Goal: Transaction & Acquisition: Purchase product/service

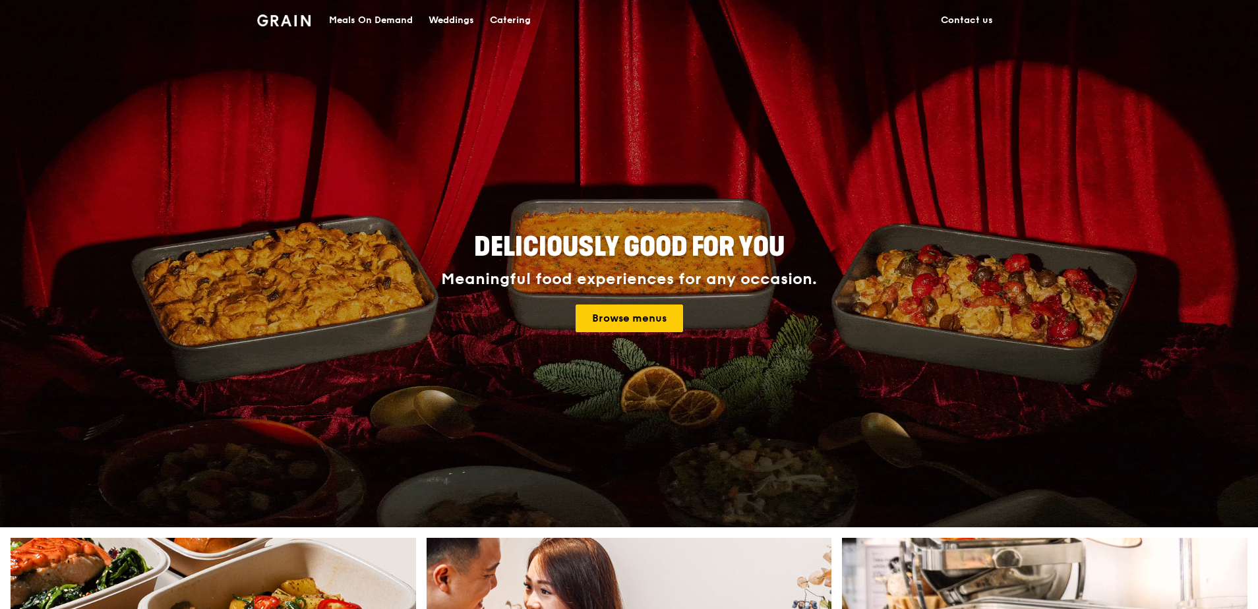
click at [617, 311] on link "Browse menus" at bounding box center [629, 319] width 107 height 28
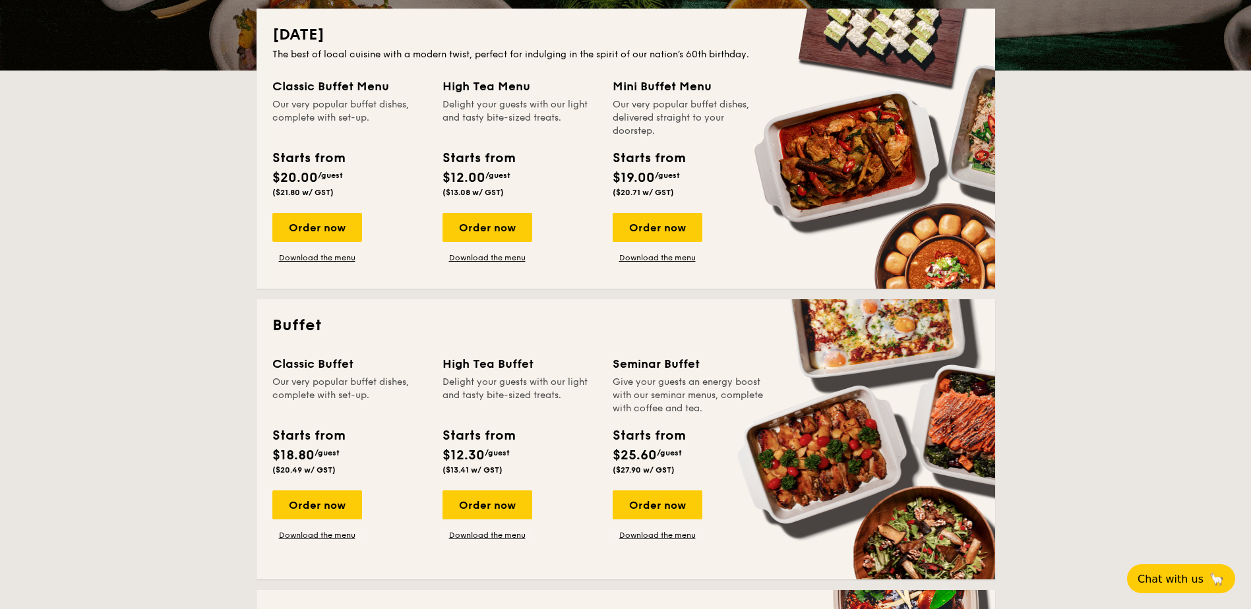
scroll to position [330, 0]
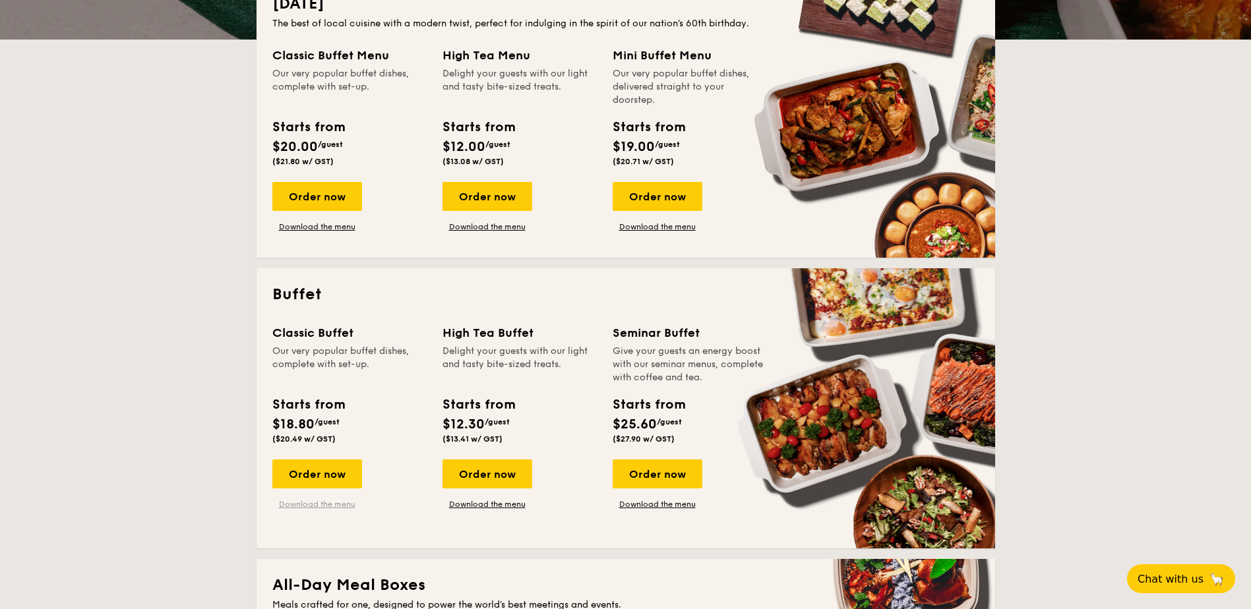
click at [326, 502] on link "Download the menu" at bounding box center [317, 504] width 90 height 11
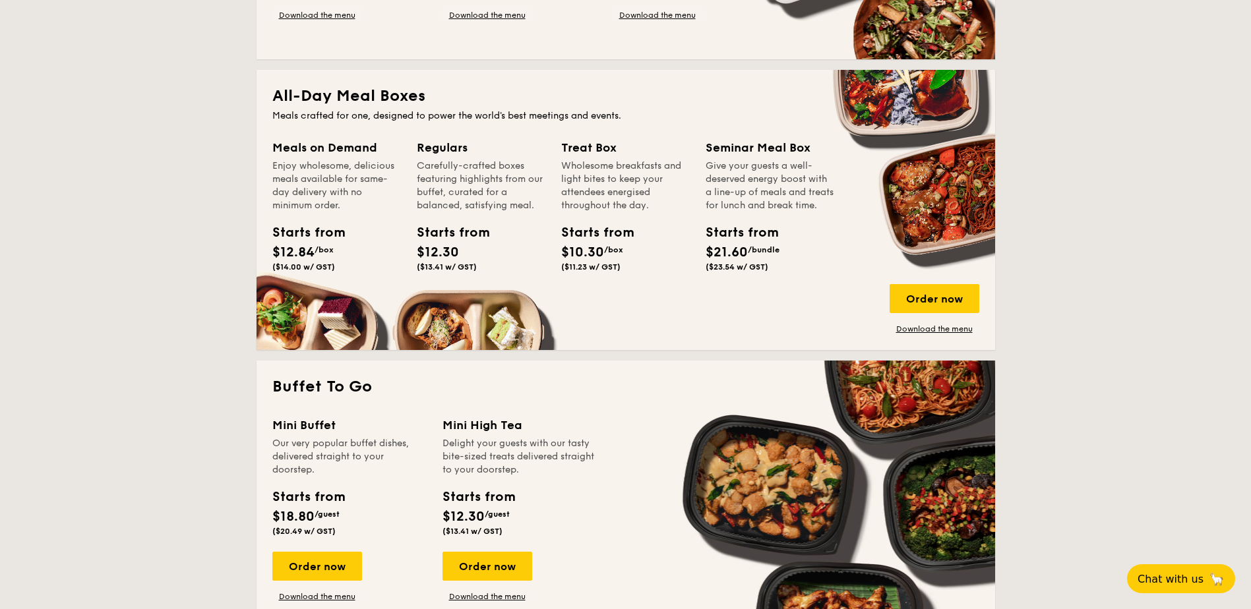
scroll to position [791, 0]
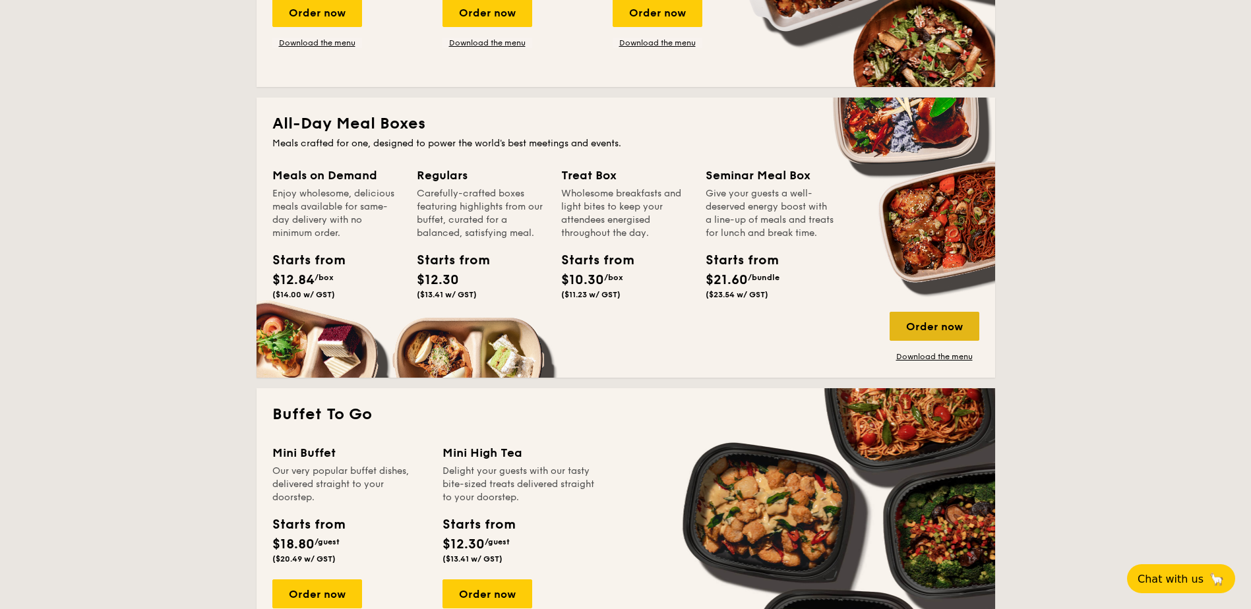
click at [920, 326] on div "Order now" at bounding box center [934, 326] width 90 height 29
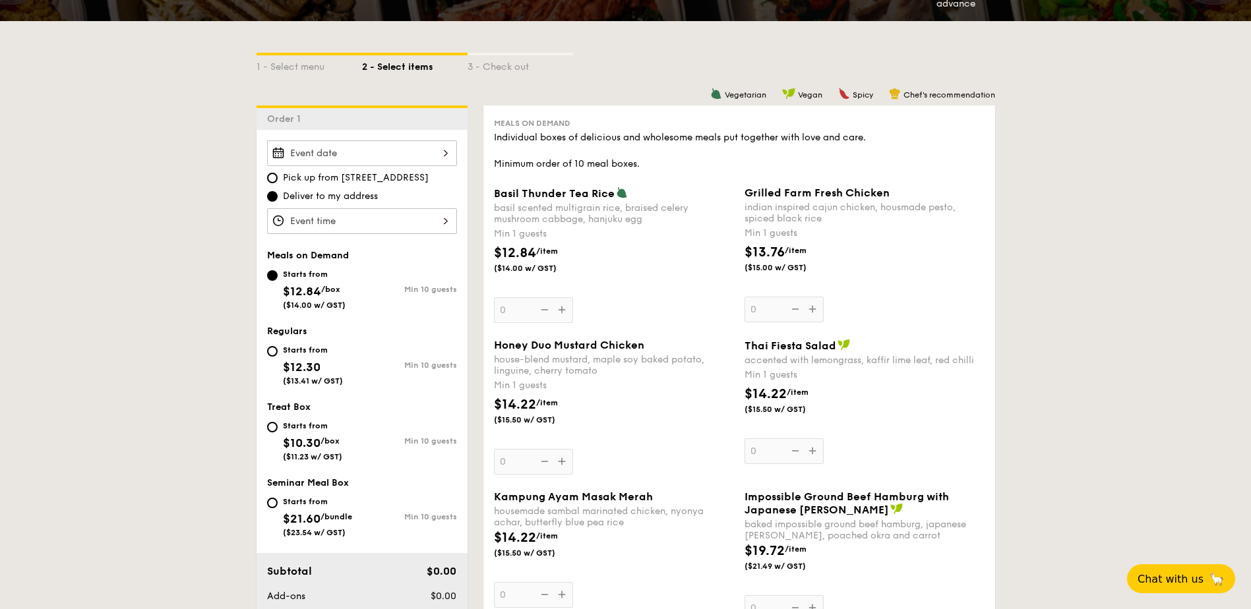
scroll to position [264, 0]
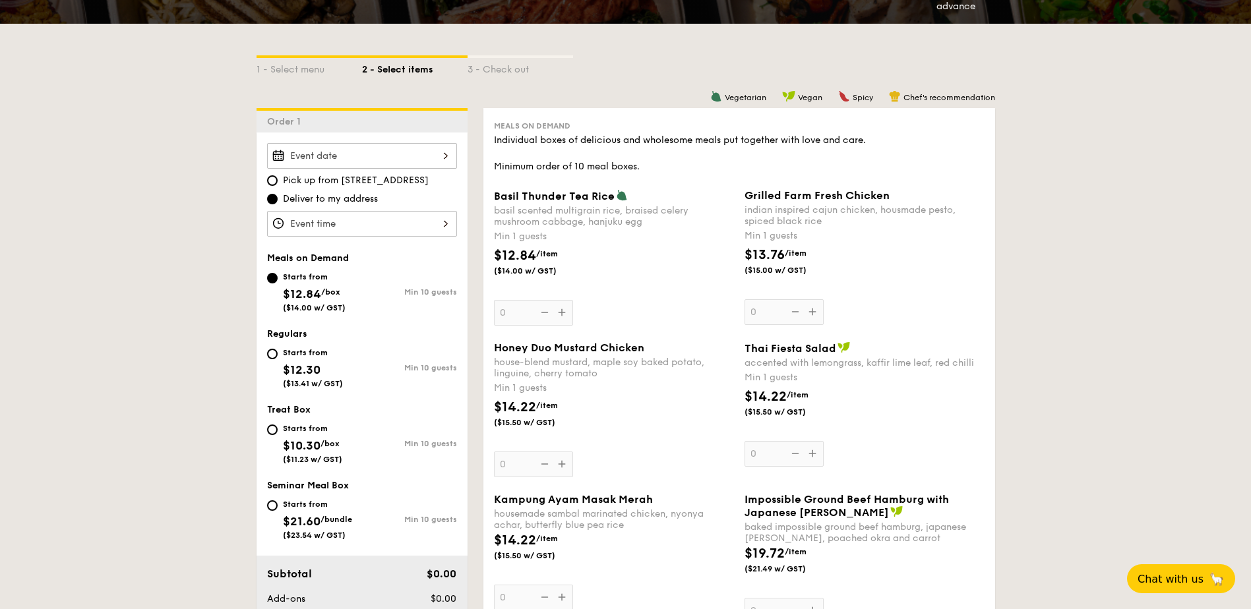
click at [441, 152] on div at bounding box center [362, 156] width 190 height 26
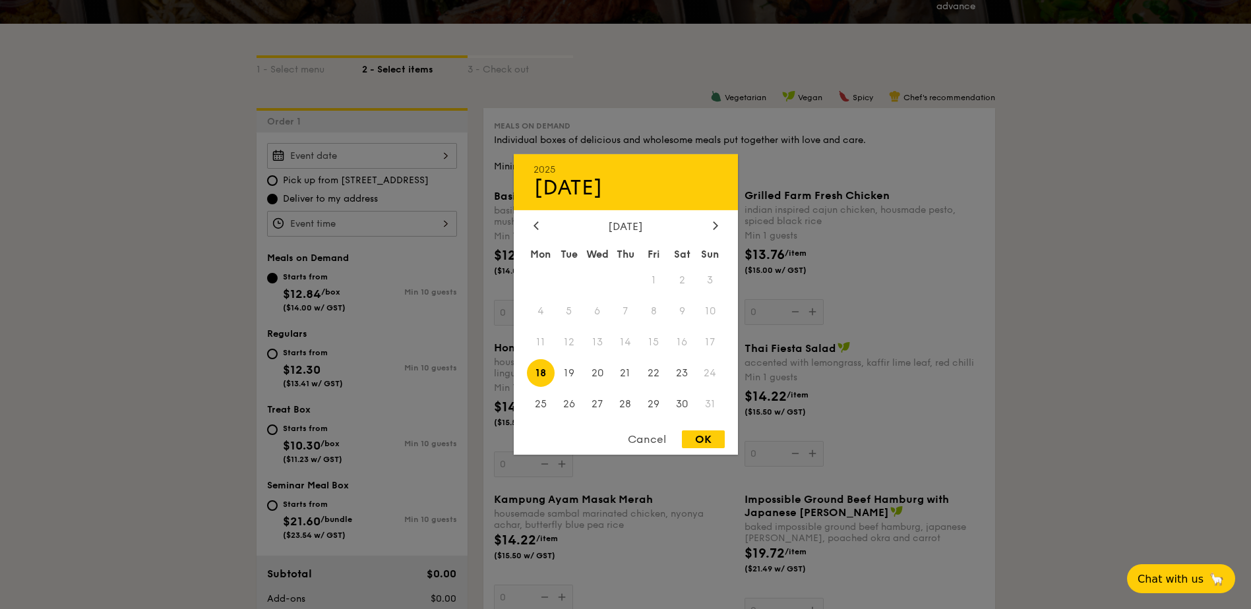
click at [541, 372] on span "18" at bounding box center [541, 373] width 28 height 28
click at [709, 440] on div "OK" at bounding box center [703, 439] width 43 height 18
type input "Aug 18, 2025"
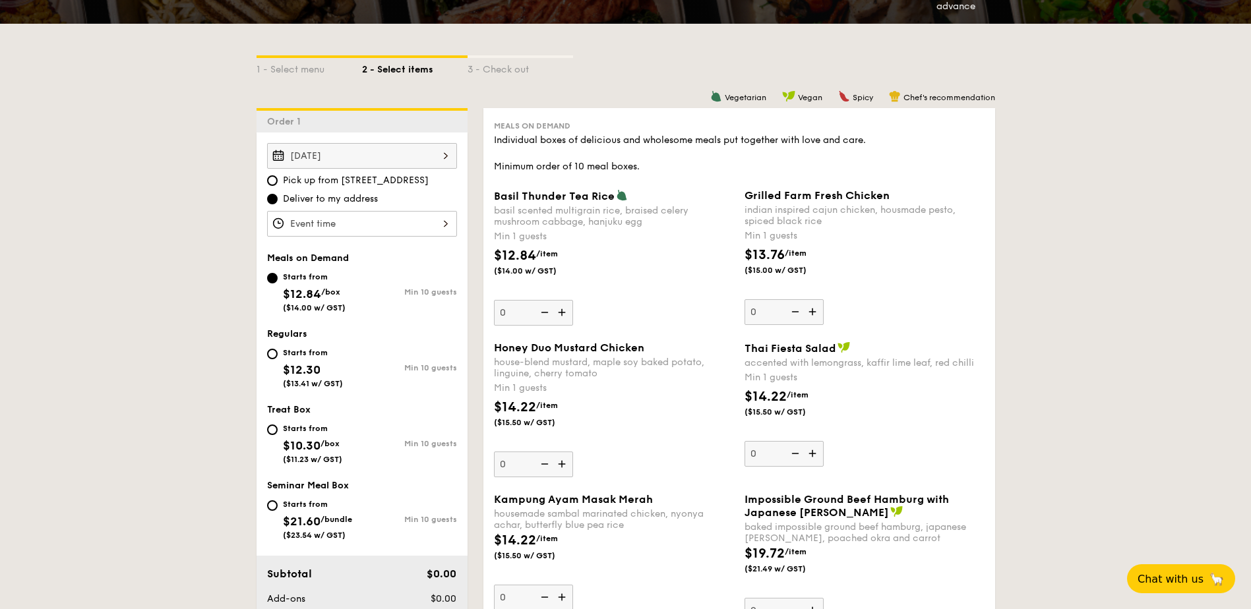
click at [336, 222] on div at bounding box center [362, 224] width 190 height 26
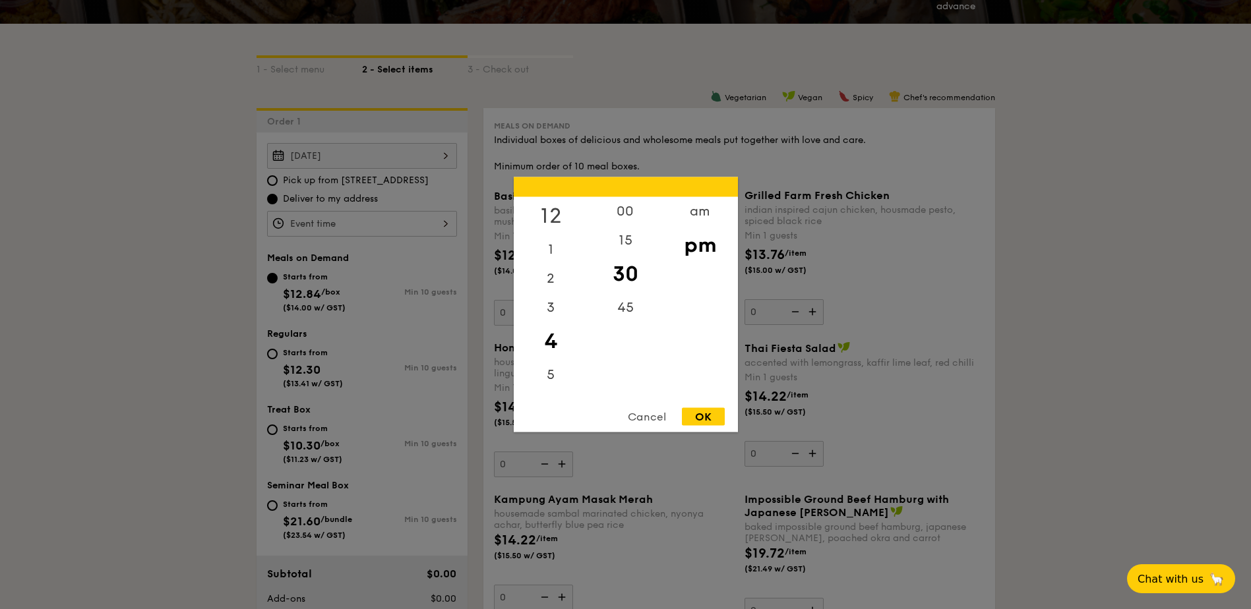
click at [550, 214] on div "12" at bounding box center [551, 216] width 74 height 38
click at [629, 214] on div "00" at bounding box center [625, 216] width 74 height 38
click at [707, 250] on div "pm" at bounding box center [700, 245] width 74 height 38
click at [705, 248] on div "pm" at bounding box center [700, 245] width 74 height 38
click at [696, 415] on div "OK" at bounding box center [703, 417] width 43 height 18
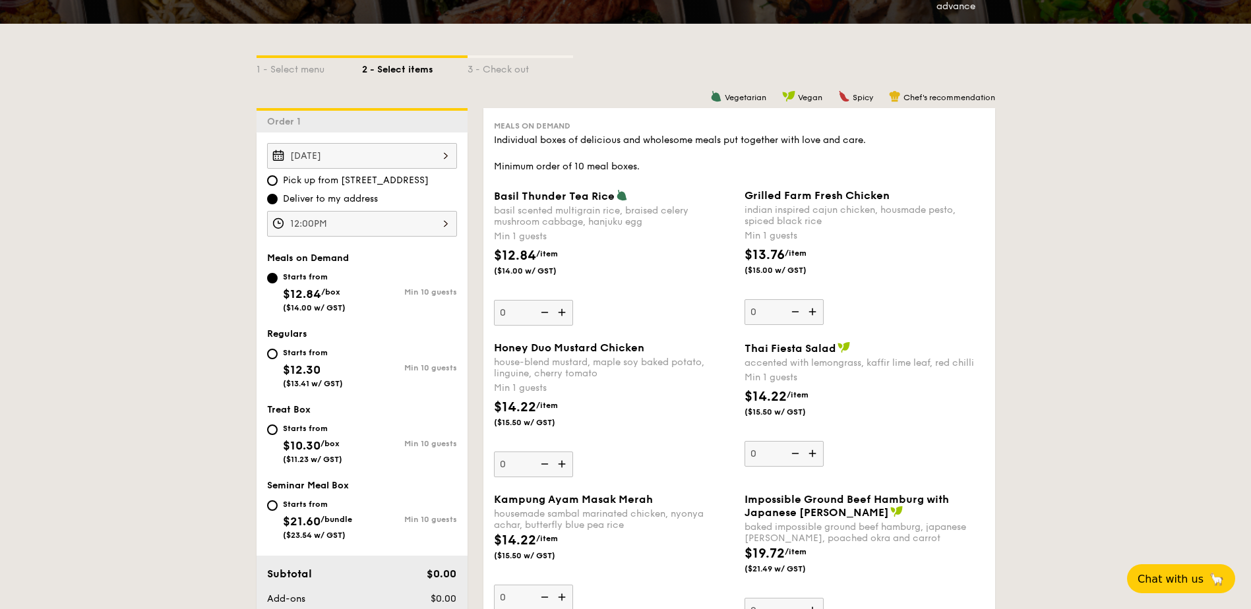
click at [348, 222] on div "12:00PM" at bounding box center [362, 224] width 190 height 26
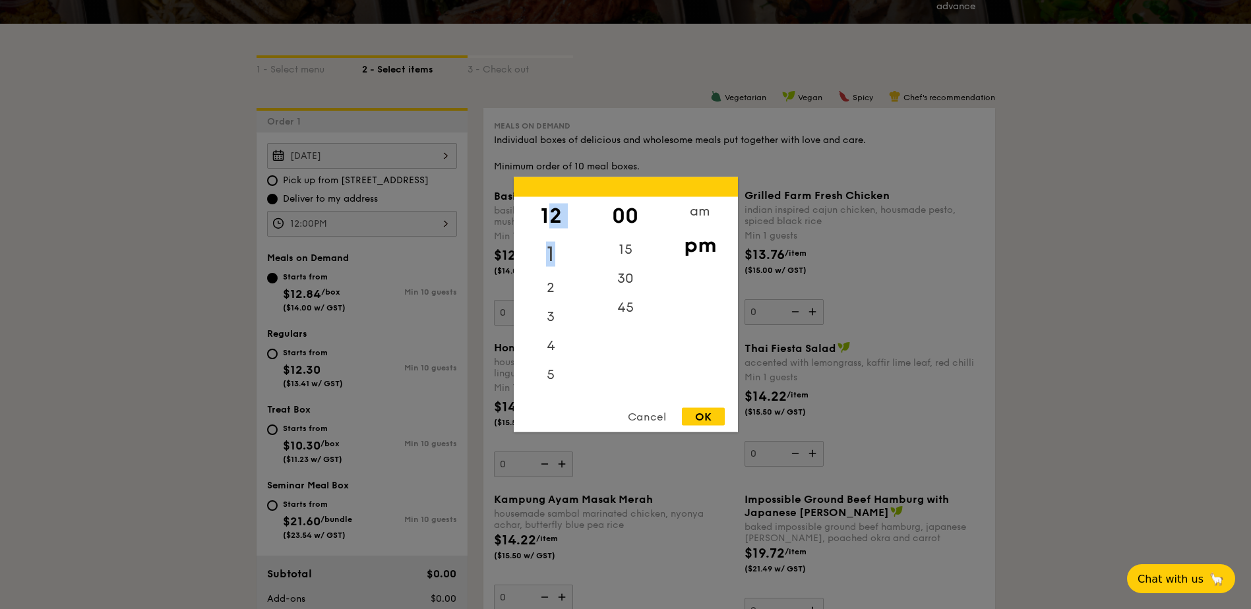
drag, startPoint x: 552, startPoint y: 210, endPoint x: 568, endPoint y: 252, distance: 45.3
click at [568, 252] on div "12 1 2 3 4 5 6 7 8 9 10 11" at bounding box center [551, 297] width 74 height 201
drag, startPoint x: 568, startPoint y: 252, endPoint x: 696, endPoint y: 216, distance: 132.9
click at [696, 216] on div "am" at bounding box center [700, 216] width 74 height 38
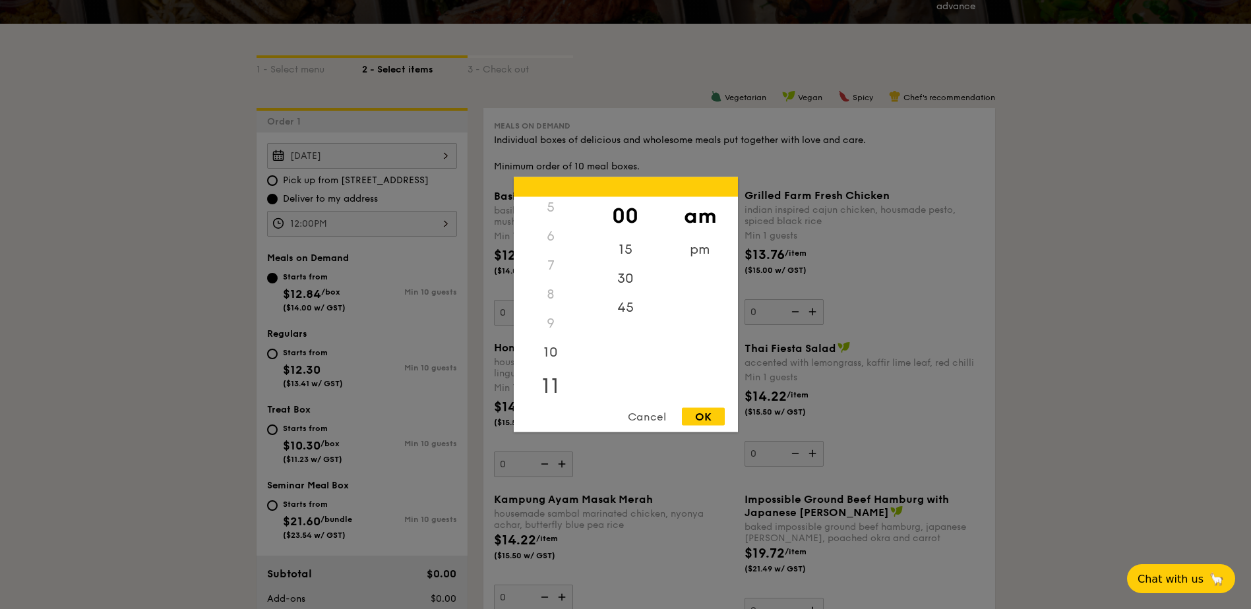
click at [552, 380] on div "11" at bounding box center [551, 386] width 74 height 38
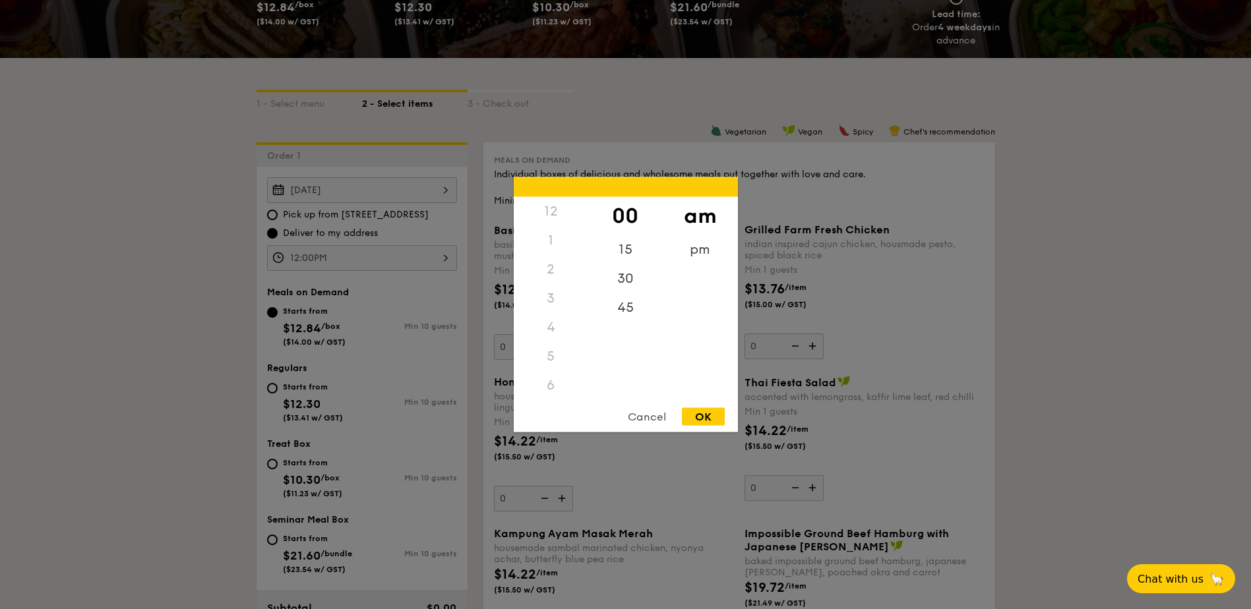
scroll to position [198, 0]
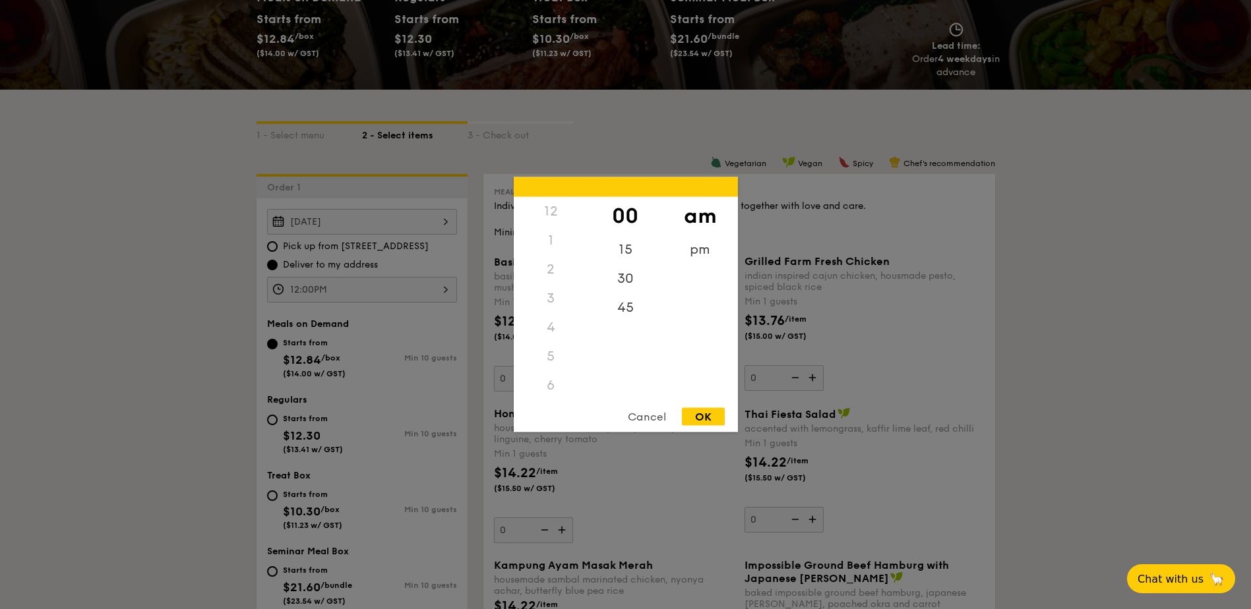
click at [648, 411] on div "Cancel" at bounding box center [646, 417] width 65 height 18
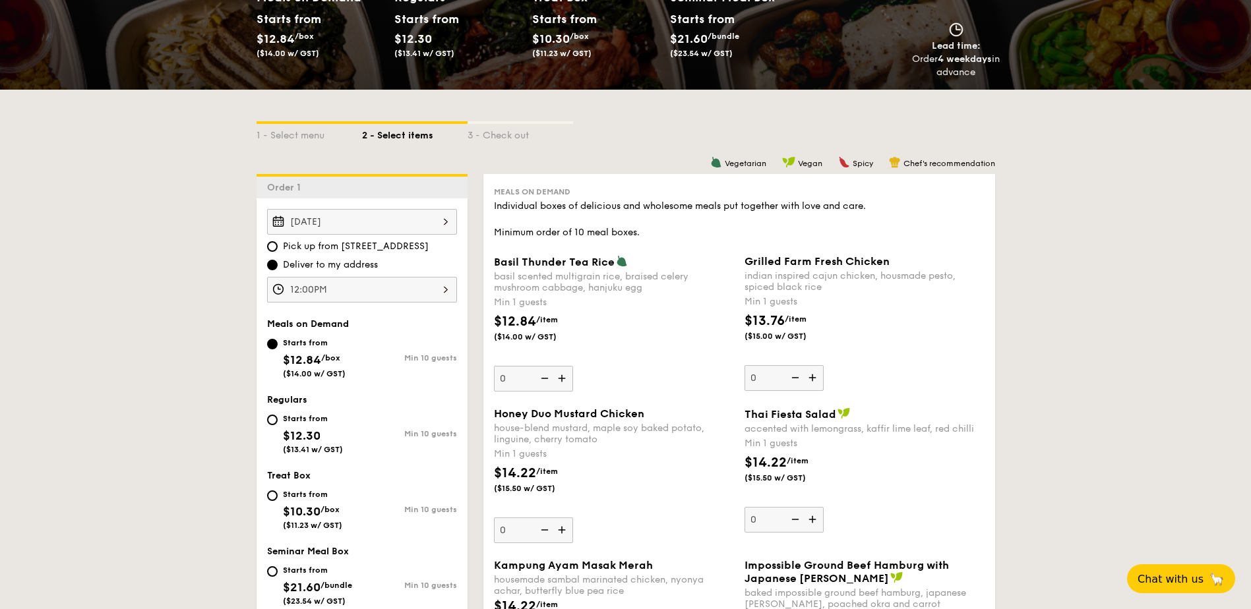
click at [376, 289] on div "12:00PM" at bounding box center [362, 290] width 190 height 26
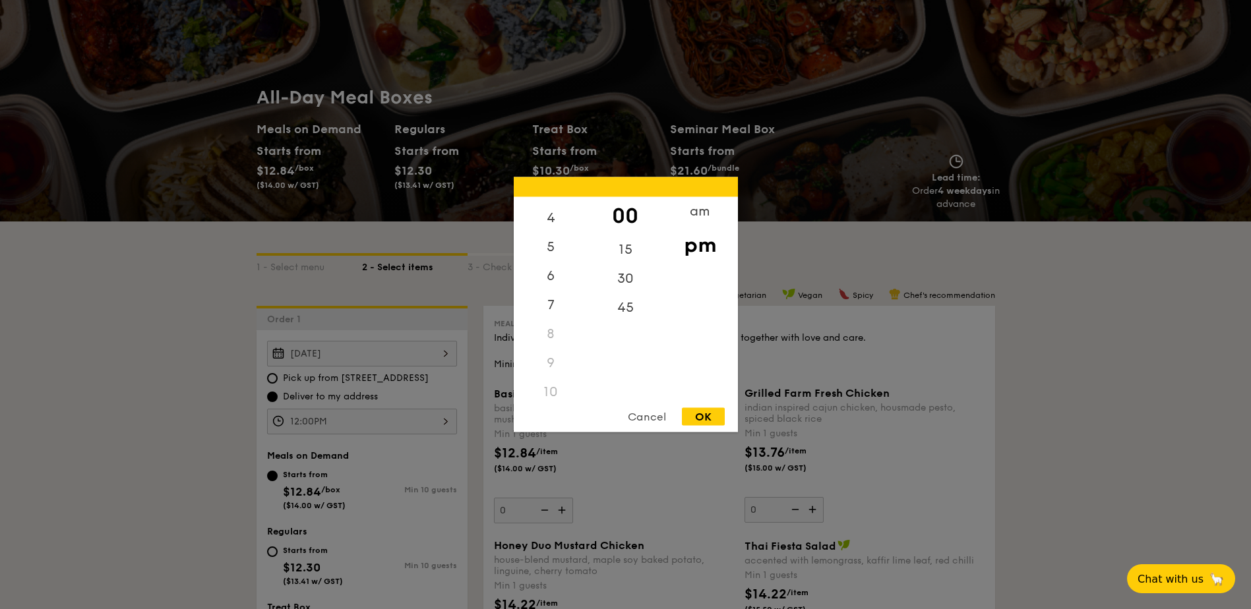
scroll to position [156, 0]
click at [552, 387] on div "11" at bounding box center [551, 383] width 74 height 29
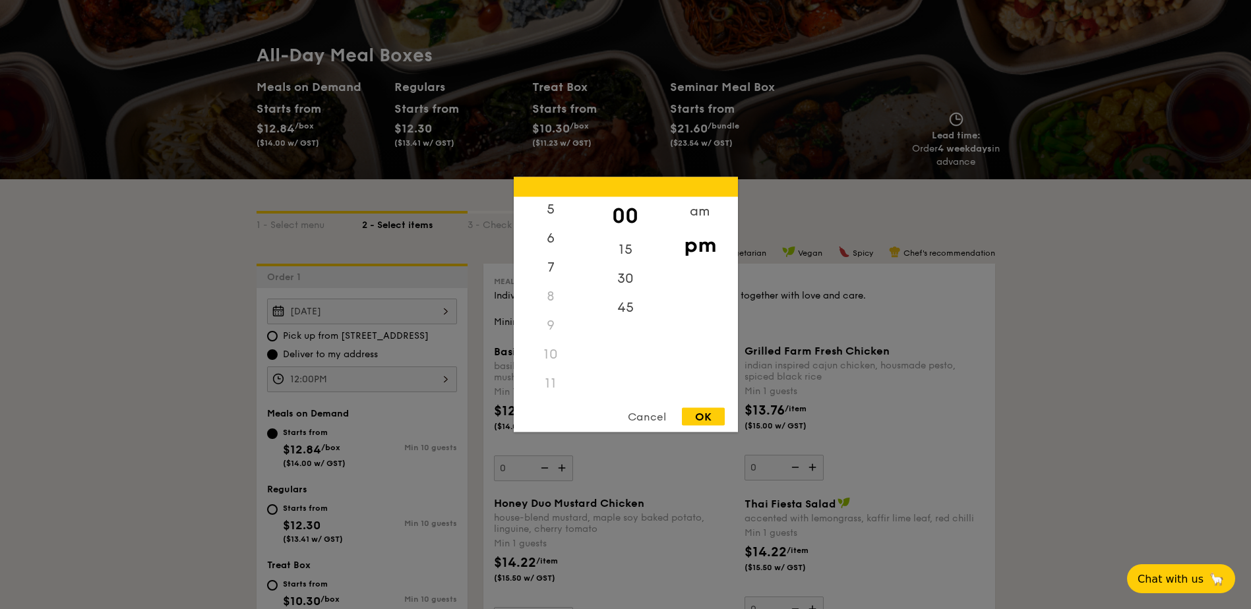
scroll to position [132, 0]
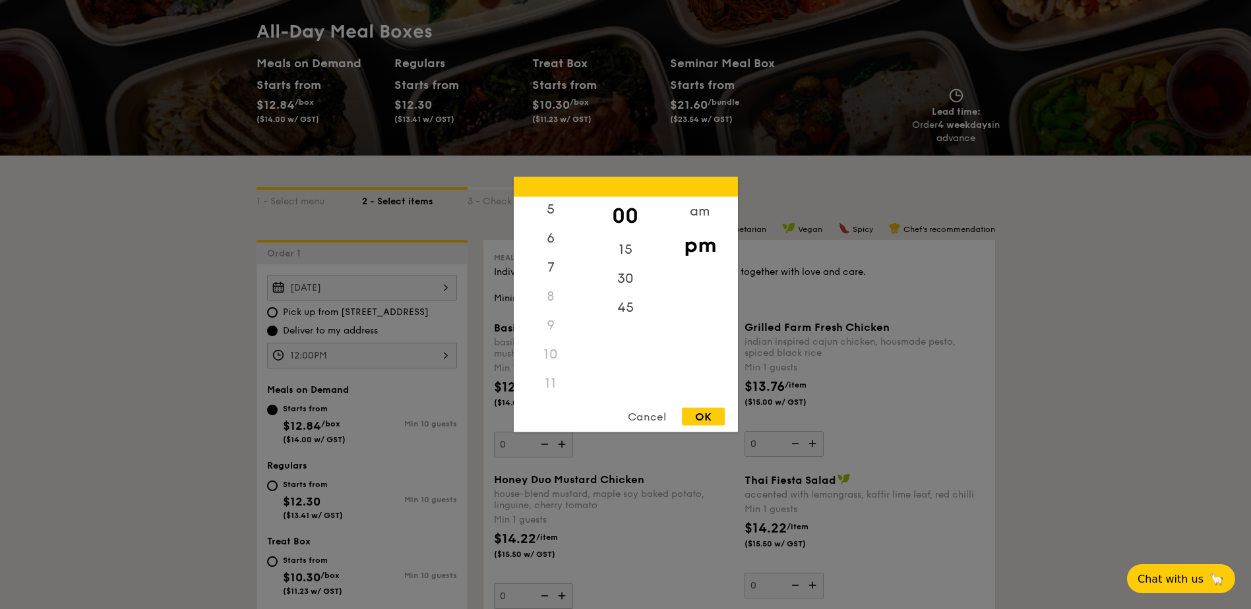
click at [550, 376] on div "11" at bounding box center [551, 383] width 74 height 29
click at [553, 382] on div "11" at bounding box center [551, 383] width 74 height 29
click at [701, 215] on div "am" at bounding box center [700, 216] width 74 height 38
click at [553, 390] on div "11" at bounding box center [551, 388] width 74 height 38
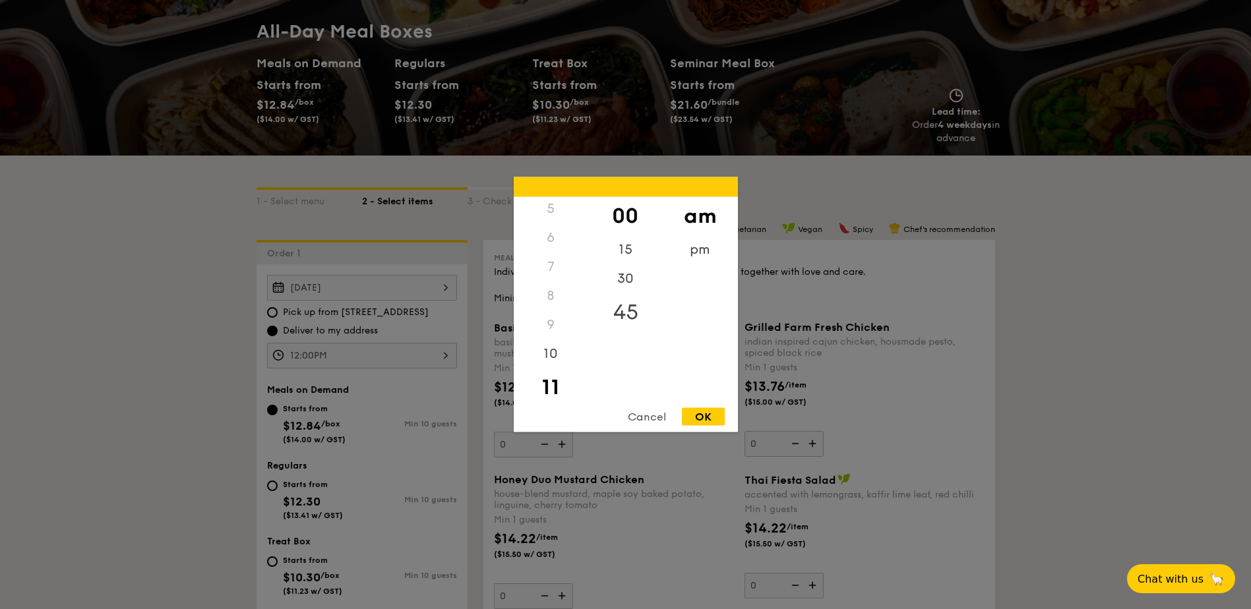
click at [622, 308] on div "45" at bounding box center [625, 312] width 74 height 38
click at [707, 418] on div "OK" at bounding box center [703, 417] width 43 height 18
type input "11:45AM"
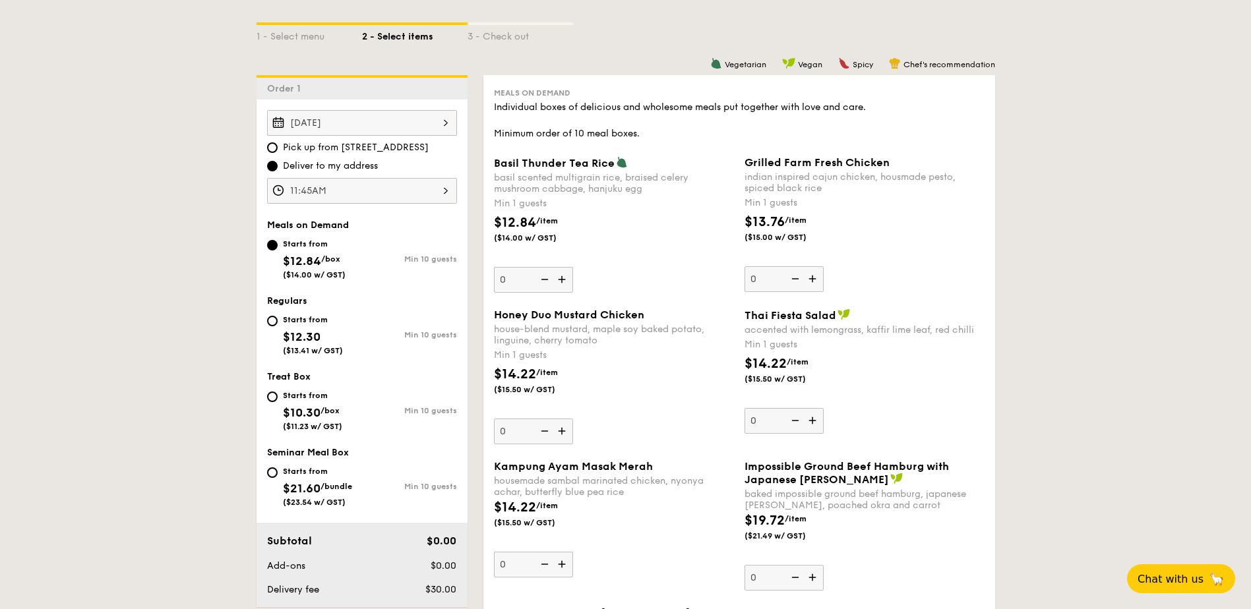
scroll to position [330, 0]
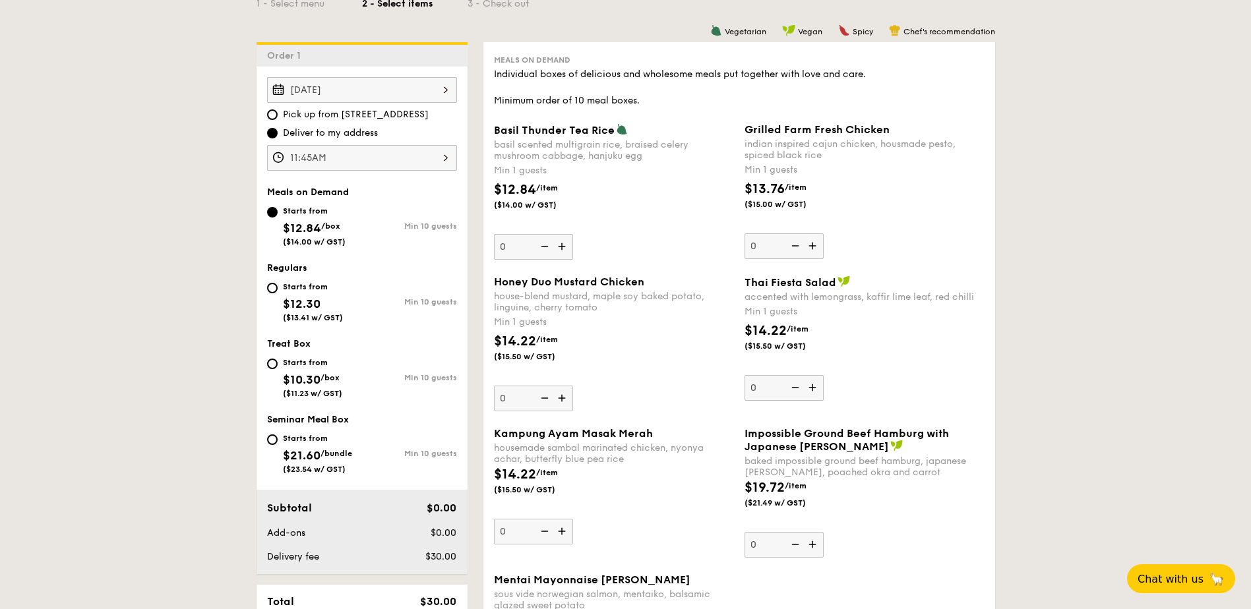
click at [563, 245] on img at bounding box center [563, 246] width 20 height 25
click at [563, 245] on input "0" at bounding box center [533, 247] width 79 height 26
click at [543, 245] on img at bounding box center [543, 246] width 20 height 25
click at [543, 245] on input "1" at bounding box center [533, 247] width 79 height 26
type input "0"
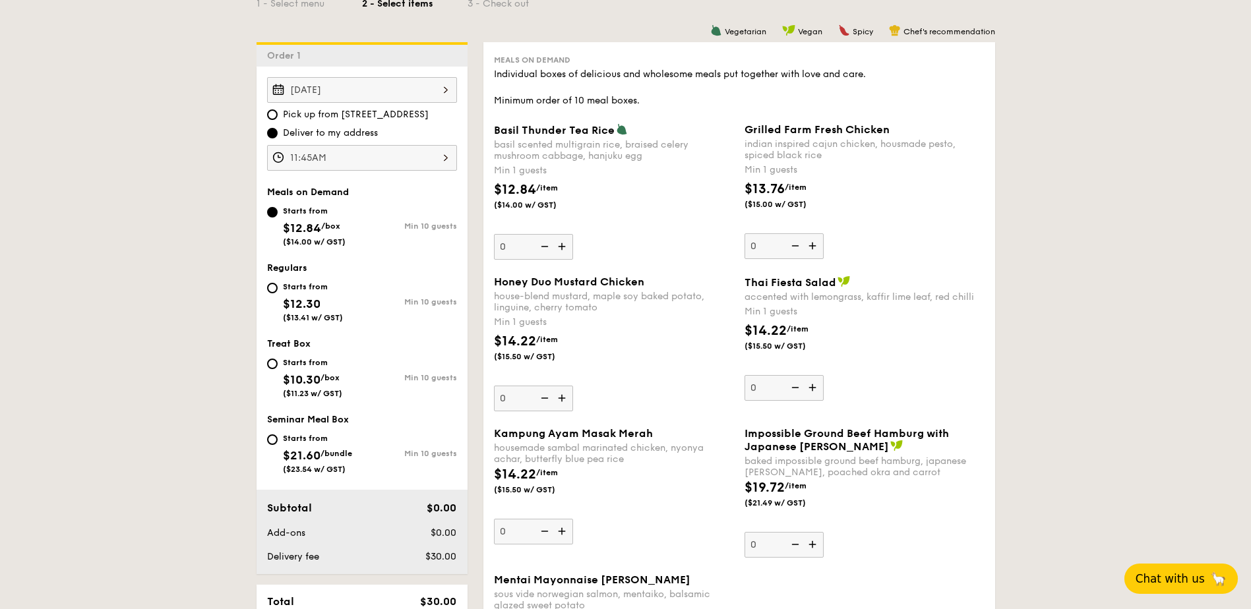
click at [1182, 582] on span "Chat with us" at bounding box center [1169, 578] width 69 height 13
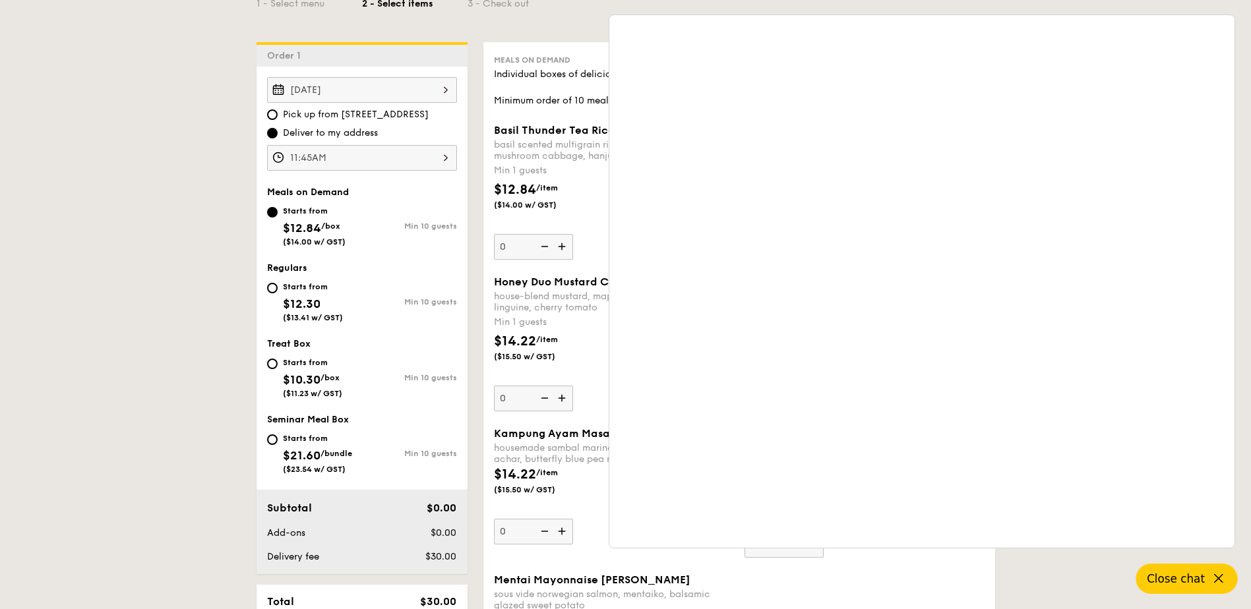
click at [547, 20] on div "1 - Select menu 2 - Select items 3 - Check out" at bounding box center [625, 0] width 738 height 84
click at [1199, 586] on button "Close chat" at bounding box center [1187, 579] width 102 height 30
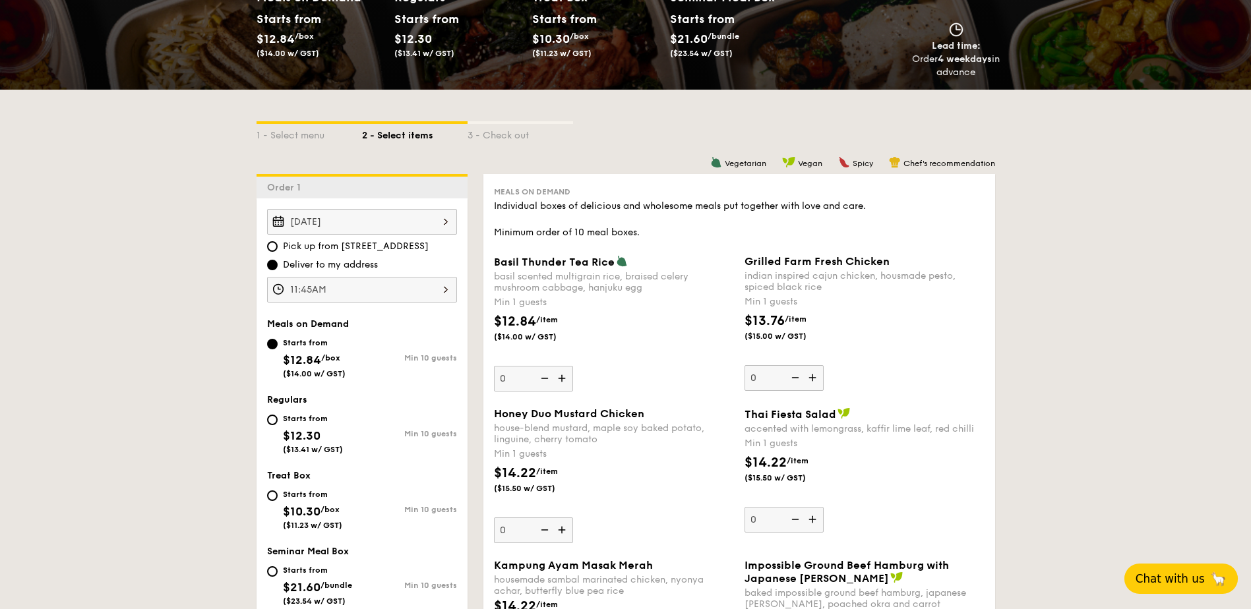
scroll to position [264, 0]
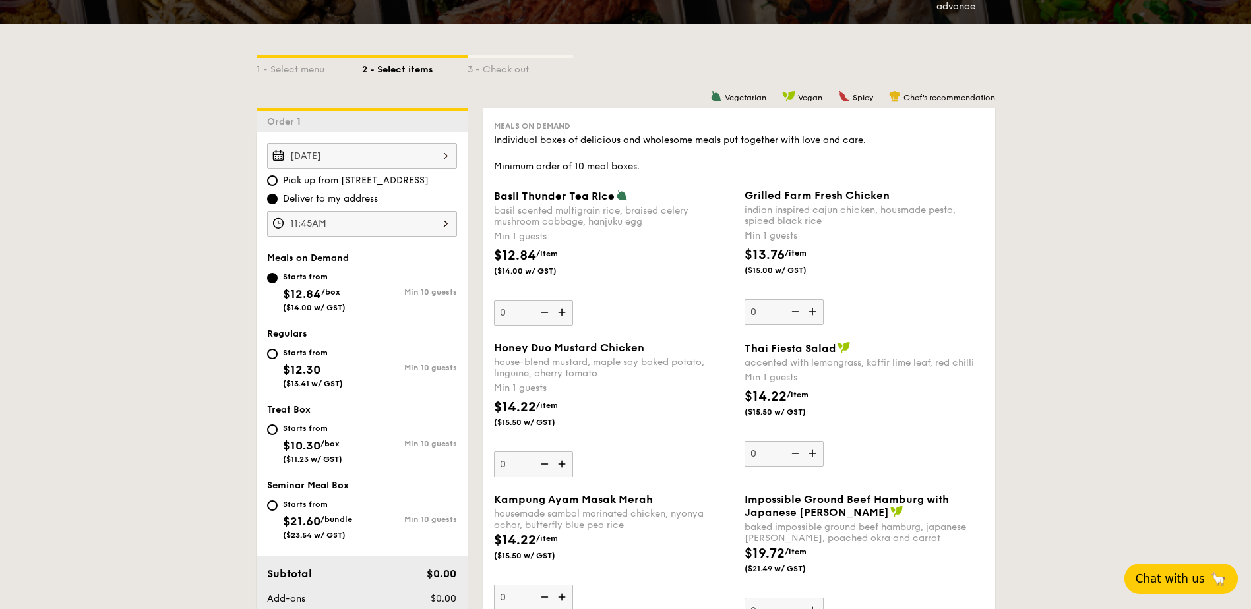
click at [562, 465] on img at bounding box center [563, 464] width 20 height 25
click at [562, 465] on input "0" at bounding box center [533, 465] width 79 height 26
click at [562, 465] on img at bounding box center [563, 464] width 20 height 25
click at [562, 465] on input "1" at bounding box center [533, 465] width 79 height 26
click at [562, 465] on img at bounding box center [563, 464] width 20 height 25
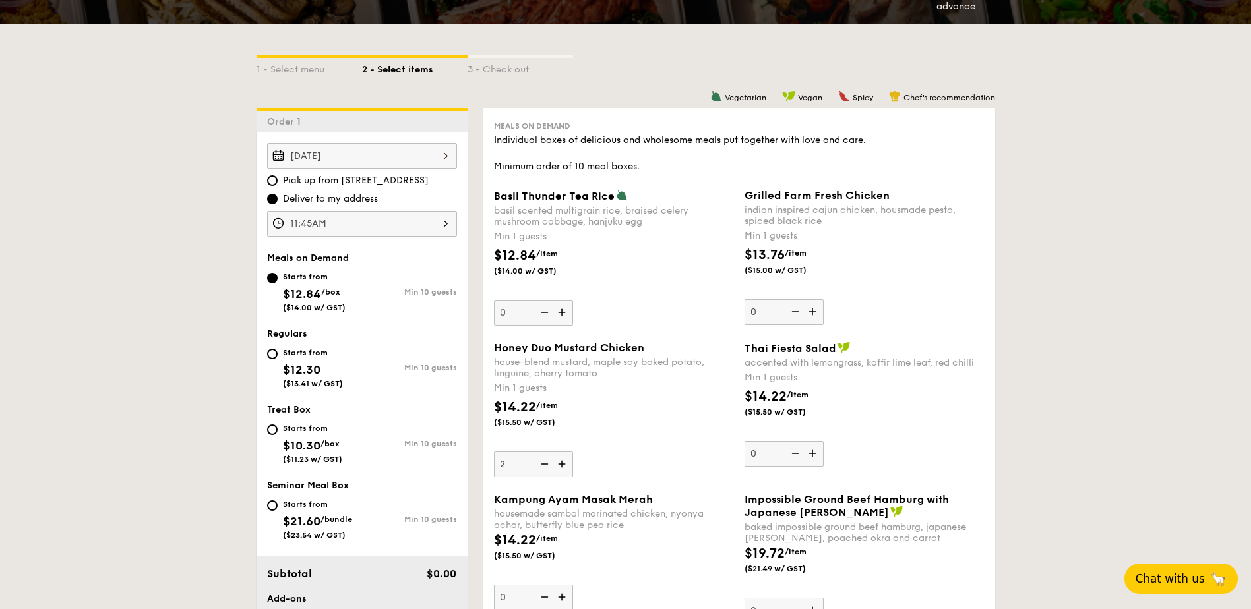
click at [562, 465] on input "2" at bounding box center [533, 465] width 79 height 26
click at [560, 467] on img at bounding box center [563, 464] width 20 height 25
click at [560, 467] on input "3" at bounding box center [533, 465] width 79 height 26
click at [560, 467] on img at bounding box center [563, 464] width 20 height 25
click at [560, 467] on input "4" at bounding box center [533, 465] width 79 height 26
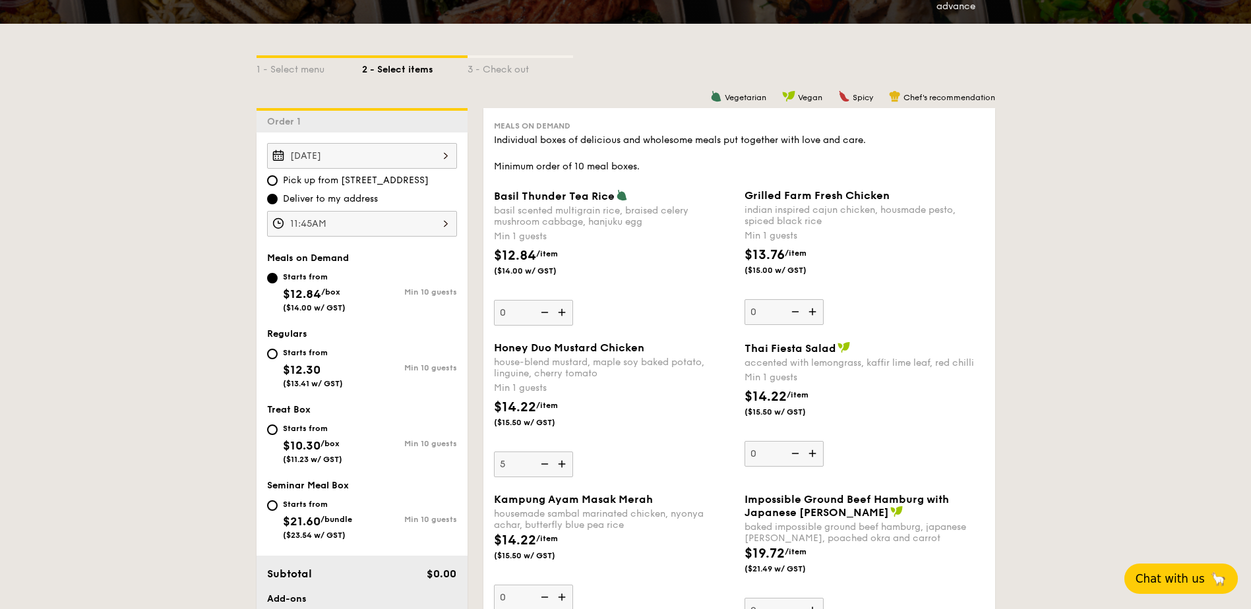
click at [560, 467] on img at bounding box center [563, 464] width 20 height 25
click at [560, 467] on input "5" at bounding box center [533, 465] width 79 height 26
click at [560, 467] on img at bounding box center [563, 464] width 20 height 25
click at [560, 467] on input "6" at bounding box center [533, 465] width 79 height 26
click at [560, 467] on img at bounding box center [563, 464] width 20 height 25
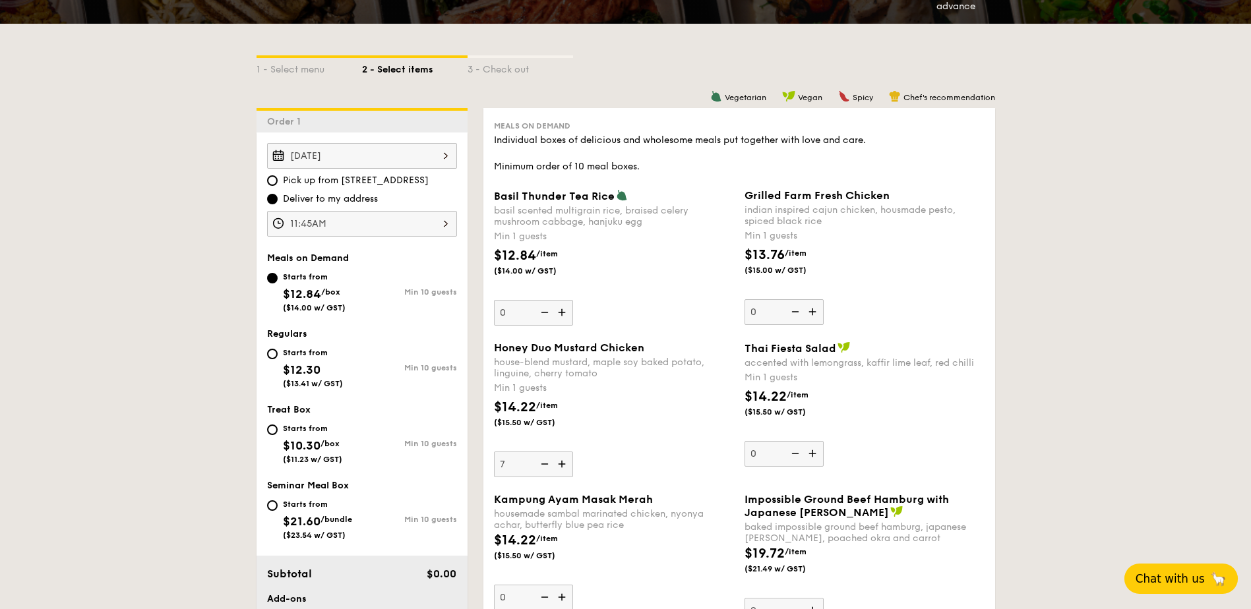
click at [560, 467] on input "7" at bounding box center [533, 465] width 79 height 26
click at [560, 467] on img at bounding box center [563, 464] width 20 height 25
click at [560, 467] on input "8" at bounding box center [533, 465] width 79 height 26
click at [560, 467] on img at bounding box center [563, 464] width 20 height 25
click at [560, 467] on input "9" at bounding box center [533, 465] width 79 height 26
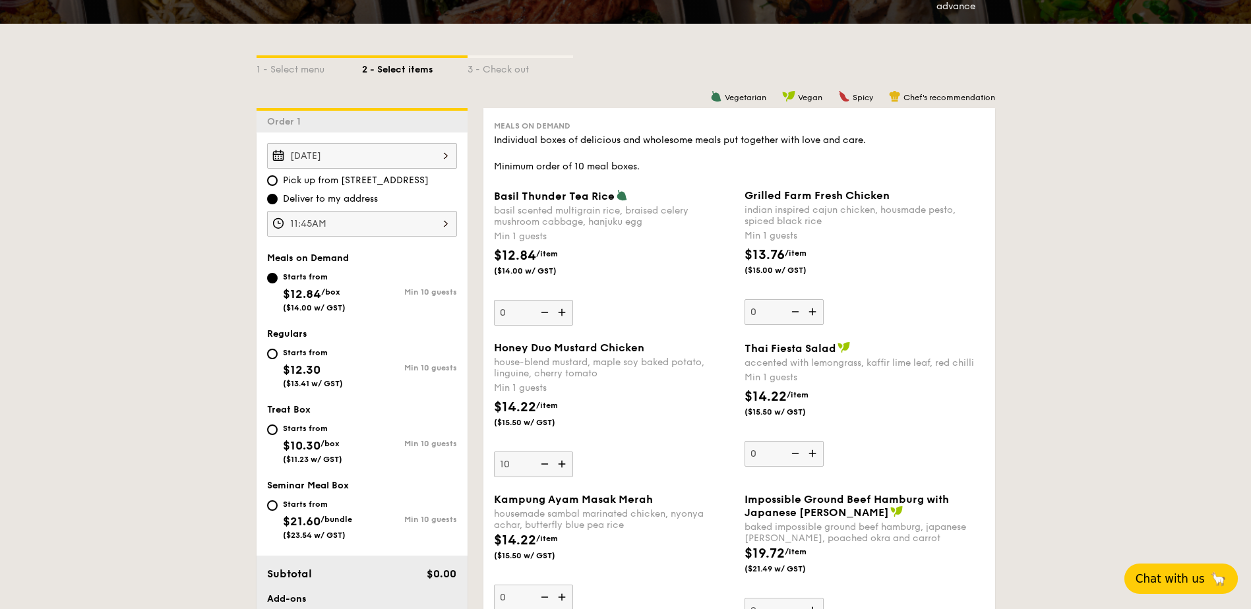
click at [560, 467] on img at bounding box center [563, 464] width 20 height 25
click at [560, 467] on input "10" at bounding box center [533, 465] width 79 height 26
click at [560, 467] on img at bounding box center [563, 464] width 20 height 25
click at [560, 467] on input "11" at bounding box center [533, 465] width 79 height 26
click at [560, 467] on img at bounding box center [563, 464] width 20 height 25
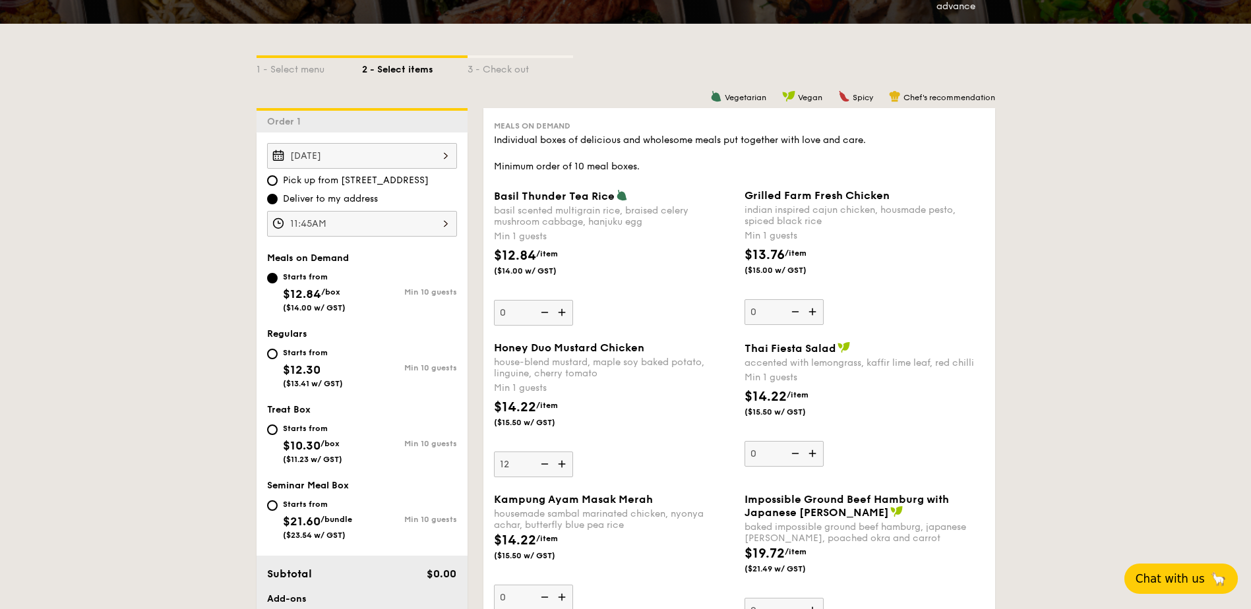
click at [560, 467] on input "12" at bounding box center [533, 465] width 79 height 26
click at [560, 467] on img at bounding box center [563, 464] width 20 height 25
click at [560, 467] on input "13" at bounding box center [533, 465] width 79 height 26
click at [560, 467] on img at bounding box center [563, 464] width 20 height 25
click at [560, 467] on input "14" at bounding box center [533, 465] width 79 height 26
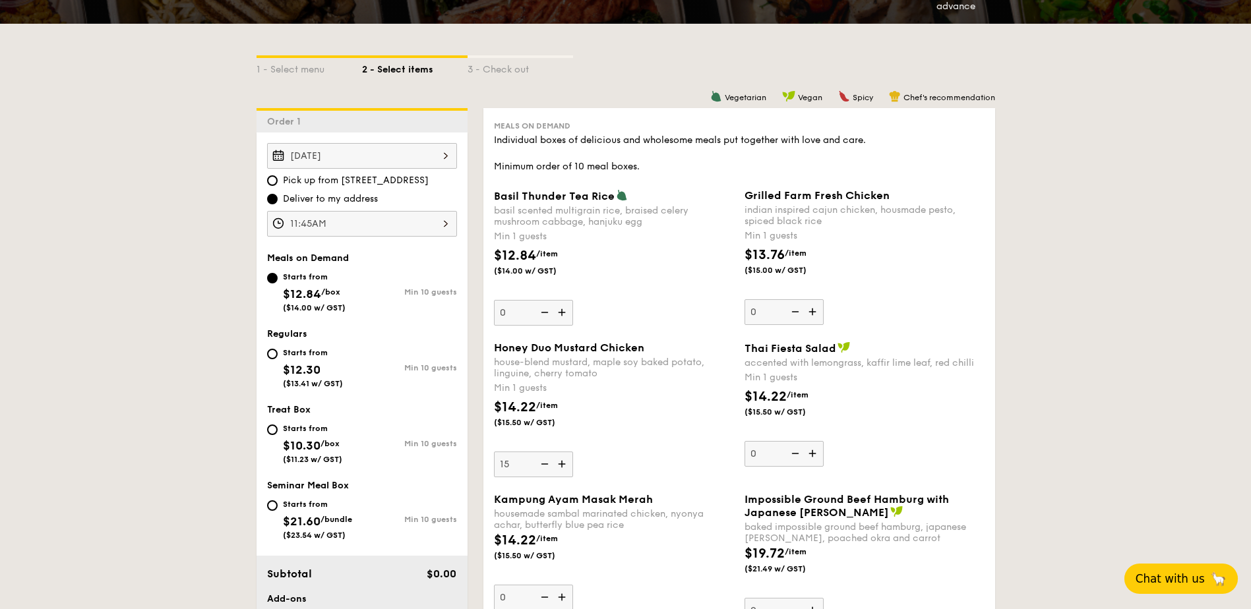
click at [560, 467] on img at bounding box center [563, 464] width 20 height 25
click at [560, 467] on input "15" at bounding box center [533, 465] width 79 height 26
type input "16"
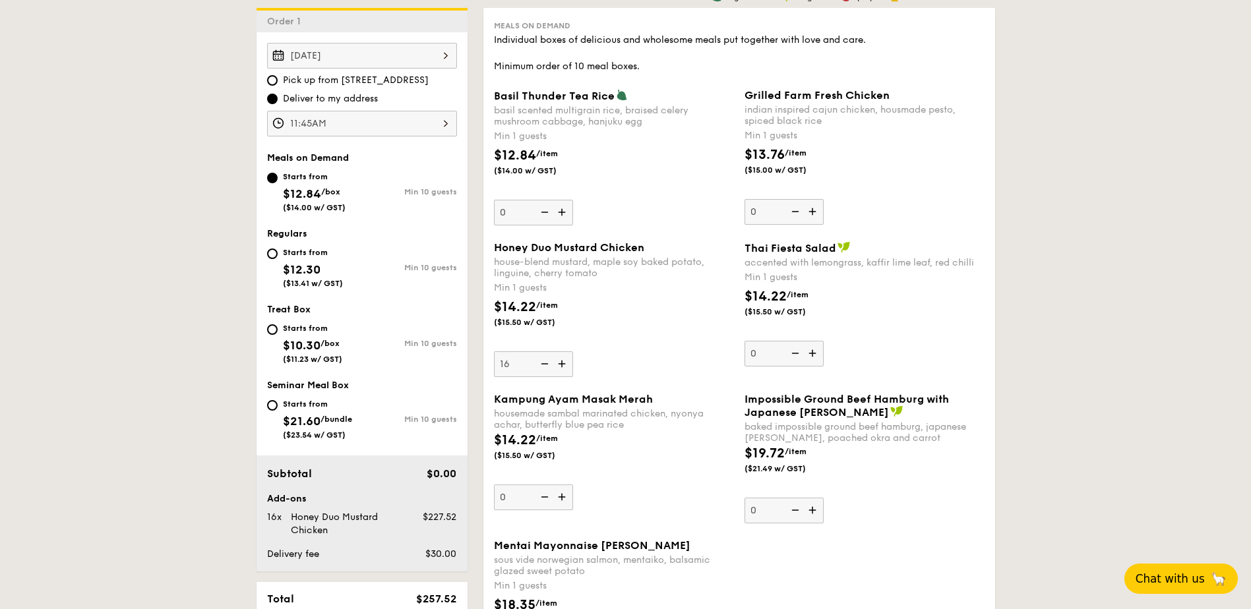
scroll to position [396, 0]
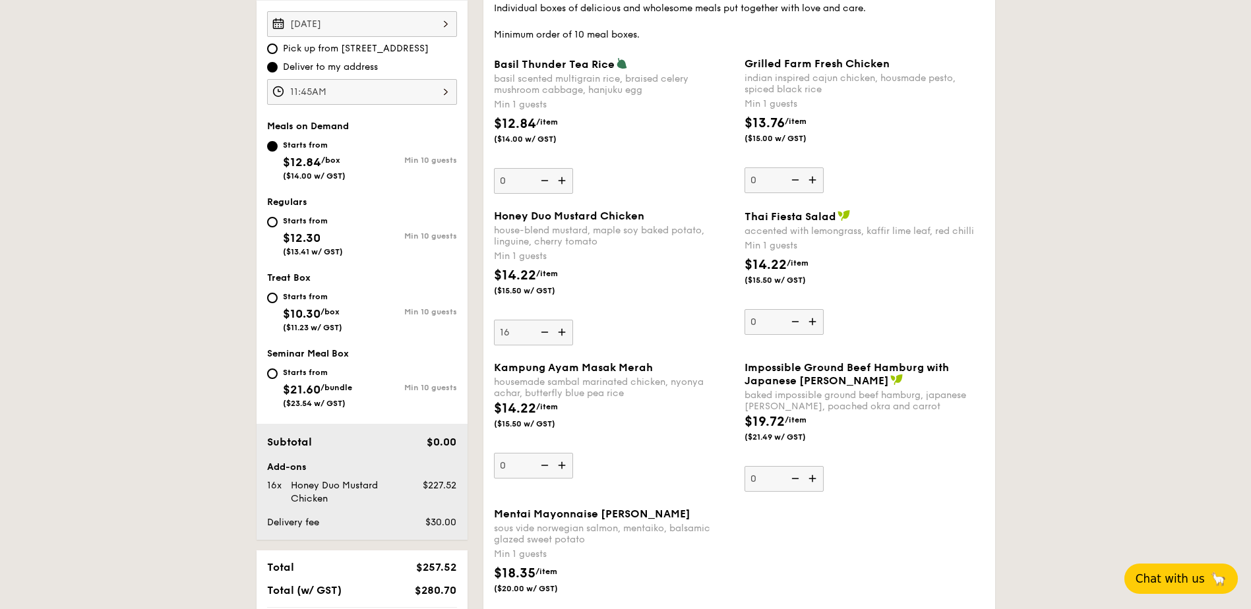
click at [810, 478] on img at bounding box center [814, 478] width 20 height 25
click at [810, 478] on input "0" at bounding box center [783, 479] width 79 height 26
type input "1"
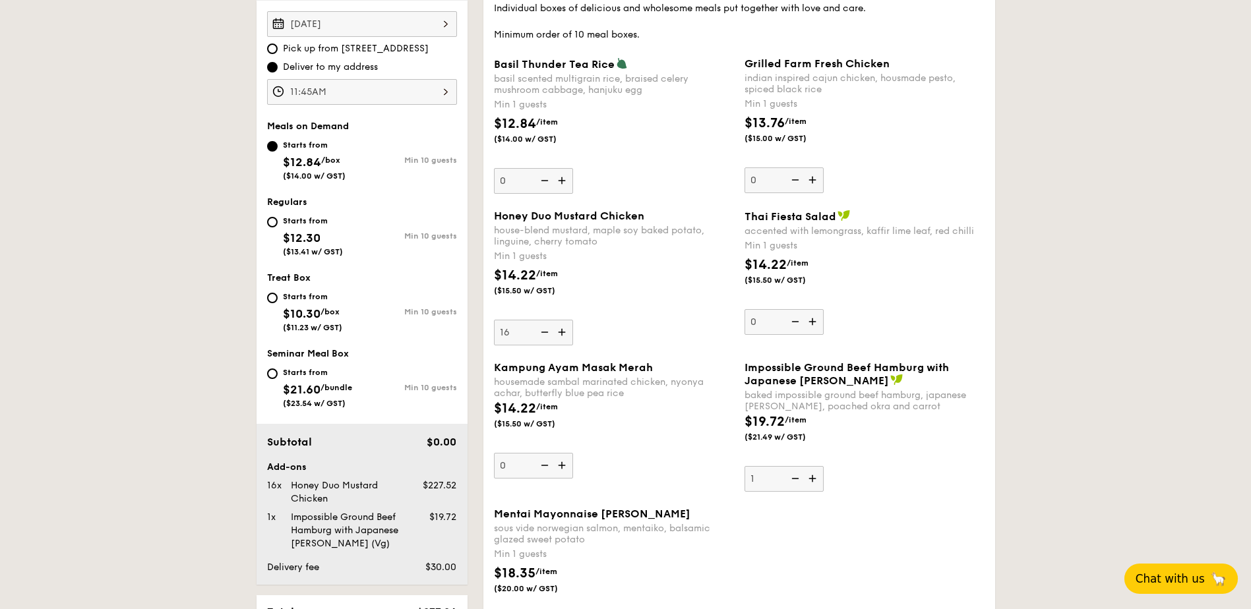
click at [541, 332] on img at bounding box center [543, 332] width 20 height 25
click at [541, 332] on input "16" at bounding box center [533, 333] width 79 height 26
click at [541, 332] on img at bounding box center [543, 332] width 20 height 25
click at [541, 332] on input "15" at bounding box center [533, 333] width 79 height 26
click at [541, 332] on img at bounding box center [543, 332] width 20 height 25
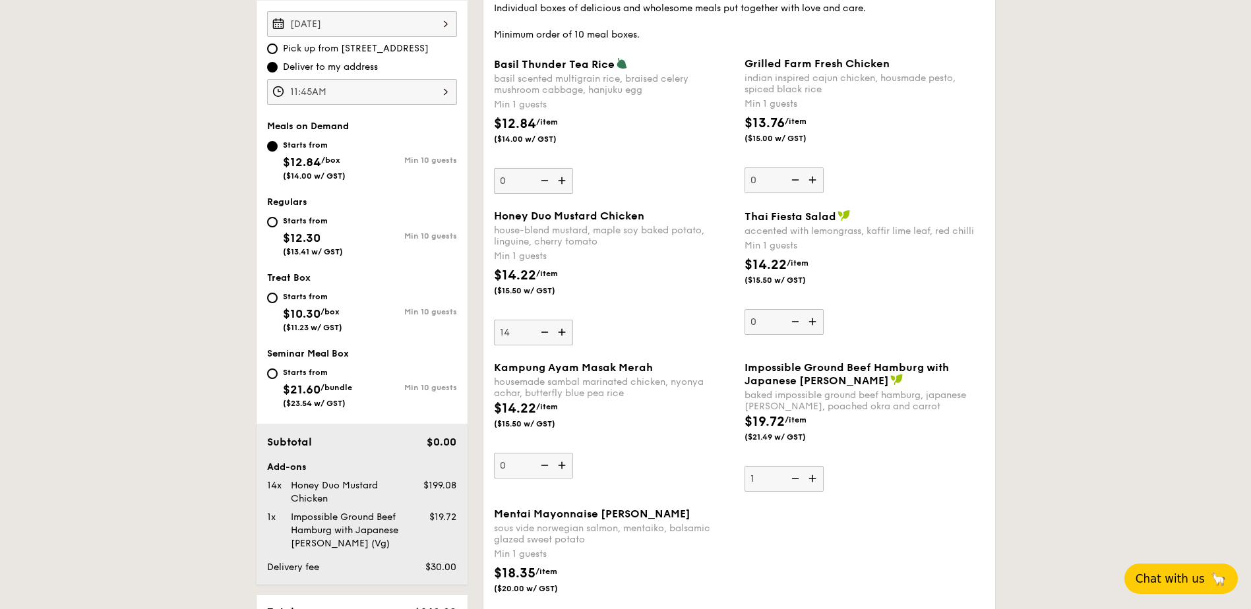
click at [541, 332] on input "14" at bounding box center [533, 333] width 79 height 26
click at [541, 332] on img at bounding box center [543, 332] width 20 height 25
click at [541, 332] on input "13" at bounding box center [533, 333] width 79 height 26
click at [541, 332] on img at bounding box center [543, 332] width 20 height 25
click at [541, 332] on input "12" at bounding box center [533, 333] width 79 height 26
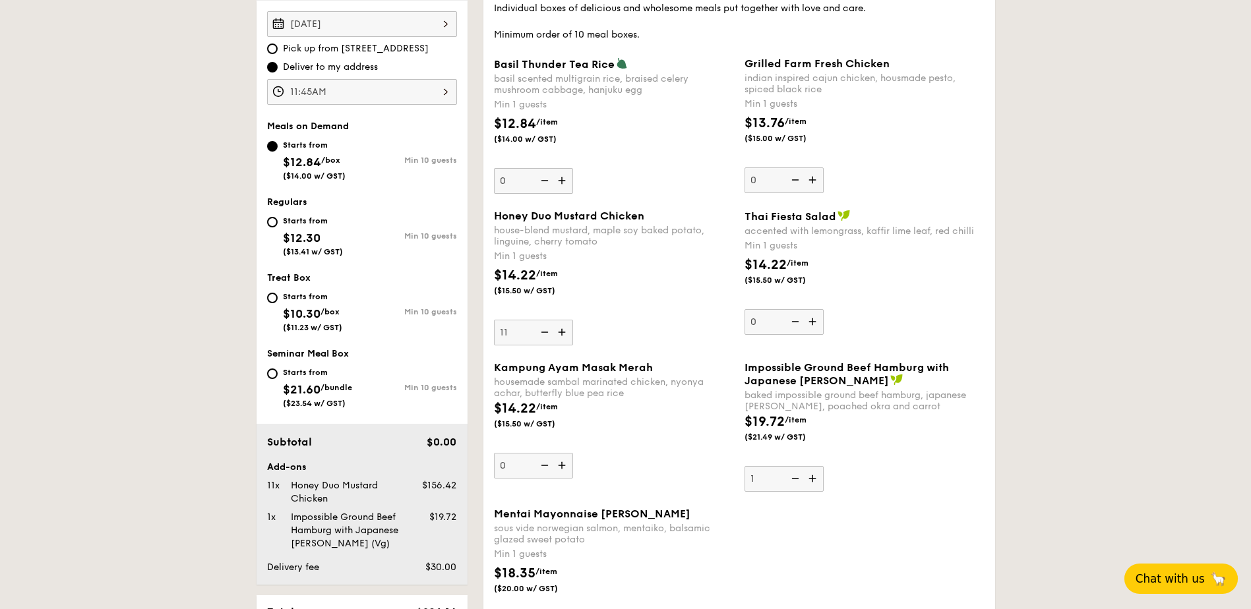
click at [541, 332] on img at bounding box center [543, 332] width 20 height 25
click at [541, 332] on input "11" at bounding box center [533, 333] width 79 height 26
click at [541, 332] on img at bounding box center [543, 332] width 20 height 25
click at [541, 332] on input "10" at bounding box center [533, 333] width 79 height 26
click at [541, 332] on img at bounding box center [543, 332] width 20 height 25
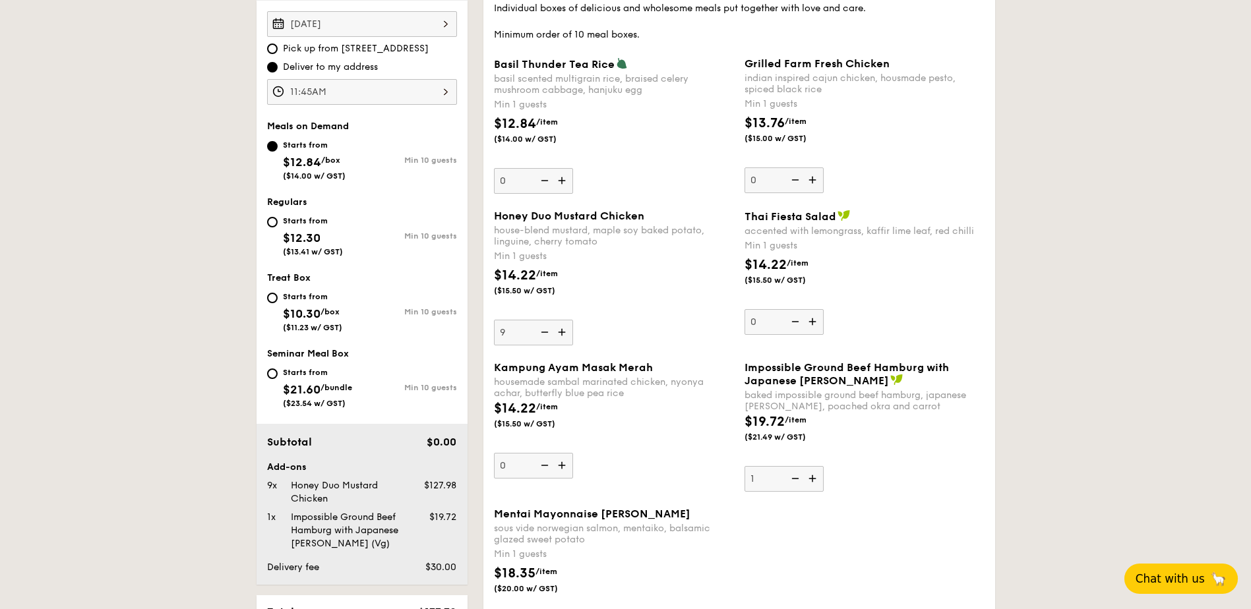
click at [541, 332] on input "9" at bounding box center [533, 333] width 79 height 26
click at [541, 332] on img at bounding box center [543, 332] width 20 height 25
click at [541, 332] on input "8" at bounding box center [533, 333] width 79 height 26
click at [541, 332] on img at bounding box center [543, 332] width 20 height 25
click at [541, 332] on input "7" at bounding box center [533, 333] width 79 height 26
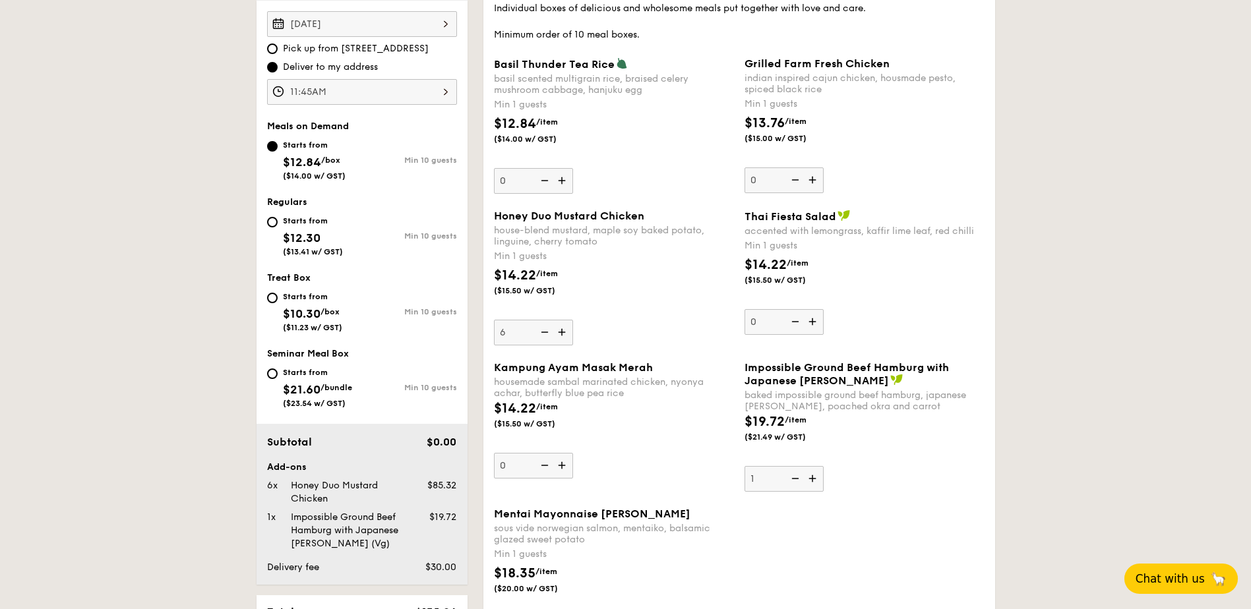
click at [560, 332] on img at bounding box center [563, 332] width 20 height 25
click at [560, 332] on input "6" at bounding box center [533, 333] width 79 height 26
click at [560, 332] on img at bounding box center [563, 332] width 20 height 25
click at [560, 332] on input "7" at bounding box center [533, 333] width 79 height 26
type input "8"
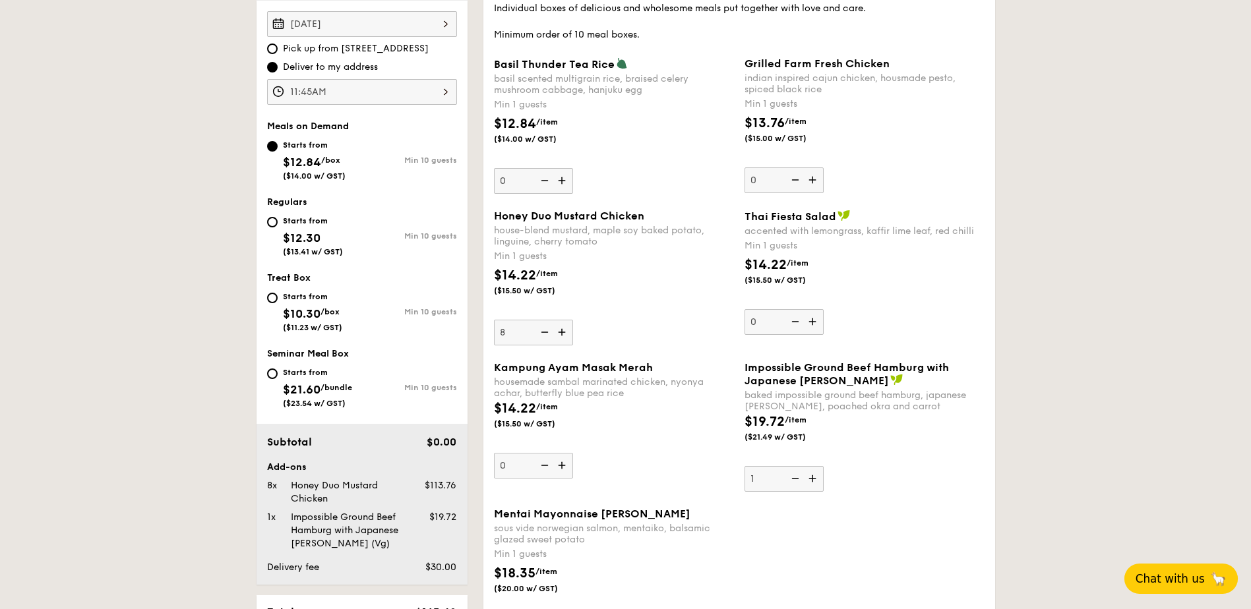
click at [814, 181] on img at bounding box center [814, 179] width 20 height 25
click at [814, 181] on input "0" at bounding box center [783, 180] width 79 height 26
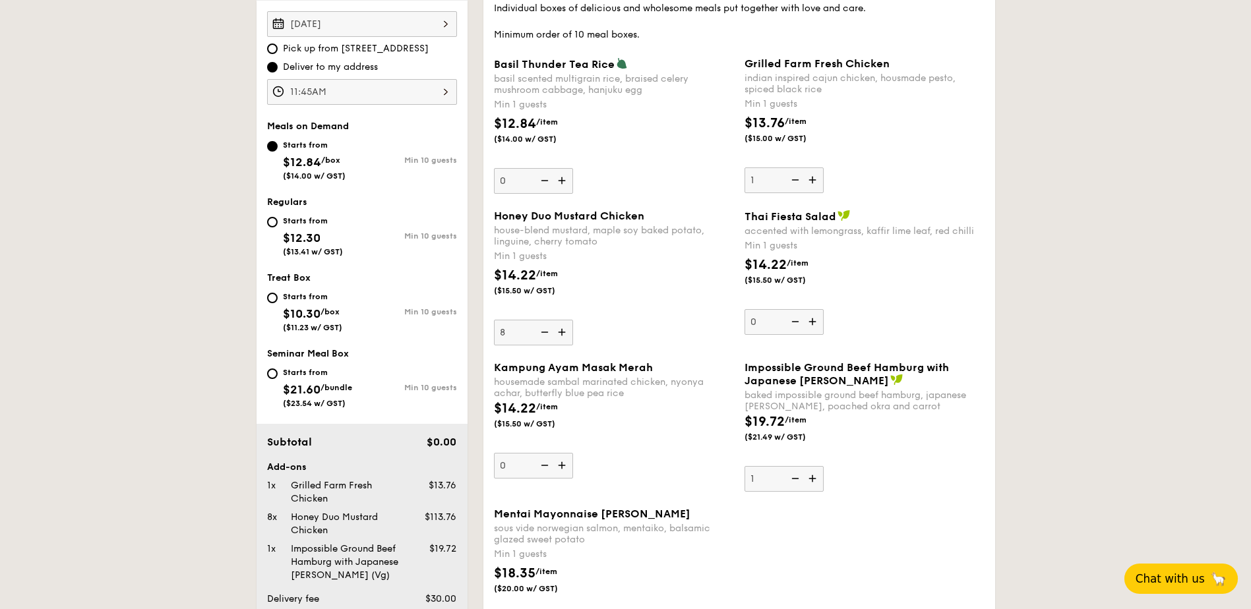
click at [814, 181] on img at bounding box center [814, 179] width 20 height 25
click at [814, 181] on input "1" at bounding box center [783, 180] width 79 height 26
click at [814, 181] on img at bounding box center [814, 179] width 20 height 25
click at [814, 181] on input "2" at bounding box center [783, 180] width 79 height 26
click at [814, 181] on img at bounding box center [814, 179] width 20 height 25
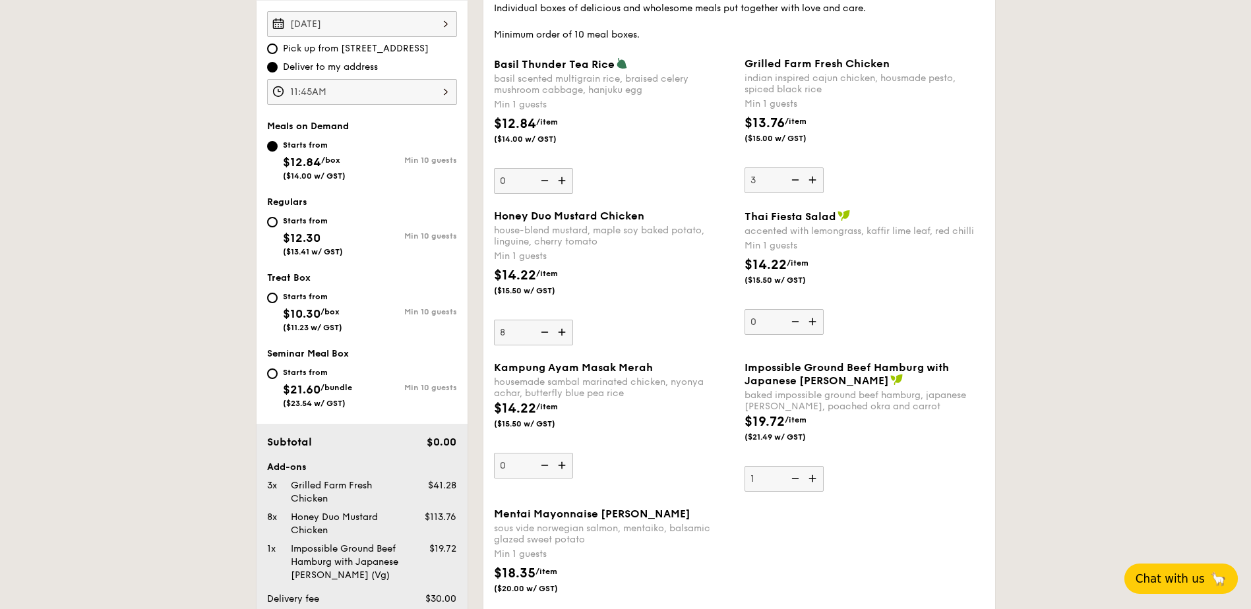
click at [814, 181] on input "3" at bounding box center [783, 180] width 79 height 26
click at [814, 181] on img at bounding box center [814, 179] width 20 height 25
click at [814, 181] on input "4" at bounding box center [783, 180] width 79 height 26
click at [814, 181] on img at bounding box center [814, 179] width 20 height 25
click at [814, 181] on input "5" at bounding box center [783, 180] width 79 height 26
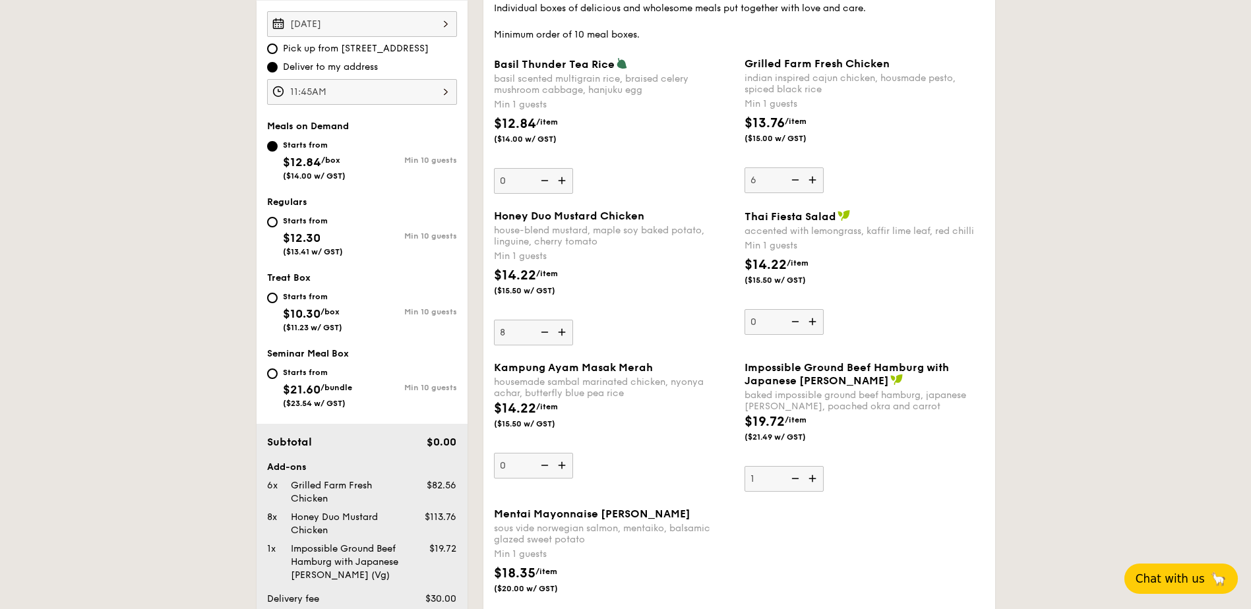
click at [814, 181] on img at bounding box center [814, 179] width 20 height 25
click at [814, 181] on input "6" at bounding box center [783, 180] width 79 height 26
click at [814, 181] on img at bounding box center [814, 179] width 20 height 25
click at [814, 181] on input "7" at bounding box center [783, 180] width 79 height 26
type input "8"
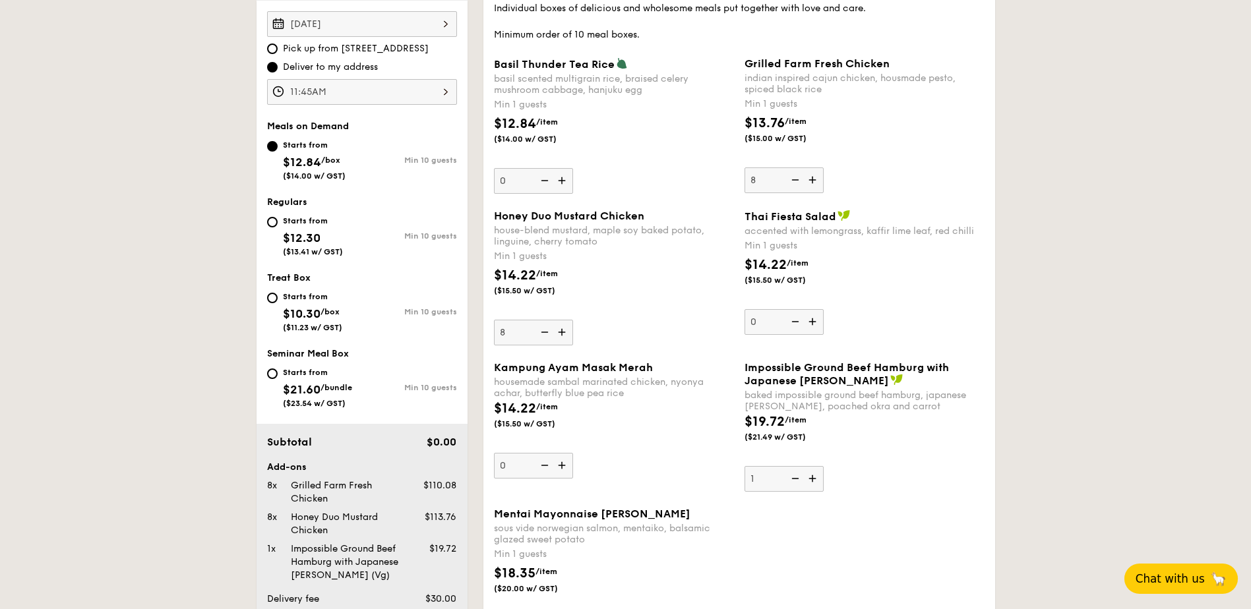
click at [946, 469] on div "Impossible Ground Beef Hamburg with Japanese Curry baked impossible ground beef…" at bounding box center [864, 426] width 240 height 131
click at [823, 469] on input "1" at bounding box center [783, 479] width 79 height 26
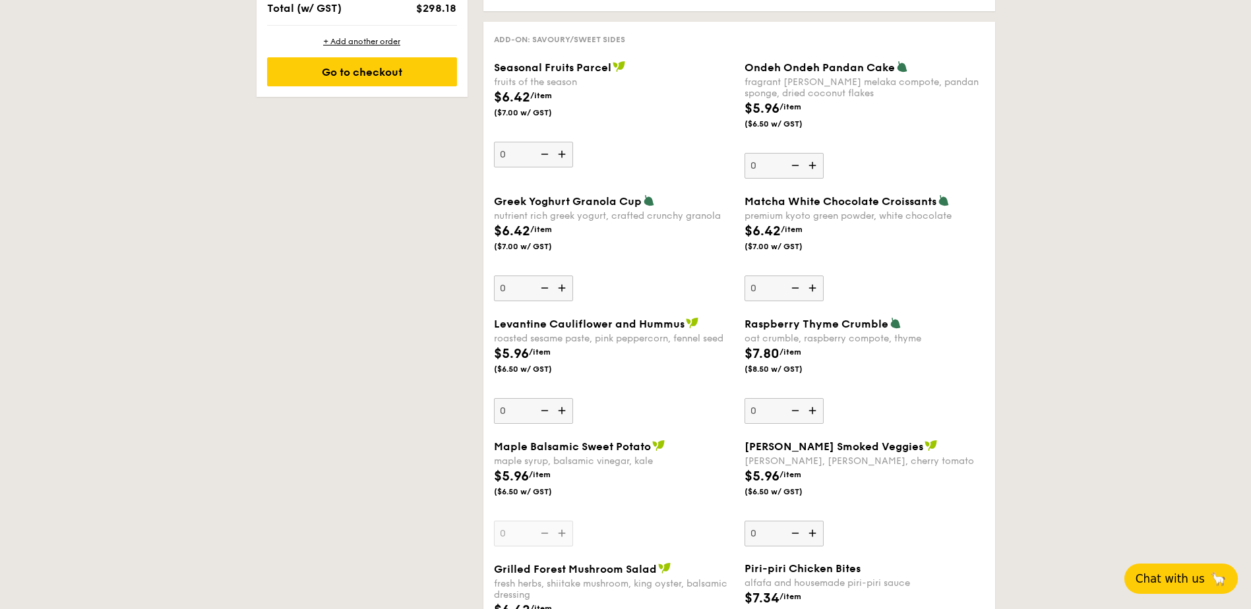
scroll to position [1055, 0]
click at [812, 289] on img at bounding box center [814, 287] width 20 height 25
click at [812, 289] on input "0" at bounding box center [783, 288] width 79 height 26
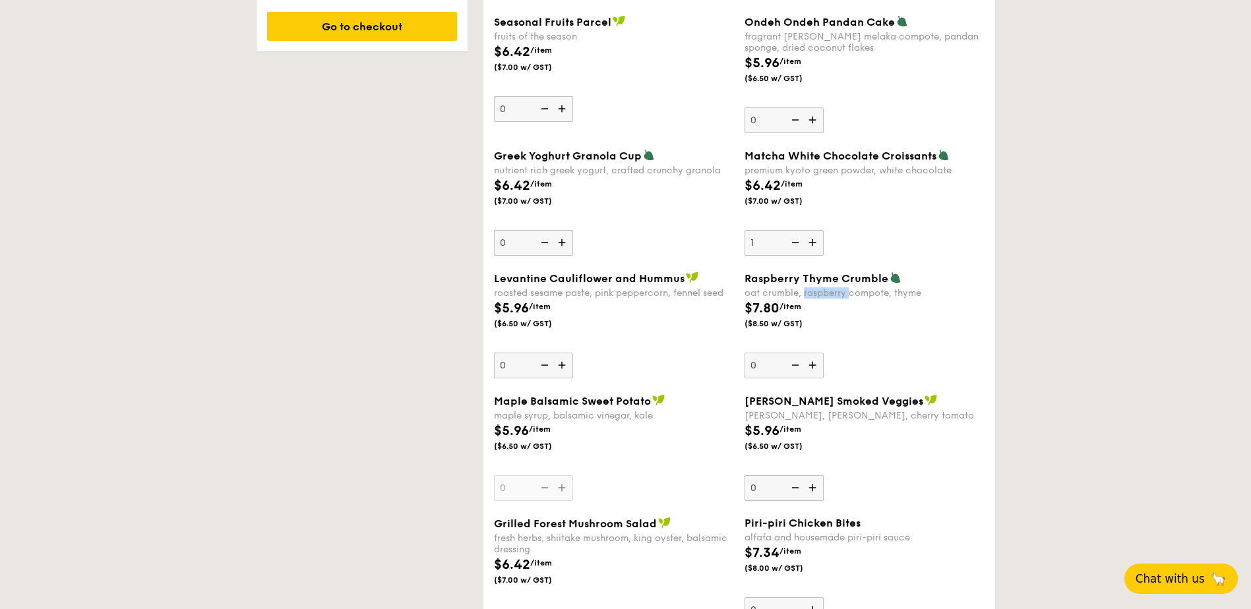
click at [812, 289] on div "oat crumble, raspberry compote, thyme" at bounding box center [864, 292] width 240 height 11
click at [812, 353] on input "0" at bounding box center [783, 366] width 79 height 26
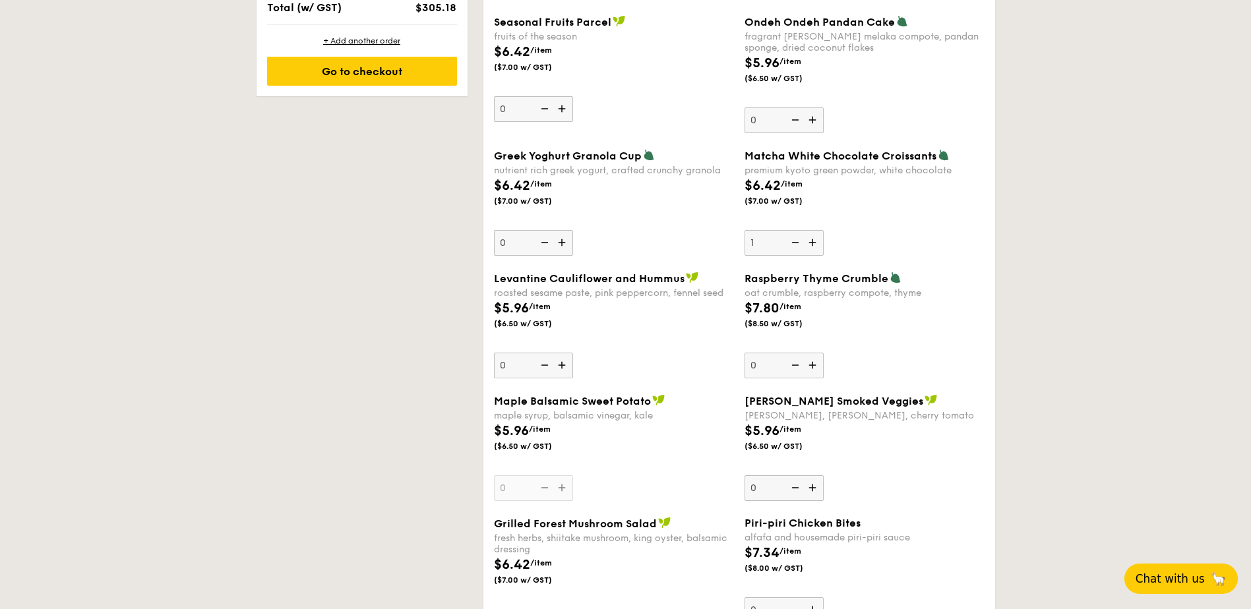
click at [704, 343] on div "Levantine Cauliflower and Hummus roasted sesame paste, pink peppercorn, fennel …" at bounding box center [614, 325] width 240 height 107
drag, startPoint x: 704, startPoint y: 343, endPoint x: 813, endPoint y: 243, distance: 148.3
click at [813, 243] on img at bounding box center [814, 242] width 20 height 25
click at [813, 243] on input "1" at bounding box center [783, 243] width 79 height 26
click at [813, 243] on img at bounding box center [814, 242] width 20 height 25
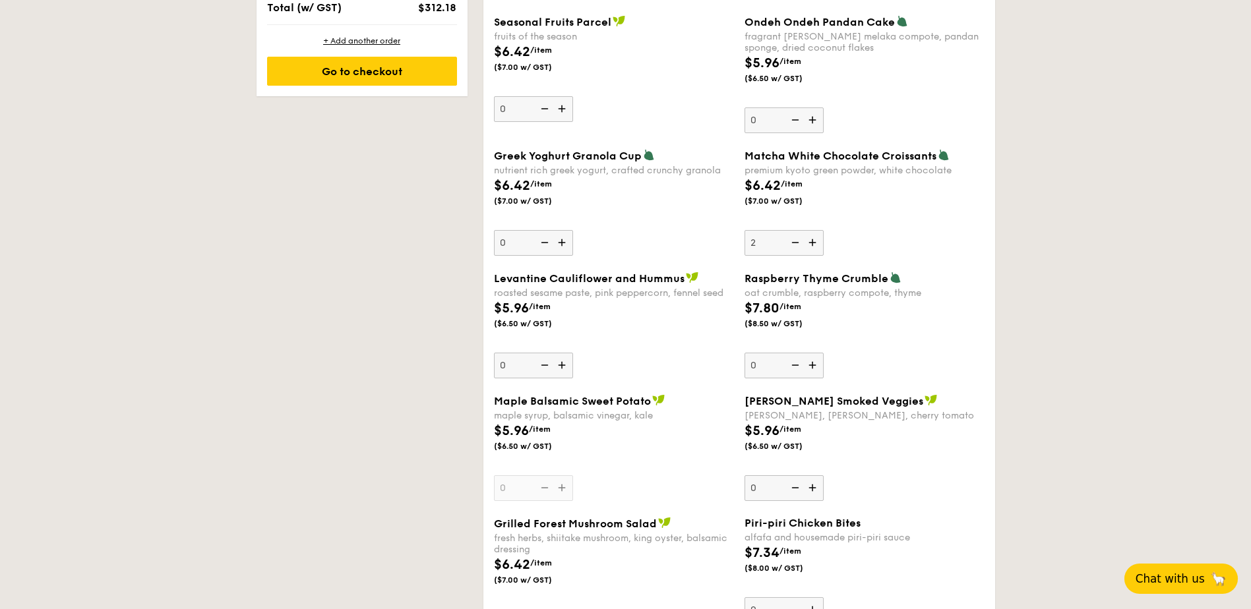
click at [813, 243] on input "2" at bounding box center [783, 243] width 79 height 26
click at [813, 243] on img at bounding box center [814, 242] width 20 height 25
click at [813, 243] on input "3" at bounding box center [783, 243] width 79 height 26
click at [813, 243] on img at bounding box center [814, 242] width 20 height 25
click at [813, 243] on input "4" at bounding box center [783, 243] width 79 height 26
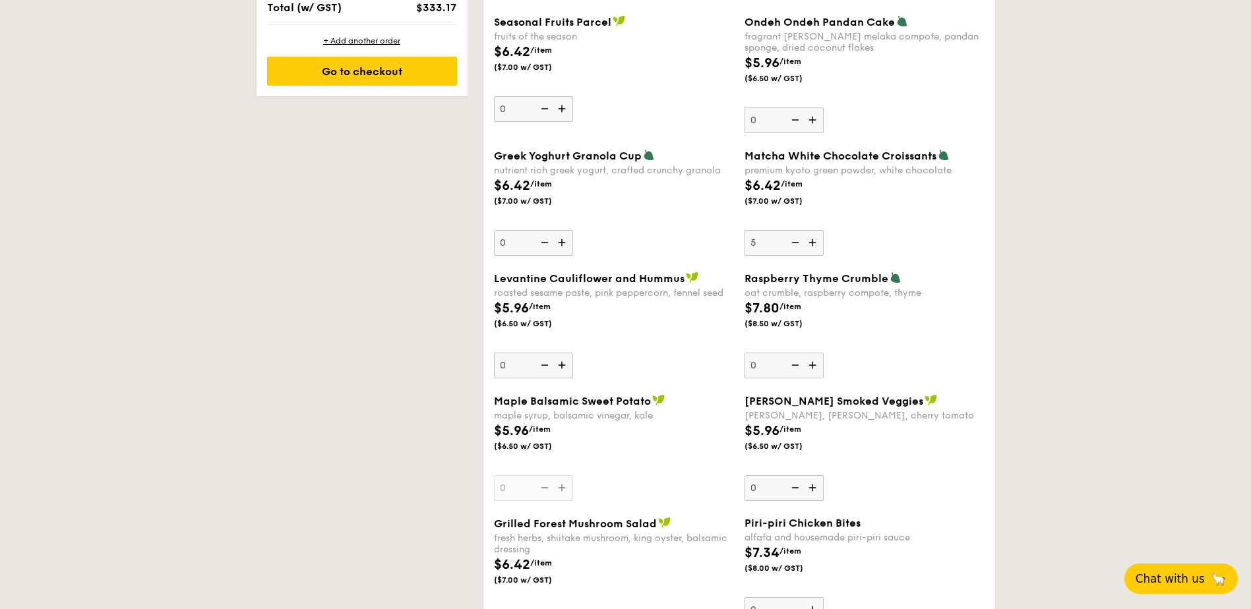
click at [813, 243] on img at bounding box center [814, 242] width 20 height 25
click at [813, 243] on input "5" at bounding box center [783, 243] width 79 height 26
click at [813, 243] on img at bounding box center [814, 242] width 20 height 25
click at [813, 243] on input "6" at bounding box center [783, 243] width 79 height 26
click at [813, 243] on img at bounding box center [814, 242] width 20 height 25
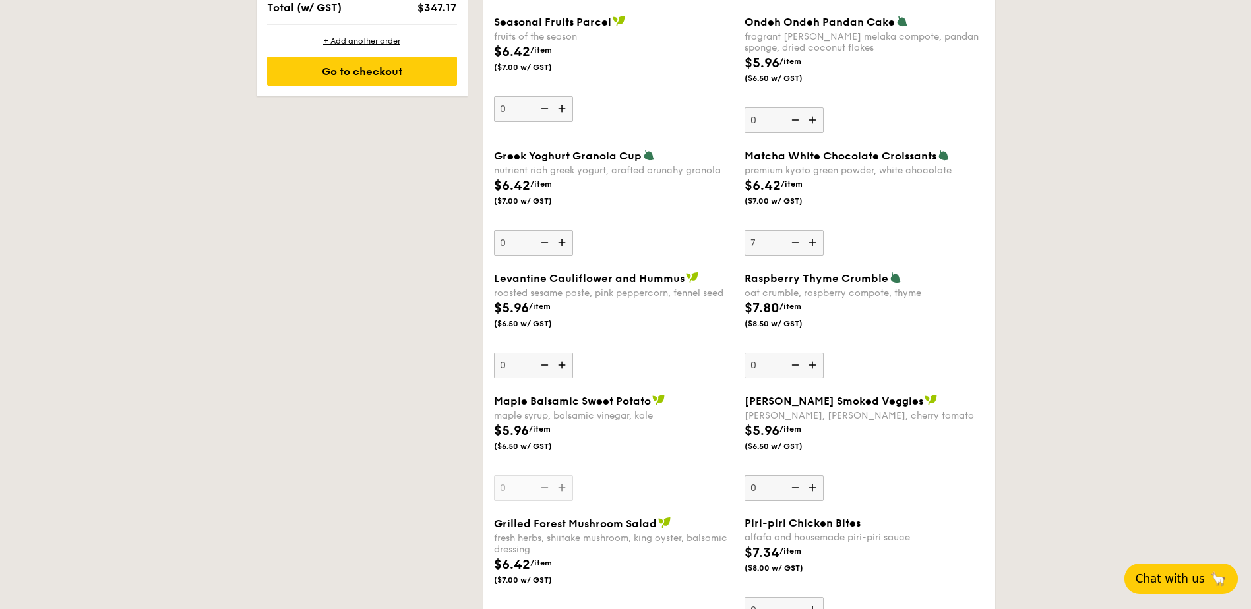
click at [813, 243] on input "7" at bounding box center [783, 243] width 79 height 26
type input "8"
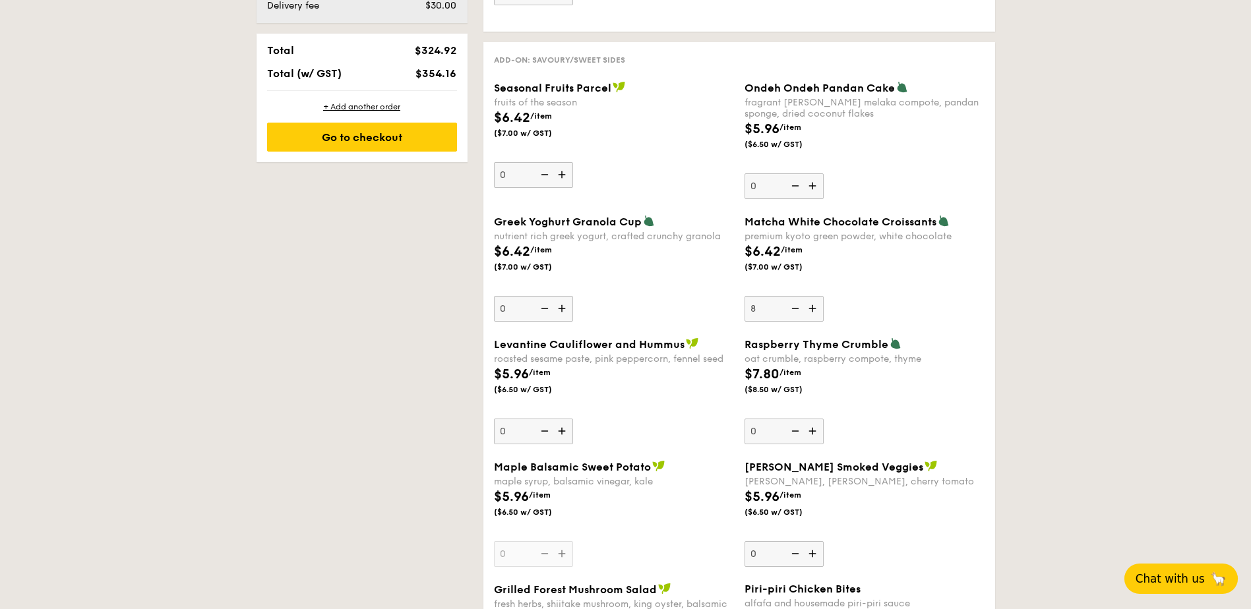
scroll to position [968, 0]
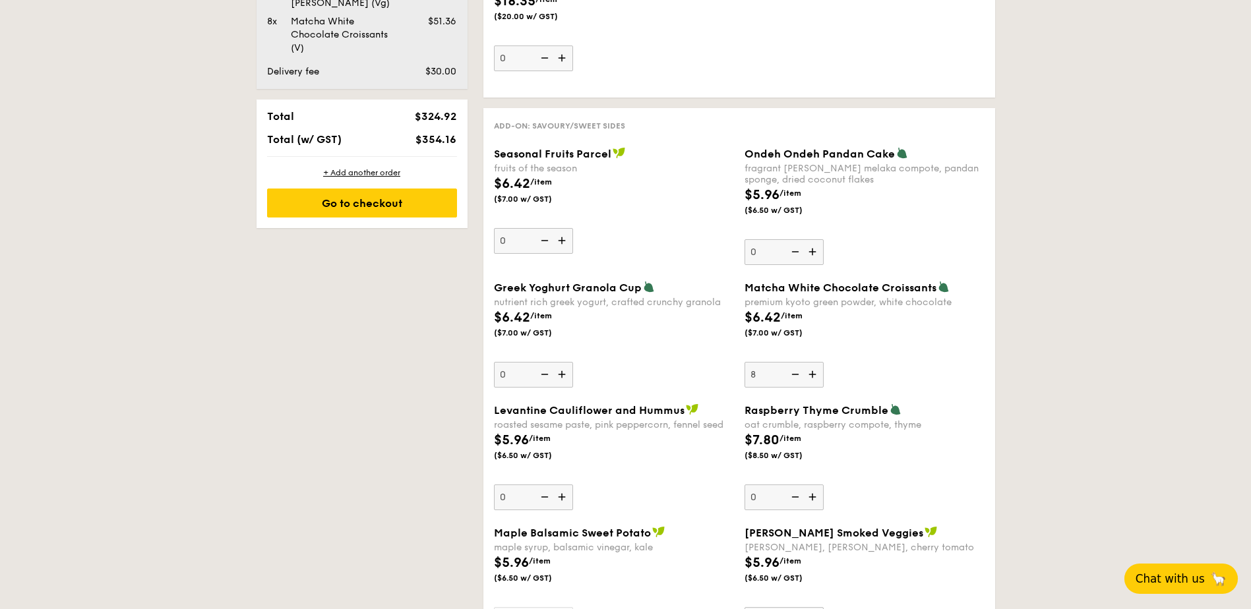
click at [810, 250] on img at bounding box center [814, 251] width 20 height 25
click at [810, 250] on input "0" at bounding box center [783, 252] width 79 height 26
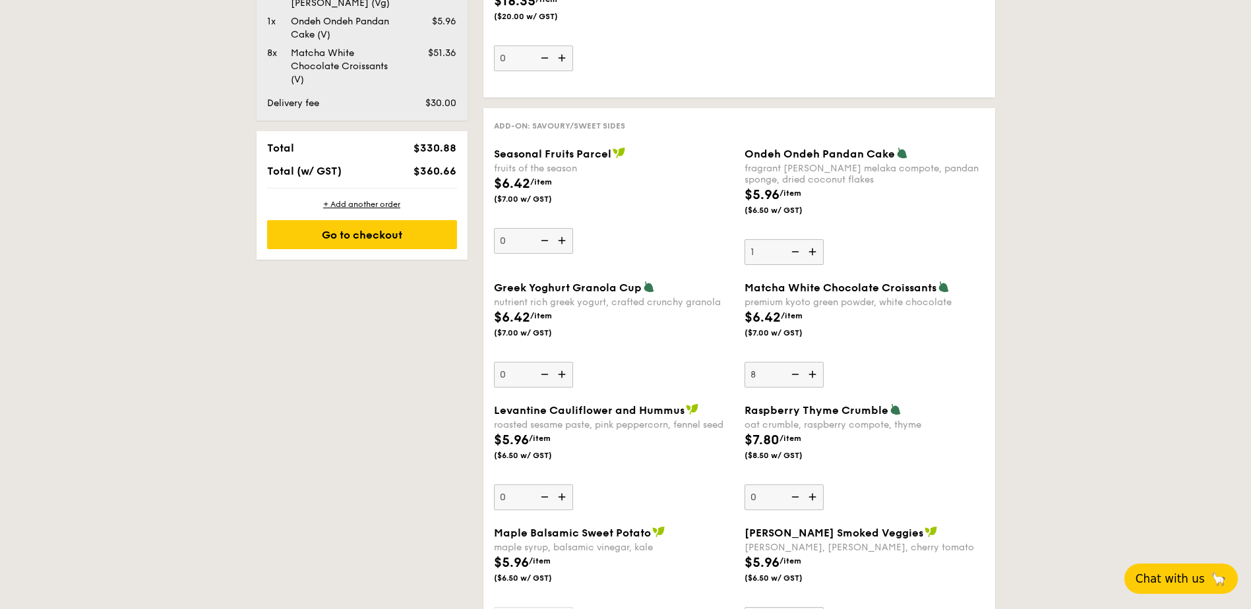
click at [810, 250] on img at bounding box center [814, 251] width 20 height 25
click at [810, 250] on input "1" at bounding box center [783, 252] width 79 height 26
click at [810, 250] on img at bounding box center [814, 251] width 20 height 25
click at [810, 250] on input "2" at bounding box center [783, 252] width 79 height 26
click at [810, 250] on img at bounding box center [814, 251] width 20 height 25
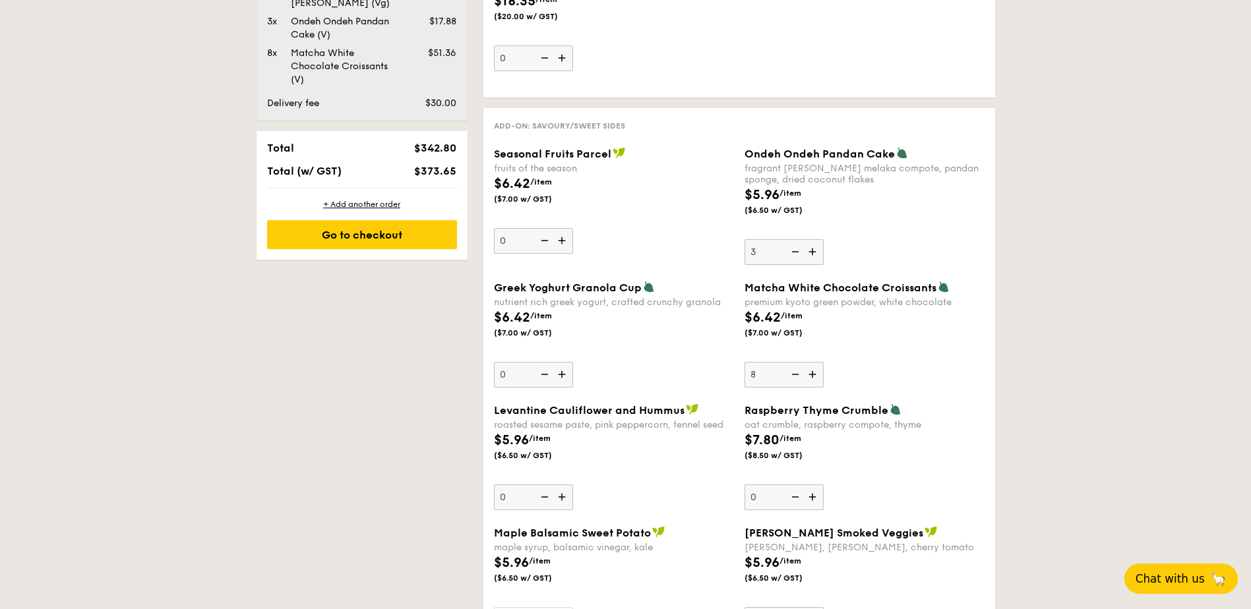
click at [810, 250] on input "3" at bounding box center [783, 252] width 79 height 26
click at [810, 250] on img at bounding box center [814, 251] width 20 height 25
click at [810, 250] on input "4" at bounding box center [783, 252] width 79 height 26
click at [810, 250] on img at bounding box center [814, 251] width 20 height 25
click at [810, 250] on input "5" at bounding box center [783, 252] width 79 height 26
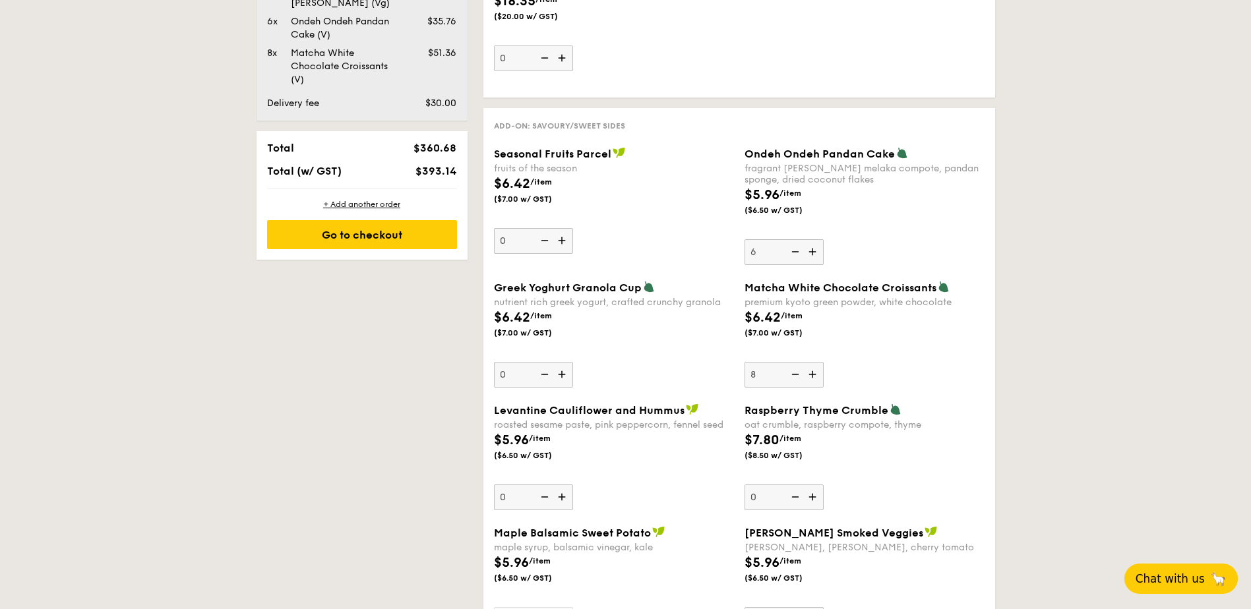
click at [810, 250] on img at bounding box center [814, 251] width 20 height 25
click at [810, 250] on input "6" at bounding box center [783, 252] width 79 height 26
click at [810, 250] on img at bounding box center [814, 251] width 20 height 25
click at [810, 250] on input "7" at bounding box center [783, 252] width 79 height 26
click at [810, 250] on img at bounding box center [814, 251] width 20 height 25
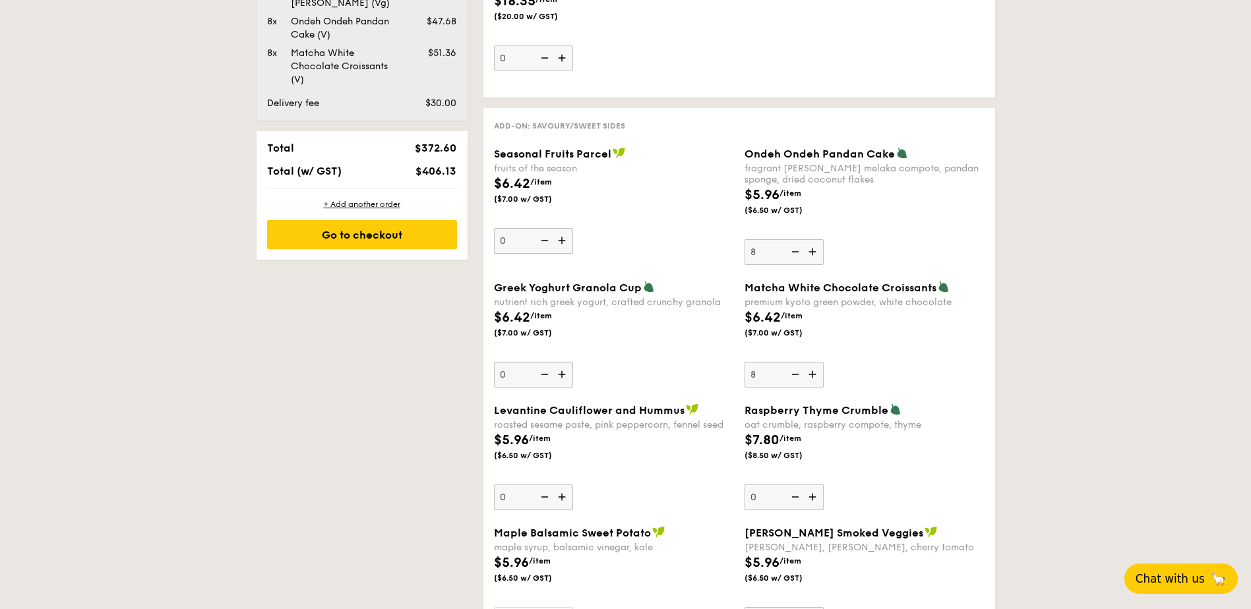
click at [810, 250] on input "8" at bounding box center [783, 252] width 79 height 26
type input "9"
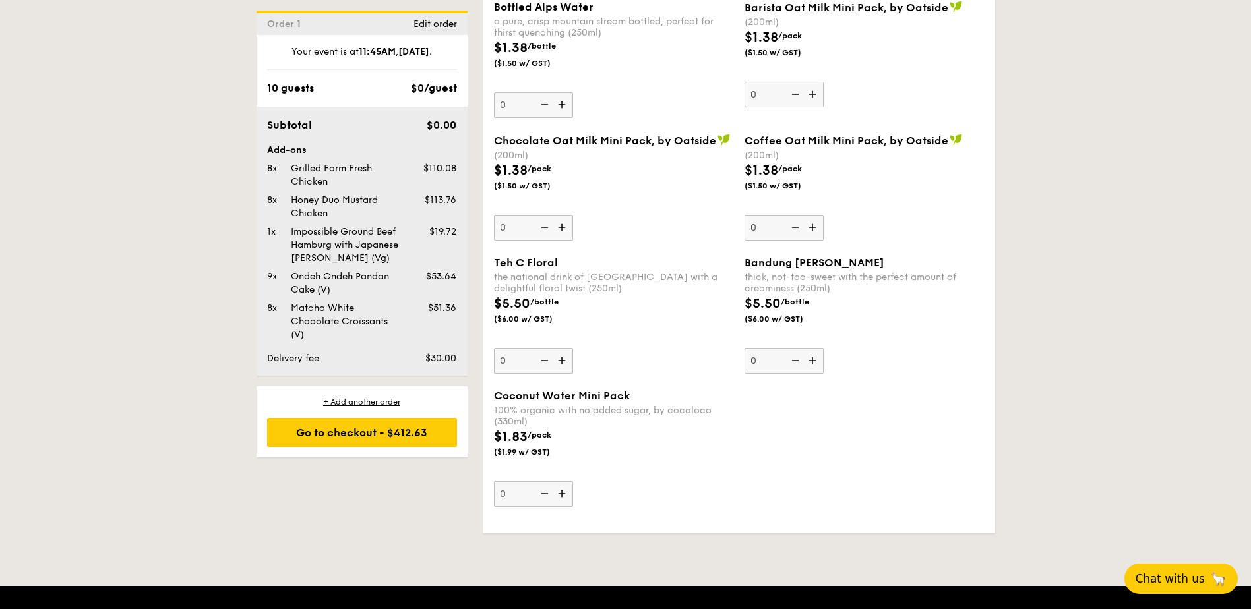
scroll to position [2418, 0]
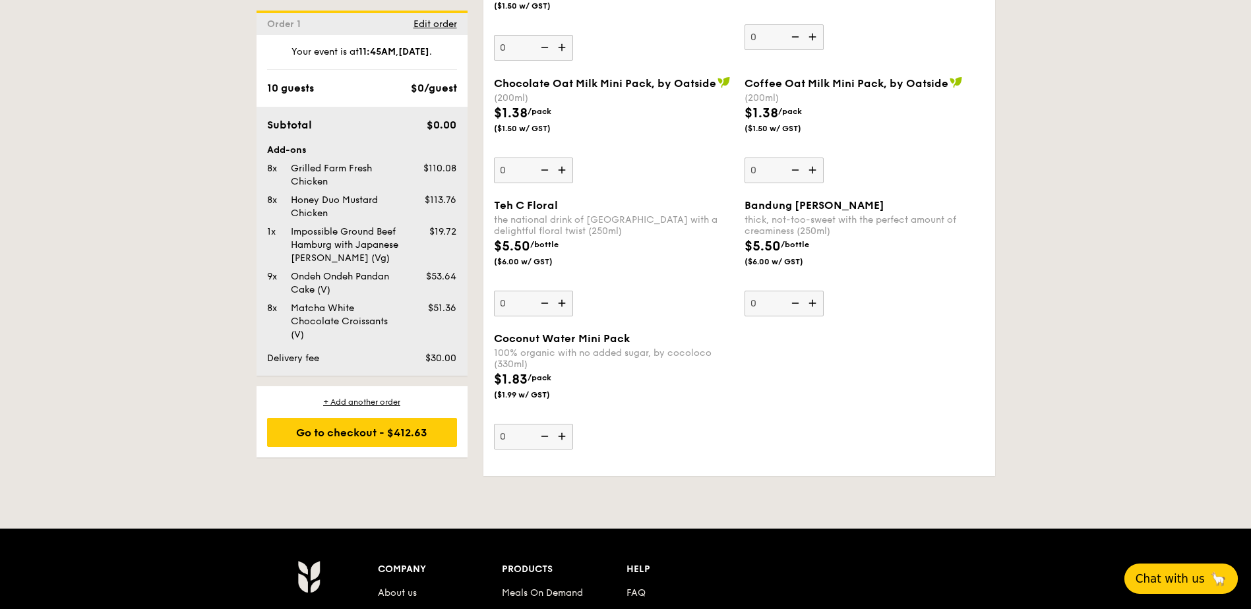
click at [562, 438] on img at bounding box center [563, 436] width 20 height 25
click at [562, 438] on input "0" at bounding box center [533, 437] width 79 height 26
click at [562, 438] on img at bounding box center [563, 436] width 20 height 25
click at [562, 438] on input "1" at bounding box center [533, 437] width 79 height 26
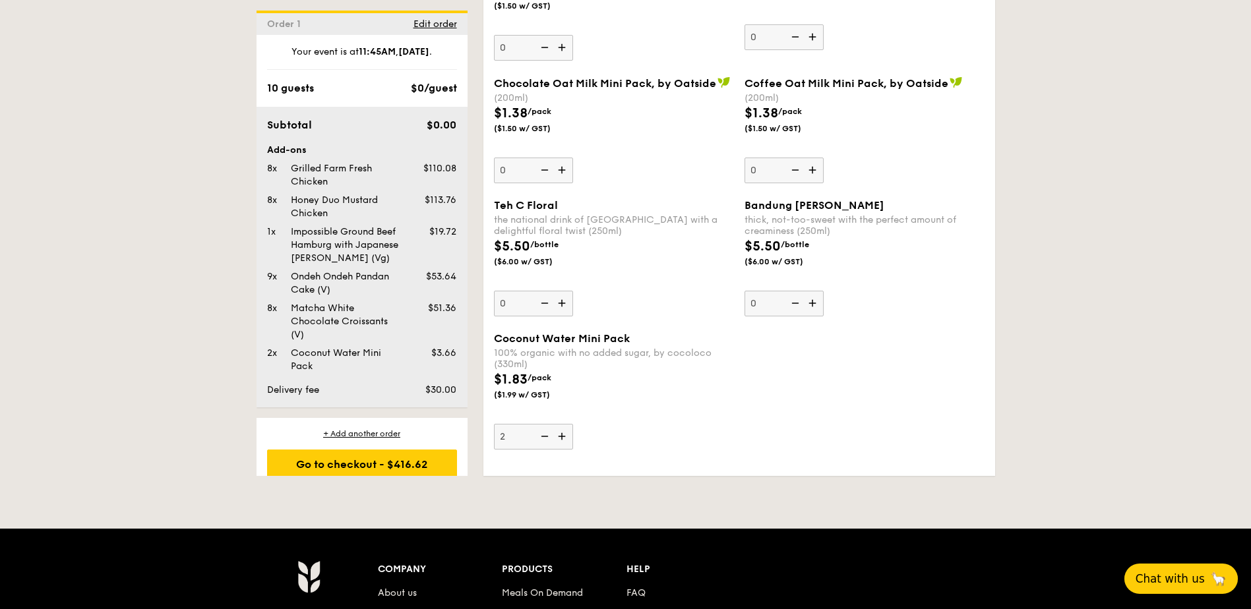
click at [562, 438] on img at bounding box center [563, 436] width 20 height 25
click at [562, 438] on input "2" at bounding box center [533, 437] width 79 height 26
click at [563, 438] on img at bounding box center [563, 436] width 20 height 25
click at [563, 438] on input "3" at bounding box center [533, 437] width 79 height 26
click at [564, 438] on img at bounding box center [563, 436] width 20 height 25
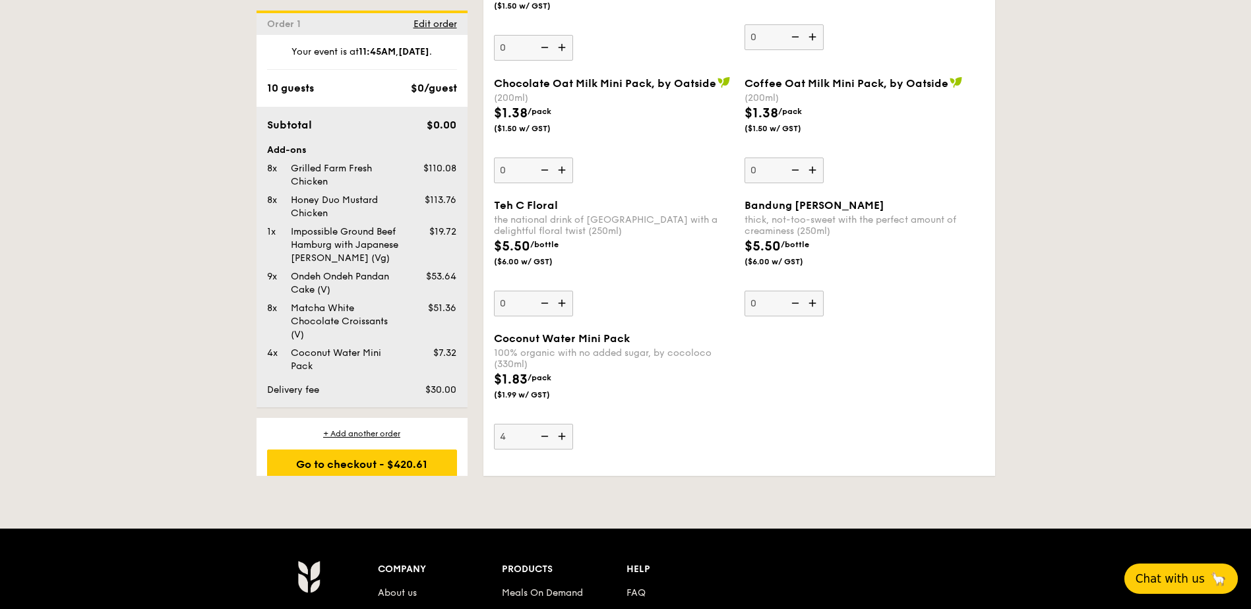
click at [564, 438] on input "4" at bounding box center [533, 437] width 79 height 26
click at [564, 438] on img at bounding box center [563, 436] width 20 height 25
click at [564, 438] on input "5" at bounding box center [533, 437] width 79 height 26
click at [564, 438] on img at bounding box center [563, 436] width 20 height 25
click at [564, 438] on input "6" at bounding box center [533, 437] width 79 height 26
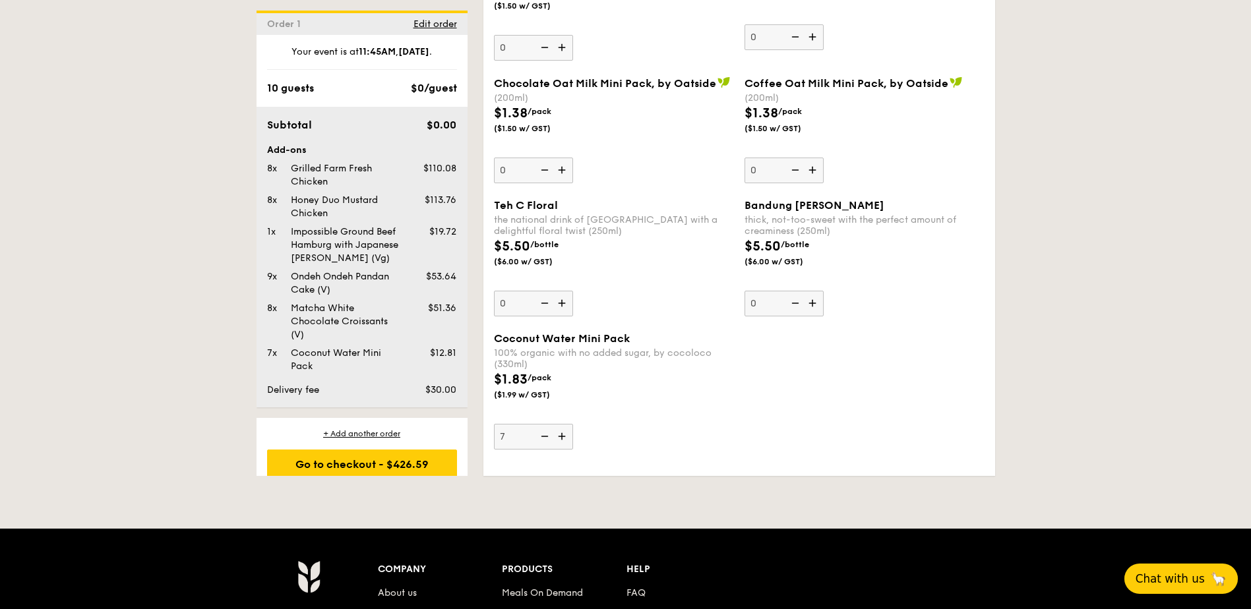
click at [564, 438] on img at bounding box center [563, 436] width 20 height 25
click at [564, 438] on input "7" at bounding box center [533, 437] width 79 height 26
click at [564, 438] on img at bounding box center [563, 436] width 20 height 25
click at [564, 438] on input "8" at bounding box center [533, 437] width 79 height 26
click at [564, 439] on img at bounding box center [563, 436] width 20 height 25
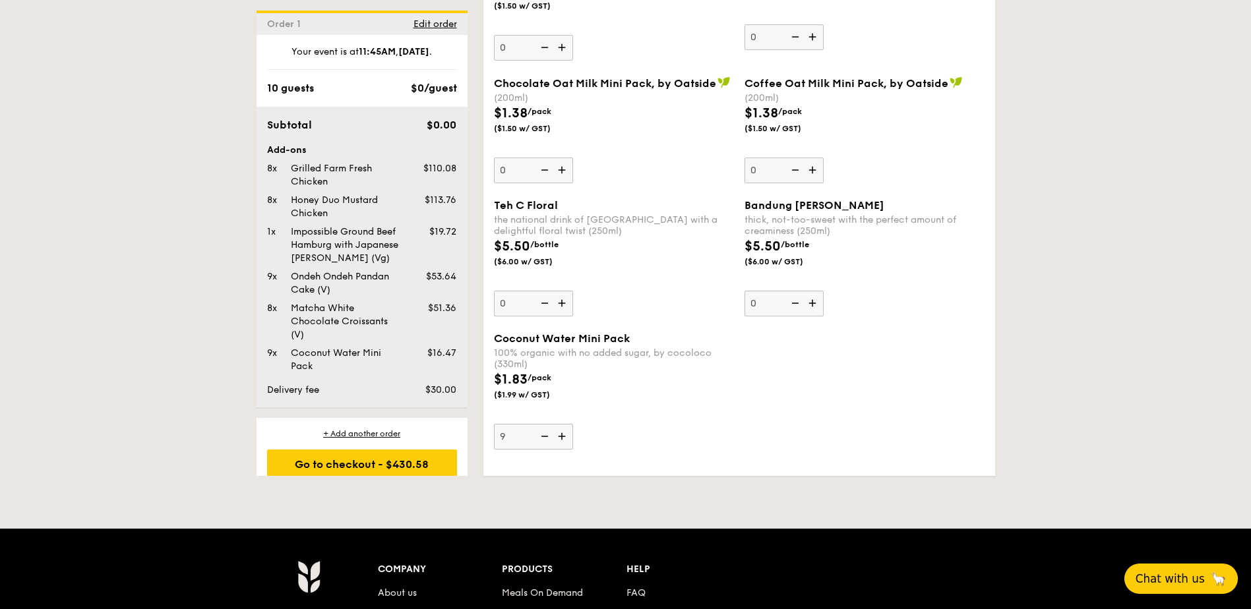
click at [564, 439] on input "9" at bounding box center [533, 437] width 79 height 26
click at [565, 439] on img at bounding box center [563, 436] width 20 height 25
click at [565, 439] on input "10" at bounding box center [533, 437] width 79 height 26
click at [565, 439] on img at bounding box center [563, 436] width 20 height 25
click at [565, 439] on input "11" at bounding box center [533, 437] width 79 height 26
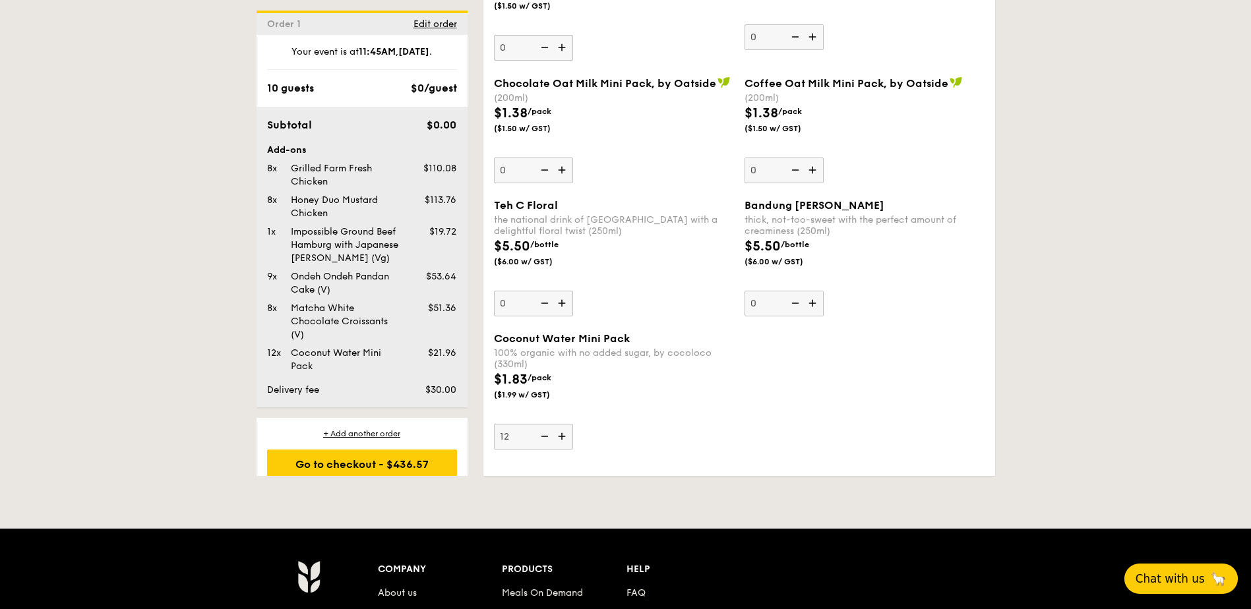
click at [565, 439] on img at bounding box center [563, 436] width 20 height 25
click at [565, 439] on input "12" at bounding box center [533, 437] width 79 height 26
click at [565, 439] on img at bounding box center [563, 436] width 20 height 25
click at [565, 439] on input "13" at bounding box center [533, 437] width 79 height 26
click at [566, 439] on img at bounding box center [563, 436] width 20 height 25
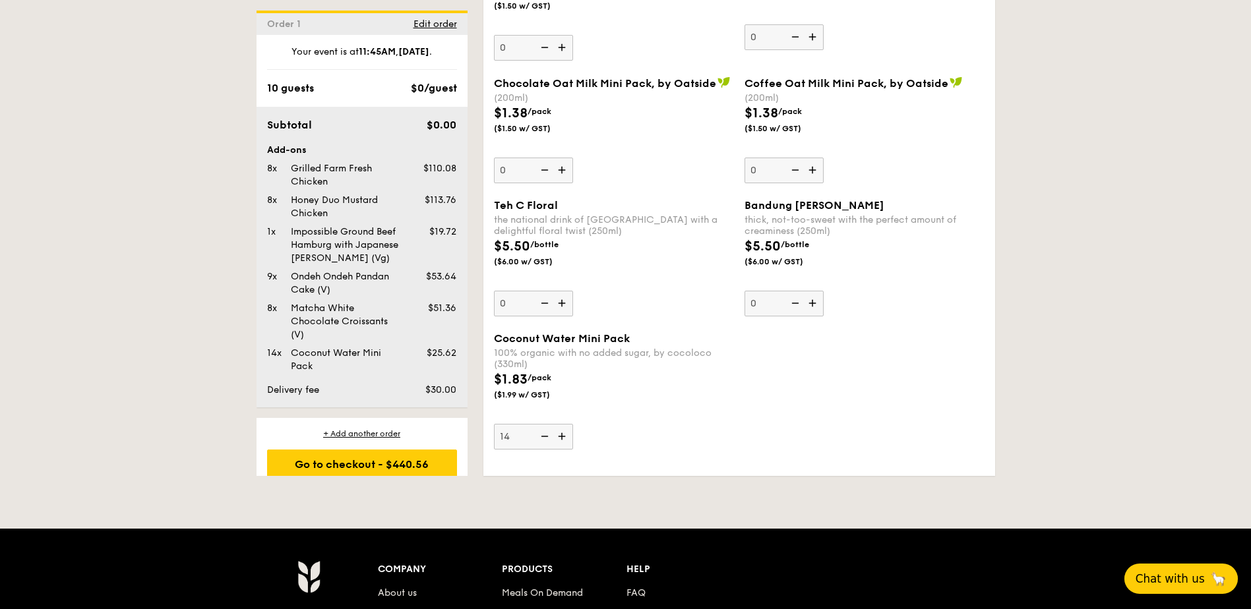
click at [566, 439] on input "14" at bounding box center [533, 437] width 79 height 26
click at [566, 439] on img at bounding box center [563, 436] width 20 height 25
click at [566, 439] on input "15" at bounding box center [533, 437] width 79 height 26
click at [566, 439] on img at bounding box center [563, 436] width 20 height 25
click at [566, 439] on input "16" at bounding box center [533, 437] width 79 height 26
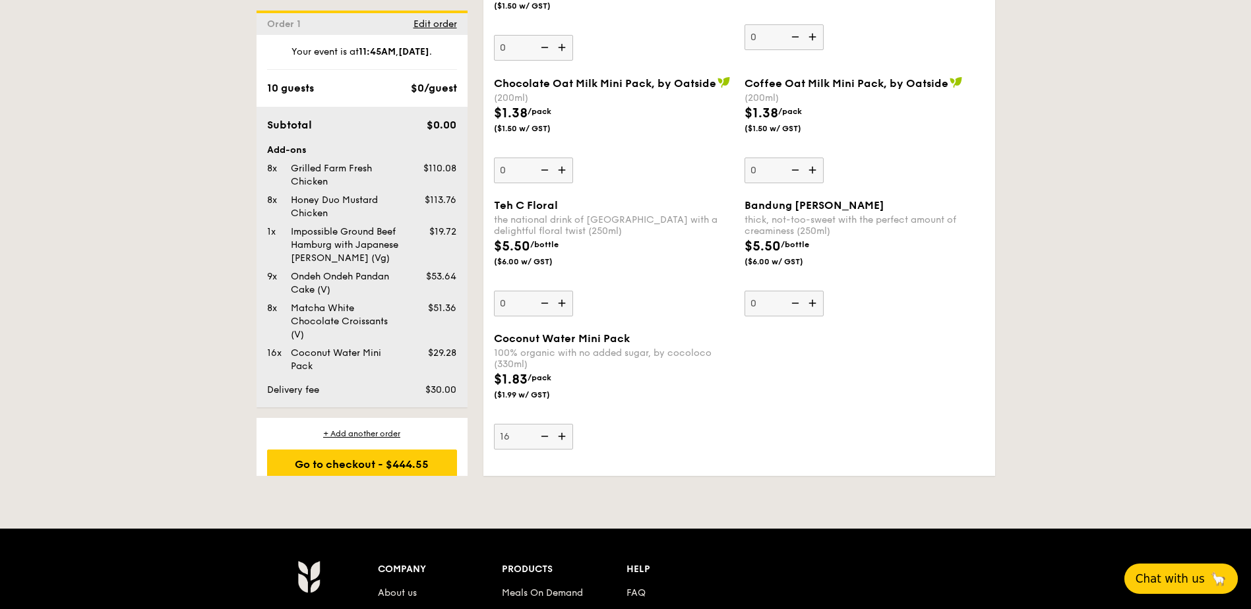
type input "17"
click at [692, 419] on div "Coconut Water Mini Pack 100% organic with no added sugar, by cocoloco (330ml) $…" at bounding box center [614, 390] width 240 height 117
click at [573, 424] on input "17" at bounding box center [533, 437] width 79 height 26
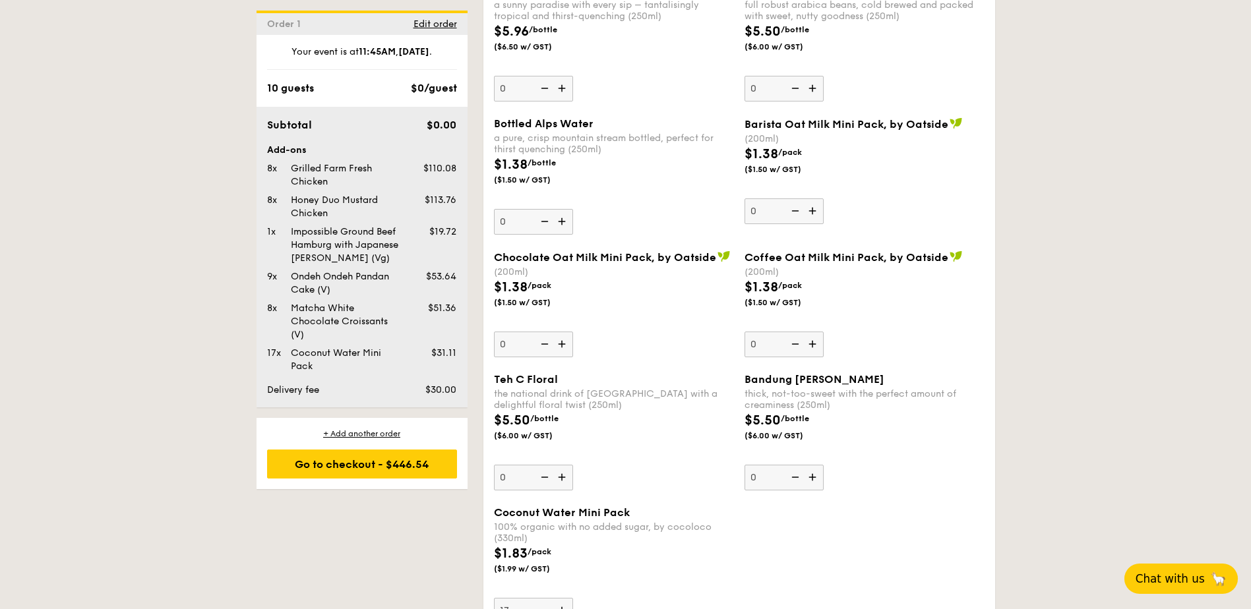
scroll to position [2220, 0]
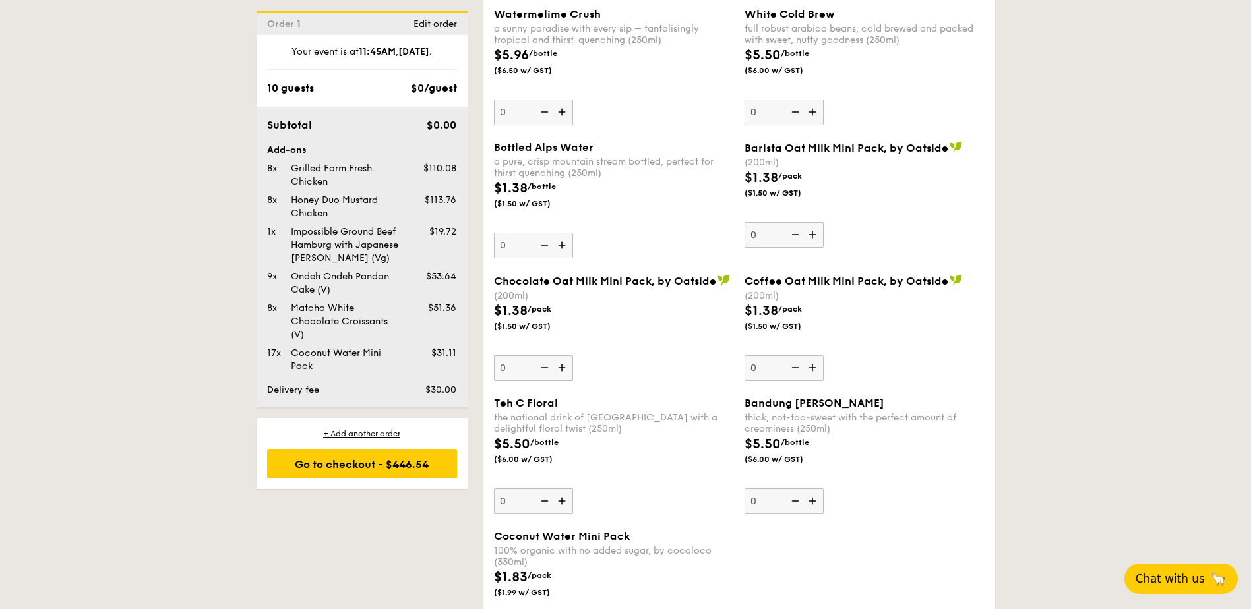
click at [814, 504] on img at bounding box center [814, 501] width 20 height 25
click at [814, 504] on input "0" at bounding box center [783, 502] width 79 height 26
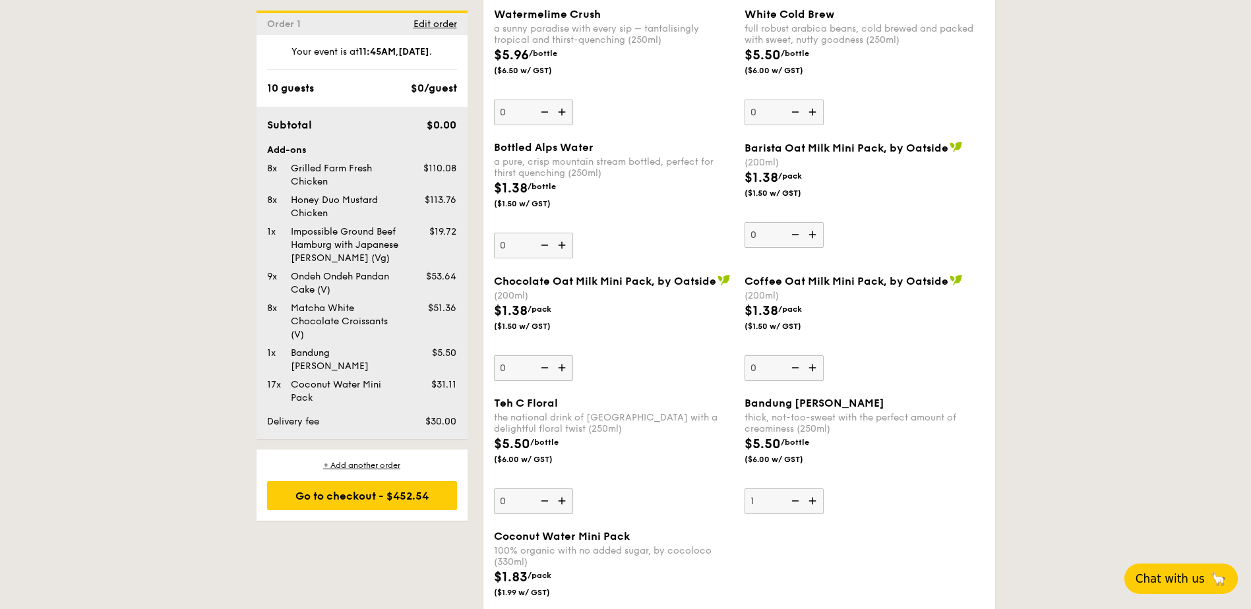
click at [814, 504] on img at bounding box center [814, 501] width 20 height 25
click at [814, 504] on input "1" at bounding box center [783, 502] width 79 height 26
click at [814, 504] on img at bounding box center [814, 501] width 20 height 25
click at [814, 504] on input "2" at bounding box center [783, 502] width 79 height 26
click at [814, 504] on img at bounding box center [814, 501] width 20 height 25
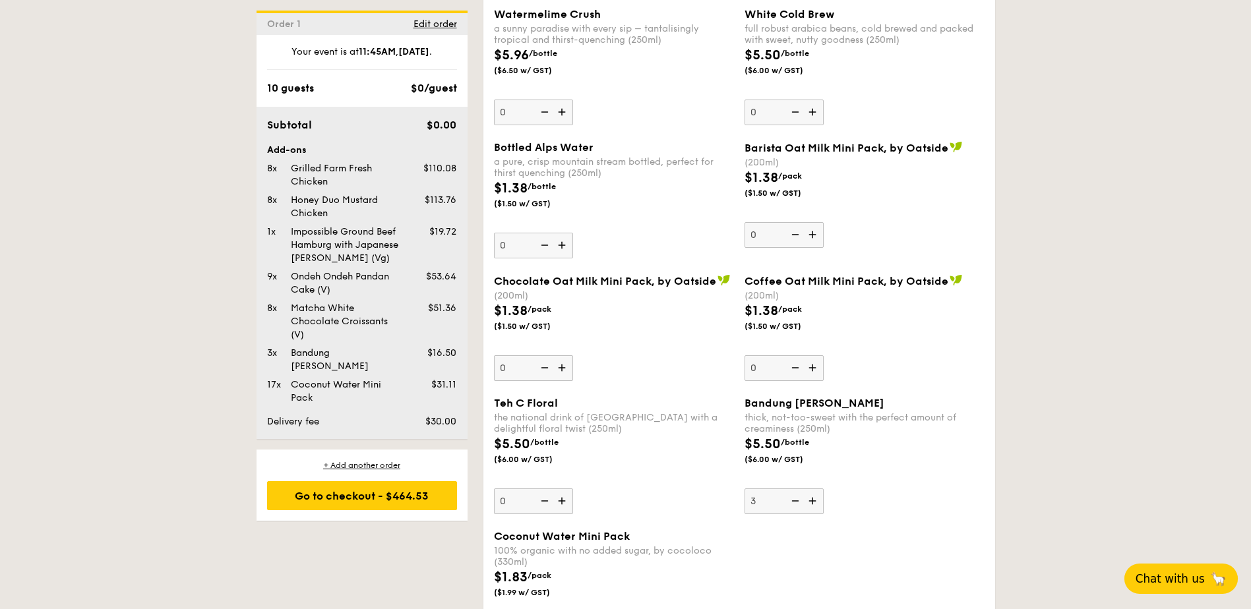
click at [814, 504] on input "3" at bounding box center [783, 502] width 79 height 26
click at [814, 504] on img at bounding box center [814, 501] width 20 height 25
click at [814, 504] on input "4" at bounding box center [783, 502] width 79 height 26
click at [814, 504] on img at bounding box center [814, 501] width 20 height 25
click at [814, 504] on input "5" at bounding box center [783, 502] width 79 height 26
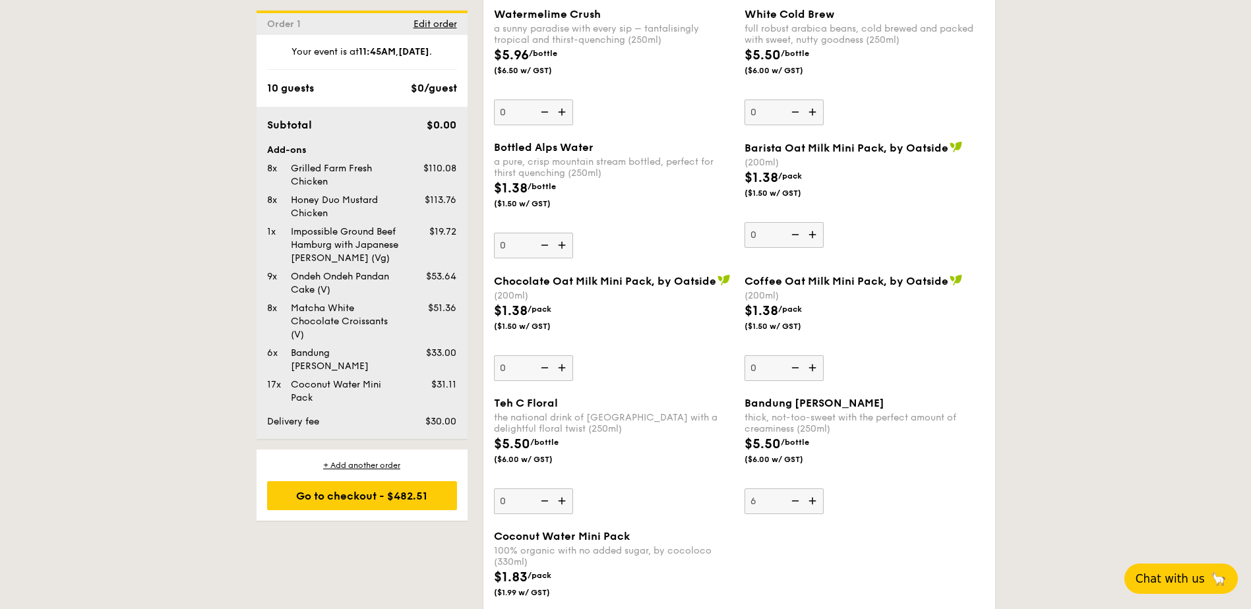
click at [814, 504] on img at bounding box center [814, 501] width 20 height 25
click at [814, 504] on input "6" at bounding box center [783, 502] width 79 height 26
click at [814, 500] on img at bounding box center [814, 501] width 20 height 25
click at [814, 500] on input "7" at bounding box center [783, 502] width 79 height 26
click at [814, 500] on img at bounding box center [814, 501] width 20 height 25
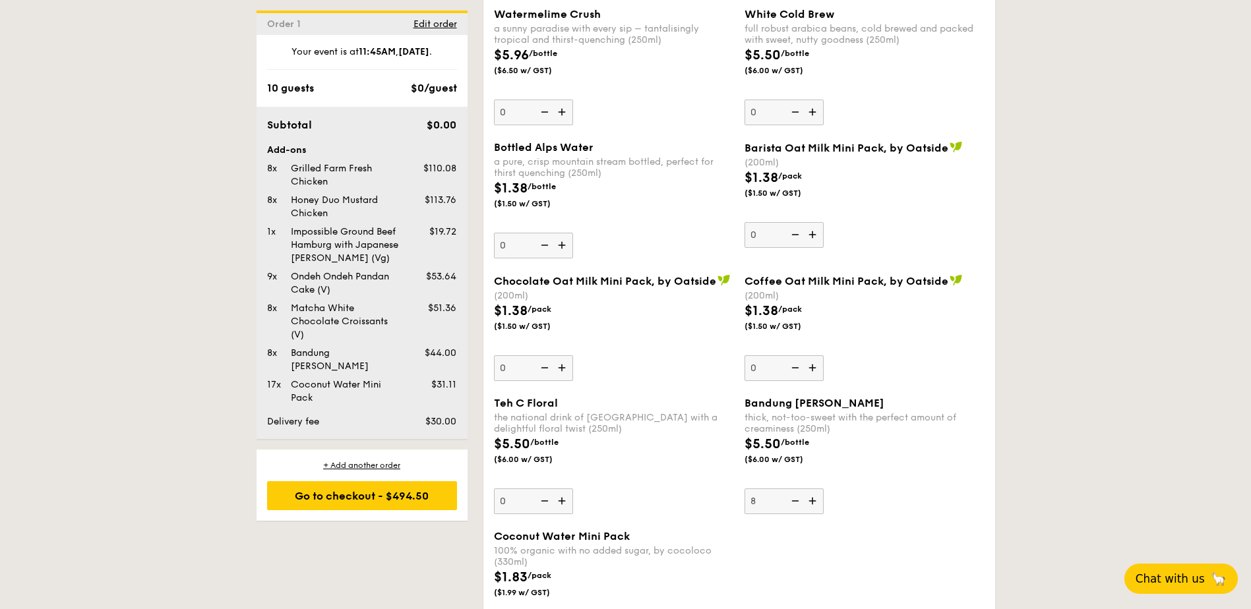
click at [814, 500] on input "8" at bounding box center [783, 502] width 79 height 26
click at [814, 500] on img at bounding box center [814, 501] width 20 height 25
click at [814, 500] on input "9" at bounding box center [783, 502] width 79 height 26
click at [814, 500] on img at bounding box center [814, 501] width 20 height 25
click at [814, 500] on input "10" at bounding box center [783, 502] width 79 height 26
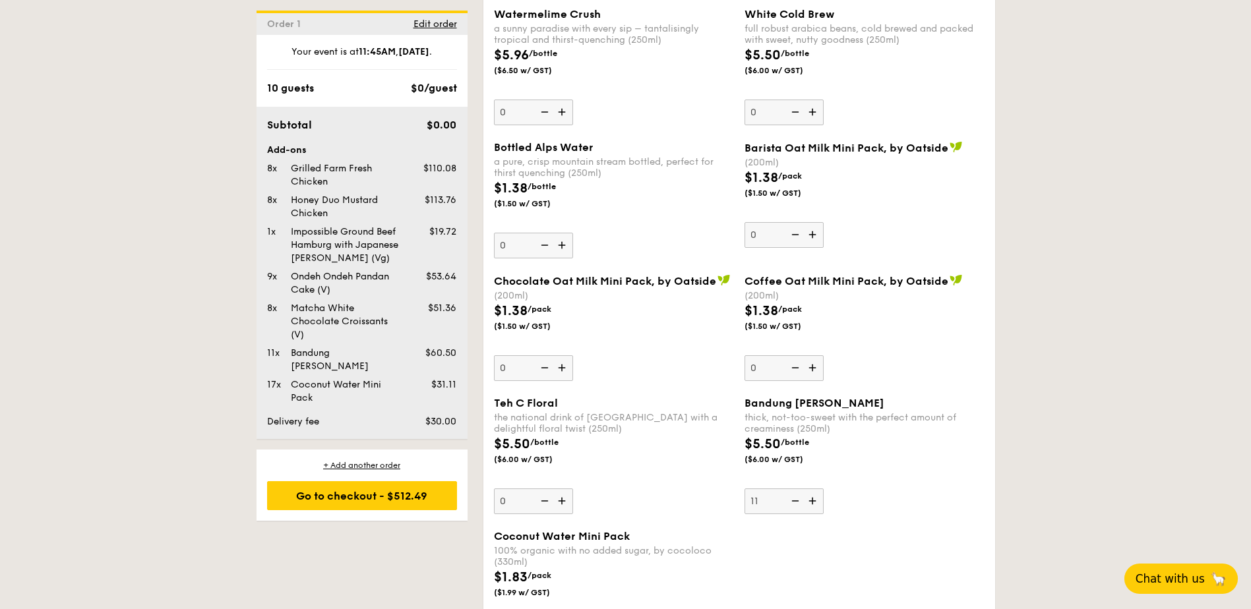
click at [814, 501] on img at bounding box center [814, 501] width 20 height 25
click at [814, 501] on input "11" at bounding box center [783, 502] width 79 height 26
click at [814, 501] on img at bounding box center [814, 501] width 20 height 25
click at [814, 501] on input "12" at bounding box center [783, 502] width 79 height 26
click at [814, 502] on img at bounding box center [814, 501] width 20 height 25
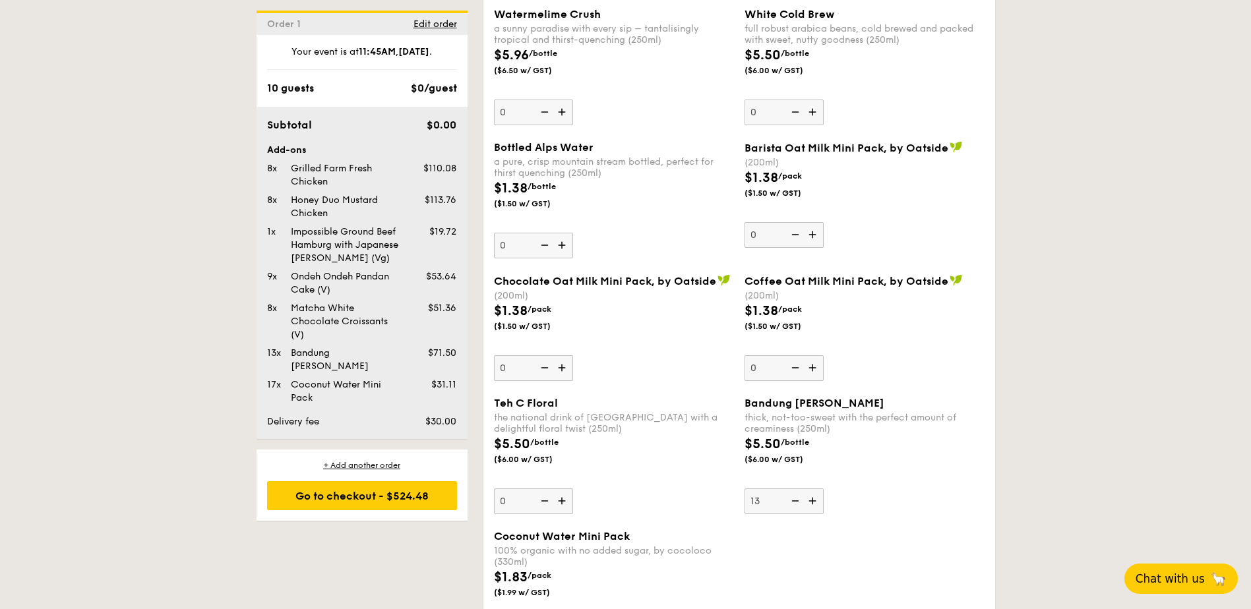
click at [814, 502] on input "13" at bounding box center [783, 502] width 79 height 26
click at [813, 502] on img at bounding box center [814, 501] width 20 height 25
click at [813, 502] on input "14" at bounding box center [783, 502] width 79 height 26
click at [813, 502] on img at bounding box center [814, 501] width 20 height 25
click at [813, 502] on input "15" at bounding box center [783, 502] width 79 height 26
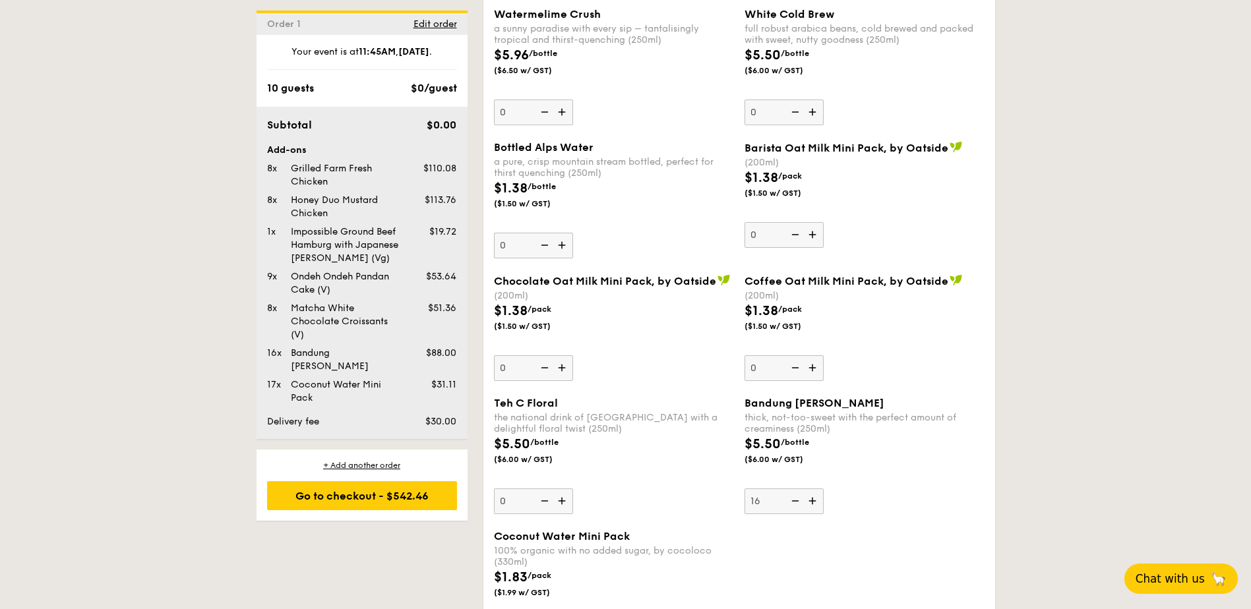
click at [814, 502] on img at bounding box center [814, 501] width 20 height 25
click at [814, 502] on input "16" at bounding box center [783, 502] width 79 height 26
click at [812, 502] on img at bounding box center [814, 501] width 20 height 25
click at [812, 502] on input "17" at bounding box center [783, 502] width 79 height 26
click at [792, 500] on img at bounding box center [794, 501] width 20 height 25
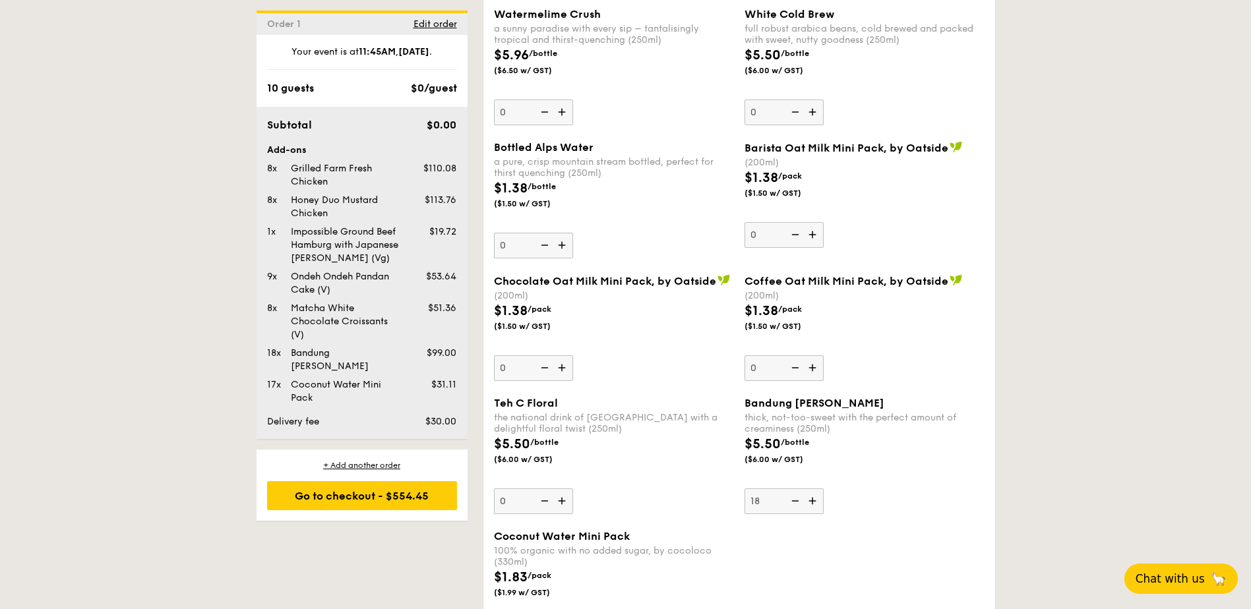
click at [792, 500] on input "18" at bounding box center [783, 502] width 79 height 26
click at [815, 499] on img at bounding box center [814, 501] width 20 height 25
click at [815, 499] on input "17" at bounding box center [783, 502] width 79 height 26
type input "18"
click at [874, 478] on div "$5.50 /bottle ($6.00 w/ GST)" at bounding box center [864, 457] width 251 height 46
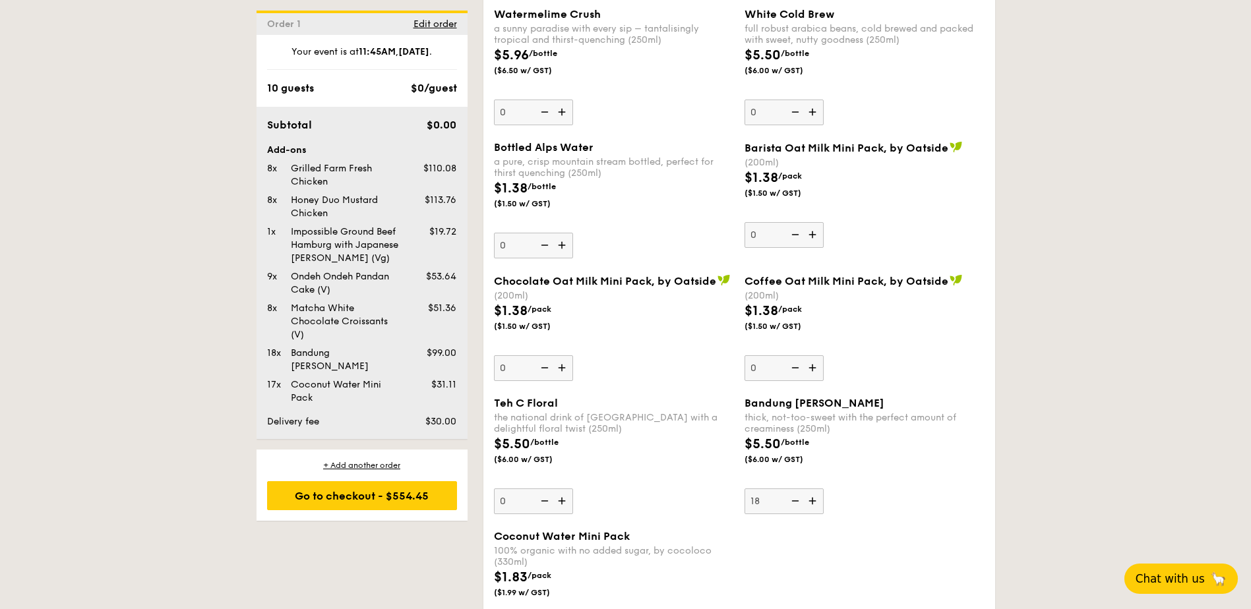
click at [823, 489] on input "18" at bounding box center [783, 502] width 79 height 26
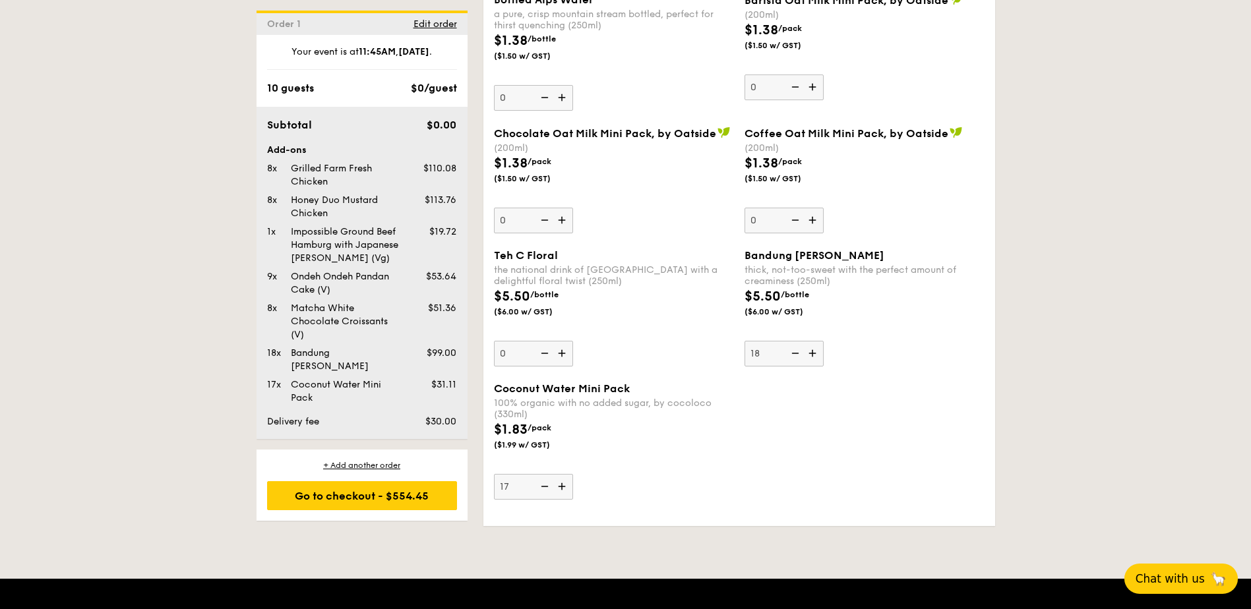
scroll to position [2352, 0]
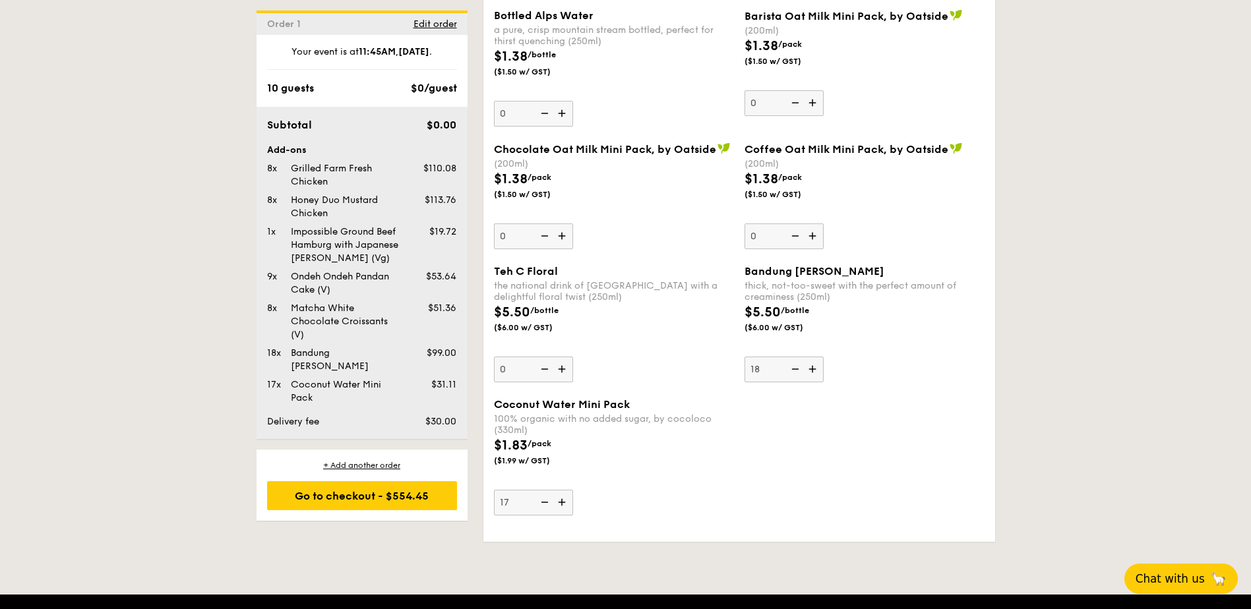
drag, startPoint x: 560, startPoint y: 501, endPoint x: 578, endPoint y: 489, distance: 21.9
click at [560, 500] on img at bounding box center [563, 502] width 20 height 25
click at [560, 500] on input "17" at bounding box center [533, 503] width 79 height 26
type input "18"
click at [877, 425] on div "Coconut Water Mini Pack 100% organic with no added sugar, by cocoloco (330ml) $…" at bounding box center [739, 464] width 501 height 133
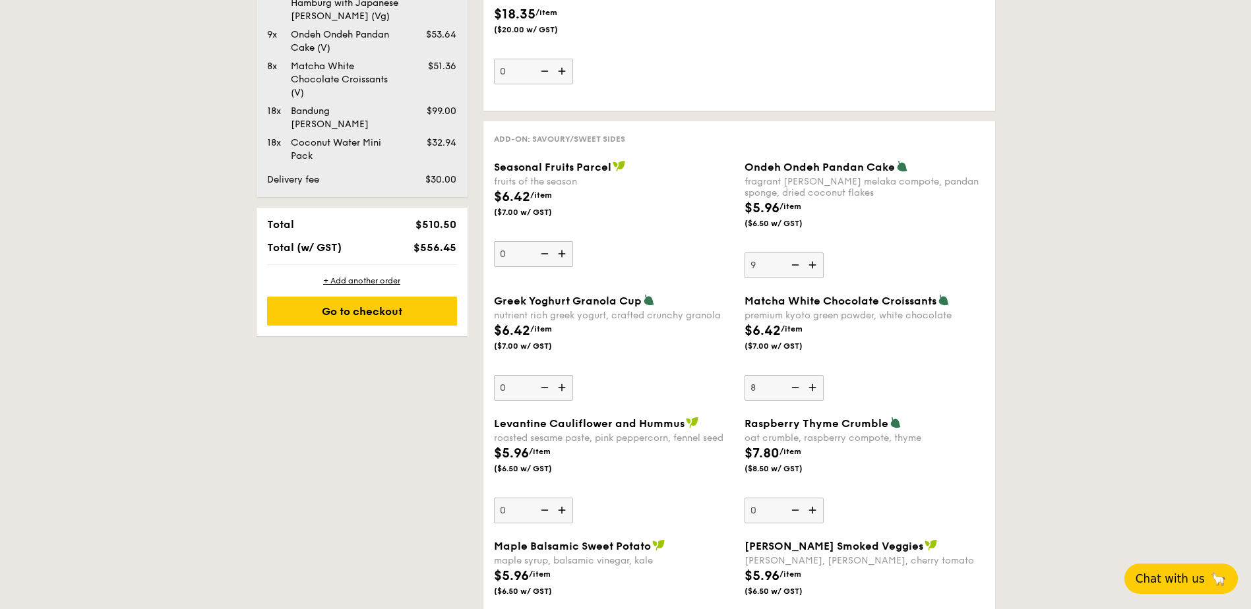
scroll to position [968, 0]
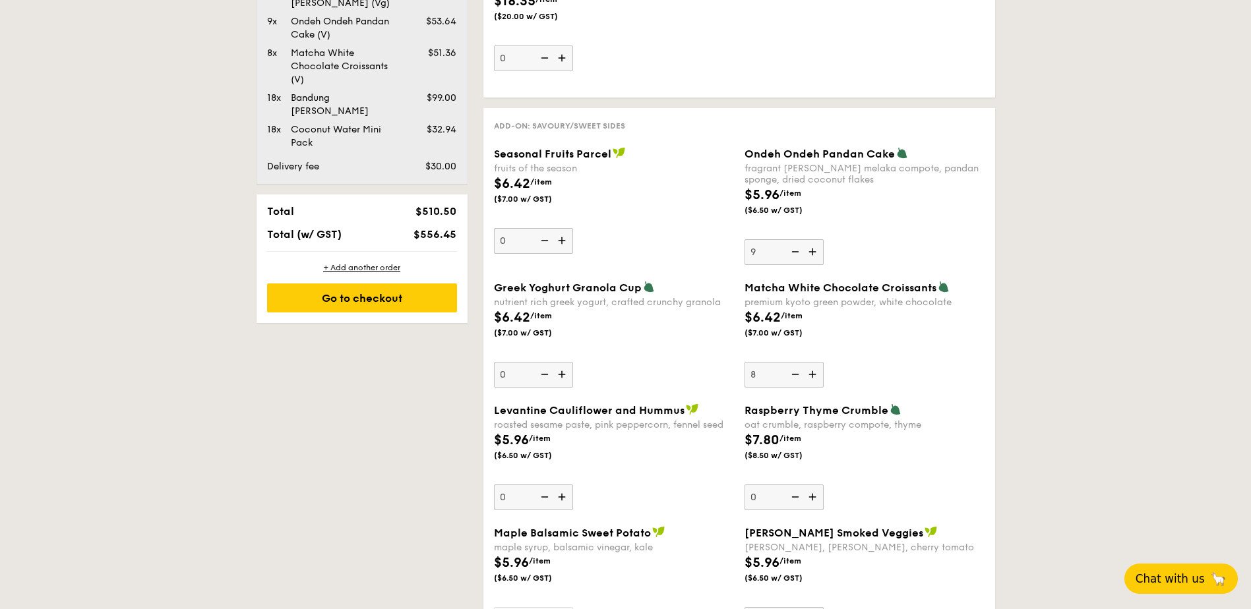
click at [794, 374] on img at bounding box center [794, 374] width 20 height 25
click at [794, 374] on input "8" at bounding box center [783, 375] width 79 height 26
click at [794, 374] on img at bounding box center [794, 374] width 20 height 25
click at [794, 374] on input "7" at bounding box center [783, 375] width 79 height 26
click at [794, 374] on img at bounding box center [794, 374] width 20 height 25
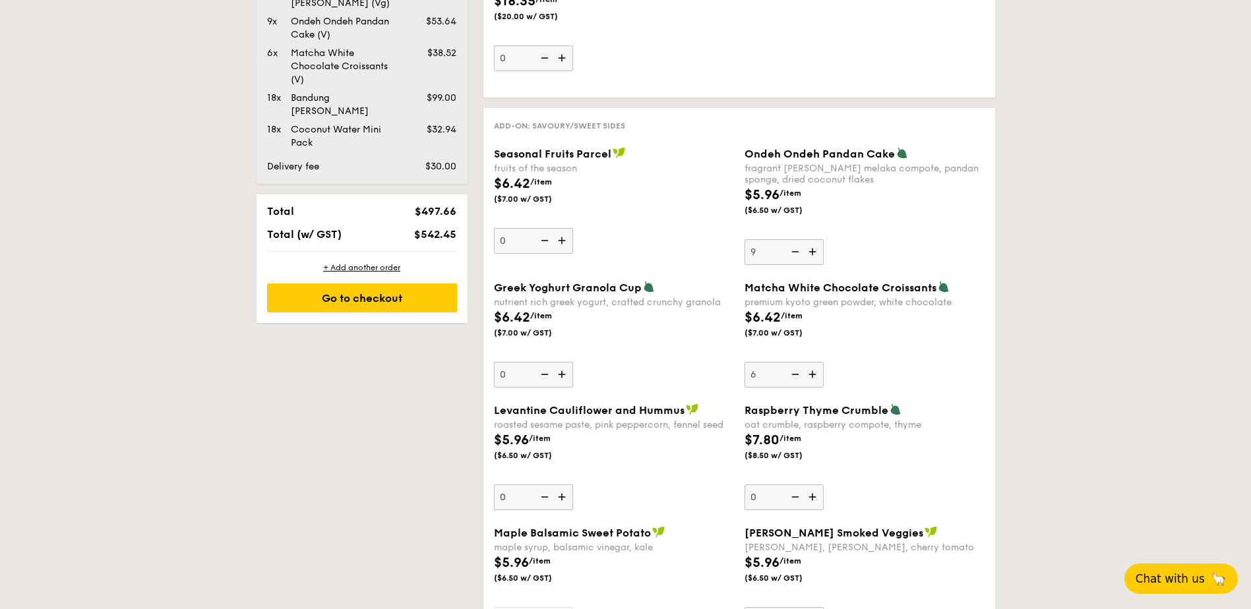
click at [794, 374] on input "6" at bounding box center [783, 375] width 79 height 26
click at [794, 374] on img at bounding box center [794, 374] width 20 height 25
click at [794, 374] on input "5" at bounding box center [783, 375] width 79 height 26
click at [795, 374] on img at bounding box center [794, 374] width 20 height 25
click at [795, 374] on input "4" at bounding box center [783, 375] width 79 height 26
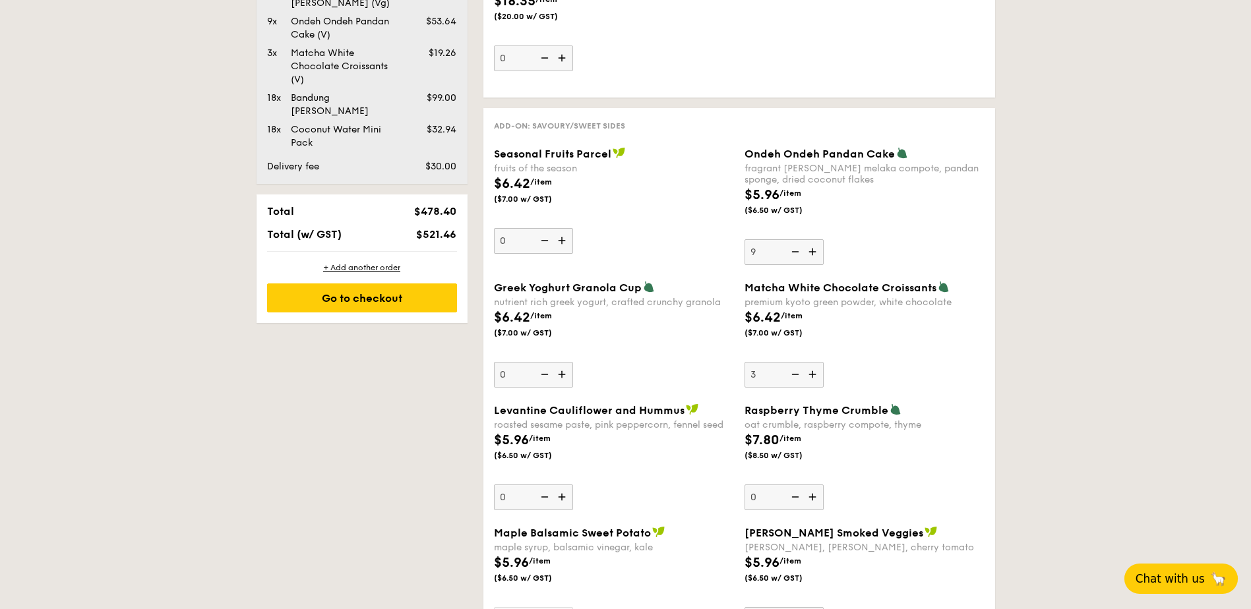
click at [795, 374] on img at bounding box center [794, 374] width 20 height 25
click at [795, 374] on input "3" at bounding box center [783, 375] width 79 height 26
click at [795, 374] on img at bounding box center [794, 374] width 20 height 25
click at [795, 374] on input "2" at bounding box center [783, 375] width 79 height 26
click at [795, 374] on img at bounding box center [794, 374] width 20 height 25
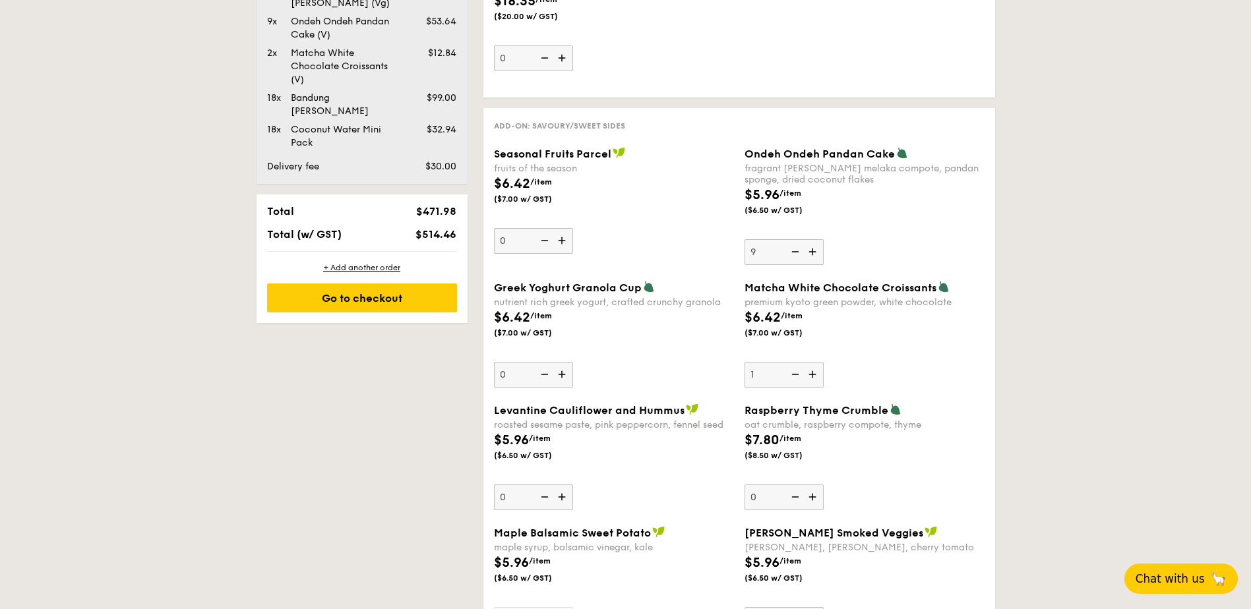
click at [795, 374] on input "1" at bounding box center [783, 375] width 79 height 26
type input "0"
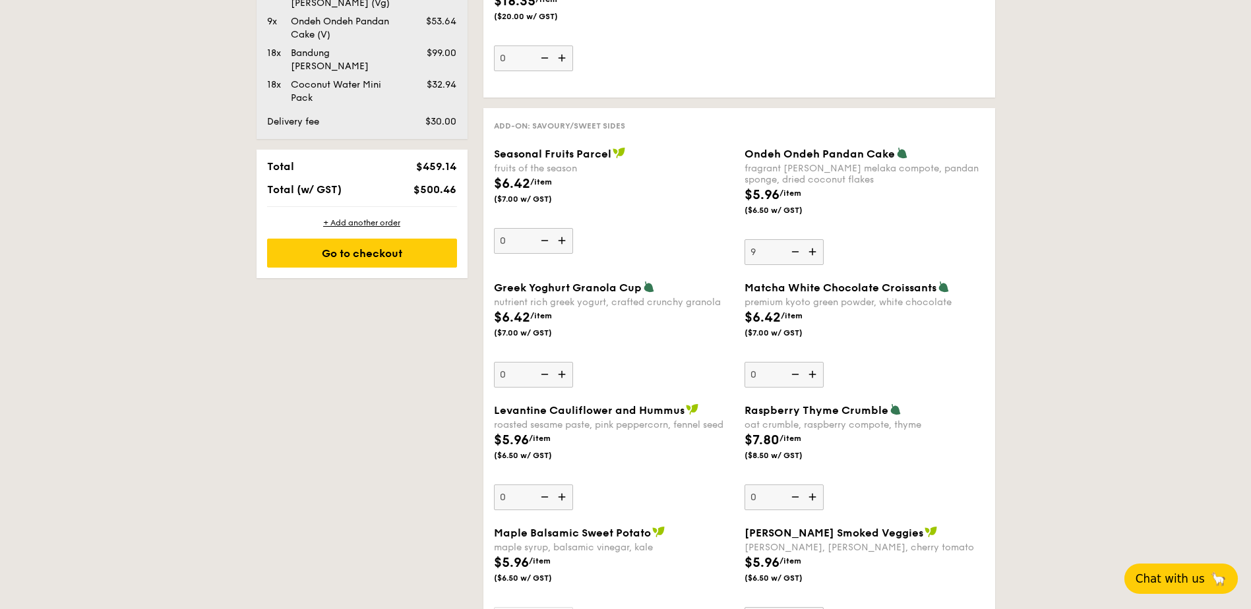
click at [795, 374] on img at bounding box center [794, 374] width 20 height 25
click at [795, 374] on input "0" at bounding box center [783, 375] width 79 height 26
click at [813, 498] on img at bounding box center [814, 497] width 20 height 25
click at [813, 498] on input "0" at bounding box center [783, 498] width 79 height 26
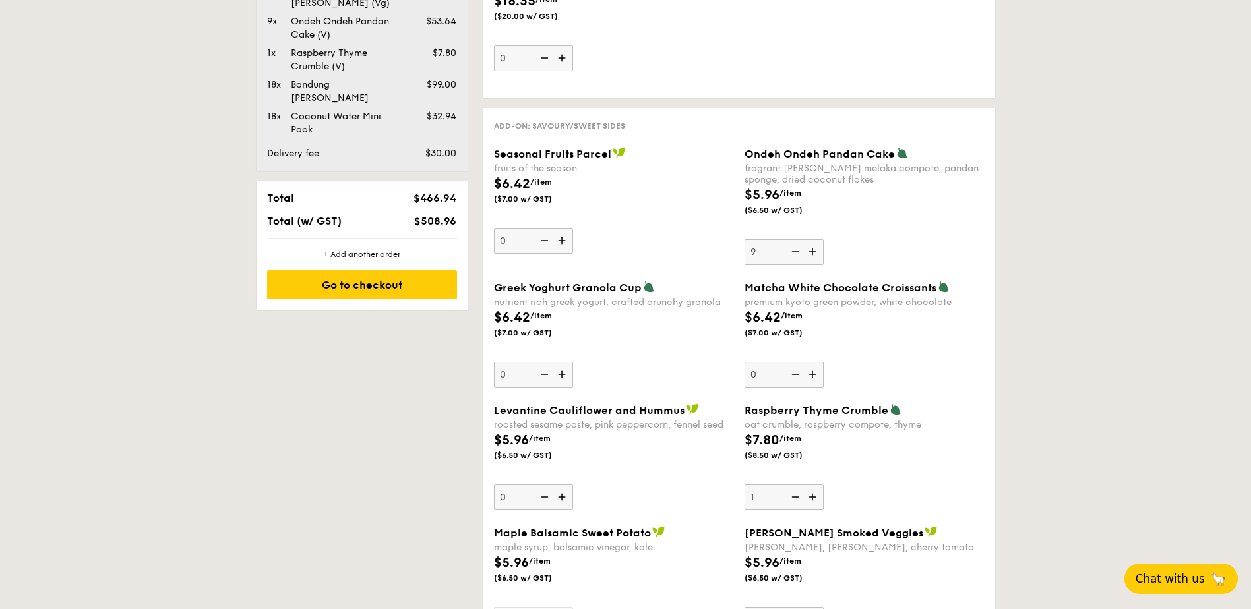
click at [813, 498] on img at bounding box center [814, 497] width 20 height 25
click at [813, 498] on input "1" at bounding box center [783, 498] width 79 height 26
click at [814, 498] on img at bounding box center [814, 497] width 20 height 25
click at [814, 498] on input "2" at bounding box center [783, 498] width 79 height 26
click at [814, 498] on img at bounding box center [814, 497] width 20 height 25
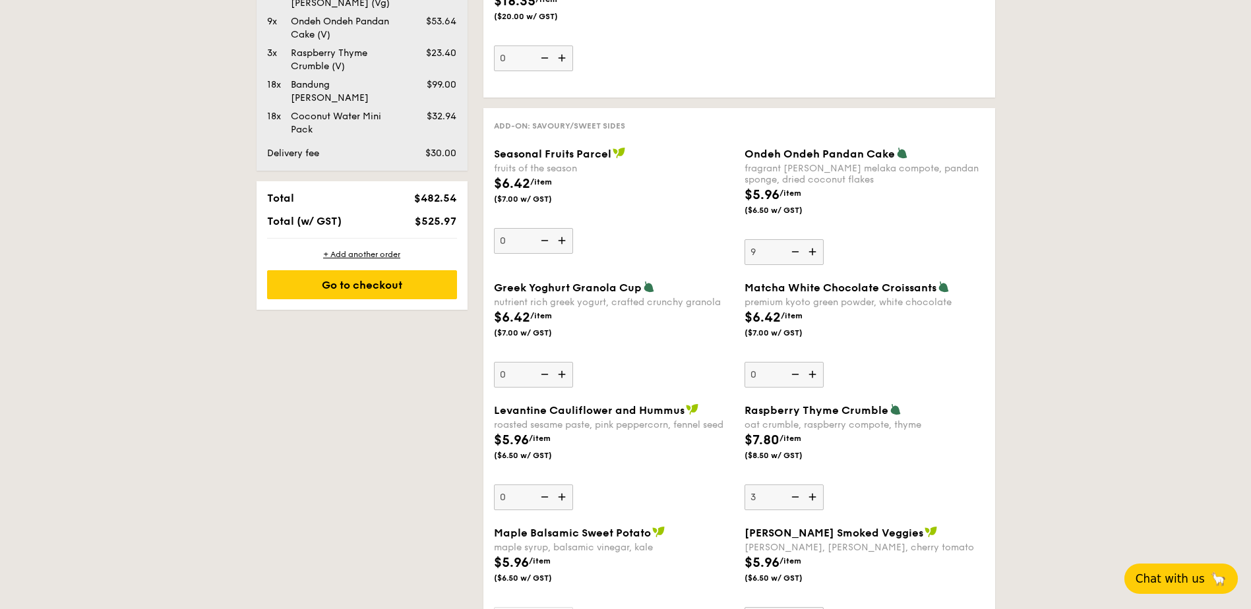
click at [814, 498] on input "3" at bounding box center [783, 498] width 79 height 26
click at [814, 498] on img at bounding box center [814, 497] width 20 height 25
click at [814, 498] on input "4" at bounding box center [783, 498] width 79 height 26
click at [814, 498] on img at bounding box center [814, 497] width 20 height 25
click at [814, 498] on input "5" at bounding box center [783, 498] width 79 height 26
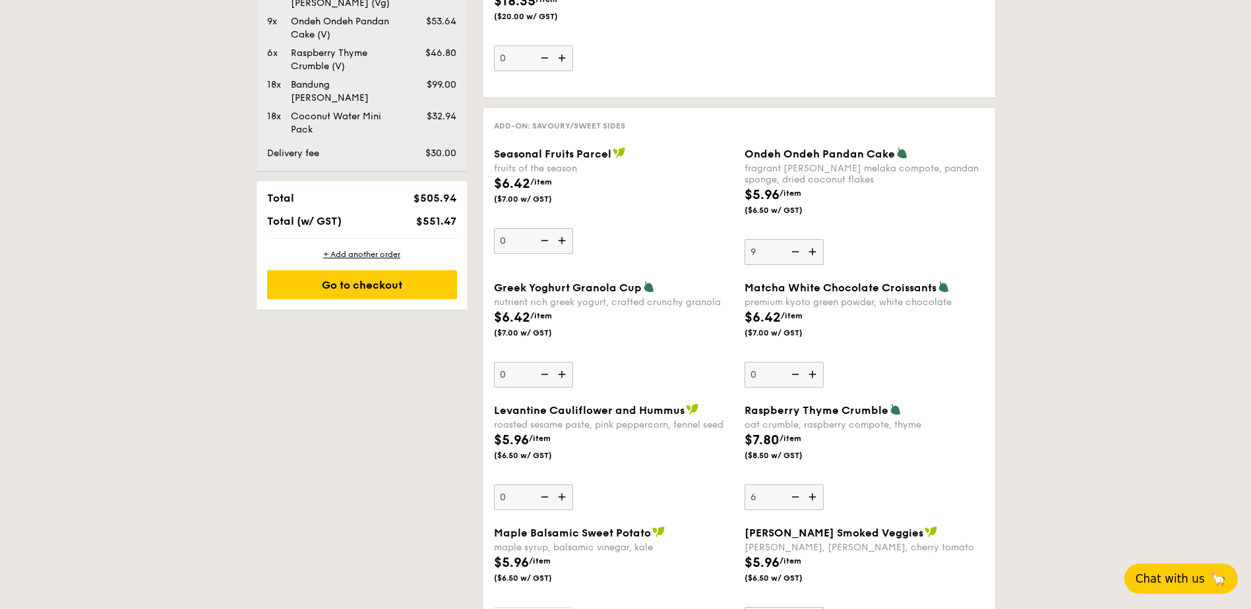
click at [814, 498] on img at bounding box center [814, 497] width 20 height 25
click at [814, 498] on input "6" at bounding box center [783, 498] width 79 height 26
click at [814, 498] on img at bounding box center [814, 497] width 20 height 25
click at [814, 498] on input "7" at bounding box center [783, 498] width 79 height 26
click at [814, 496] on img at bounding box center [814, 497] width 20 height 25
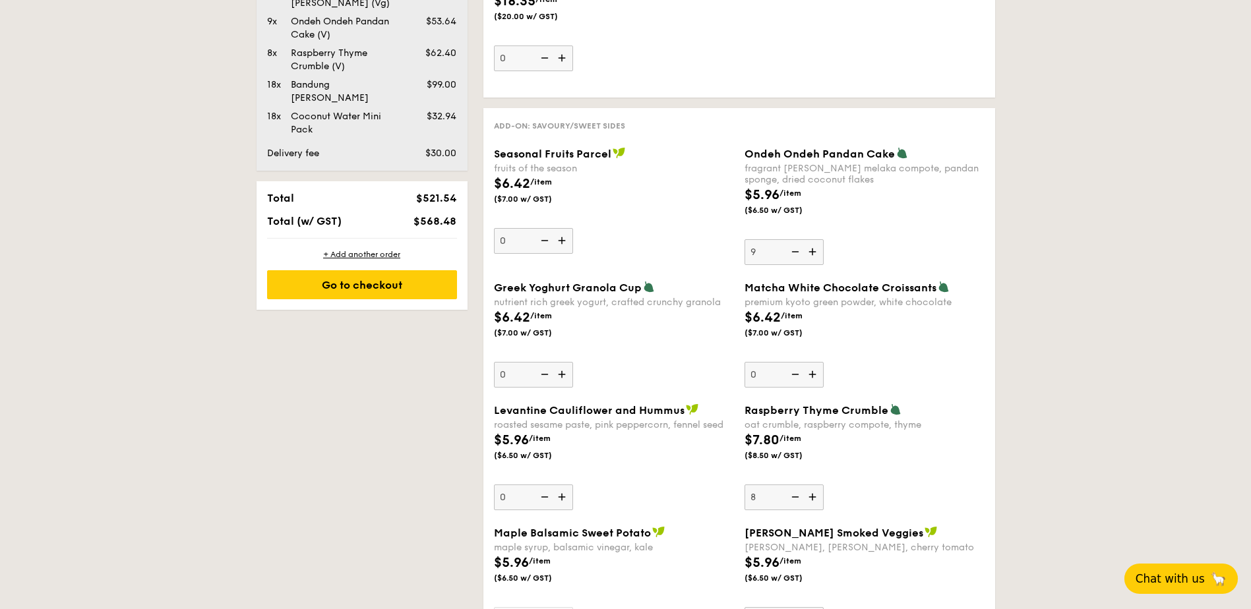
click at [814, 496] on input "8" at bounding box center [783, 498] width 79 height 26
click at [795, 497] on img at bounding box center [794, 497] width 20 height 25
click at [795, 497] on input "9" at bounding box center [783, 498] width 79 height 26
type input "8"
click at [928, 398] on div "Greek Yoghurt Granola Cup nutrient rich greek yogurt, crafted crunchy granola $…" at bounding box center [739, 342] width 501 height 123
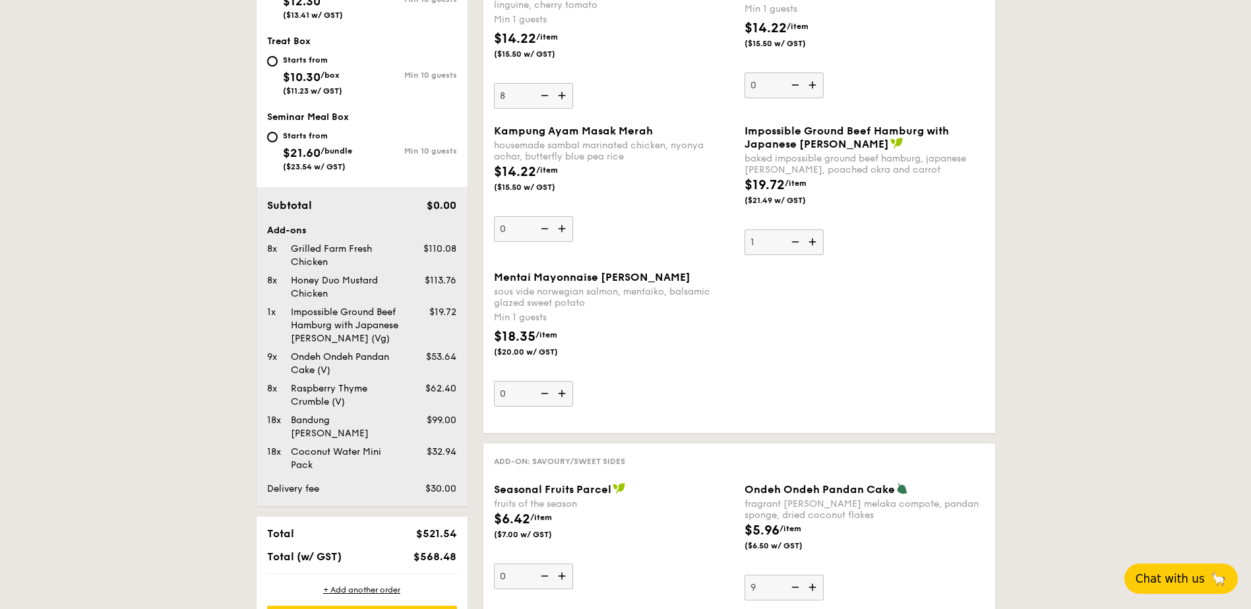
scroll to position [704, 0]
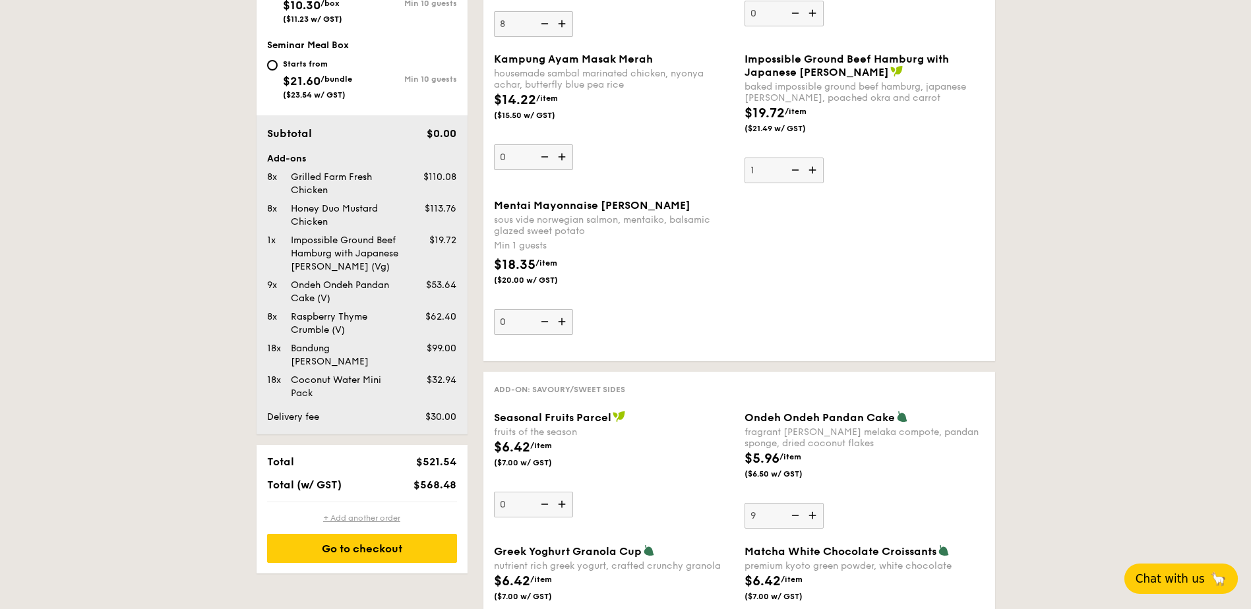
click at [369, 513] on div "+ Add another order" at bounding box center [362, 518] width 190 height 11
type input "0"
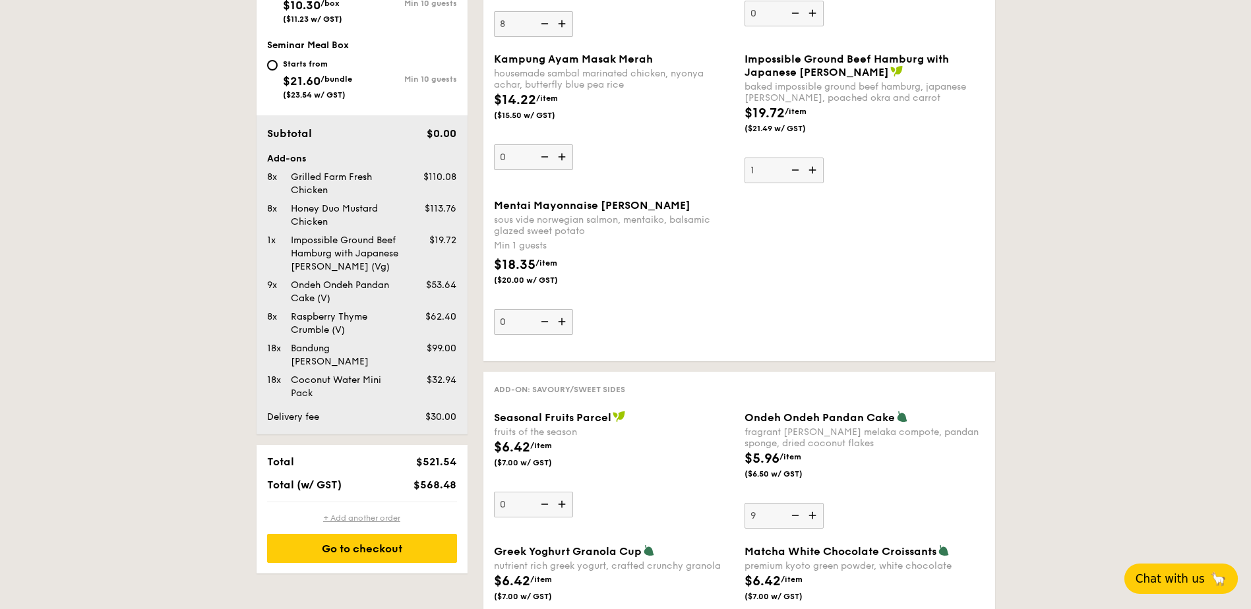
type input "0"
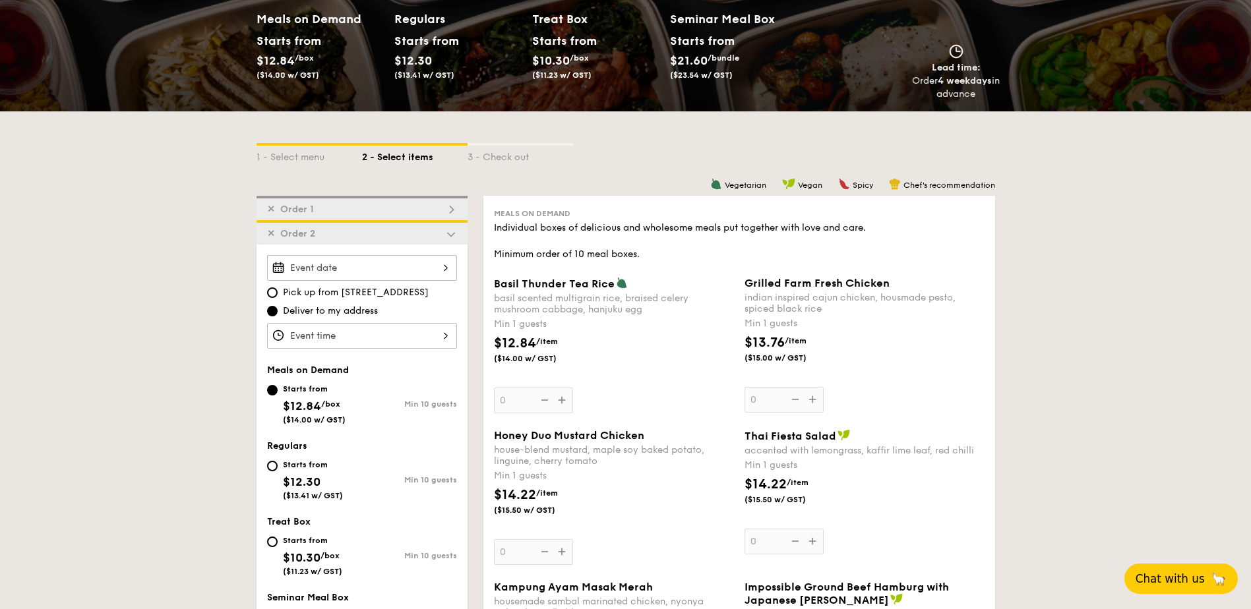
scroll to position [113, 0]
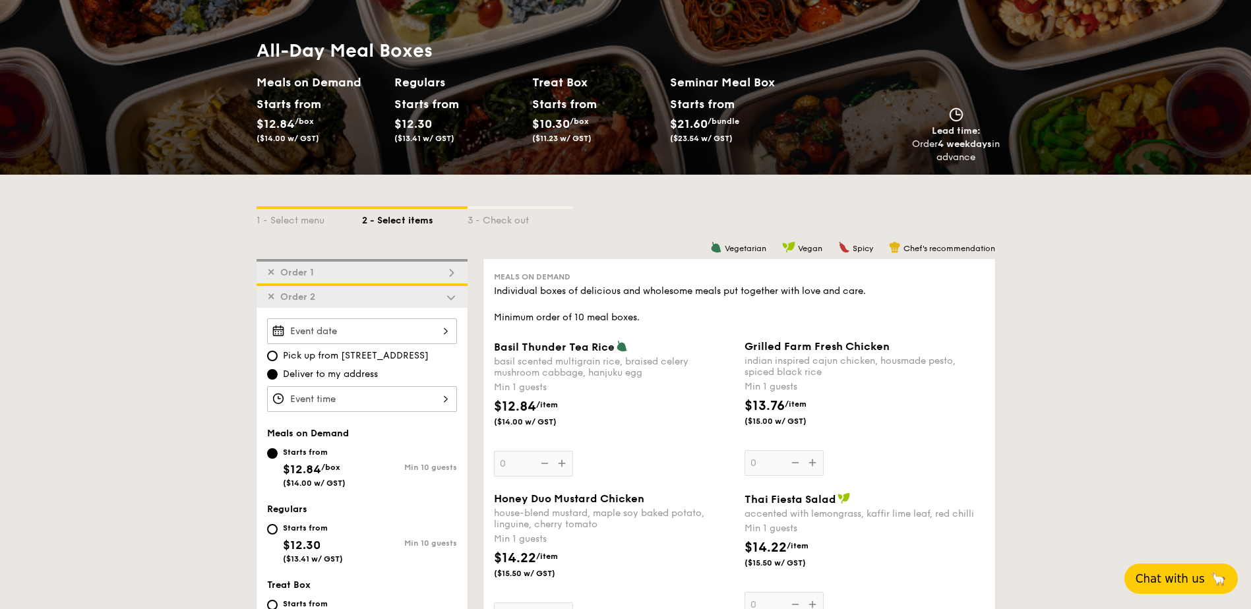
click at [345, 270] on div "✕ Order 1" at bounding box center [361, 271] width 211 height 24
type input "8"
type input "1"
type input "9"
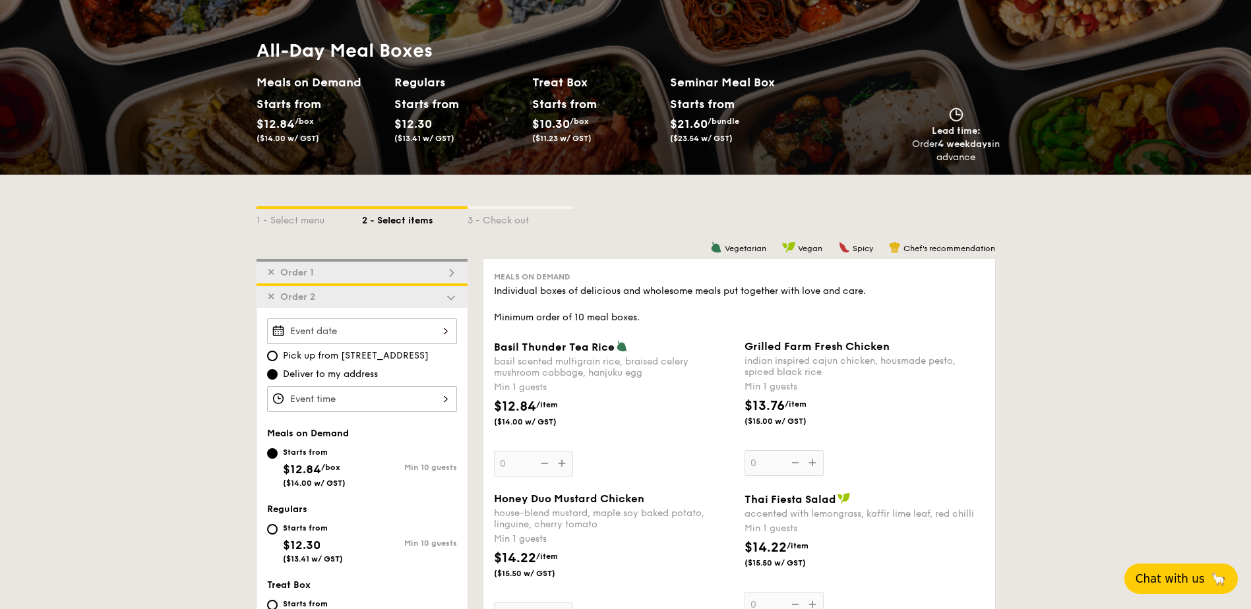
type input "8"
type input "18"
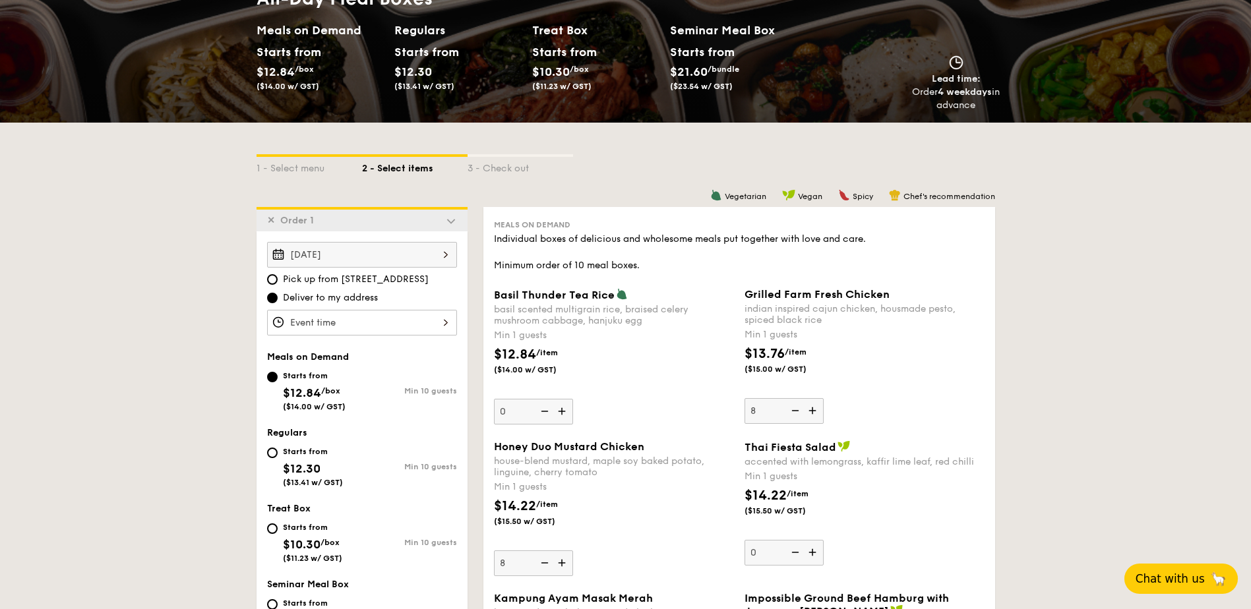
scroll to position [154, 0]
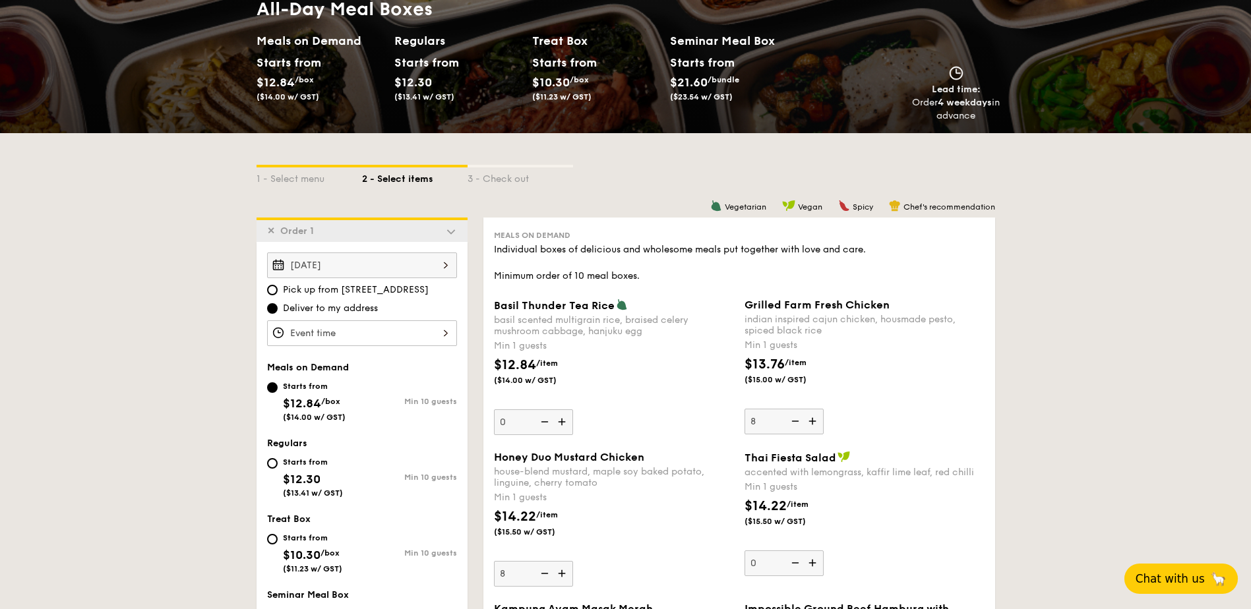
click at [442, 227] on div "✕ Order 1" at bounding box center [361, 230] width 211 height 24
click at [451, 231] on img at bounding box center [451, 231] width 12 height 12
click at [450, 232] on img at bounding box center [451, 231] width 12 height 12
click at [270, 230] on span "✕" at bounding box center [271, 230] width 8 height 11
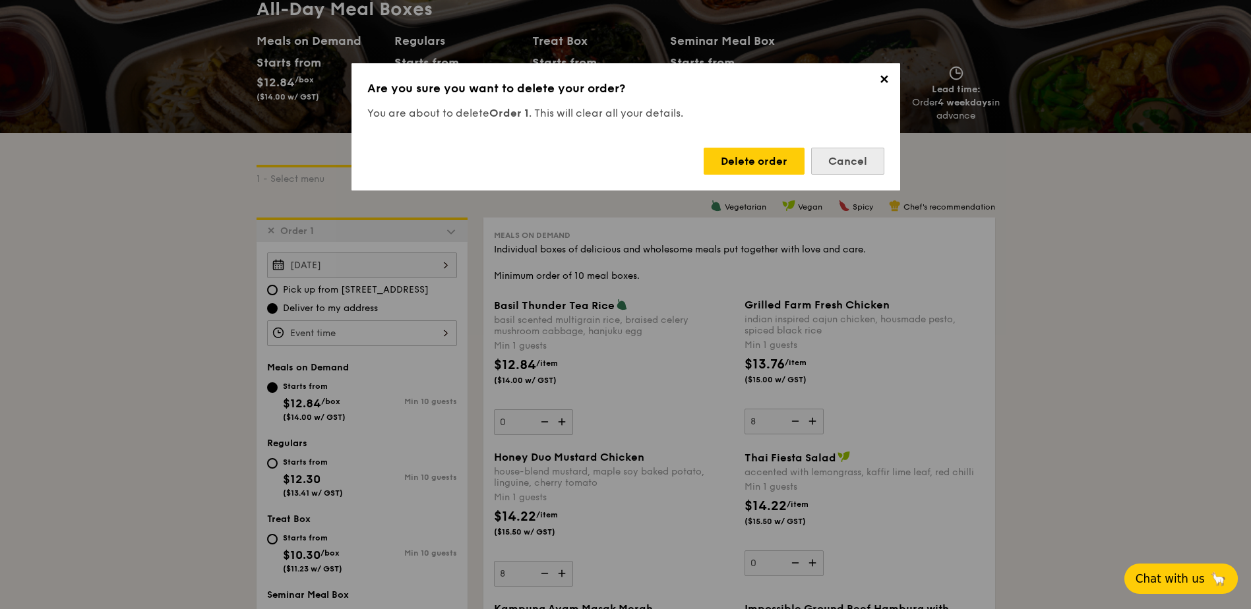
click at [835, 159] on div "Cancel" at bounding box center [847, 161] width 73 height 27
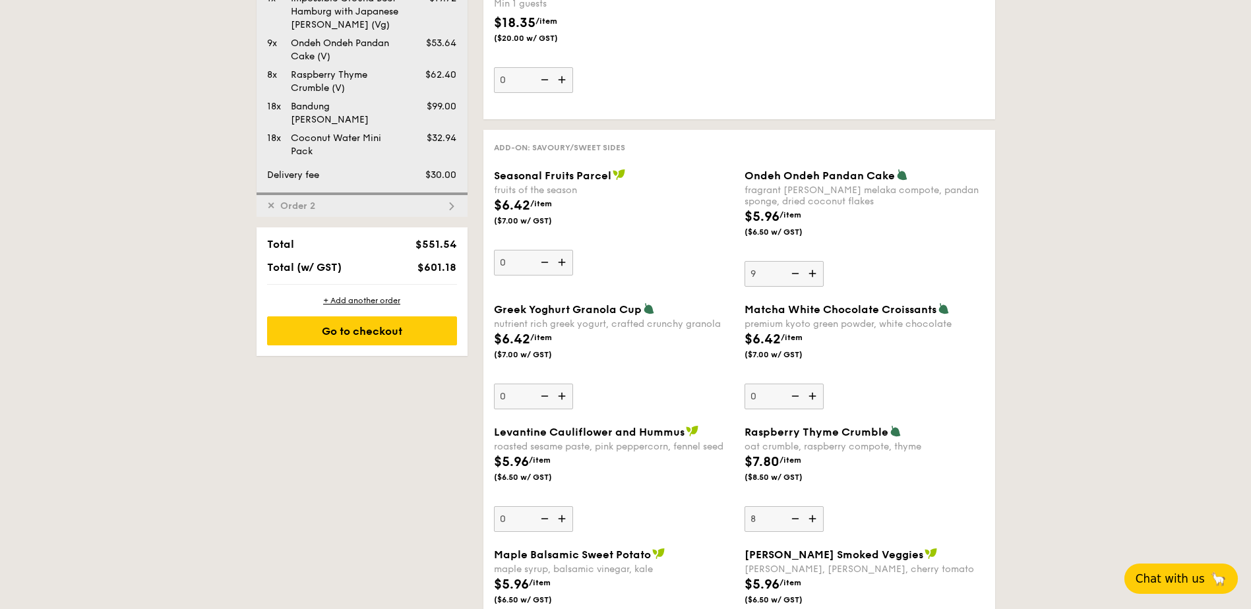
scroll to position [945, 0]
click at [355, 196] on div "✕ Order 2" at bounding box center [361, 205] width 211 height 24
type input "0"
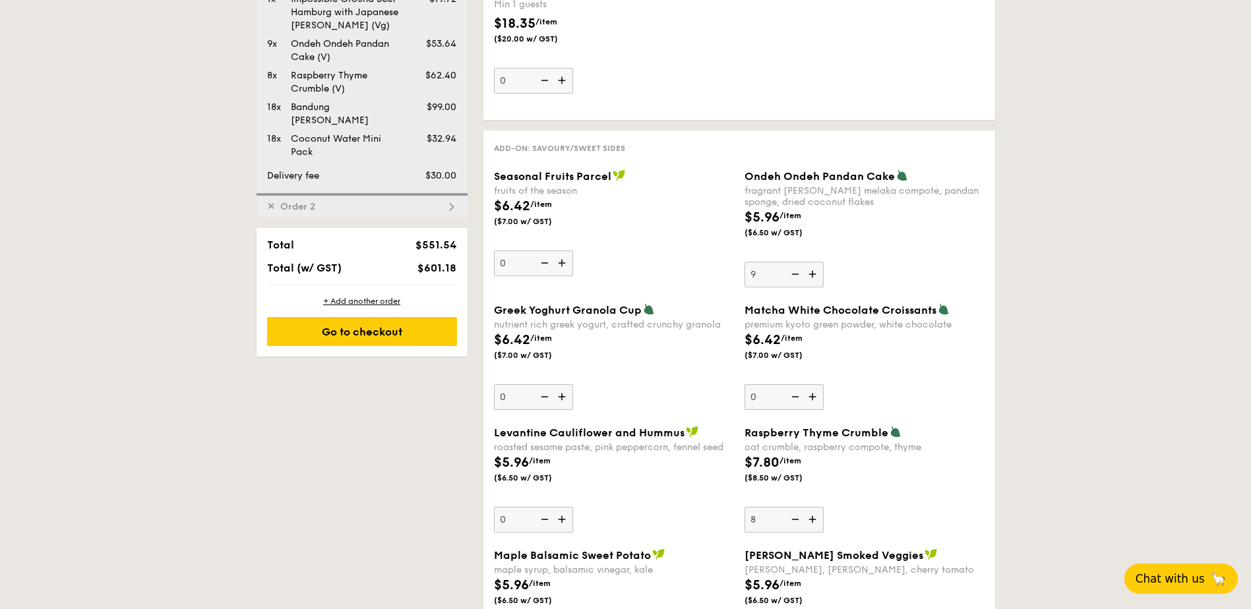
type input "0"
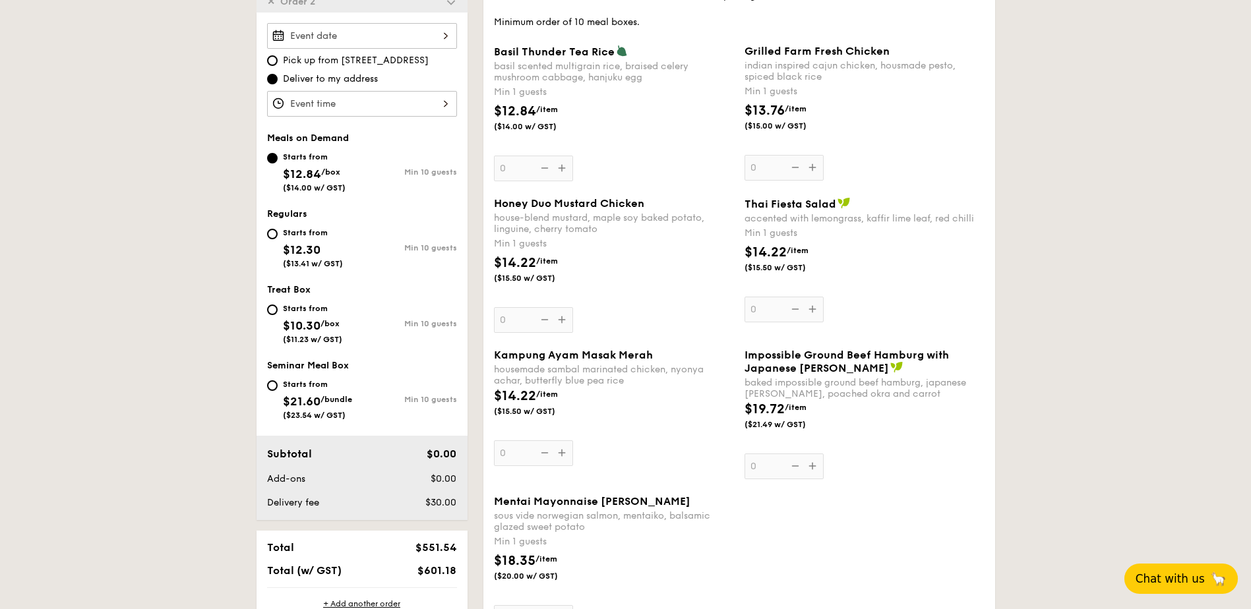
scroll to position [376, 0]
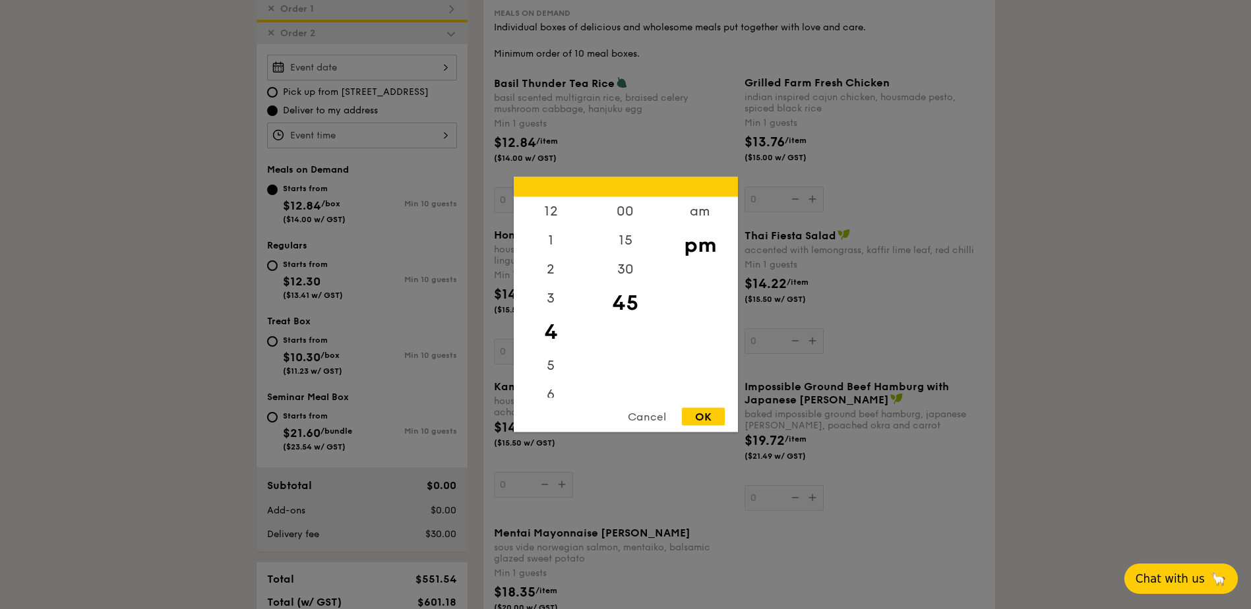
click at [332, 134] on div "12 1 2 3 4 5 6 7 8 9 10 11 00 15 30 45 am pm Cancel OK" at bounding box center [362, 136] width 190 height 26
click at [549, 307] on div "3" at bounding box center [551, 303] width 74 height 38
click at [627, 274] on div "30" at bounding box center [625, 274] width 74 height 38
click at [623, 311] on div "45" at bounding box center [625, 312] width 74 height 38
drag, startPoint x: 701, startPoint y: 414, endPoint x: 706, endPoint y: 409, distance: 7.0
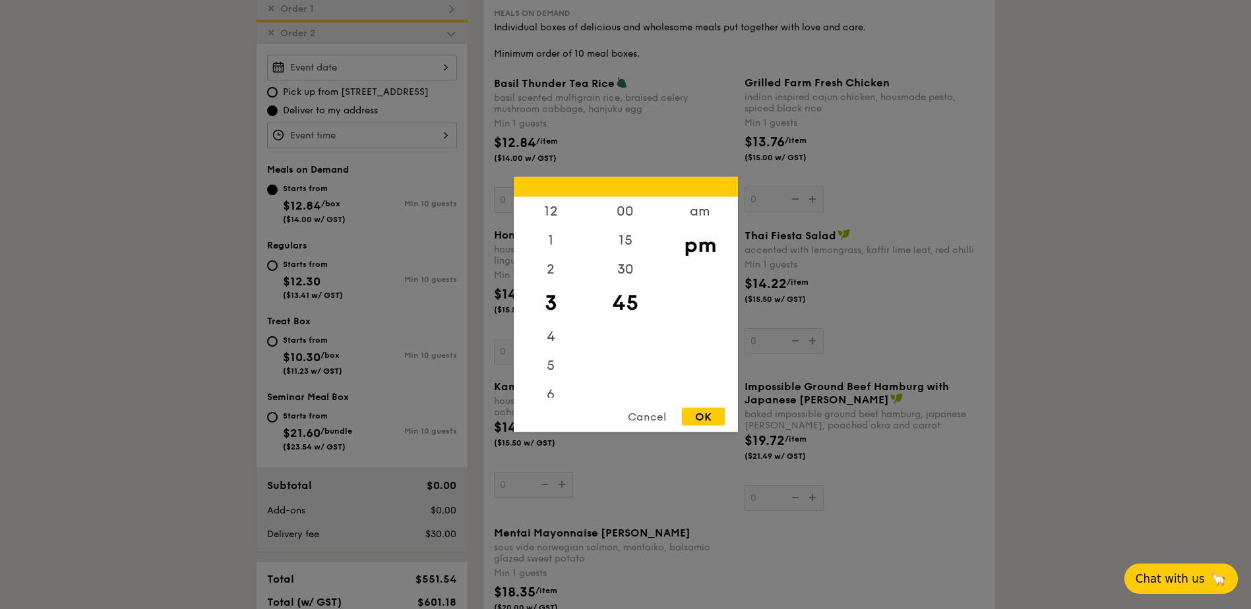
click at [701, 413] on div "OK" at bounding box center [703, 417] width 43 height 18
type input "3:45PM"
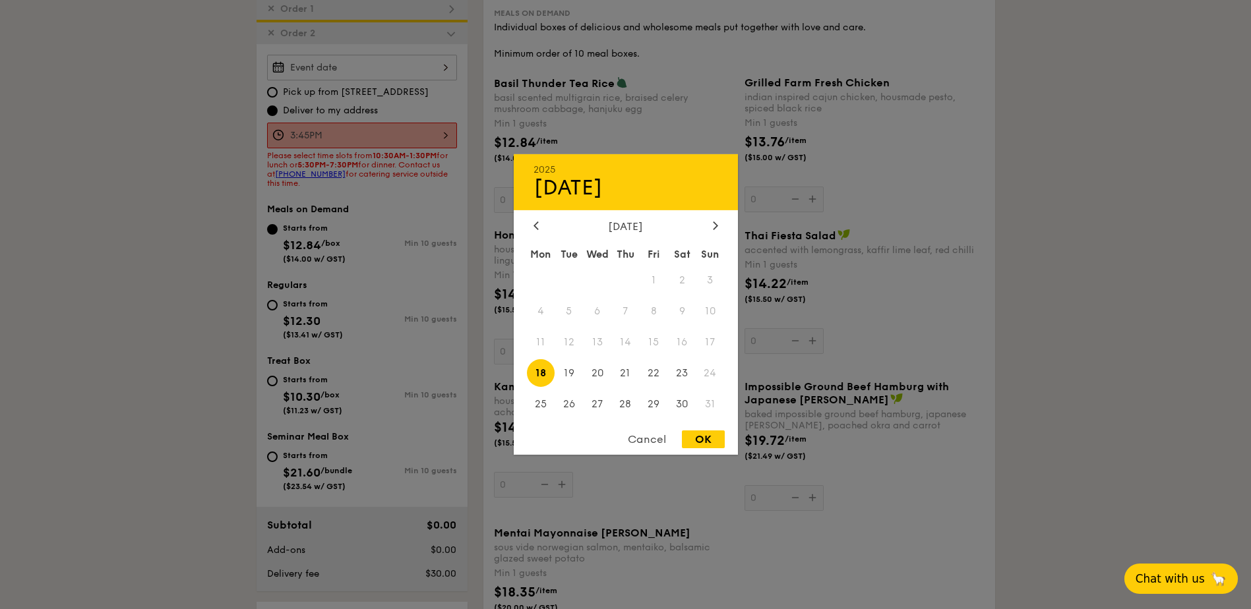
click at [337, 67] on div "2025 Aug 18 August 2025 Mon Tue Wed Thu Fri Sat Sun 1 2 3 4 5 6 7 8 9 10 11 12 …" at bounding box center [362, 68] width 190 height 26
click at [543, 368] on span "18" at bounding box center [541, 373] width 28 height 28
click at [703, 438] on div "OK" at bounding box center [703, 439] width 43 height 18
type input "Aug 18, 2025"
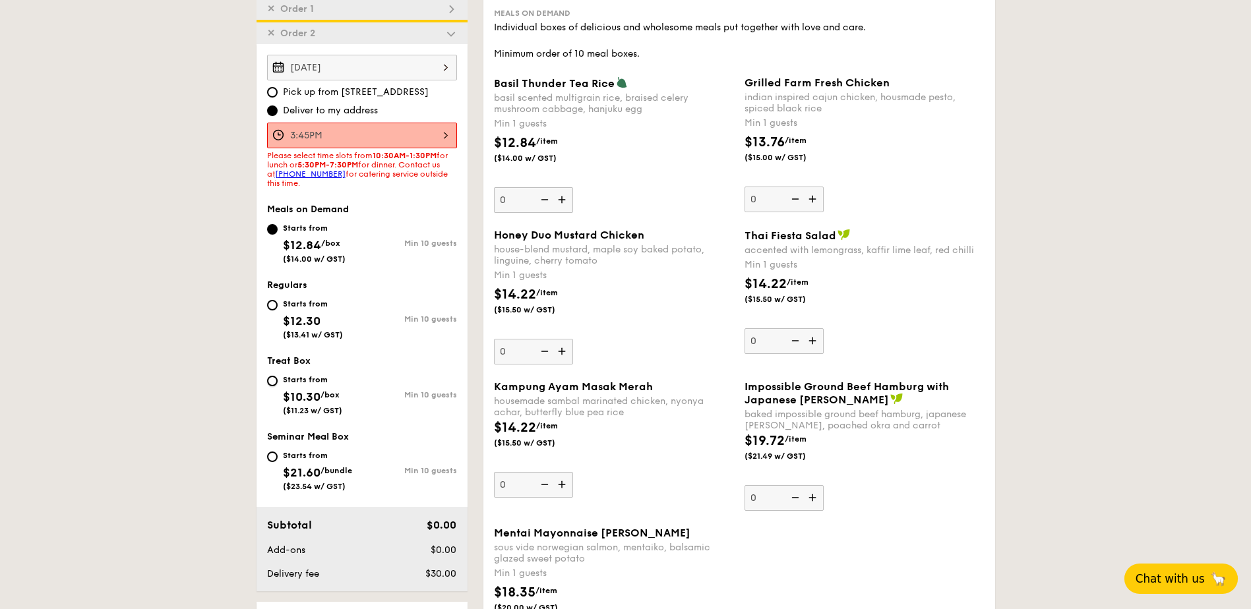
click at [274, 378] on input "Starts from $10.30 /box ($11.23 w/ GST) Min 10 guests" at bounding box center [272, 381] width 11 height 11
radio input "true"
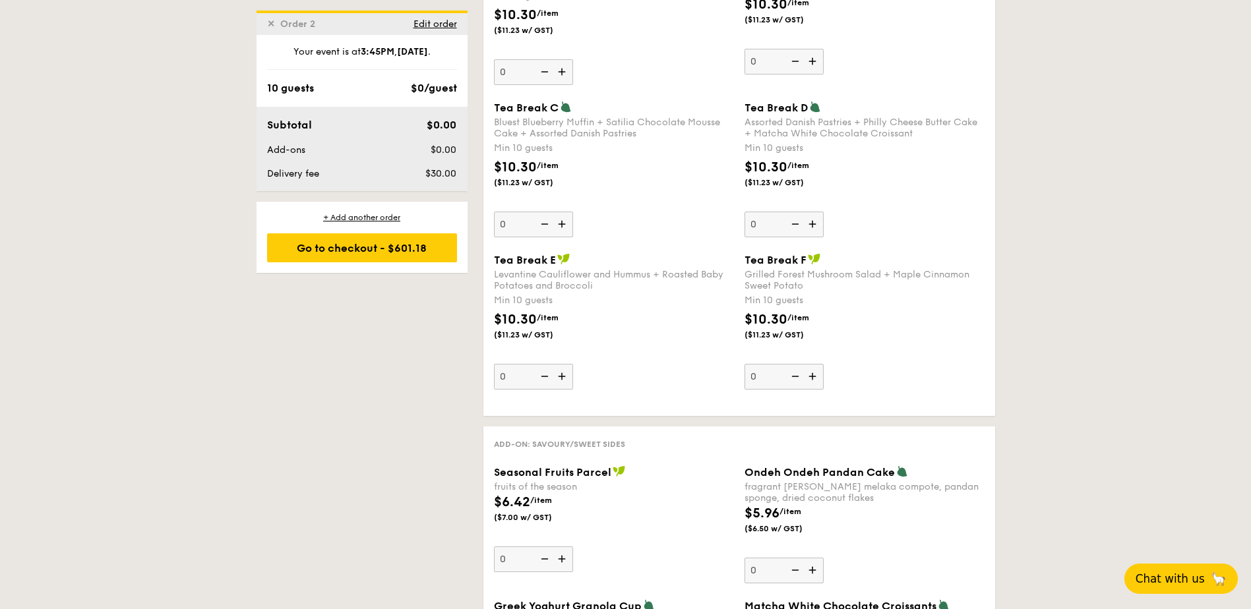
scroll to position [1102, 0]
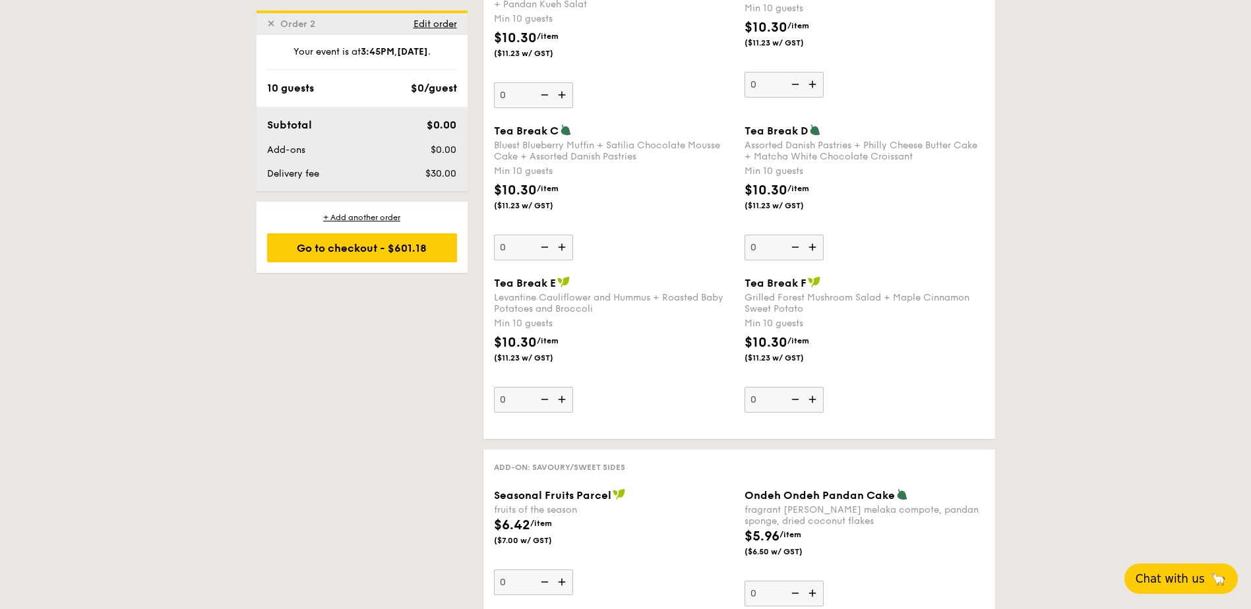
click at [564, 248] on img at bounding box center [563, 247] width 20 height 25
click at [564, 248] on input "0" at bounding box center [533, 248] width 79 height 26
click at [564, 248] on img at bounding box center [563, 247] width 20 height 25
click at [564, 248] on input "10" at bounding box center [533, 248] width 79 height 26
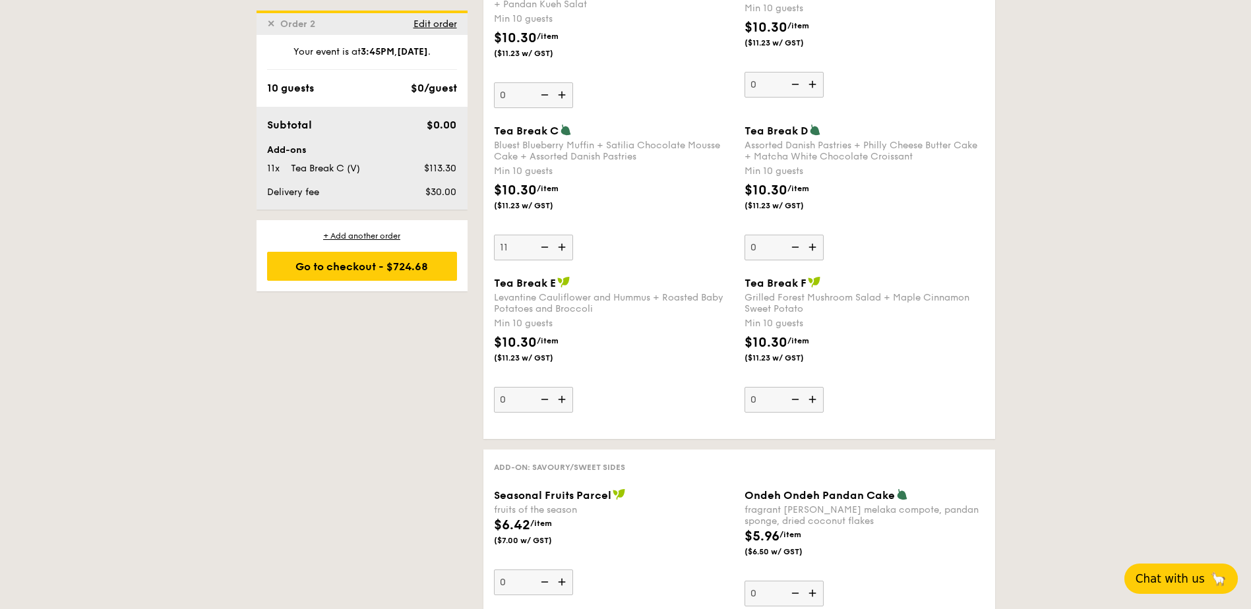
click at [564, 248] on img at bounding box center [563, 247] width 20 height 25
click at [564, 248] on input "11" at bounding box center [533, 248] width 79 height 26
click at [564, 248] on img at bounding box center [563, 247] width 20 height 25
click at [564, 248] on input "12" at bounding box center [533, 248] width 79 height 26
click at [544, 247] on img at bounding box center [543, 247] width 20 height 25
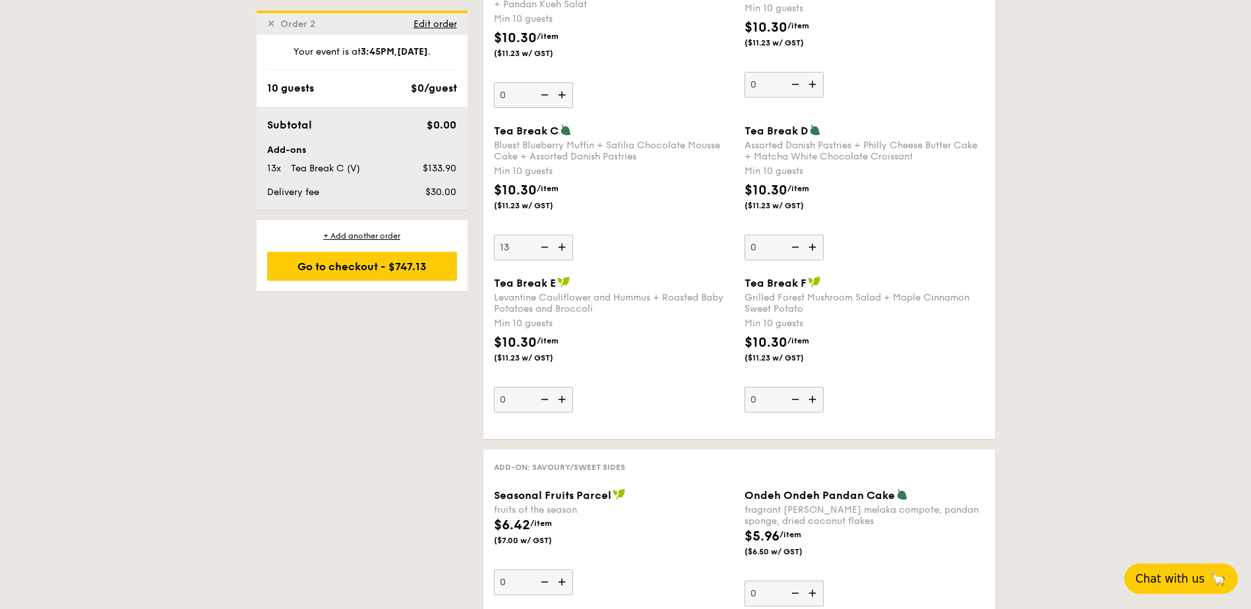
click at [544, 247] on input "13" at bounding box center [533, 248] width 79 height 26
click at [544, 247] on img at bounding box center [543, 247] width 20 height 25
click at [544, 247] on input "12" at bounding box center [533, 248] width 79 height 26
click at [544, 247] on img at bounding box center [543, 247] width 20 height 25
click at [544, 247] on input "11" at bounding box center [533, 248] width 79 height 26
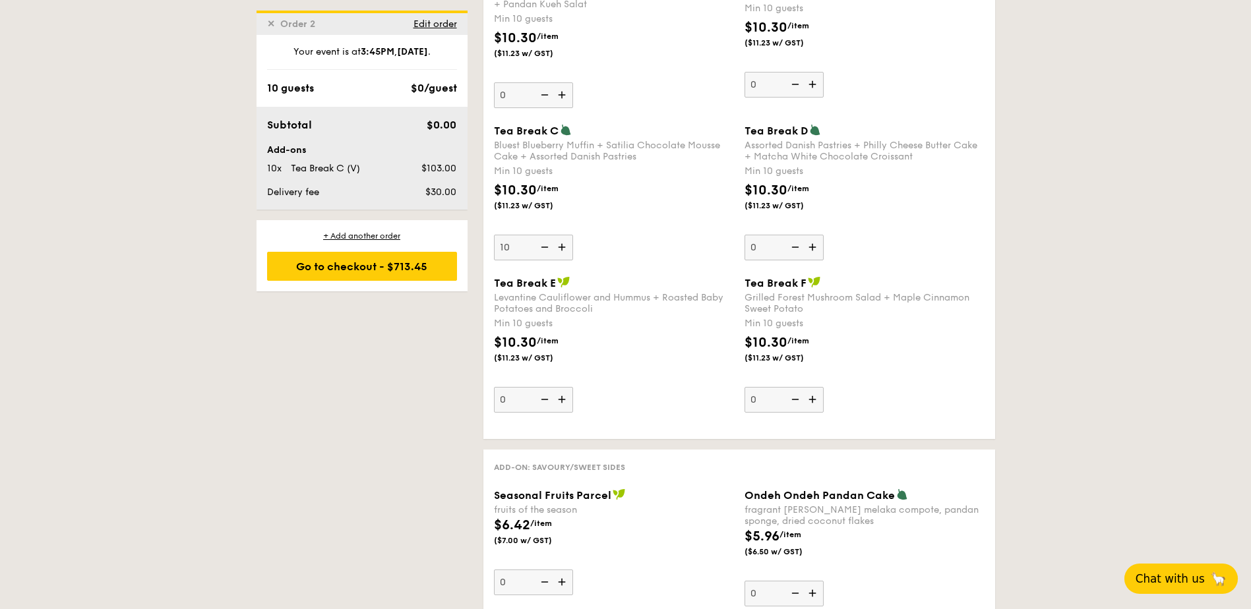
click at [543, 245] on img at bounding box center [543, 247] width 20 height 25
click at [543, 245] on input "10" at bounding box center [533, 248] width 79 height 26
type input "0"
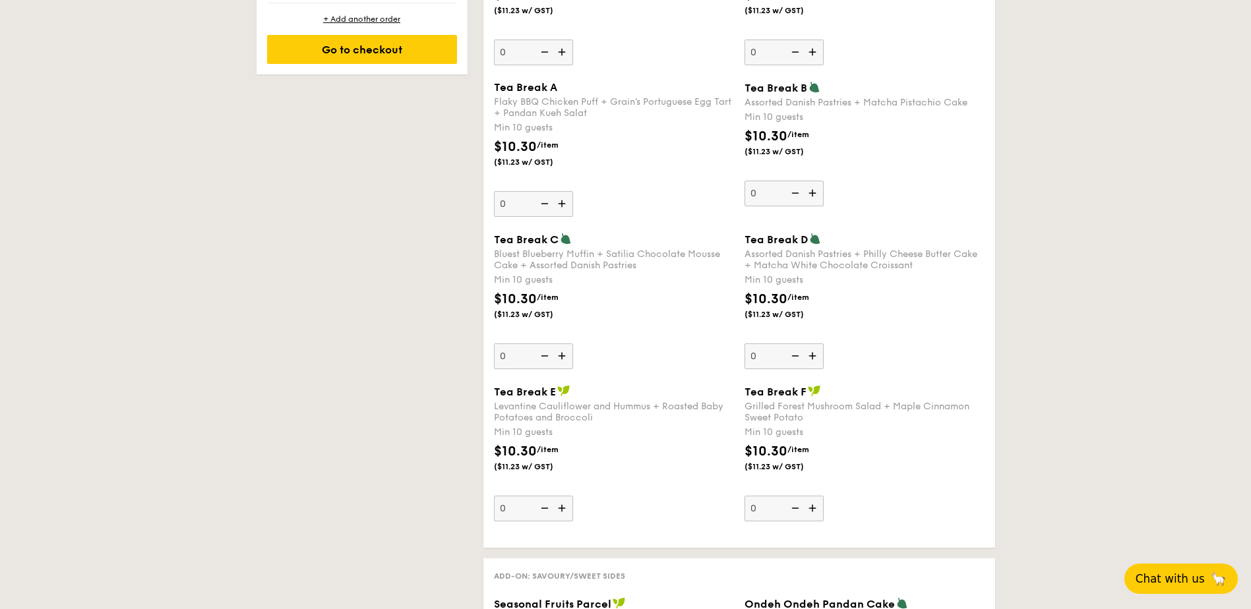
scroll to position [1045, 0]
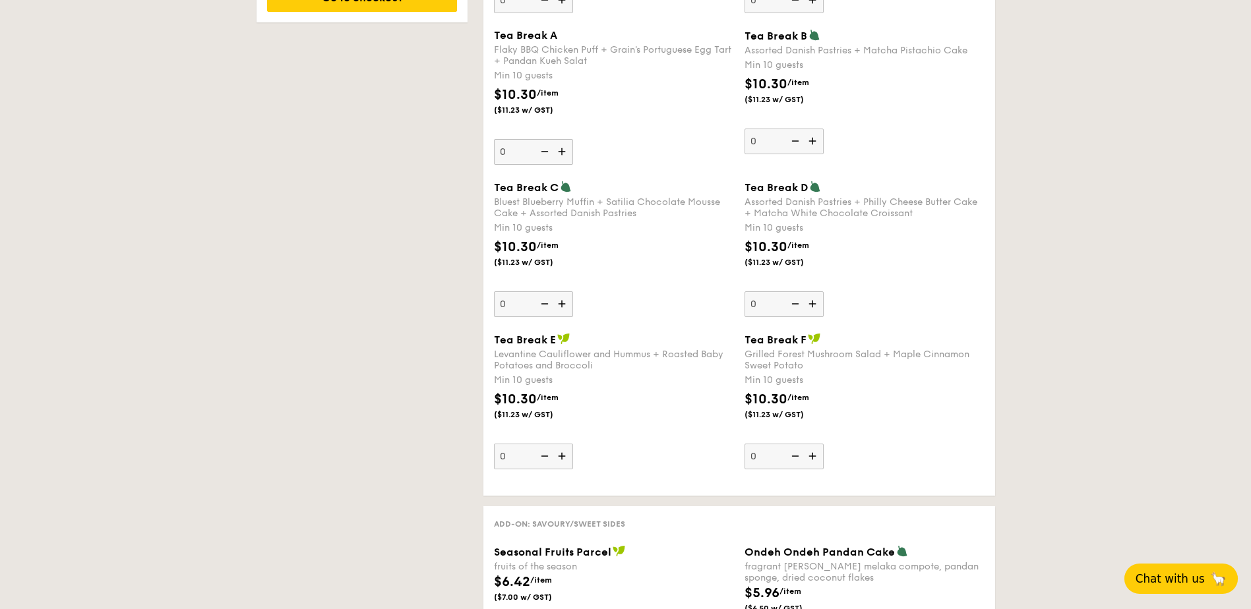
click at [560, 150] on img at bounding box center [563, 151] width 20 height 25
click at [560, 150] on input "0" at bounding box center [533, 152] width 79 height 26
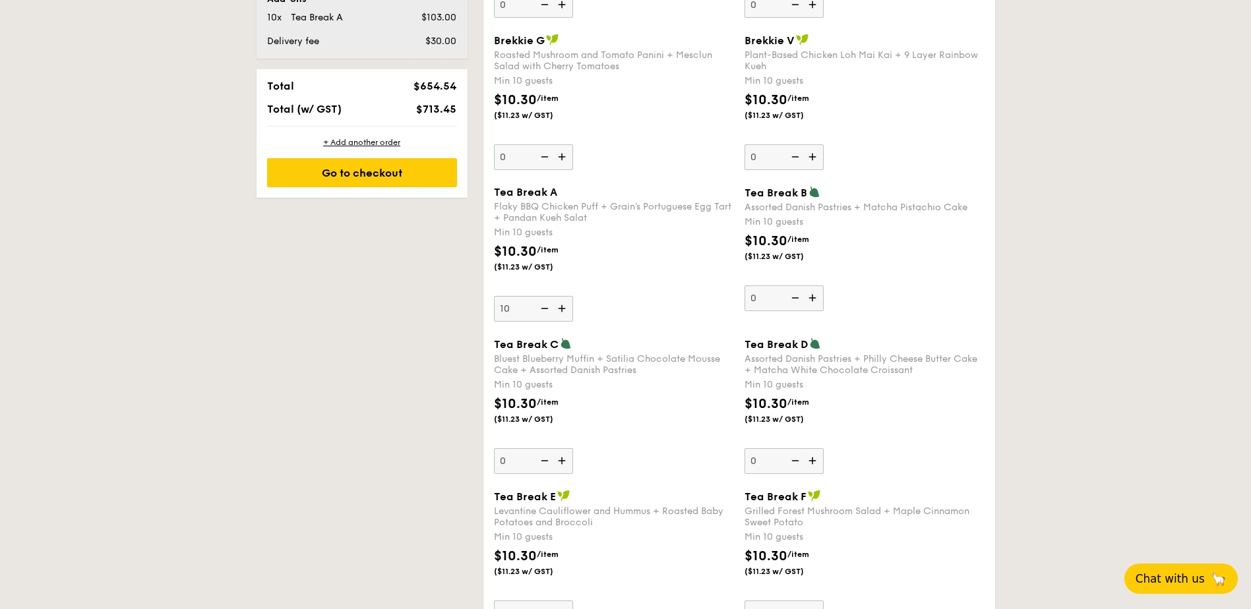
scroll to position [866, 0]
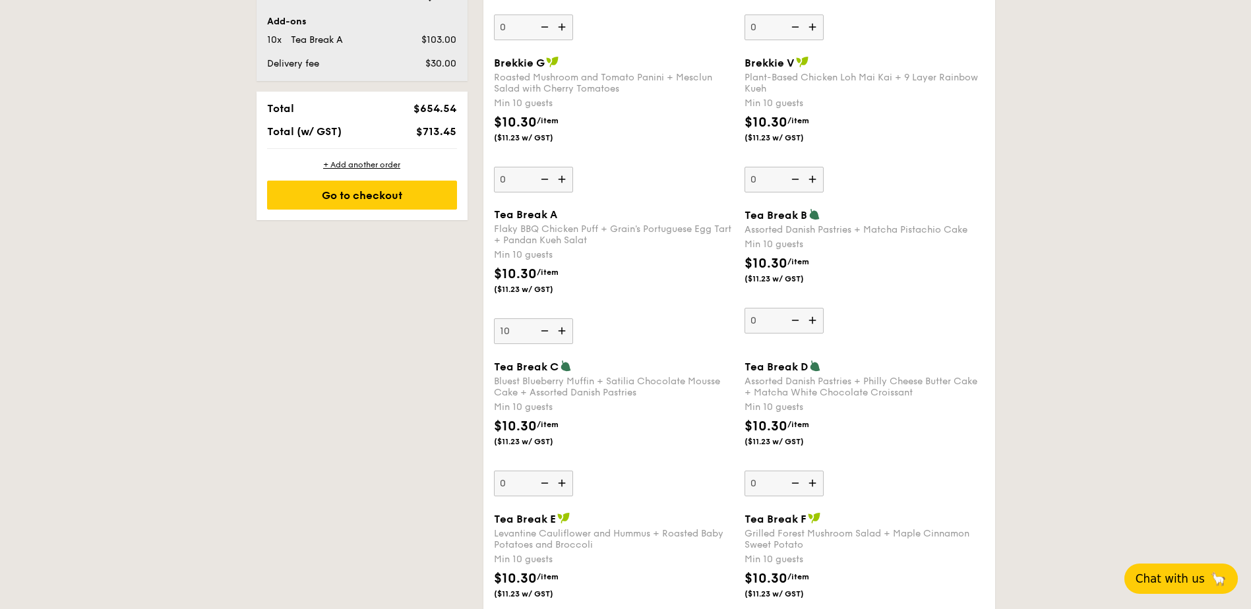
click at [562, 333] on img at bounding box center [563, 330] width 20 height 25
click at [562, 333] on input "10" at bounding box center [533, 331] width 79 height 26
click at [562, 333] on img at bounding box center [563, 330] width 20 height 25
click at [562, 333] on input "11" at bounding box center [533, 331] width 79 height 26
click at [562, 333] on img at bounding box center [563, 330] width 20 height 25
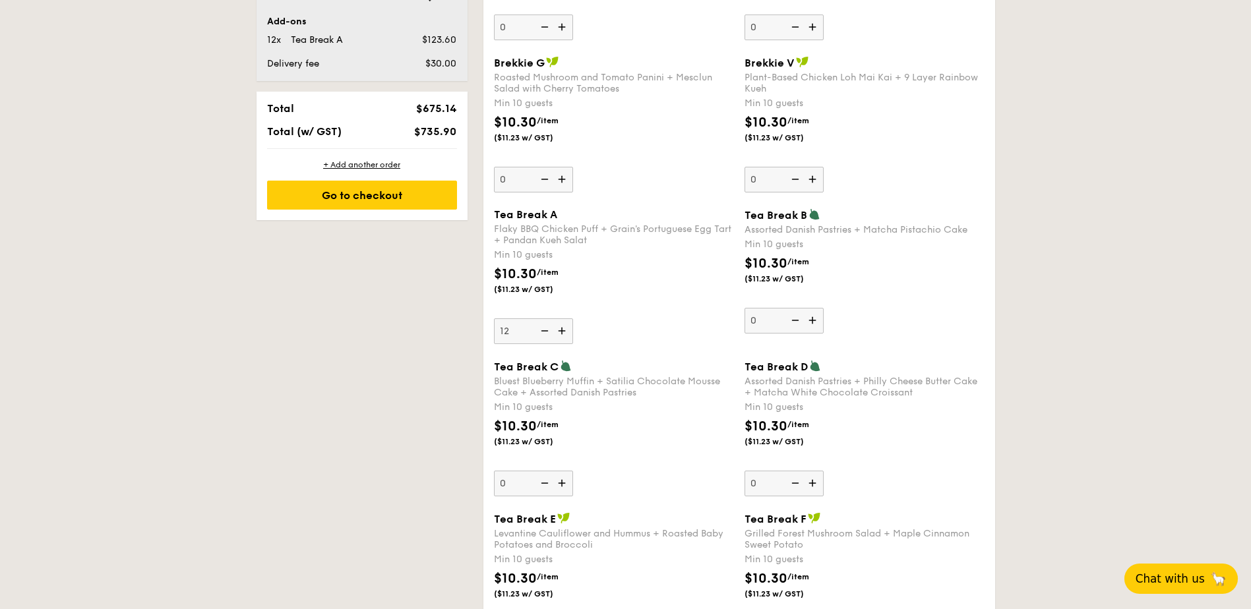
click at [562, 333] on input "12" at bounding box center [533, 331] width 79 height 26
click at [562, 333] on img at bounding box center [563, 330] width 20 height 25
click at [562, 333] on input "13" at bounding box center [533, 331] width 79 height 26
click at [562, 333] on img at bounding box center [563, 330] width 20 height 25
click at [562, 333] on input "14" at bounding box center [533, 331] width 79 height 26
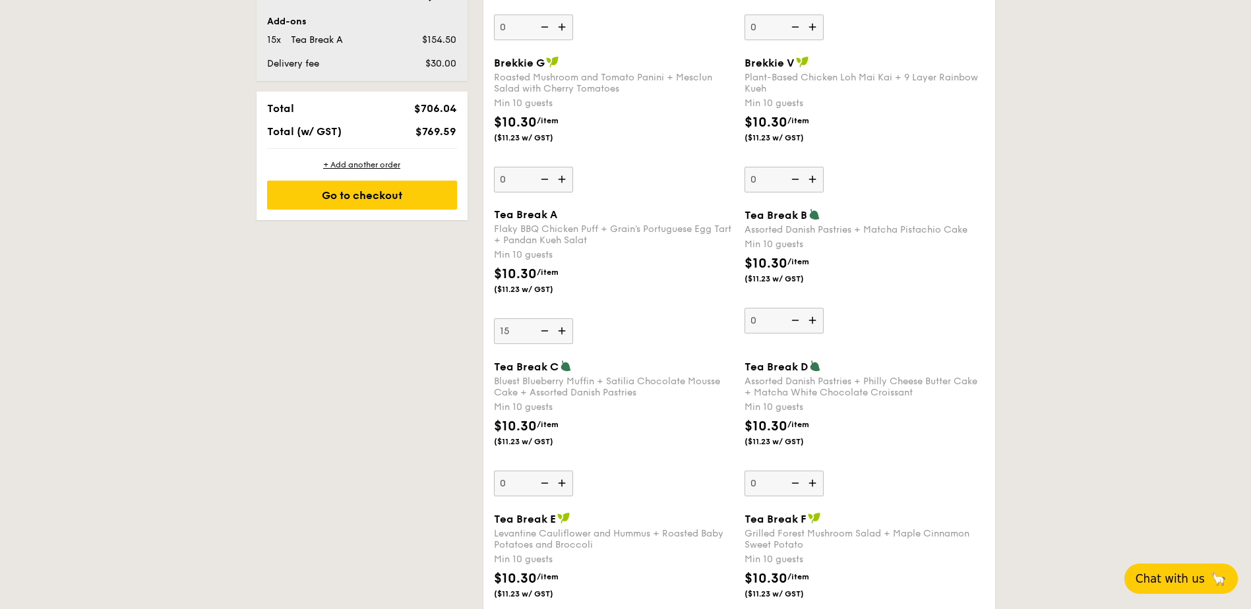
click at [562, 333] on img at bounding box center [563, 330] width 20 height 25
click at [562, 333] on input "15" at bounding box center [533, 331] width 79 height 26
click at [562, 333] on img at bounding box center [563, 330] width 20 height 25
click at [562, 333] on input "16" at bounding box center [533, 331] width 79 height 26
type input "17"
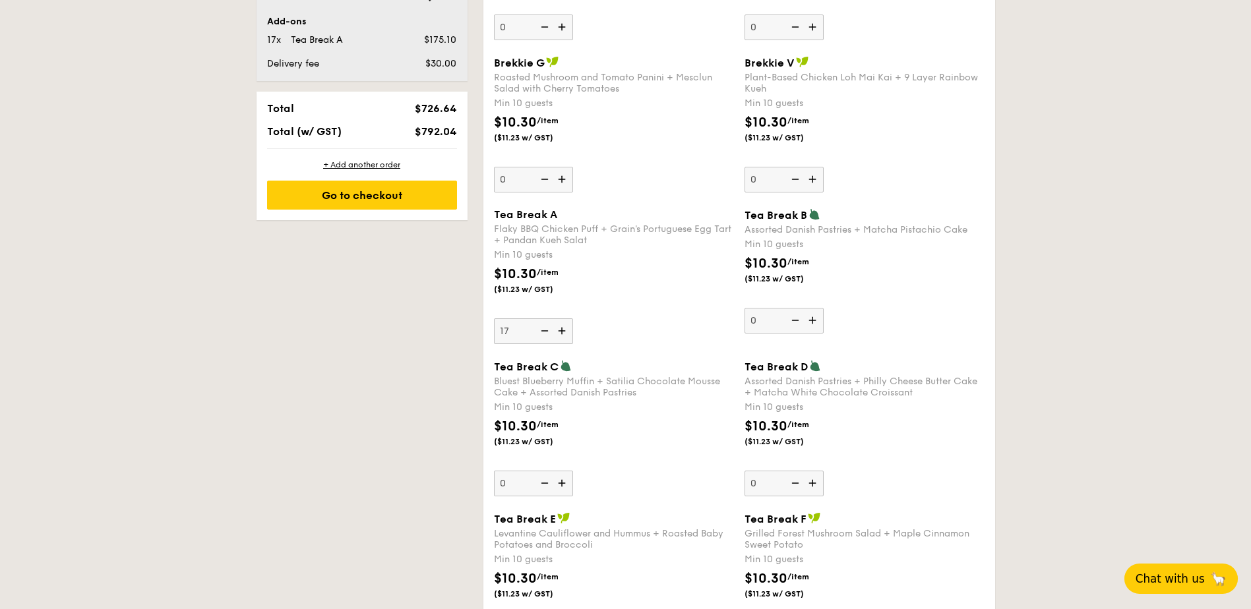
click at [615, 306] on div "$10.30 /item ($11.23 w/ GST)" at bounding box center [614, 287] width 251 height 46
click at [573, 318] on input "17" at bounding box center [533, 331] width 79 height 26
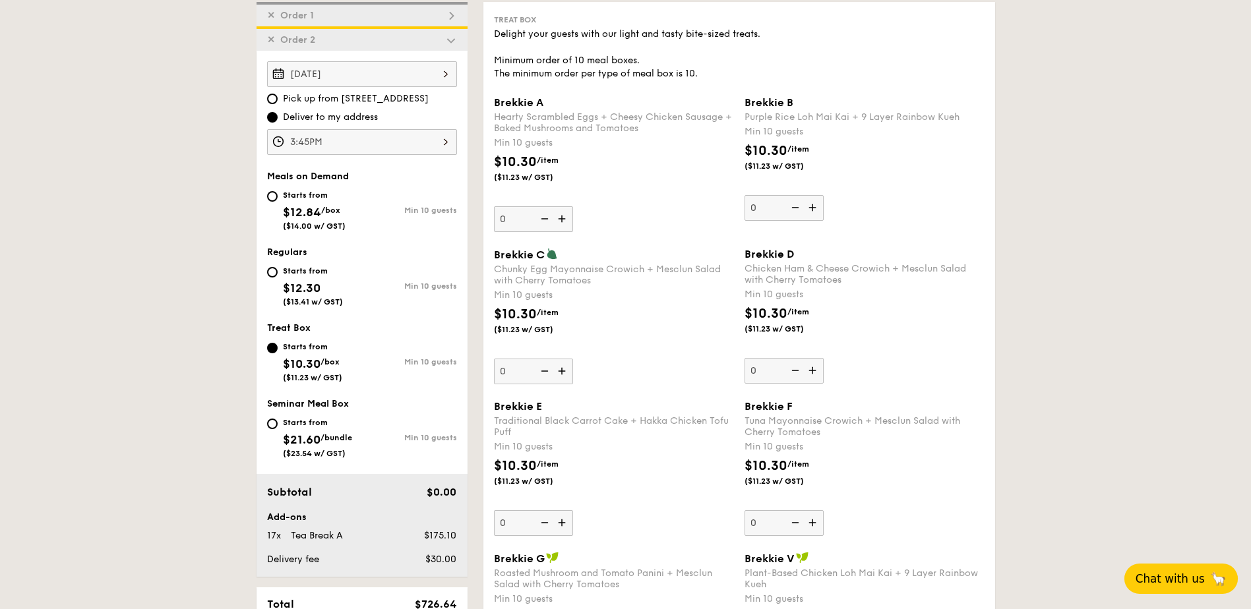
scroll to position [338, 0]
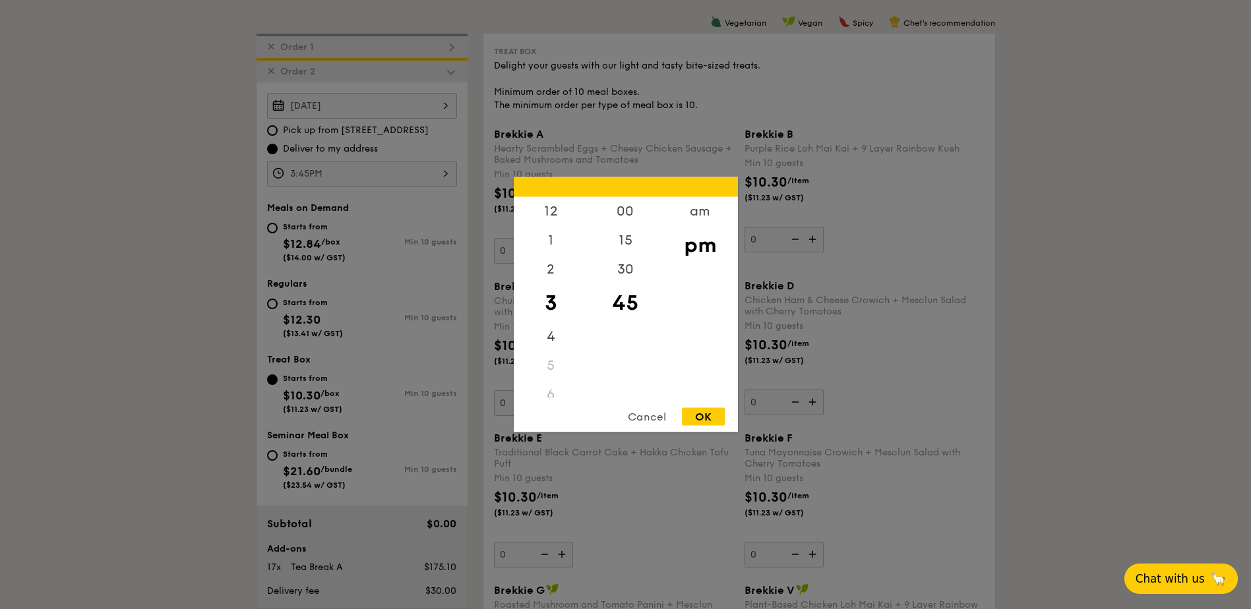
click at [394, 175] on div "3:45PM 12 1 2 3 4 5 6 7 8 9 10 11 00 15 30 45 am pm Cancel OK" at bounding box center [362, 174] width 190 height 26
click at [552, 277] on div "2" at bounding box center [551, 274] width 74 height 38
click at [631, 269] on div "30" at bounding box center [625, 274] width 74 height 38
click at [708, 417] on div "OK" at bounding box center [703, 417] width 43 height 18
type input "2:30PM"
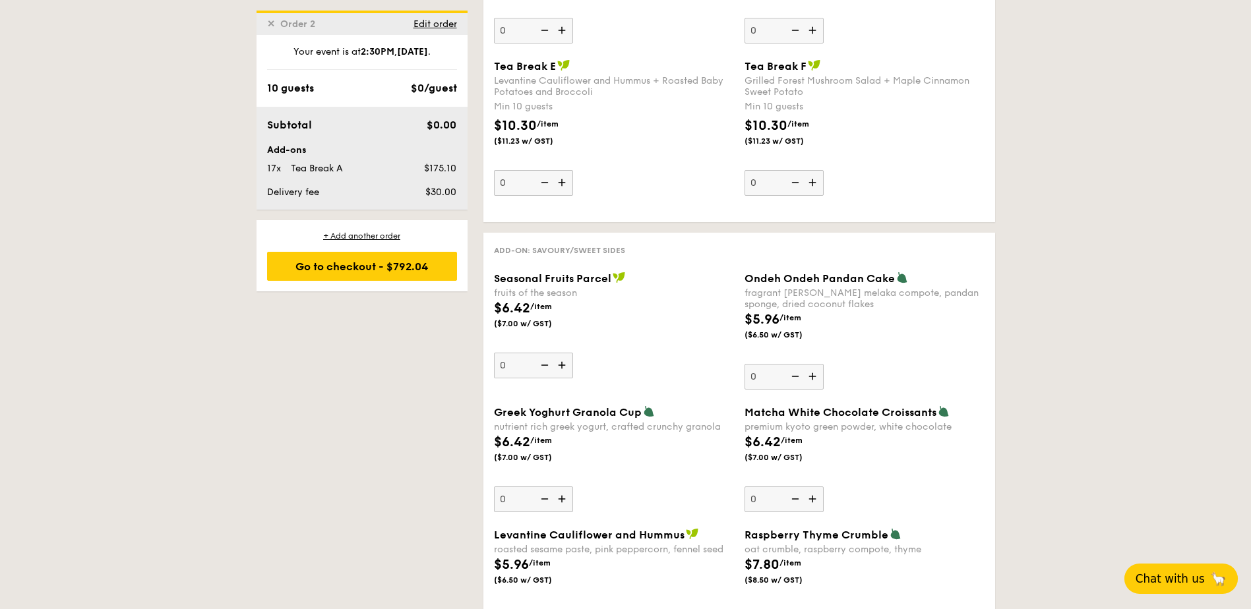
scroll to position [1327, 0]
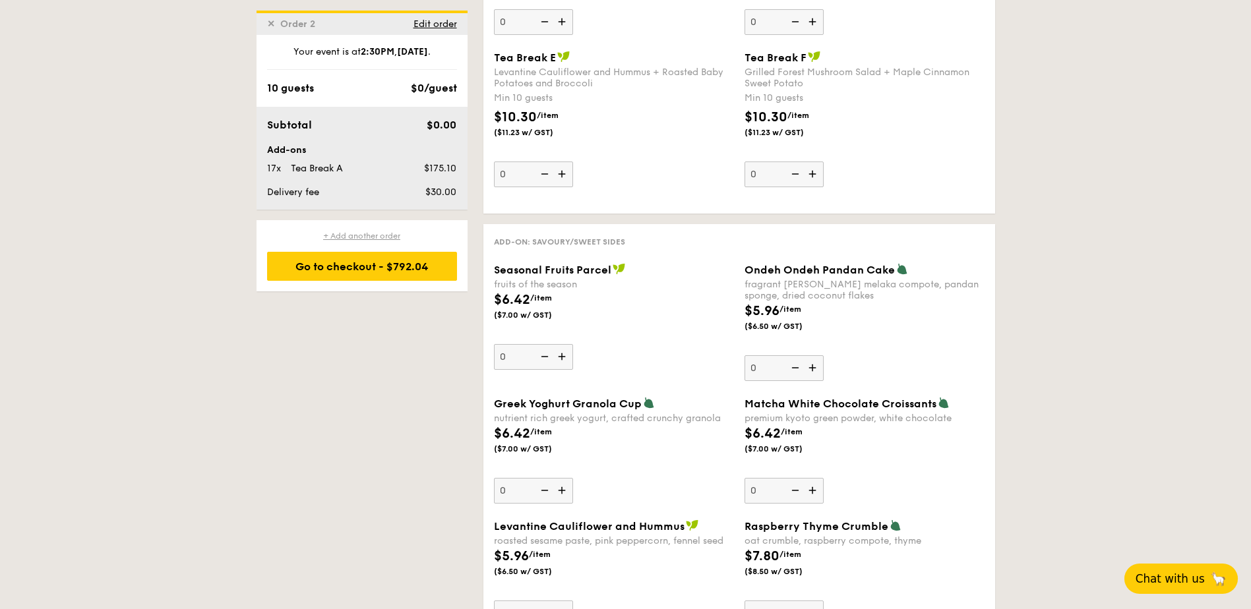
click at [362, 233] on div "+ Add another order" at bounding box center [362, 236] width 190 height 11
type input "0"
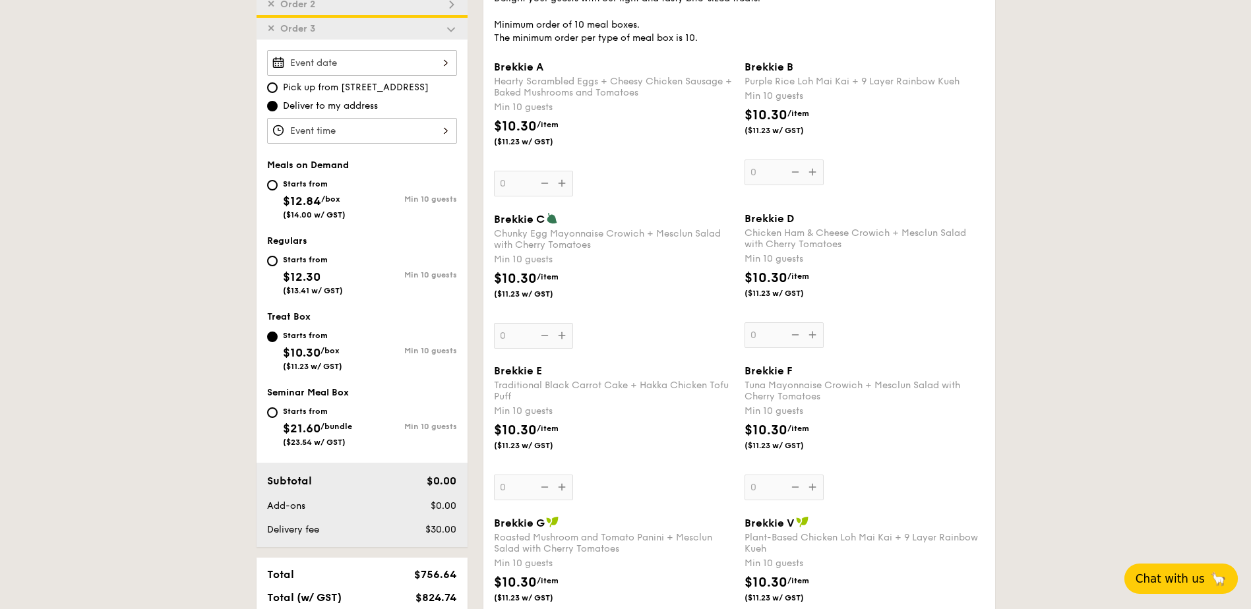
scroll to position [401, 0]
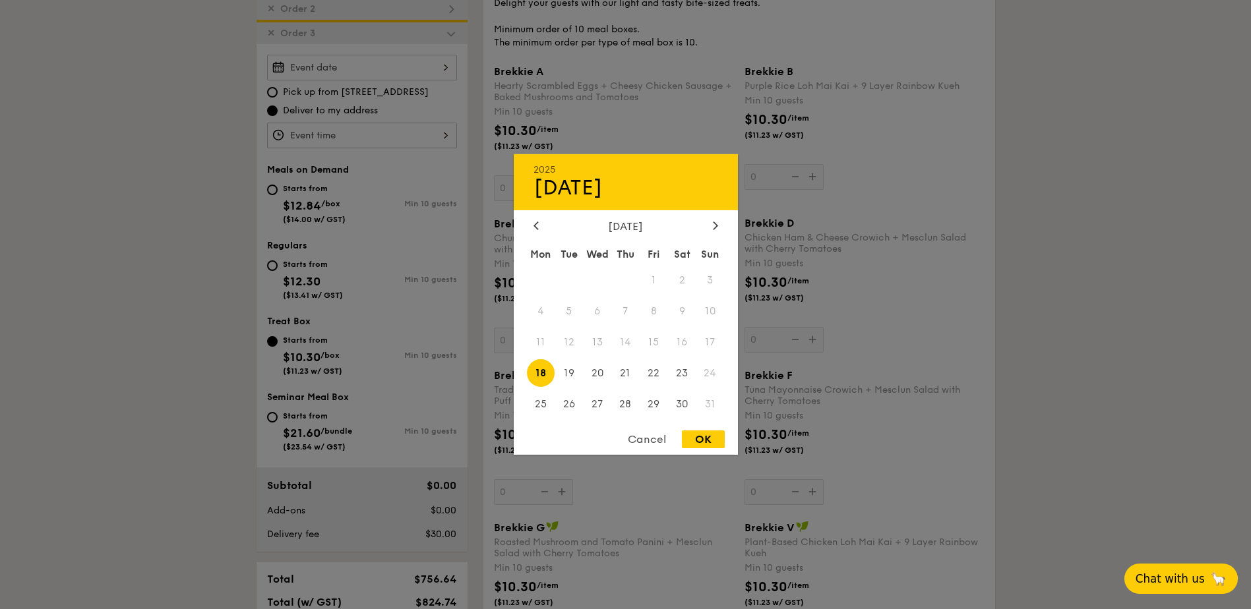
click at [357, 67] on div "2025 Aug 18 August 2025 Mon Tue Wed Thu Fri Sat Sun 1 2 3 4 5 6 7 8 9 10 11 12 …" at bounding box center [362, 68] width 190 height 26
click at [574, 371] on span "19" at bounding box center [568, 373] width 28 height 28
click at [712, 437] on div "OK" at bounding box center [703, 439] width 43 height 18
type input "Aug 19, 2025"
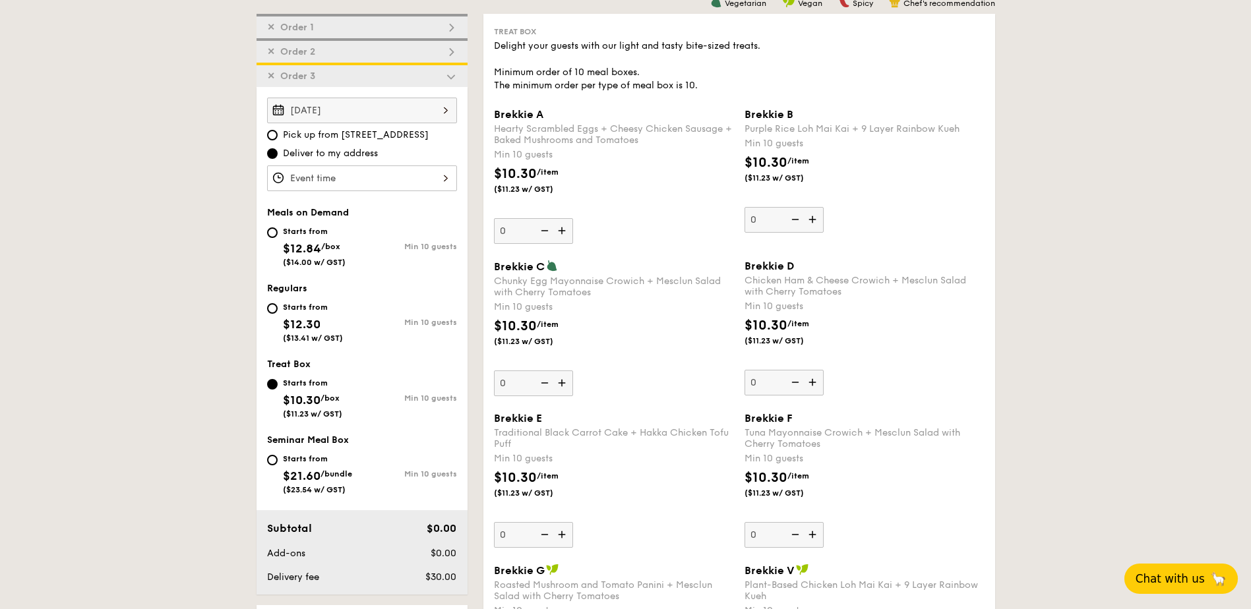
scroll to position [335, 0]
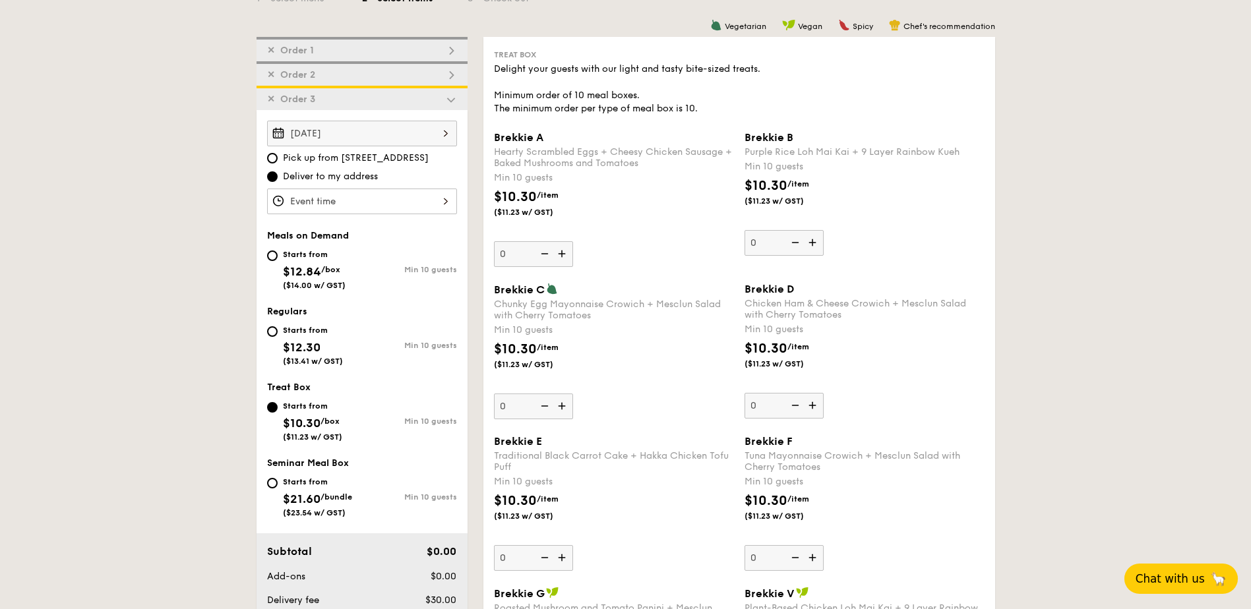
click at [367, 203] on div at bounding box center [362, 202] width 190 height 26
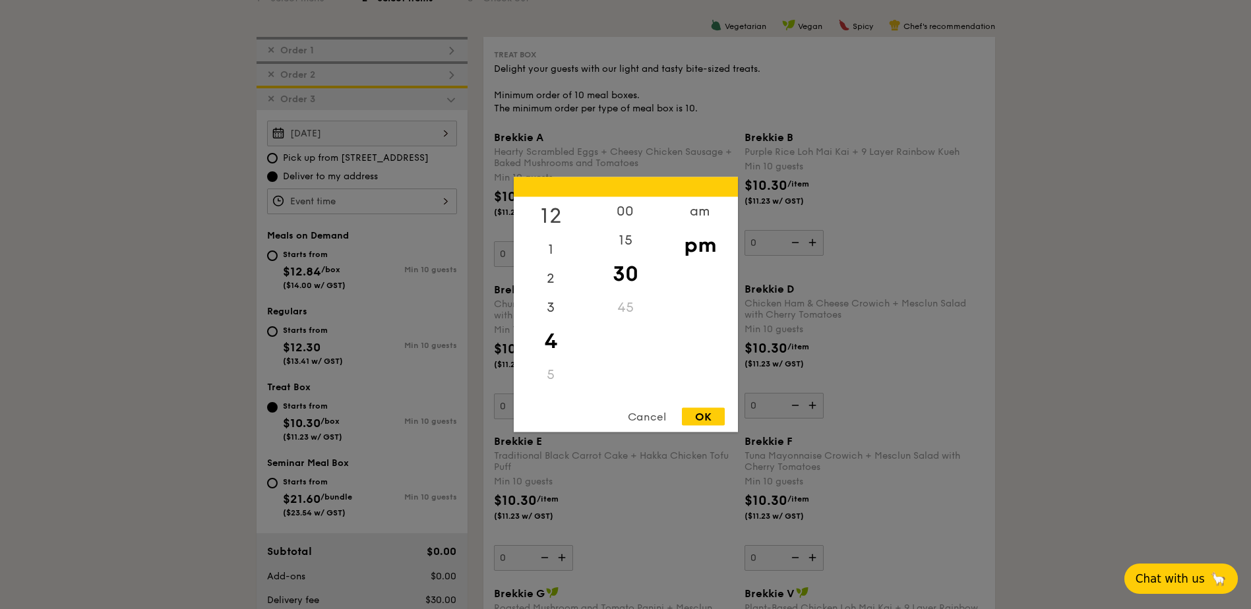
click at [545, 212] on div "12" at bounding box center [551, 216] width 74 height 38
click at [620, 215] on div "00" at bounding box center [625, 216] width 74 height 38
click at [705, 416] on div "OK" at bounding box center [703, 417] width 43 height 18
type input "12:00PM"
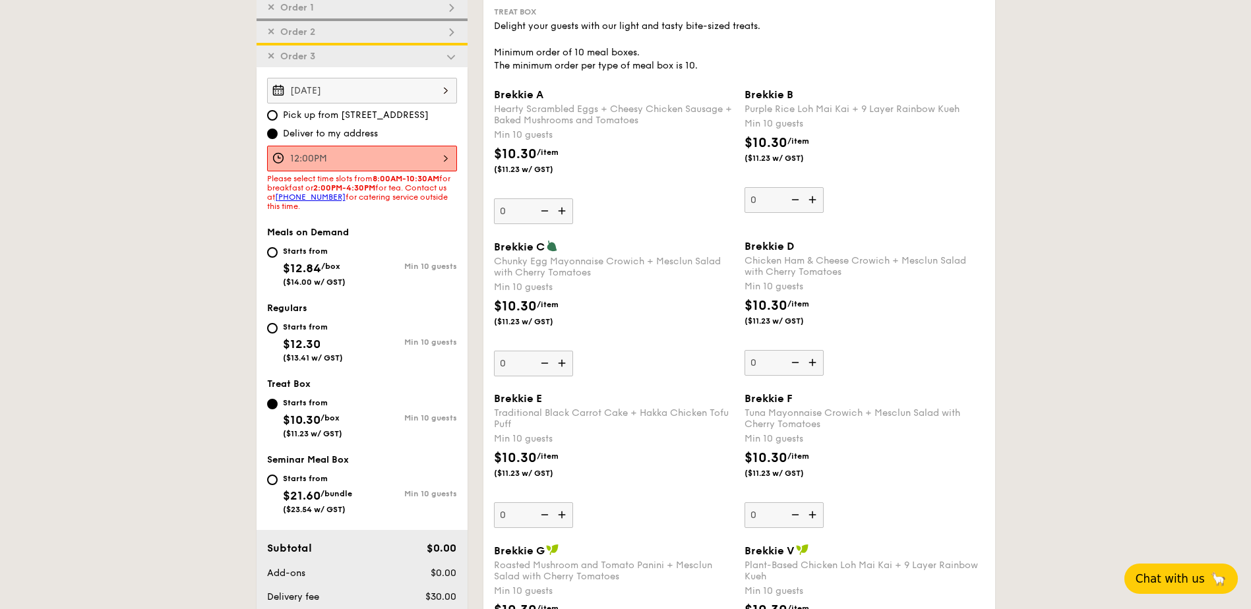
scroll to position [401, 0]
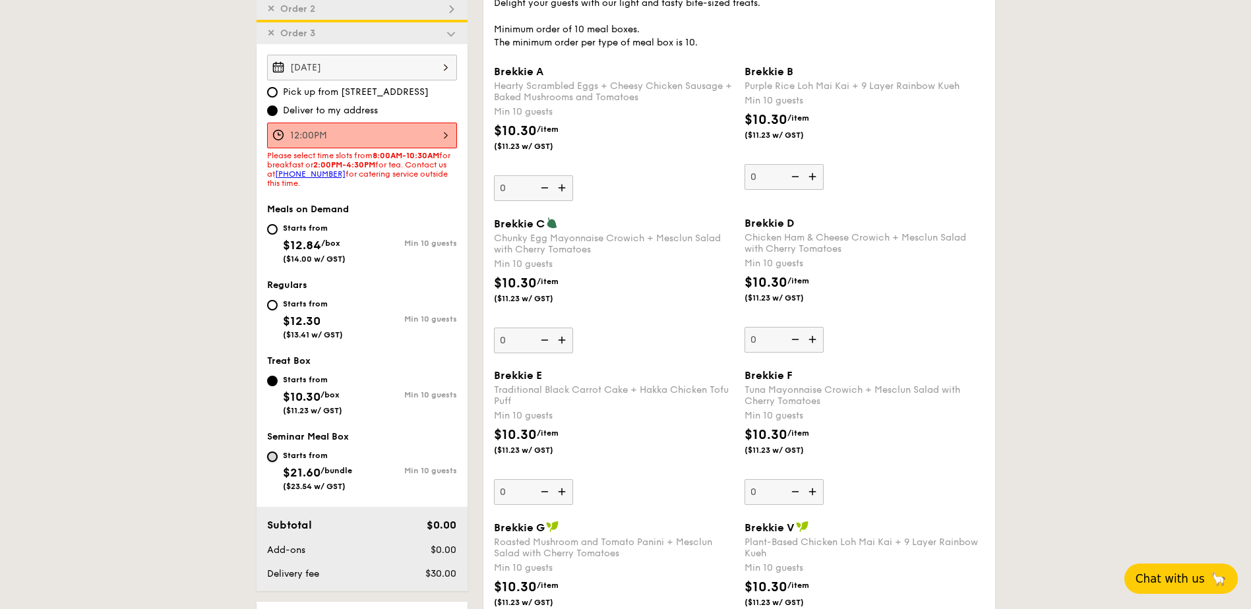
click at [270, 458] on input "Starts from $21.60 /bundle ($23.54 w/ GST) Min 10 guests" at bounding box center [272, 457] width 11 height 11
radio input "true"
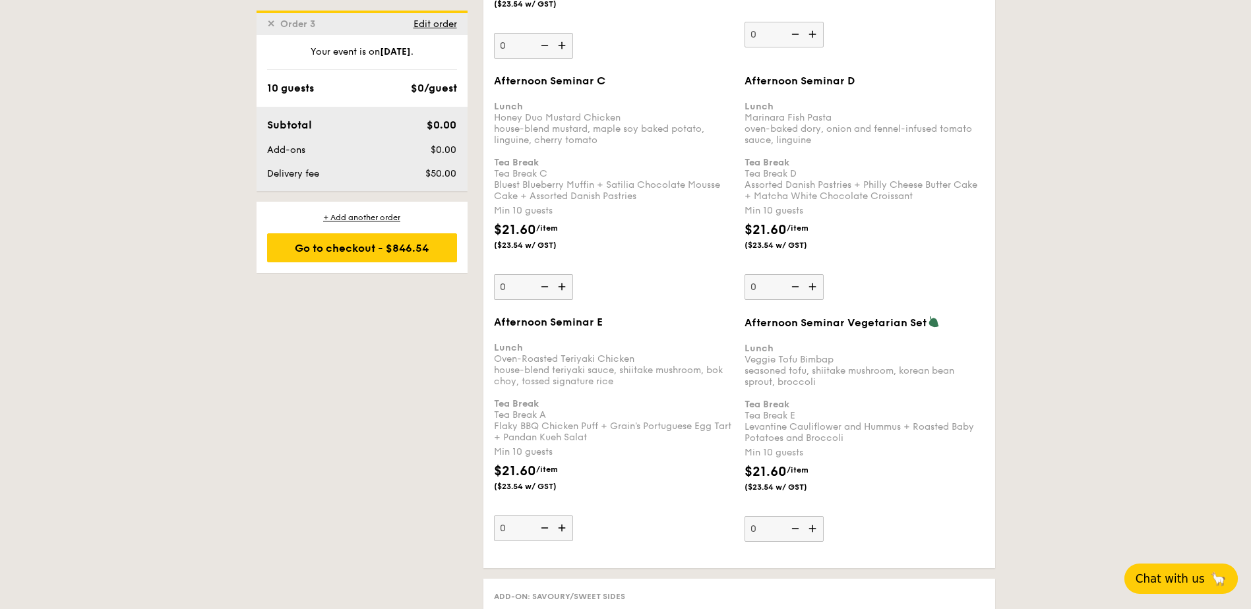
scroll to position [2379, 0]
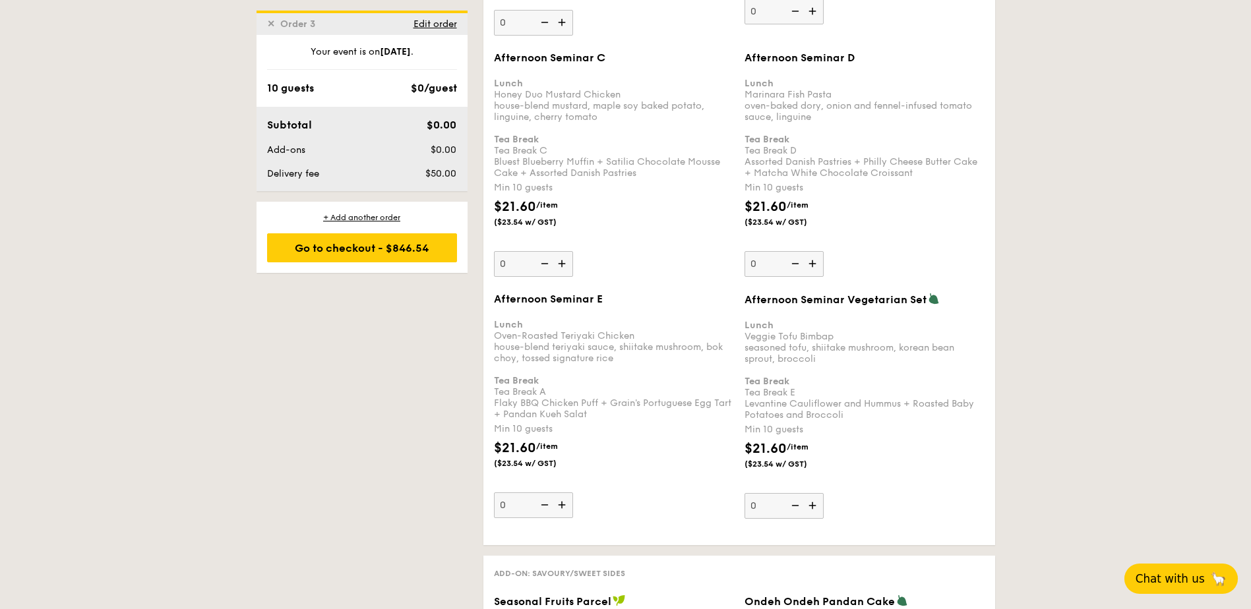
click at [813, 508] on img at bounding box center [814, 505] width 20 height 25
click at [813, 508] on input "0" at bounding box center [783, 506] width 79 height 26
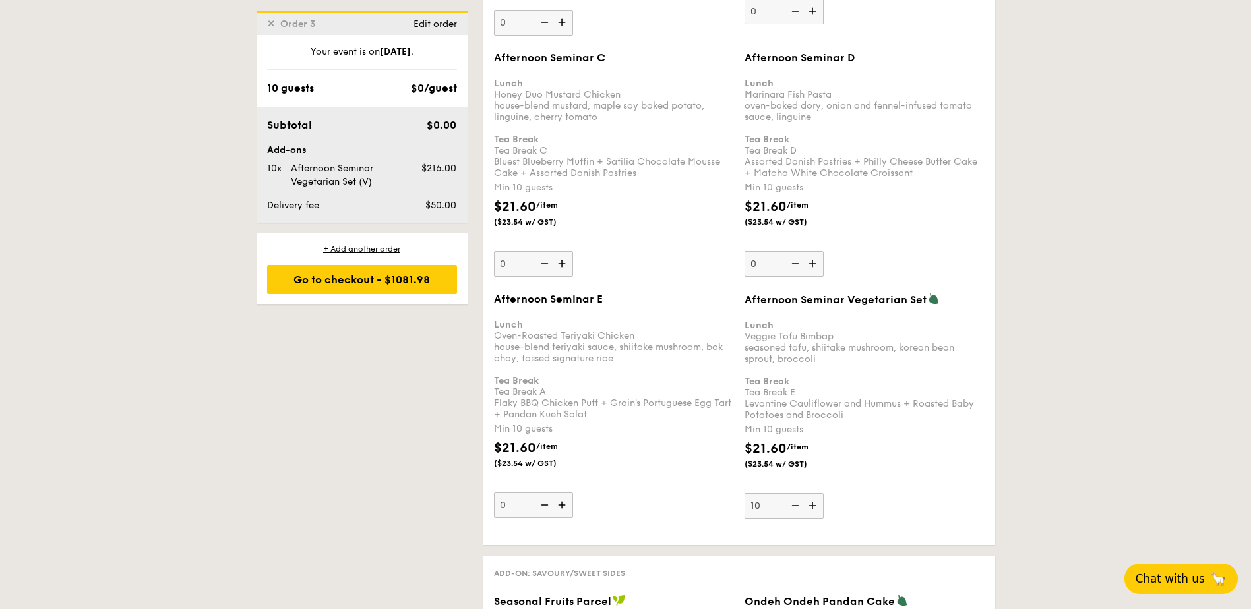
click at [796, 505] on img at bounding box center [794, 505] width 20 height 25
click at [796, 505] on input "10" at bounding box center [783, 506] width 79 height 26
type input "0"
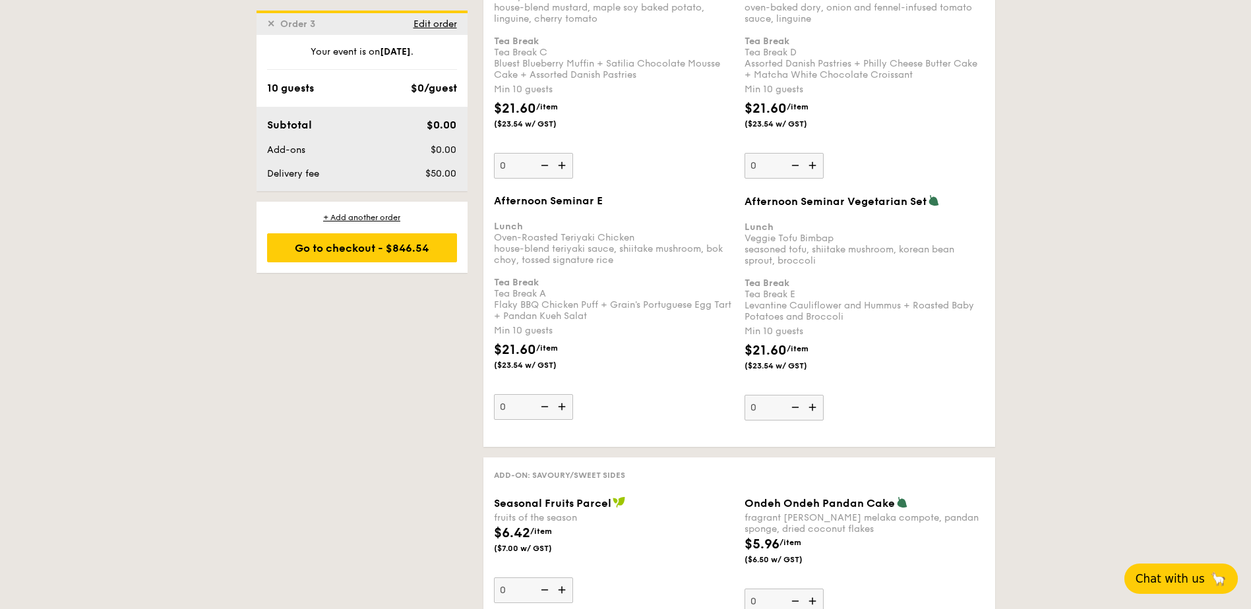
scroll to position [2444, 0]
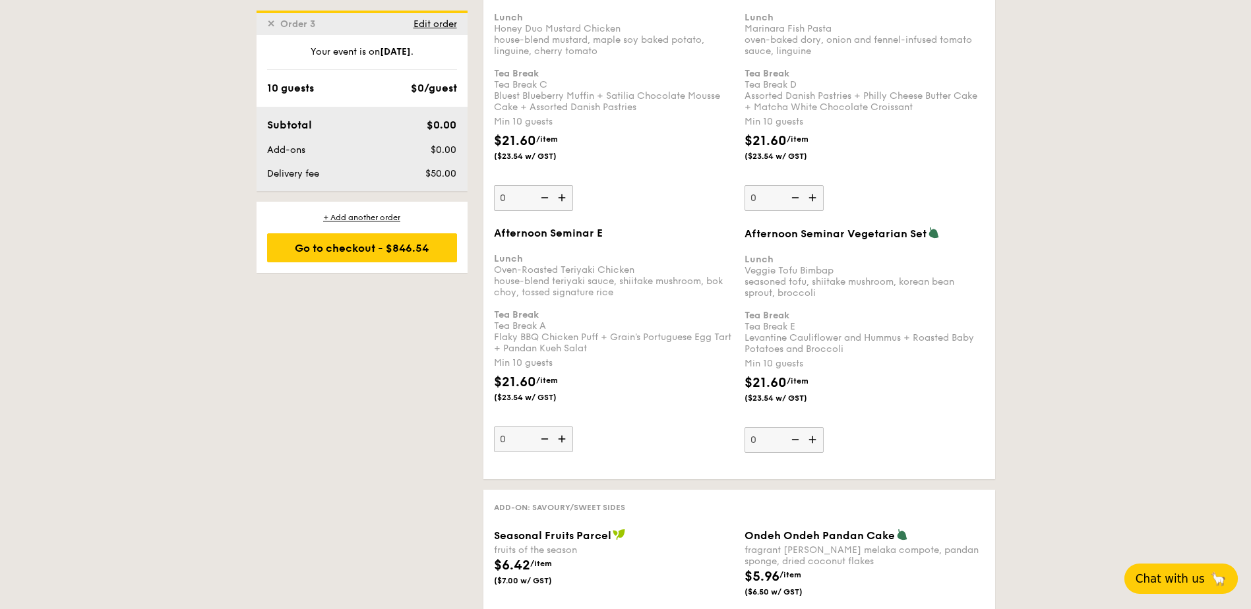
click at [562, 440] on img at bounding box center [563, 439] width 20 height 25
click at [562, 440] on input "0" at bounding box center [533, 440] width 79 height 26
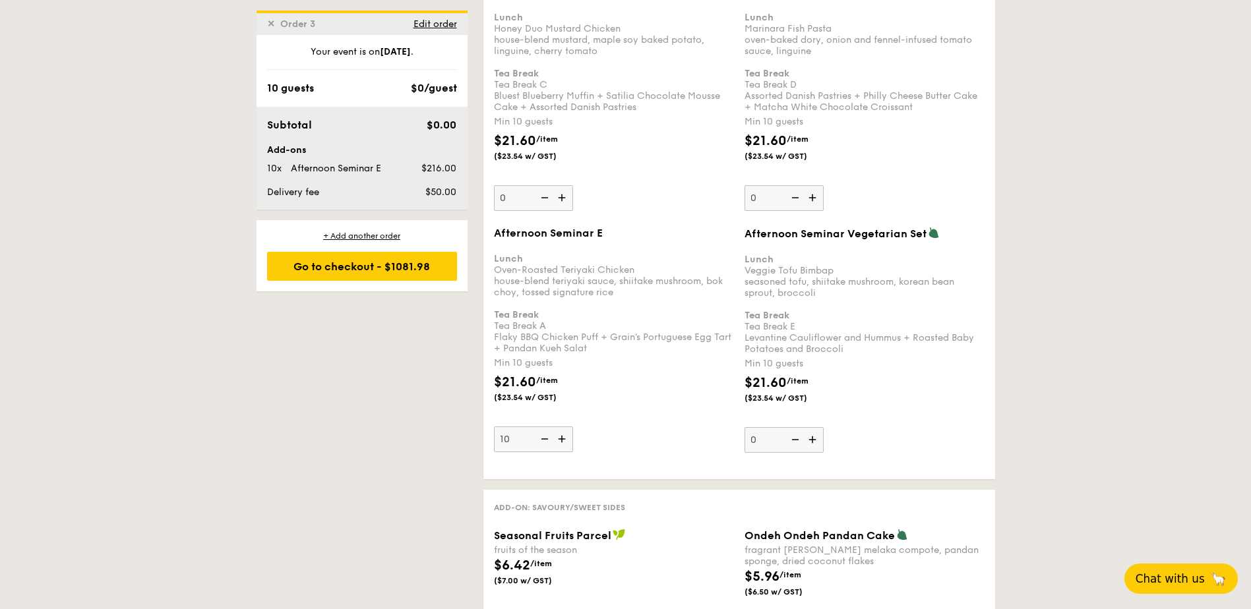
click at [562, 440] on img at bounding box center [563, 439] width 20 height 25
click at [562, 440] on input "10" at bounding box center [533, 440] width 79 height 26
click at [562, 441] on img at bounding box center [563, 439] width 20 height 25
click at [562, 441] on input "11" at bounding box center [533, 440] width 79 height 26
click at [562, 441] on img at bounding box center [563, 439] width 20 height 25
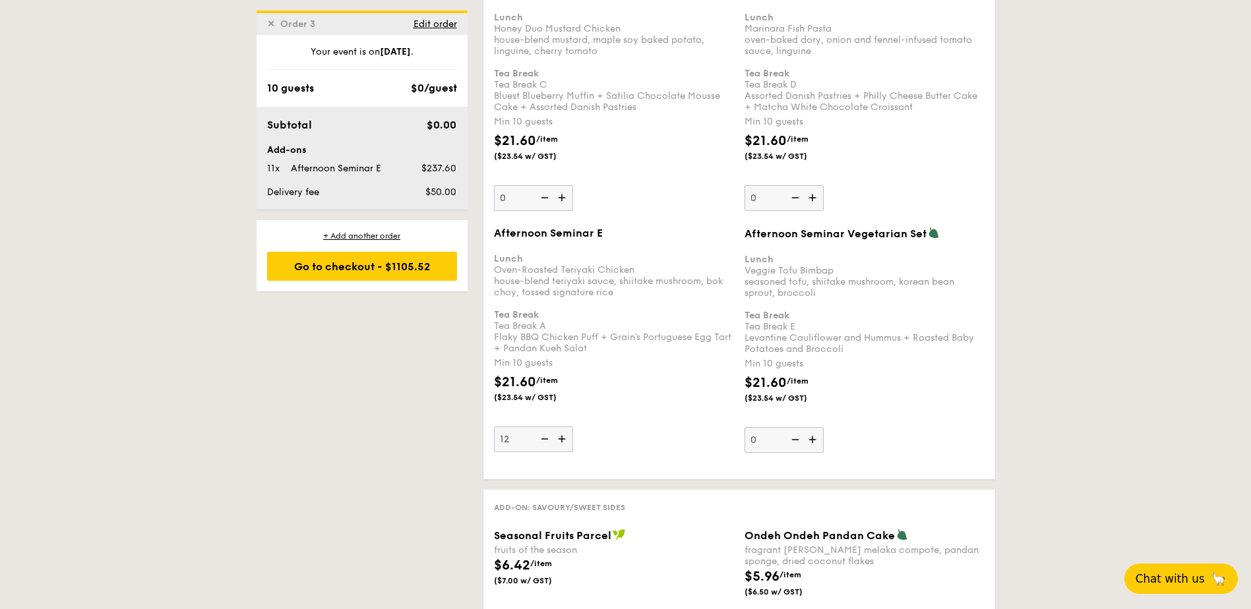
click at [562, 441] on input "12" at bounding box center [533, 440] width 79 height 26
click at [562, 441] on img at bounding box center [563, 439] width 20 height 25
click at [562, 441] on input "13" at bounding box center [533, 440] width 79 height 26
click at [562, 442] on img at bounding box center [563, 439] width 20 height 25
click at [562, 442] on input "14" at bounding box center [533, 440] width 79 height 26
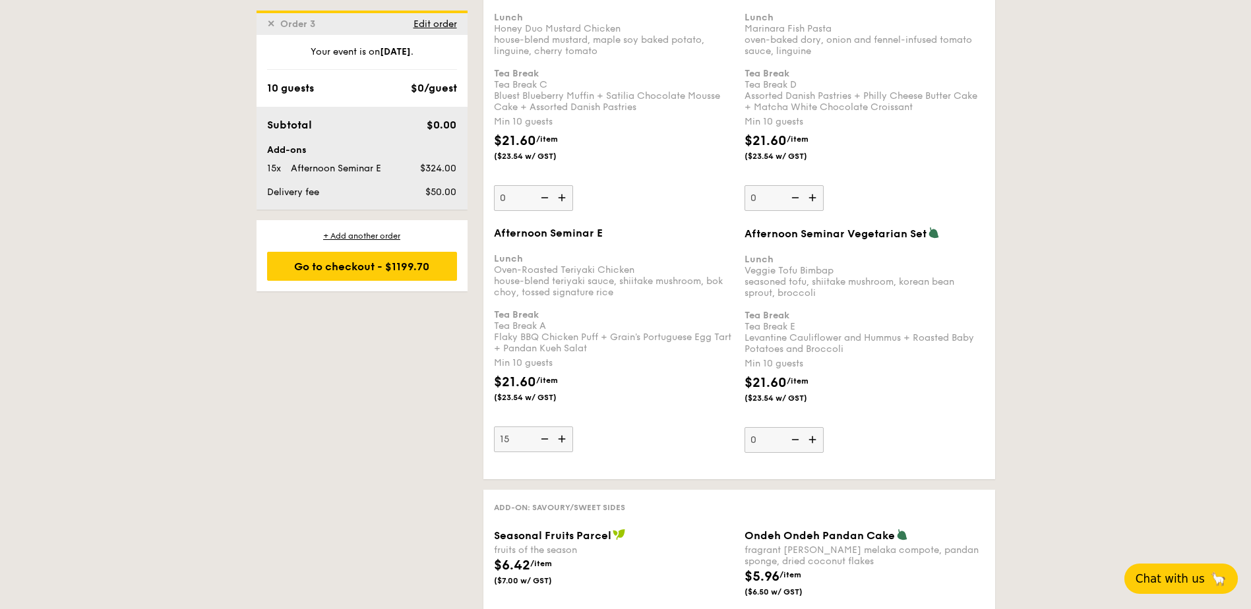
click at [562, 442] on img at bounding box center [563, 439] width 20 height 25
click at [562, 442] on input "15" at bounding box center [533, 440] width 79 height 26
click at [560, 444] on img at bounding box center [563, 439] width 20 height 25
click at [560, 444] on input "16" at bounding box center [533, 440] width 79 height 26
type input "17"
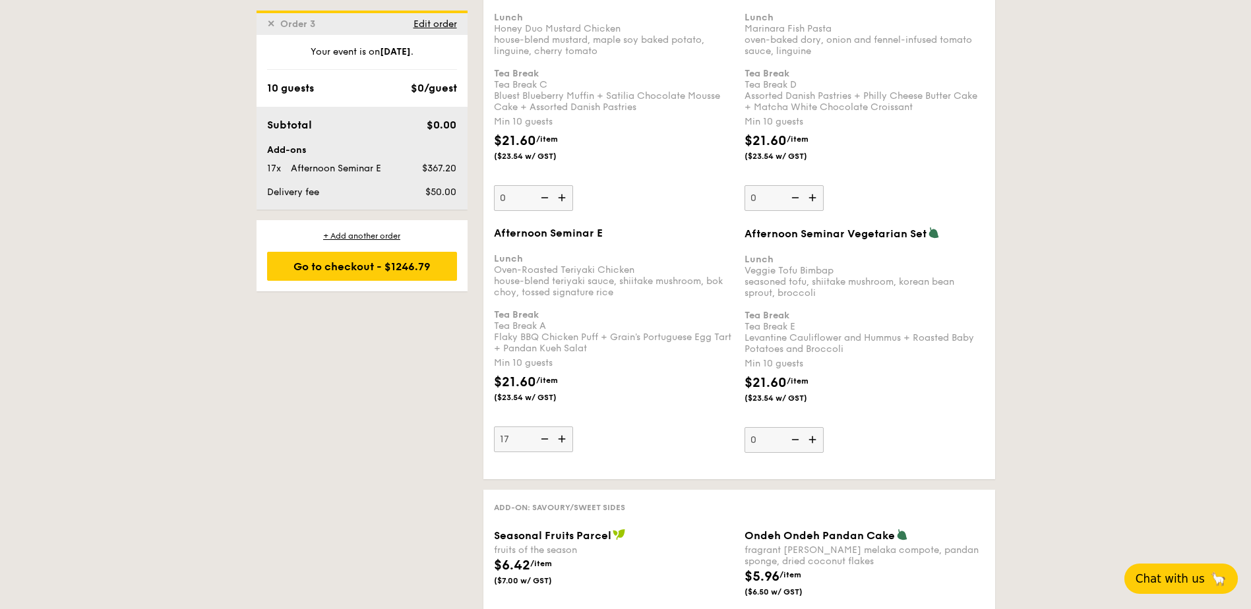
click at [814, 442] on img at bounding box center [814, 439] width 20 height 25
click at [814, 442] on input "0" at bounding box center [783, 440] width 79 height 26
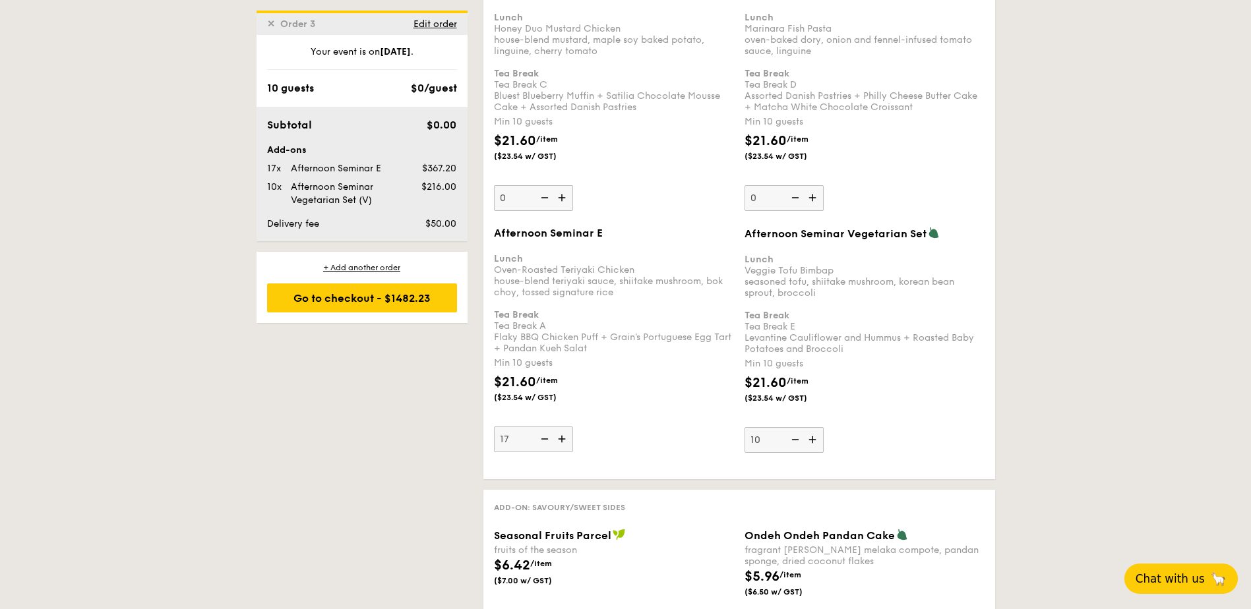
click at [790, 440] on img at bounding box center [794, 439] width 20 height 25
click at [790, 440] on input "10" at bounding box center [783, 440] width 79 height 26
type input "0"
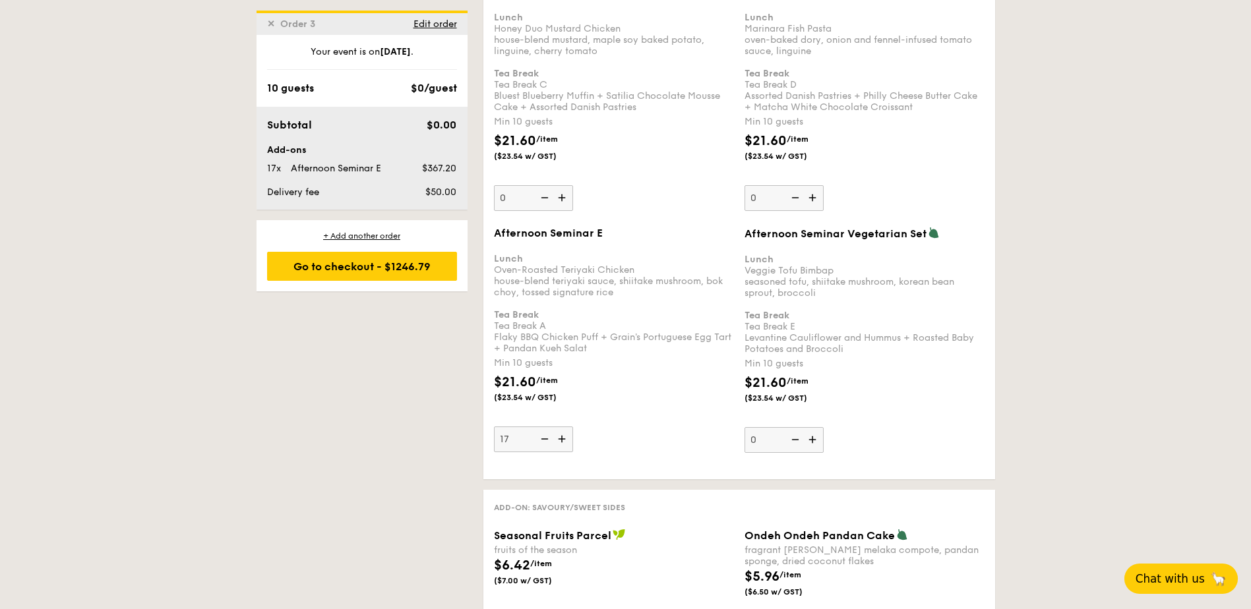
click at [545, 438] on img at bounding box center [543, 439] width 20 height 25
click at [545, 438] on input "17" at bounding box center [533, 440] width 79 height 26
click at [545, 438] on img at bounding box center [543, 439] width 20 height 25
click at [545, 438] on input "16" at bounding box center [533, 440] width 79 height 26
click at [547, 439] on img at bounding box center [543, 439] width 20 height 25
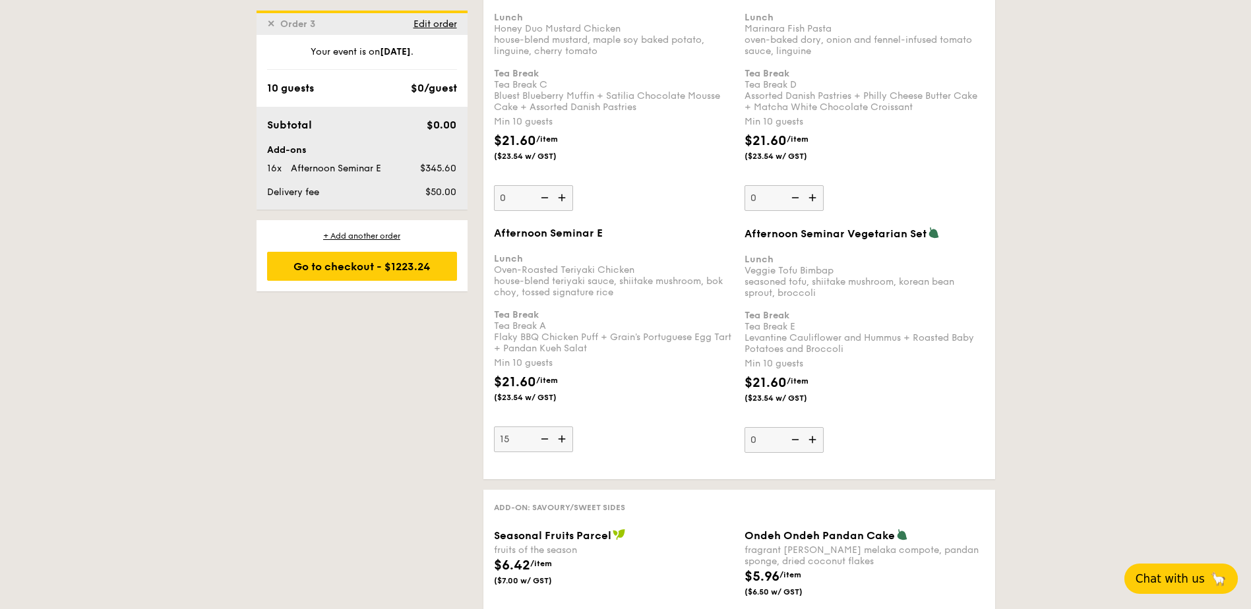
click at [547, 439] on input "15" at bounding box center [533, 440] width 79 height 26
click at [549, 439] on img at bounding box center [543, 439] width 20 height 25
click at [549, 439] on input "14" at bounding box center [533, 440] width 79 height 26
click at [552, 439] on img at bounding box center [543, 439] width 20 height 25
click at [552, 439] on input "13" at bounding box center [533, 440] width 79 height 26
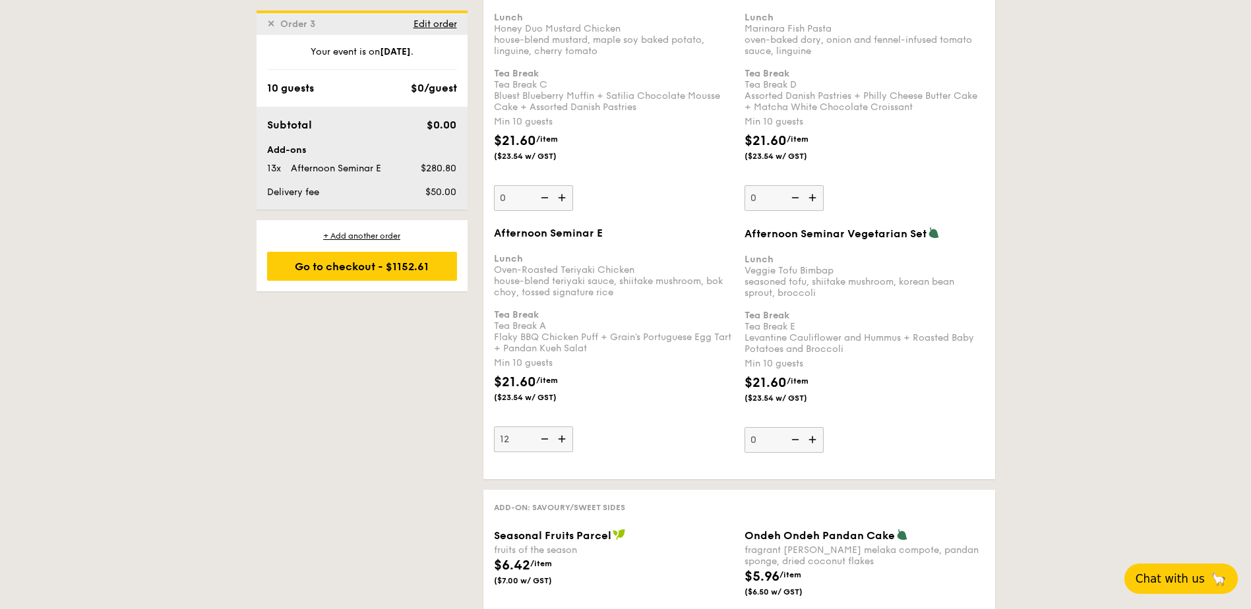
click at [552, 439] on img at bounding box center [543, 439] width 20 height 25
click at [552, 439] on input "12" at bounding box center [533, 440] width 79 height 26
click at [552, 439] on img at bounding box center [543, 439] width 20 height 25
click at [552, 439] on input "11" at bounding box center [533, 440] width 79 height 26
click at [552, 439] on img at bounding box center [543, 439] width 20 height 25
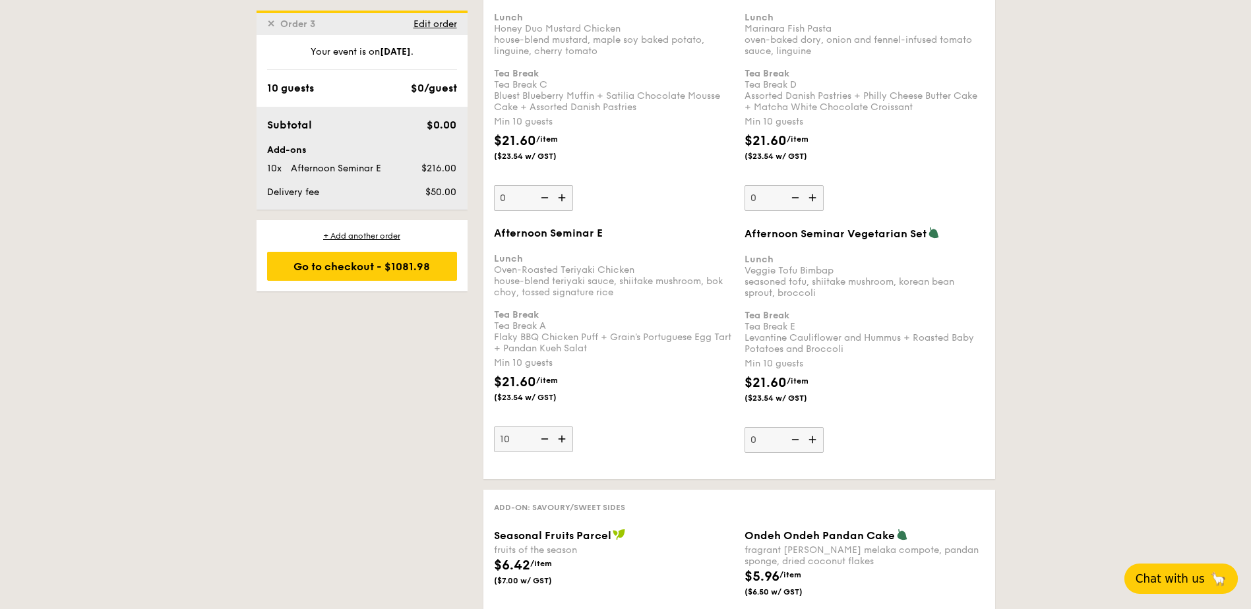
click at [552, 439] on input "10" at bounding box center [533, 440] width 79 height 26
type input "0"
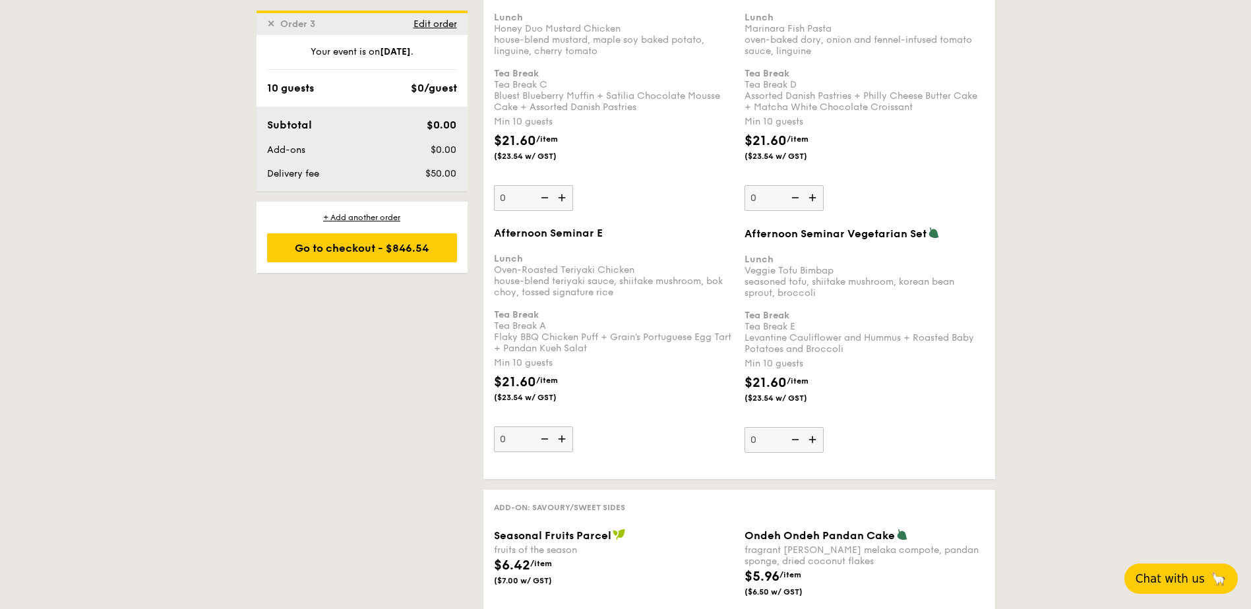
click at [552, 439] on img at bounding box center [543, 439] width 20 height 25
click at [552, 439] on input "0" at bounding box center [533, 440] width 79 height 26
click at [429, 22] on span "Edit order" at bounding box center [435, 23] width 44 height 11
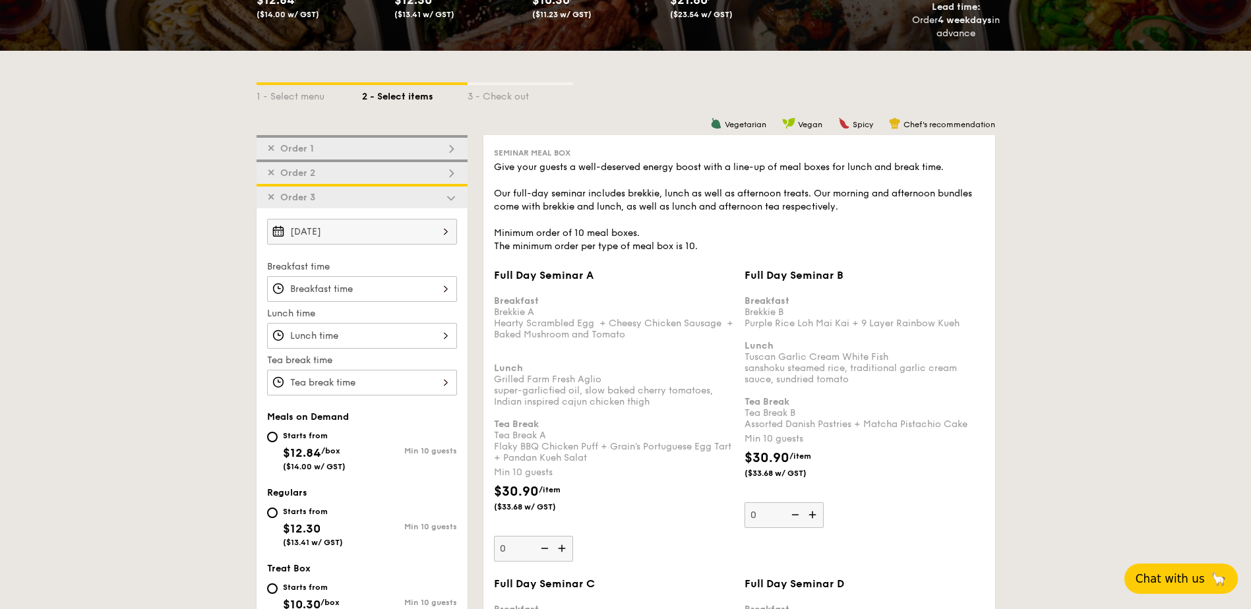
scroll to position [220, 0]
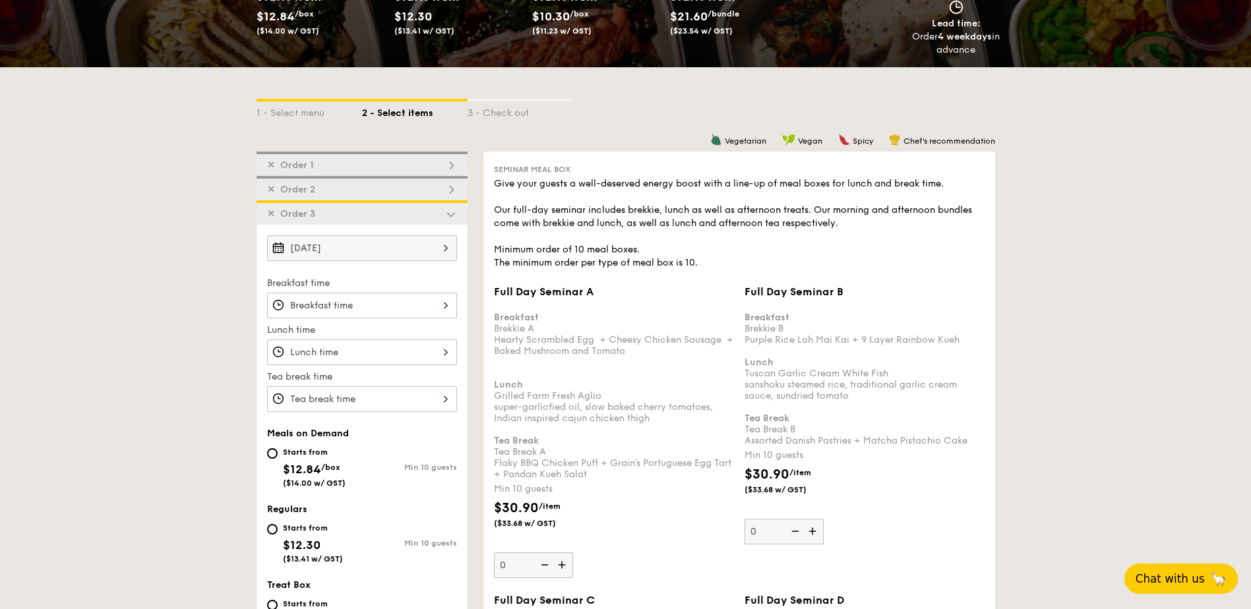
click at [272, 210] on span "✕" at bounding box center [271, 213] width 8 height 11
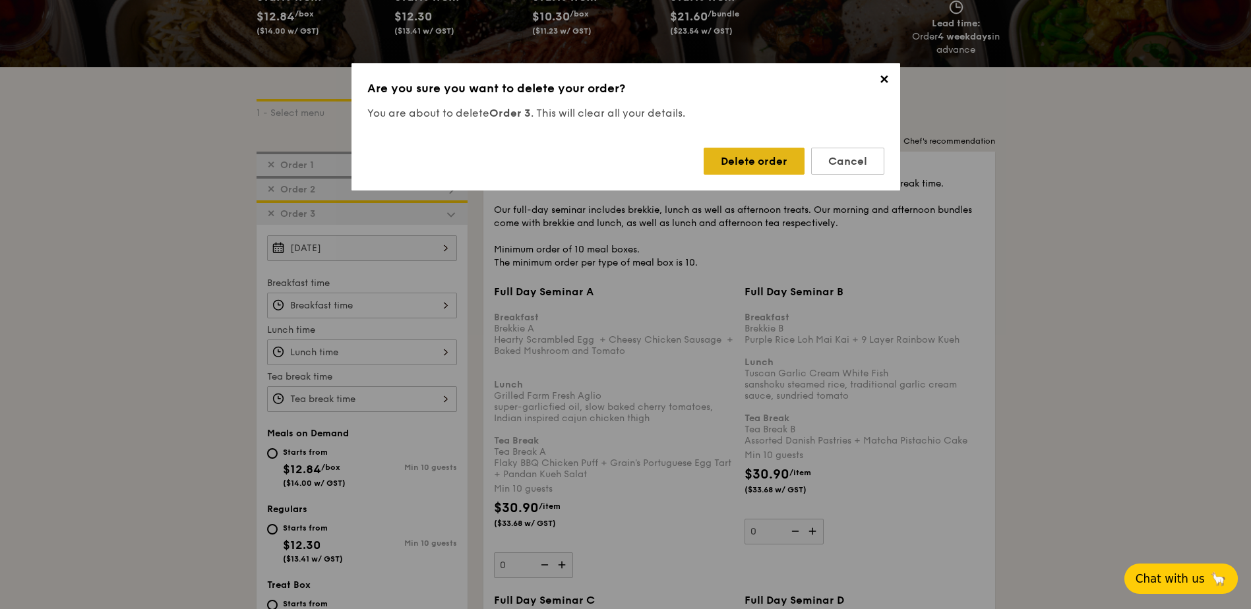
click at [762, 162] on div "Delete order" at bounding box center [753, 161] width 101 height 27
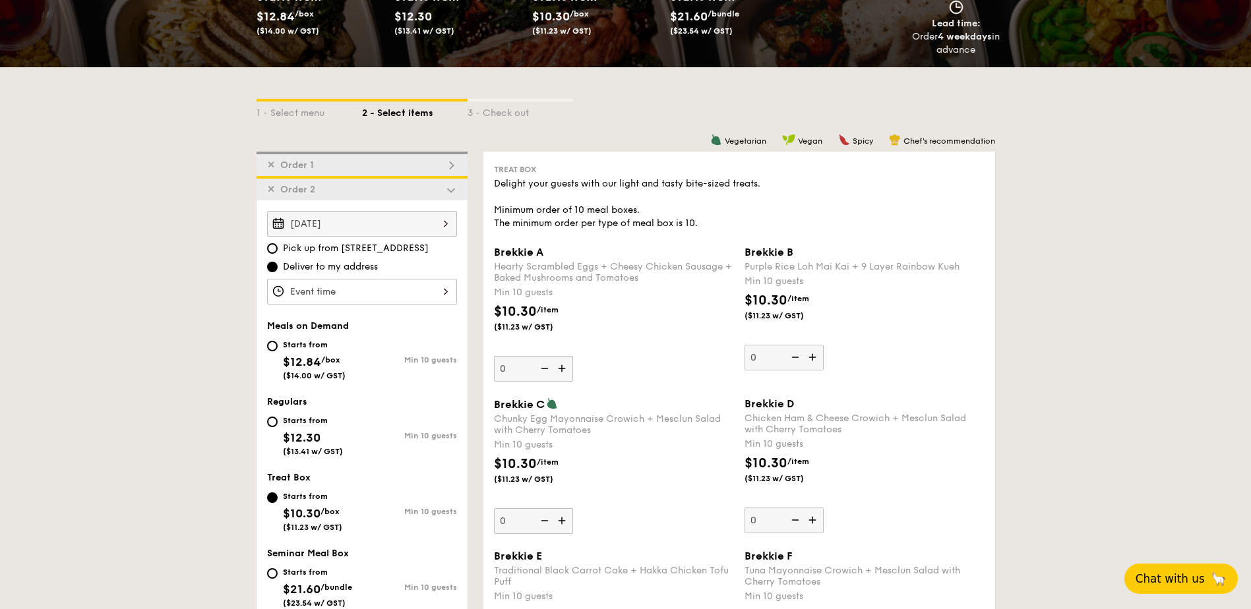
click at [292, 162] on span "Order 1" at bounding box center [297, 165] width 44 height 11
type input "9"
type input "8"
type input "18"
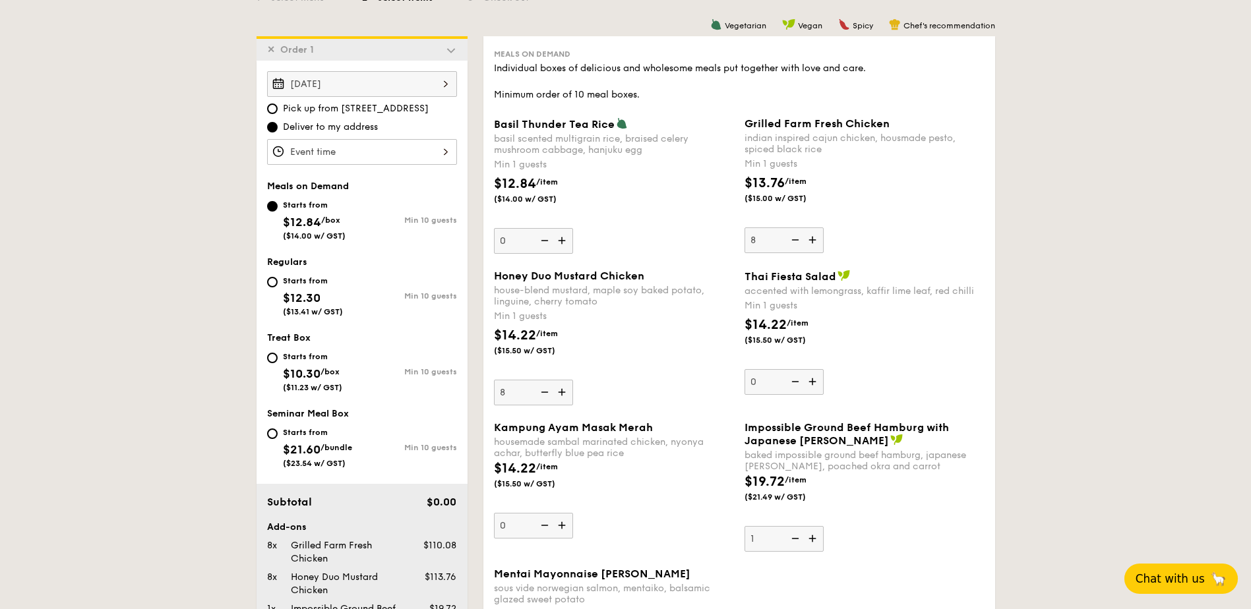
scroll to position [352, 0]
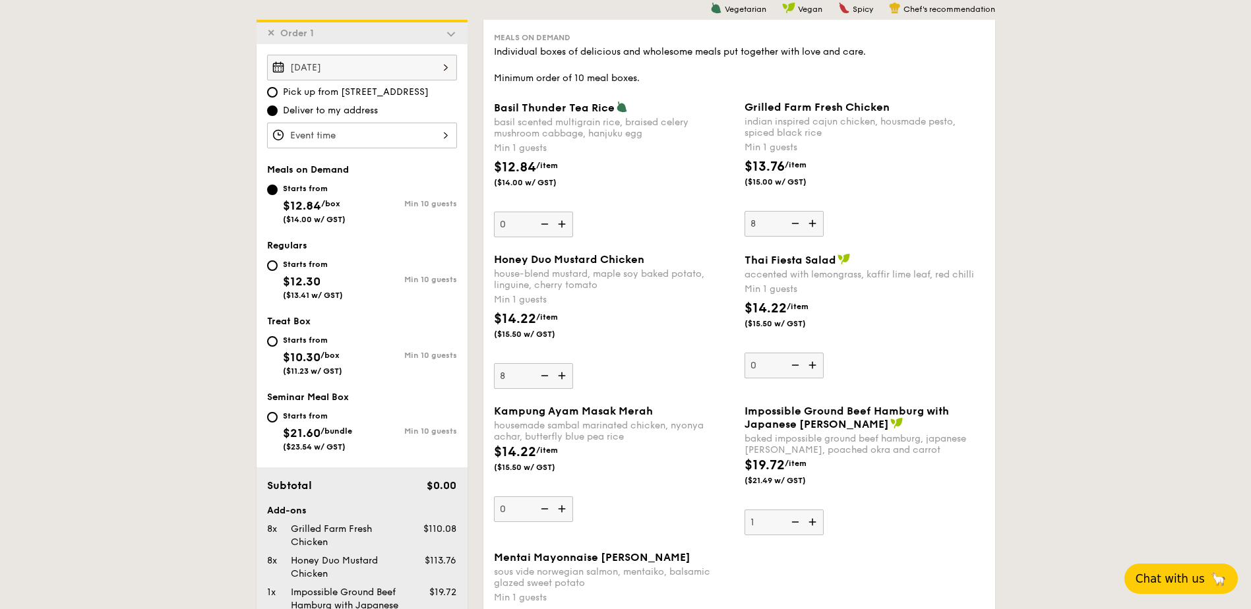
click at [341, 137] on div at bounding box center [362, 136] width 190 height 26
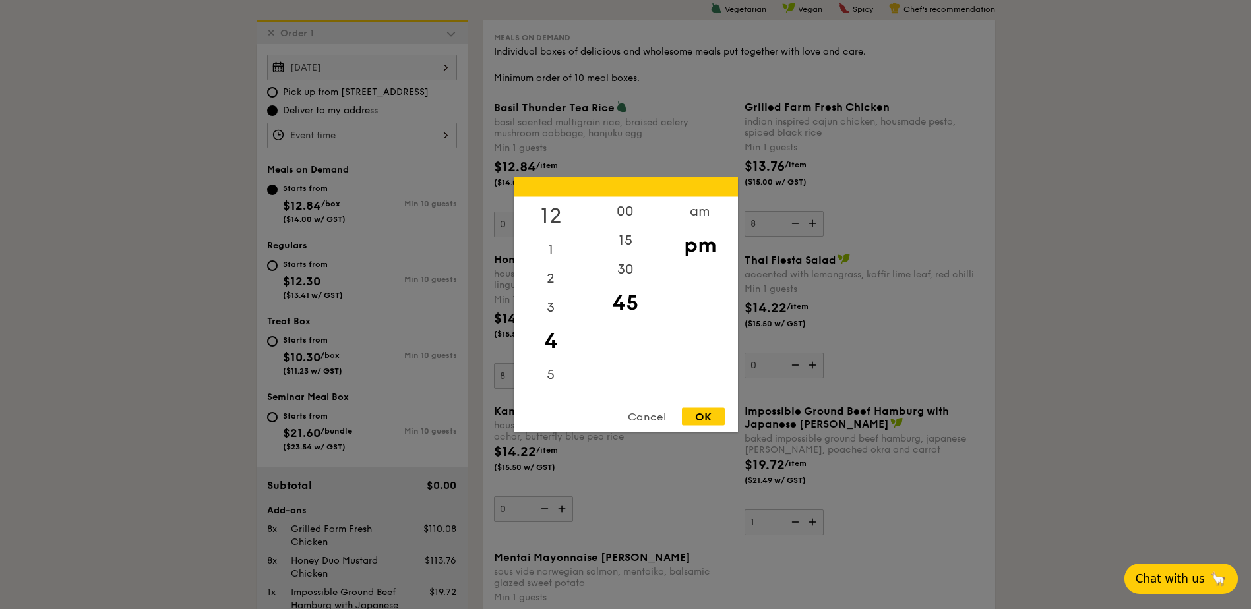
click at [548, 206] on div "12" at bounding box center [551, 216] width 74 height 38
click at [696, 245] on div "pm" at bounding box center [700, 245] width 74 height 38
drag, startPoint x: 626, startPoint y: 199, endPoint x: 627, endPoint y: 206, distance: 6.6
click at [626, 204] on div "00" at bounding box center [625, 216] width 74 height 38
click at [704, 418] on div "OK" at bounding box center [703, 417] width 43 height 18
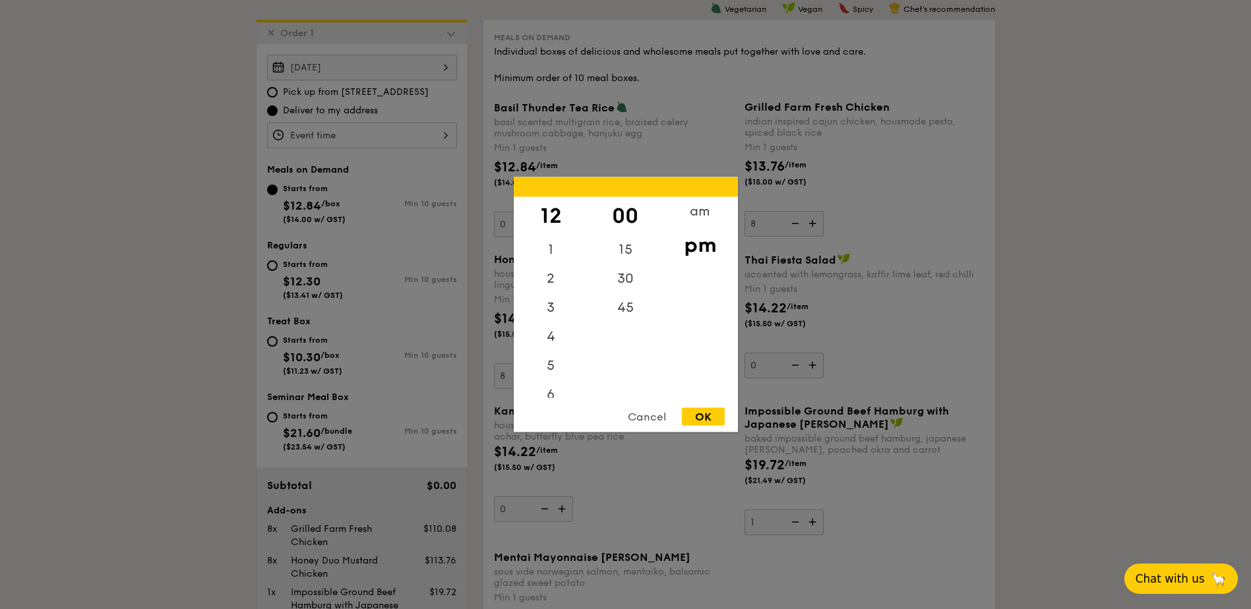
type input "12:00PM"
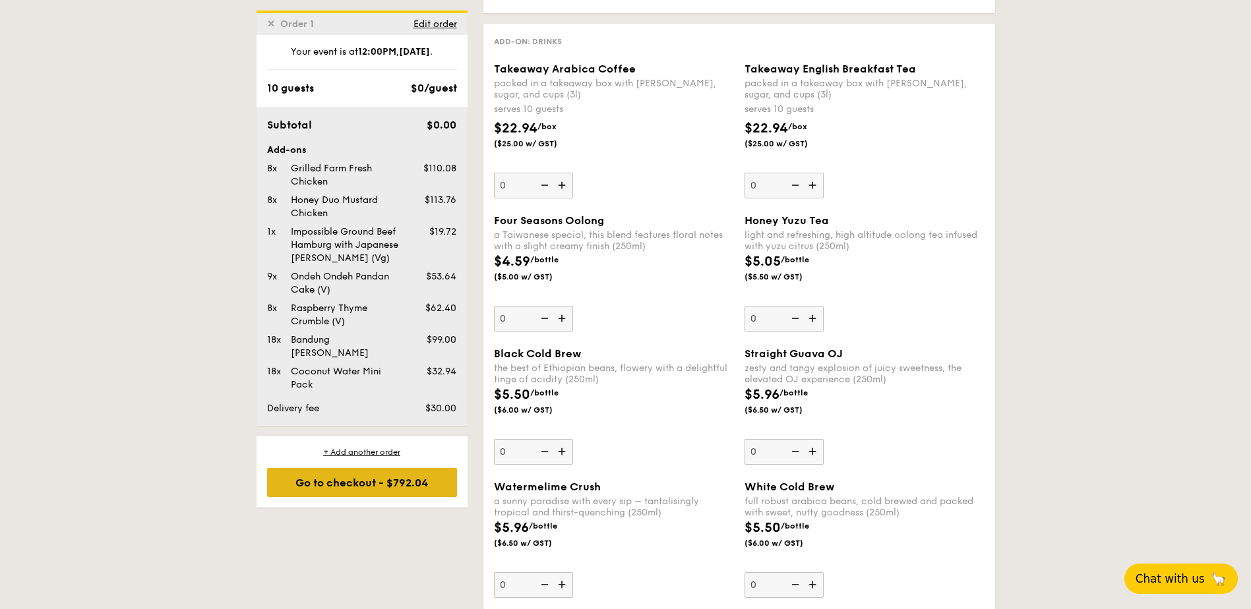
scroll to position [1780, 0]
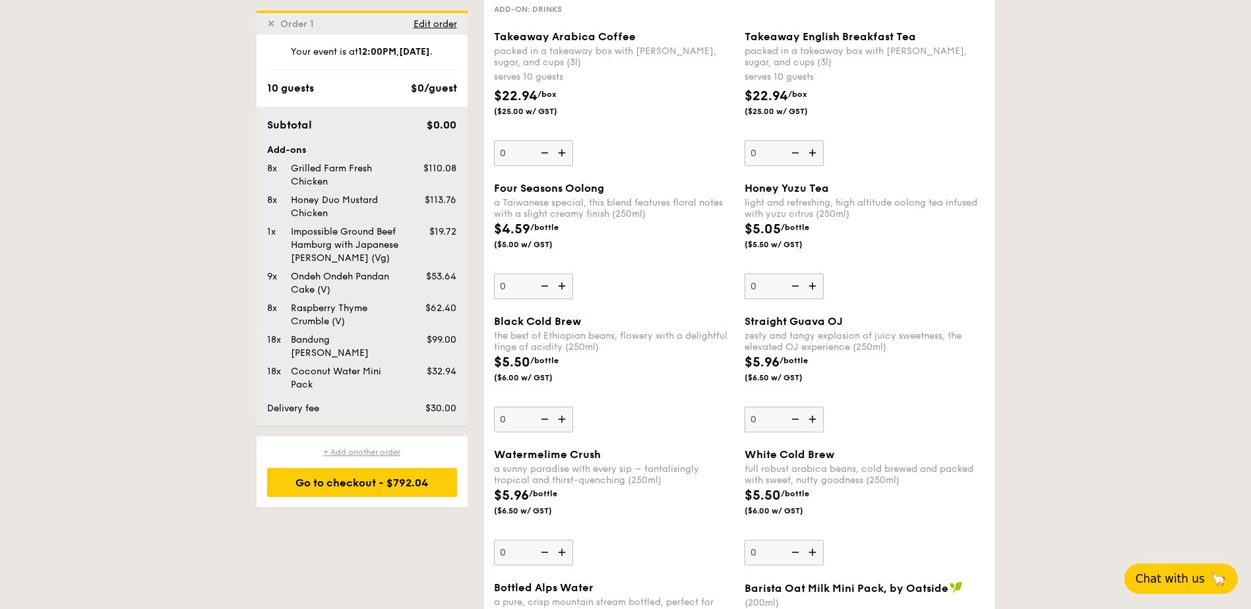
click at [369, 447] on div "+ Add another order" at bounding box center [362, 452] width 190 height 11
type input "0"
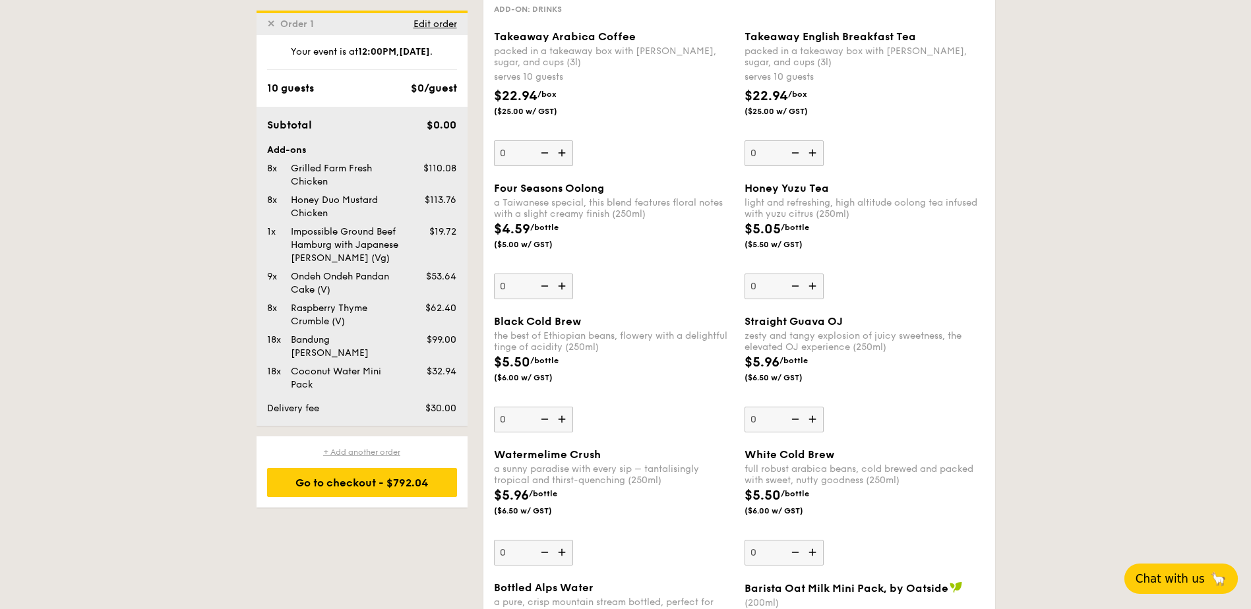
type input "0"
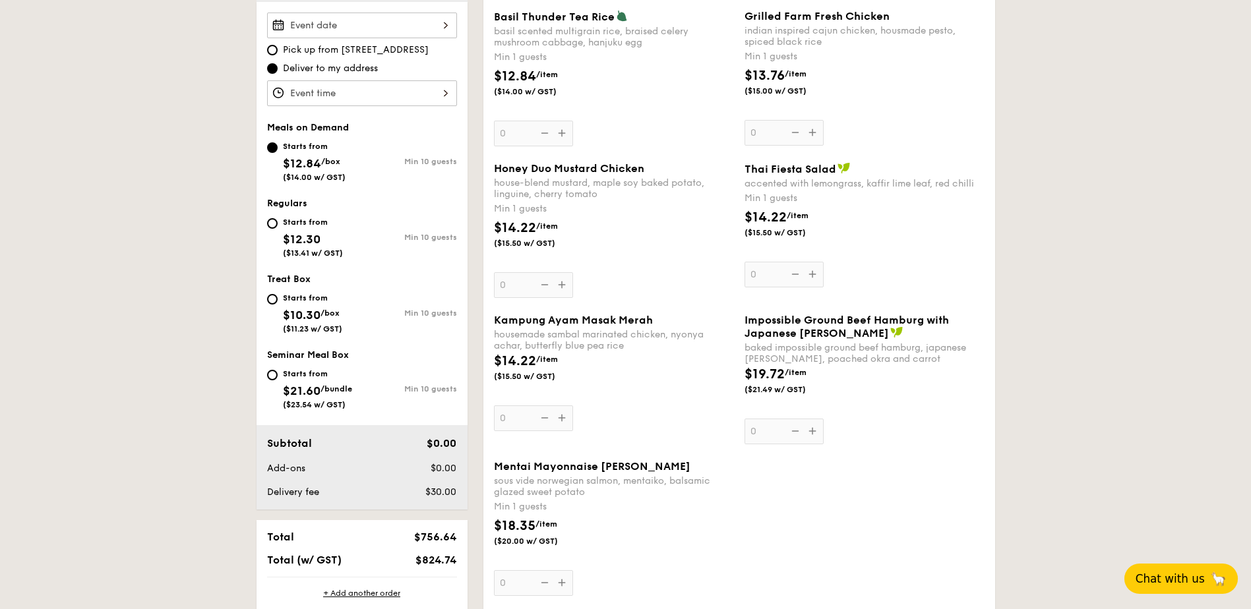
scroll to position [467, 0]
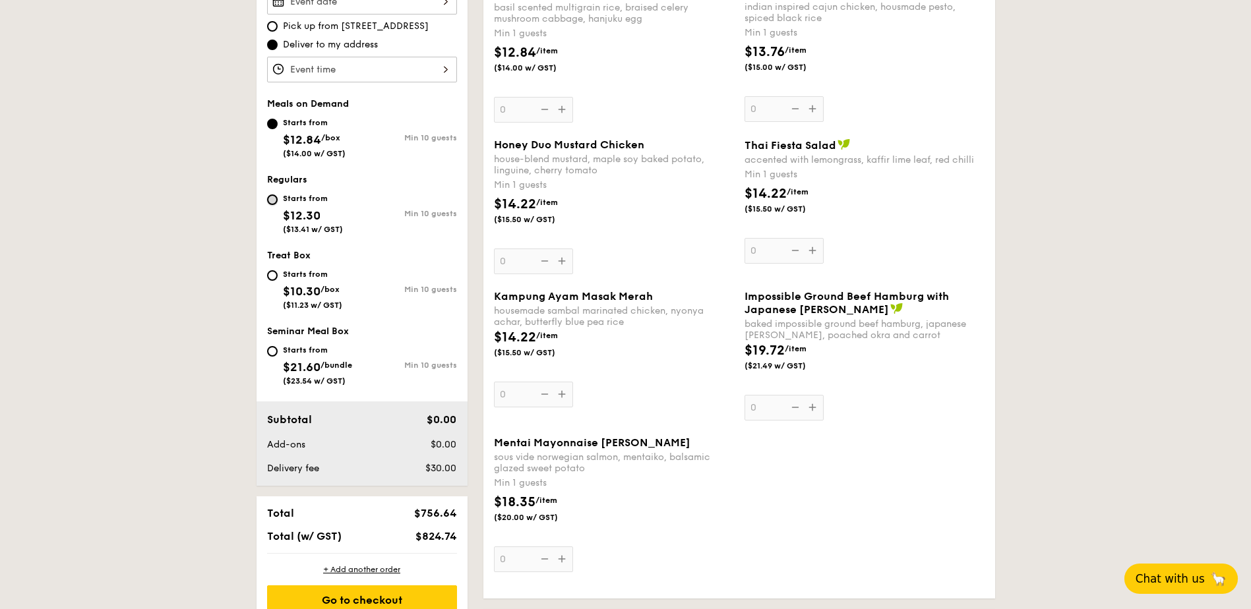
click at [272, 201] on input "Starts from $12.30 ($13.41 w/ GST) Min 10 guests" at bounding box center [272, 199] width 11 height 11
radio input "true"
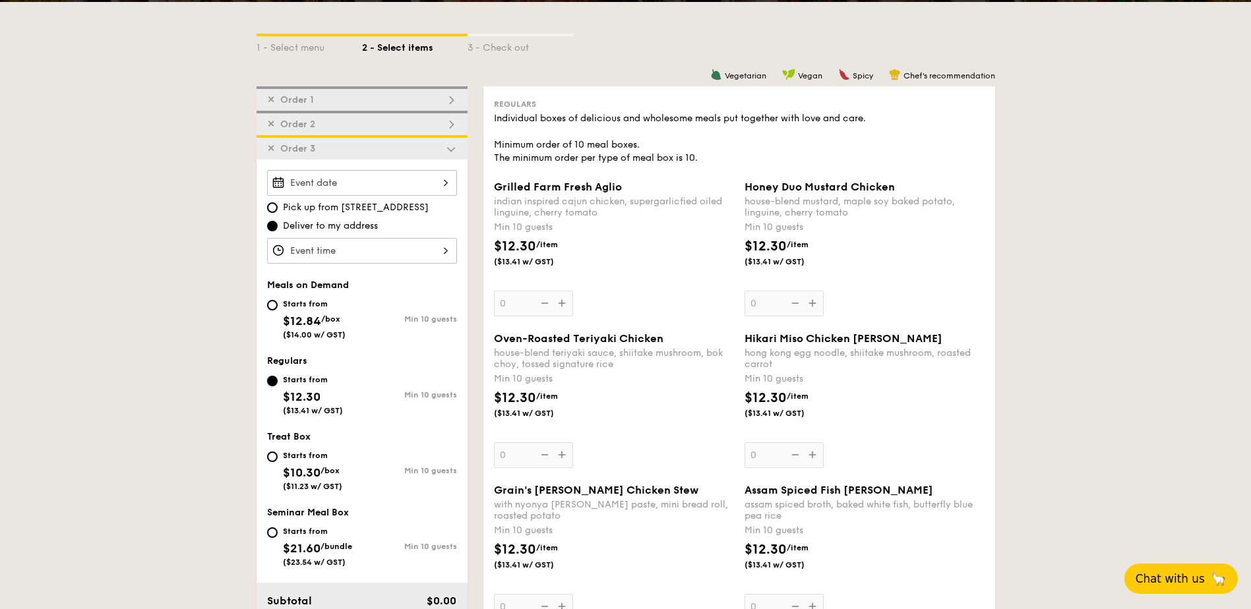
scroll to position [269, 0]
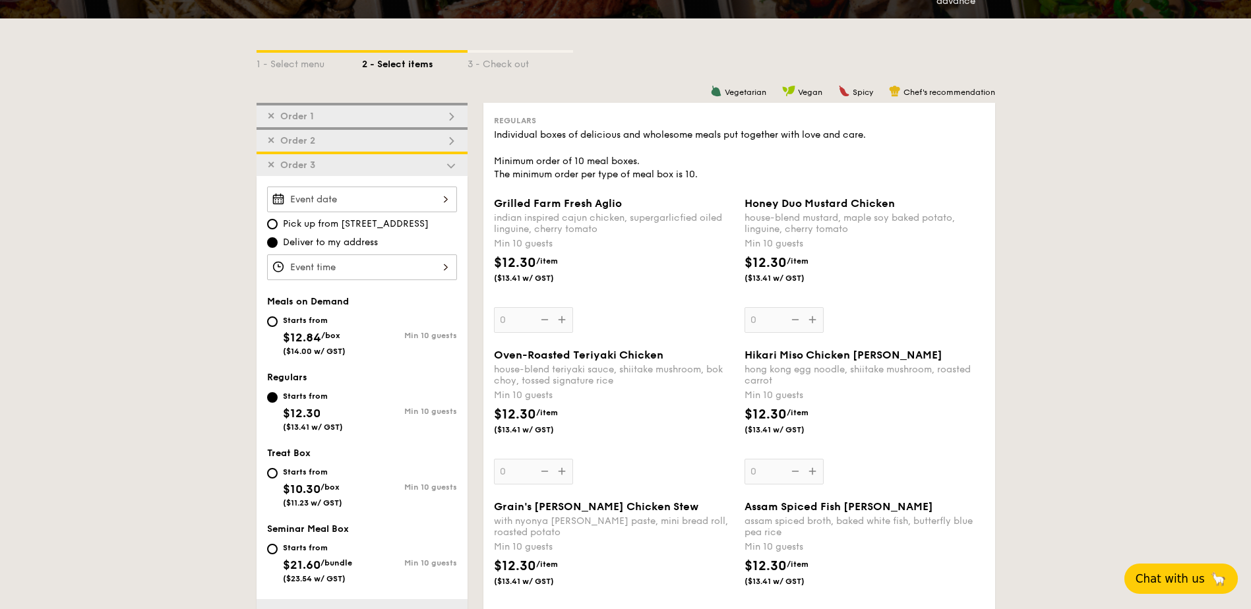
click at [360, 198] on div at bounding box center [362, 200] width 190 height 26
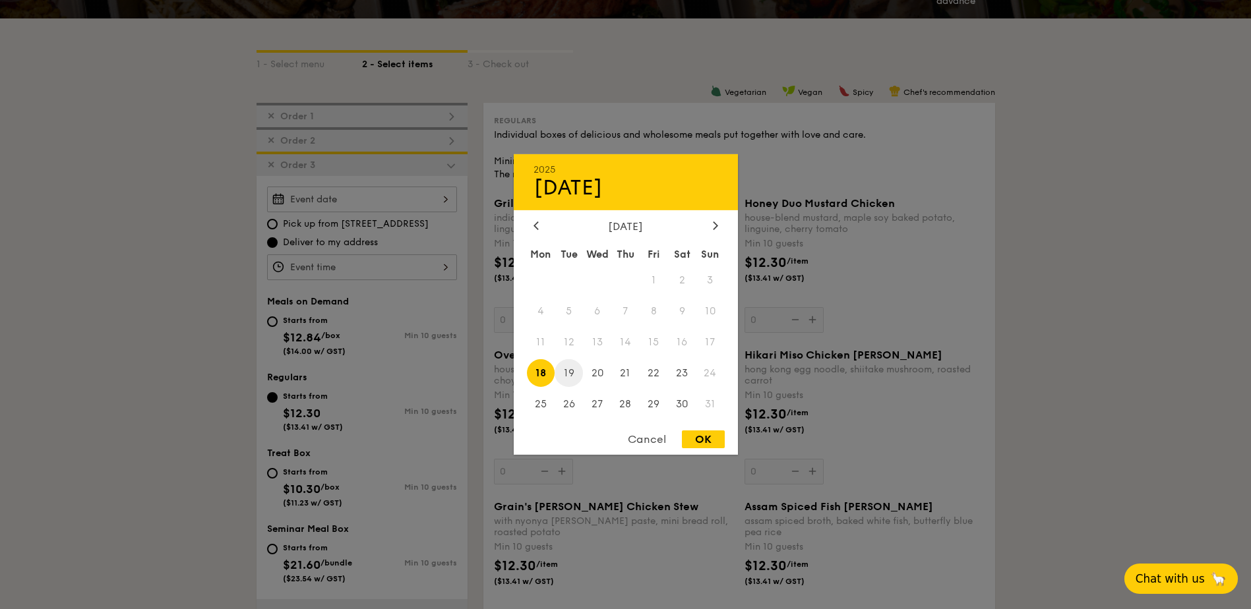
click at [575, 372] on span "19" at bounding box center [568, 373] width 28 height 28
click at [708, 446] on div "OK" at bounding box center [703, 439] width 43 height 18
type input "Aug 19, 2025"
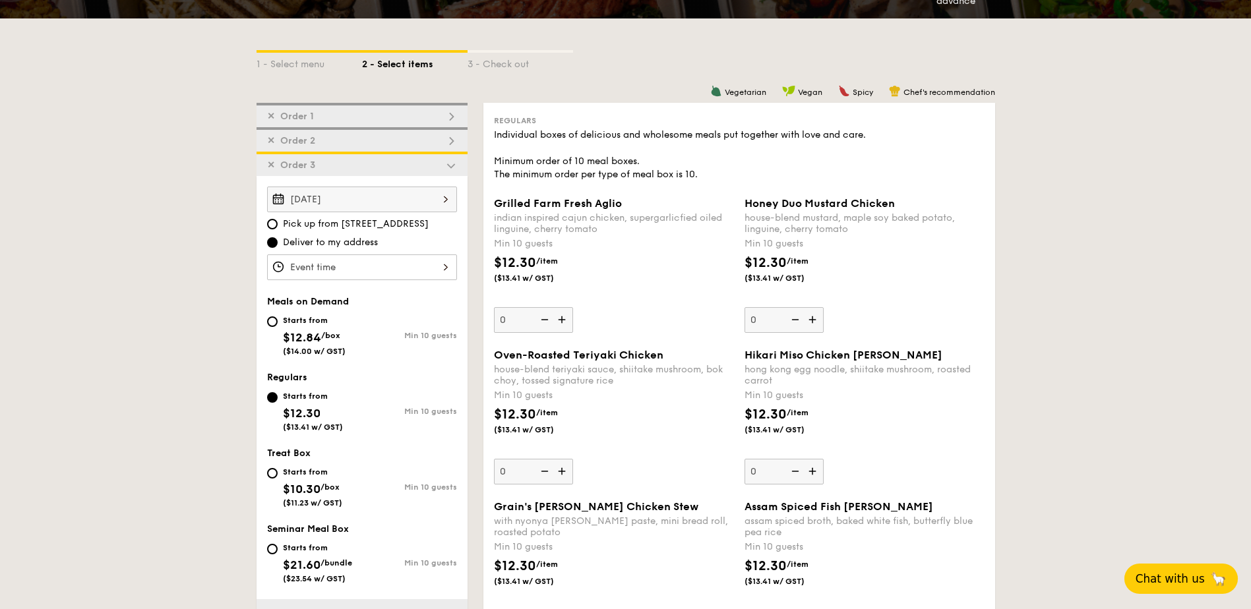
click at [342, 268] on div at bounding box center [362, 267] width 190 height 26
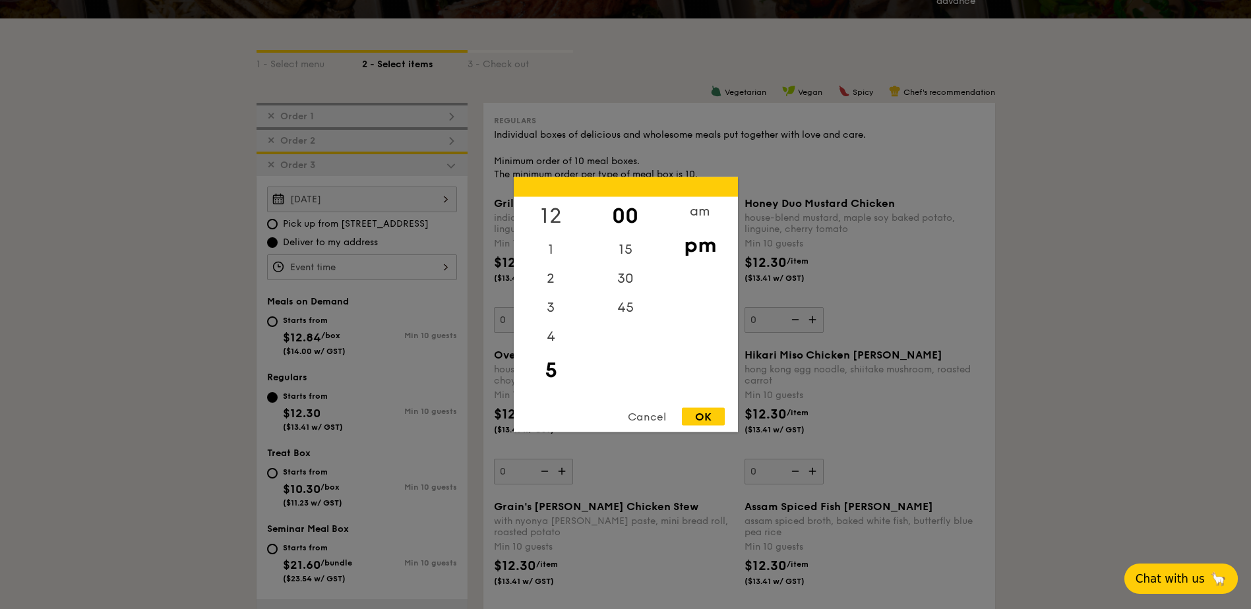
click at [546, 210] on div "12" at bounding box center [551, 216] width 74 height 38
click at [709, 418] on div "OK" at bounding box center [703, 417] width 43 height 18
type input "12:00PM"
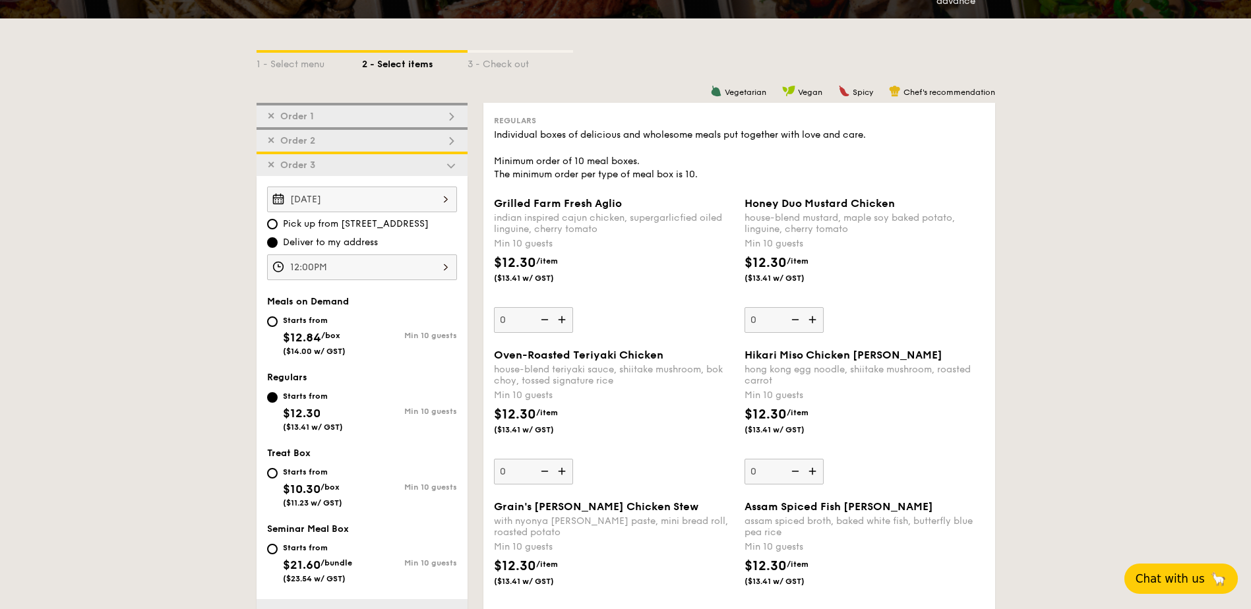
click at [335, 107] on div "✕ Order 1" at bounding box center [361, 115] width 211 height 24
type input "9"
type input "8"
type input "18"
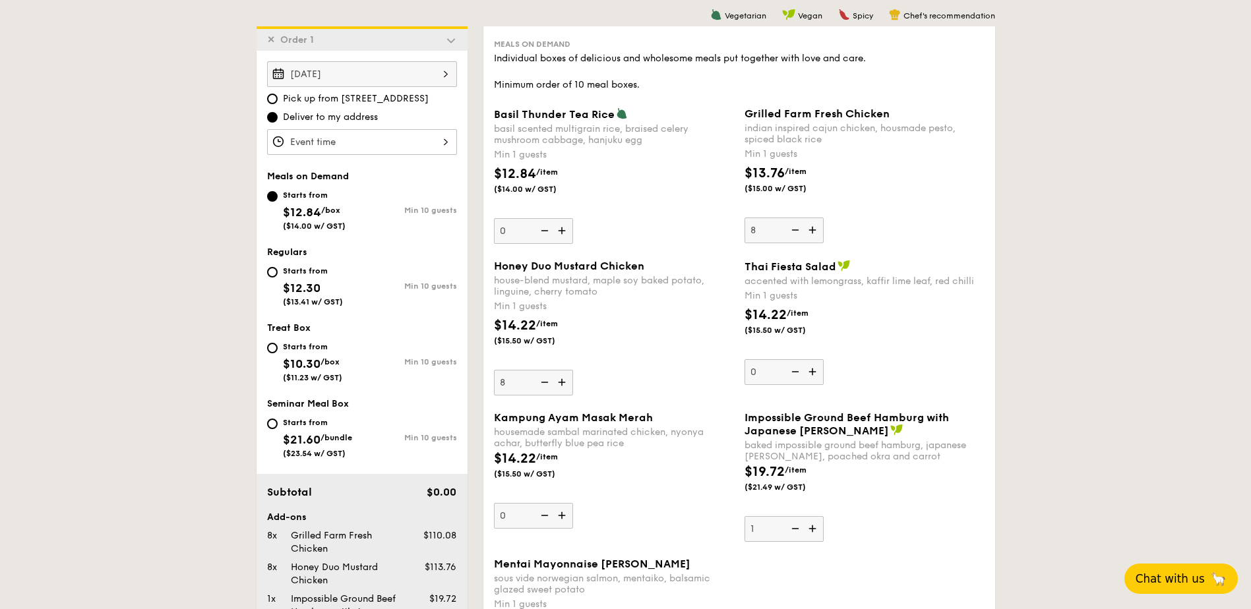
scroll to position [352, 0]
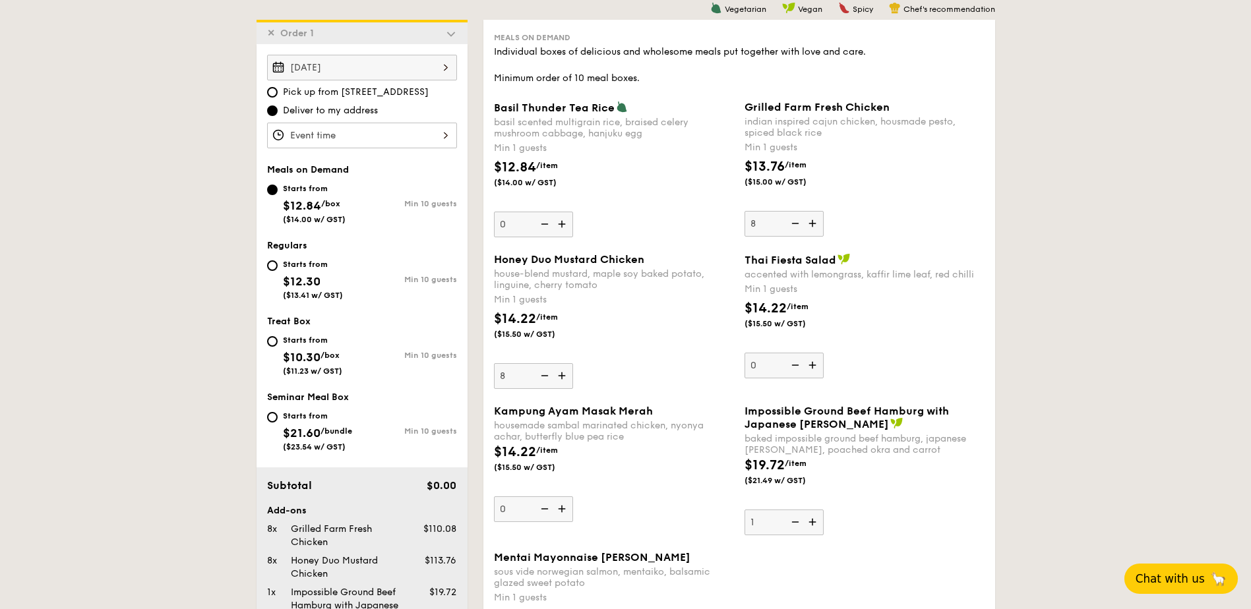
click at [452, 34] on img at bounding box center [451, 34] width 12 height 12
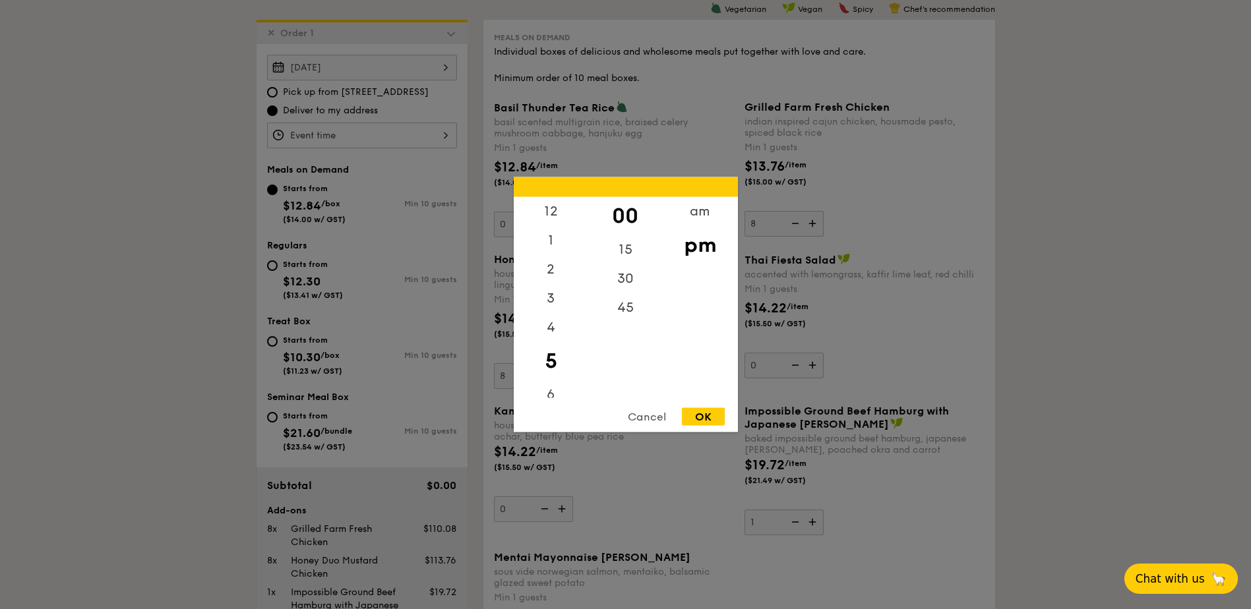
click at [355, 138] on div "12 1 2 3 4 5 6 7 8 9 10 11 00 15 30 45 am pm Cancel OK" at bounding box center [362, 136] width 190 height 26
click at [547, 212] on div "12" at bounding box center [551, 216] width 74 height 38
click at [705, 421] on div "OK" at bounding box center [703, 417] width 43 height 18
type input "12:00PM"
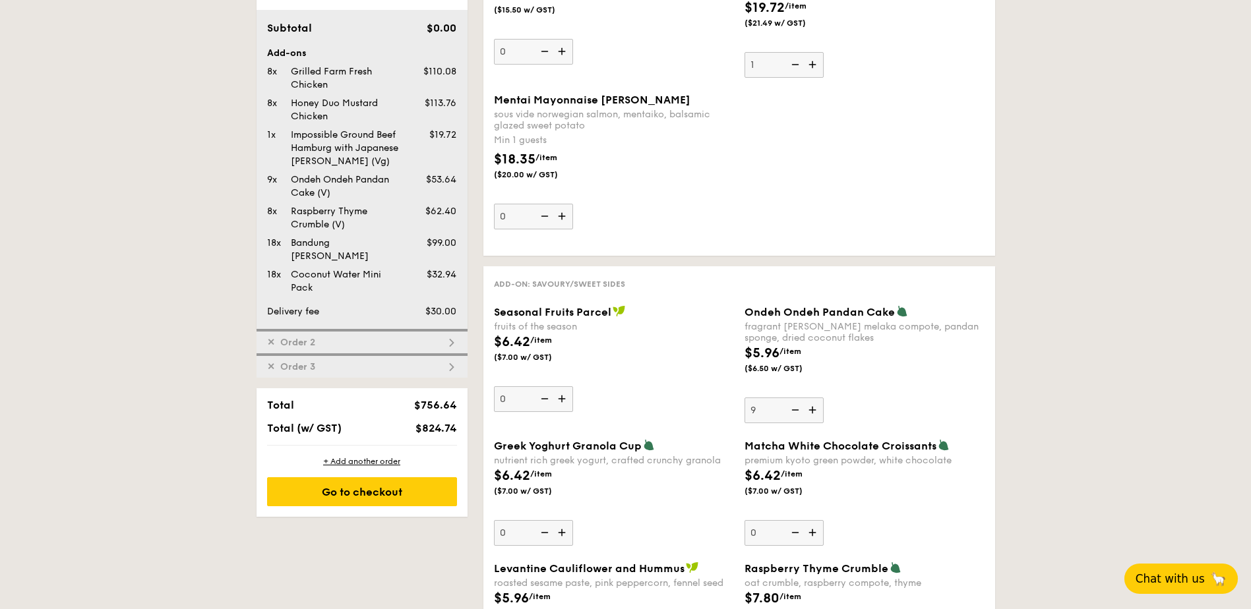
scroll to position [814, 0]
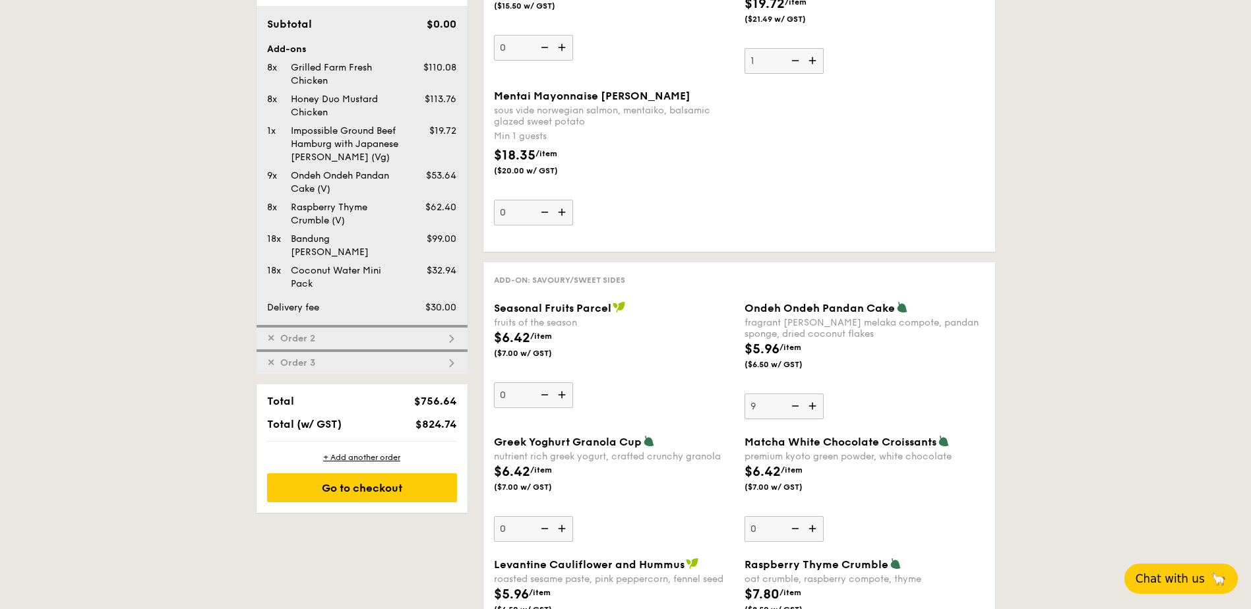
click at [314, 333] on span "Order 2" at bounding box center [297, 338] width 45 height 11
type input "0"
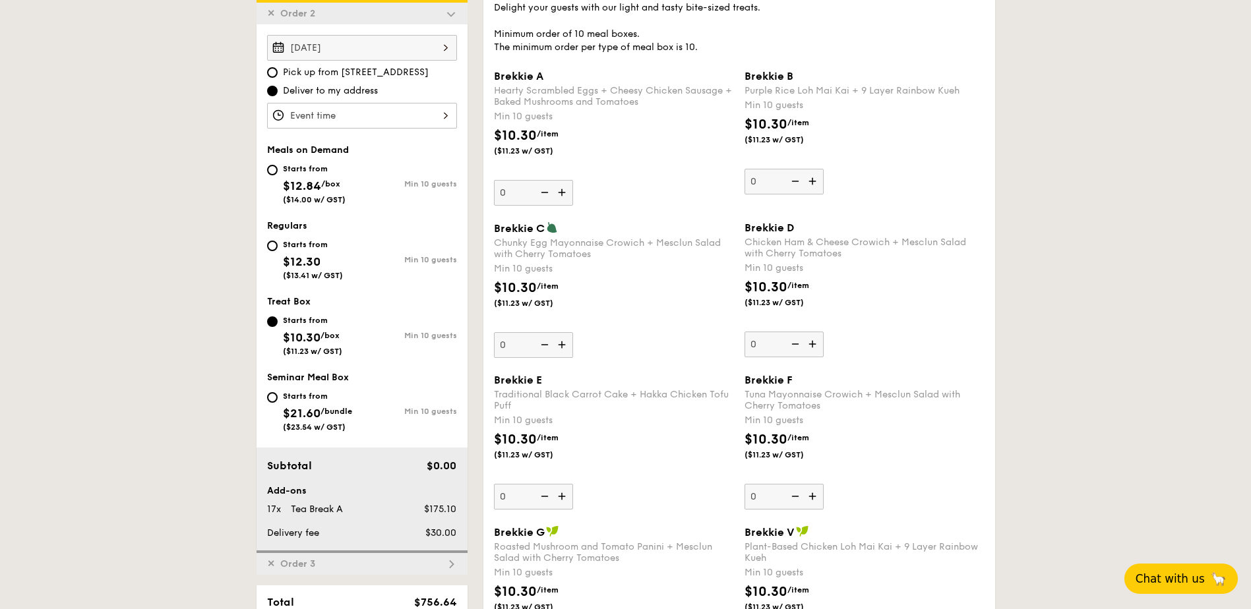
scroll to position [376, 0]
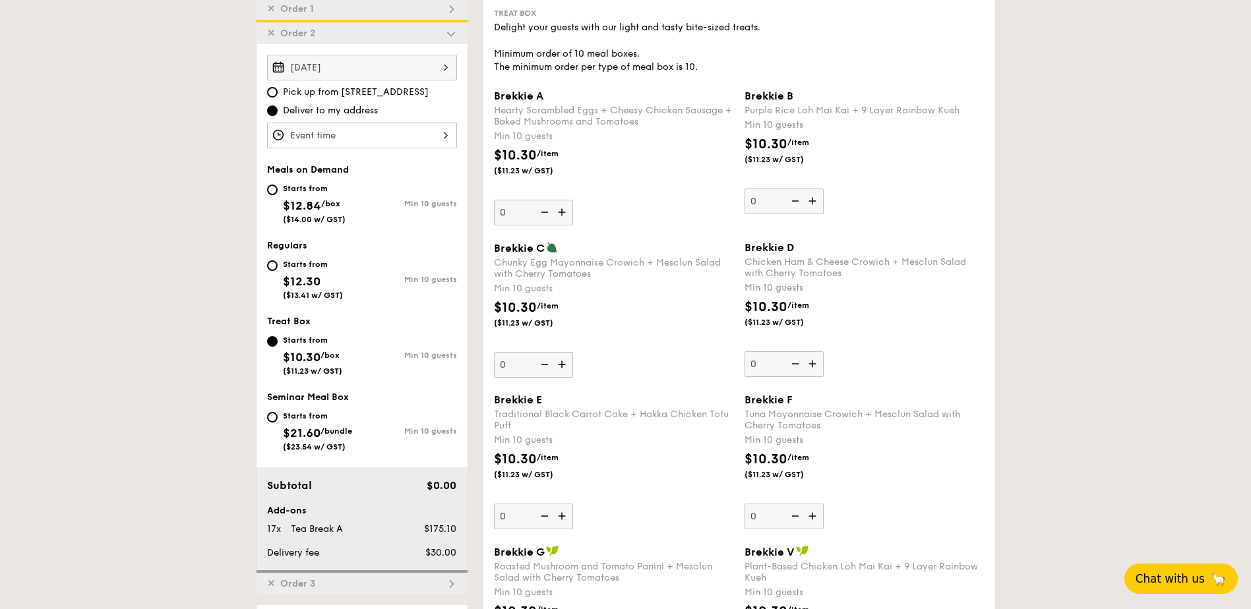
click at [356, 134] on div at bounding box center [362, 136] width 190 height 26
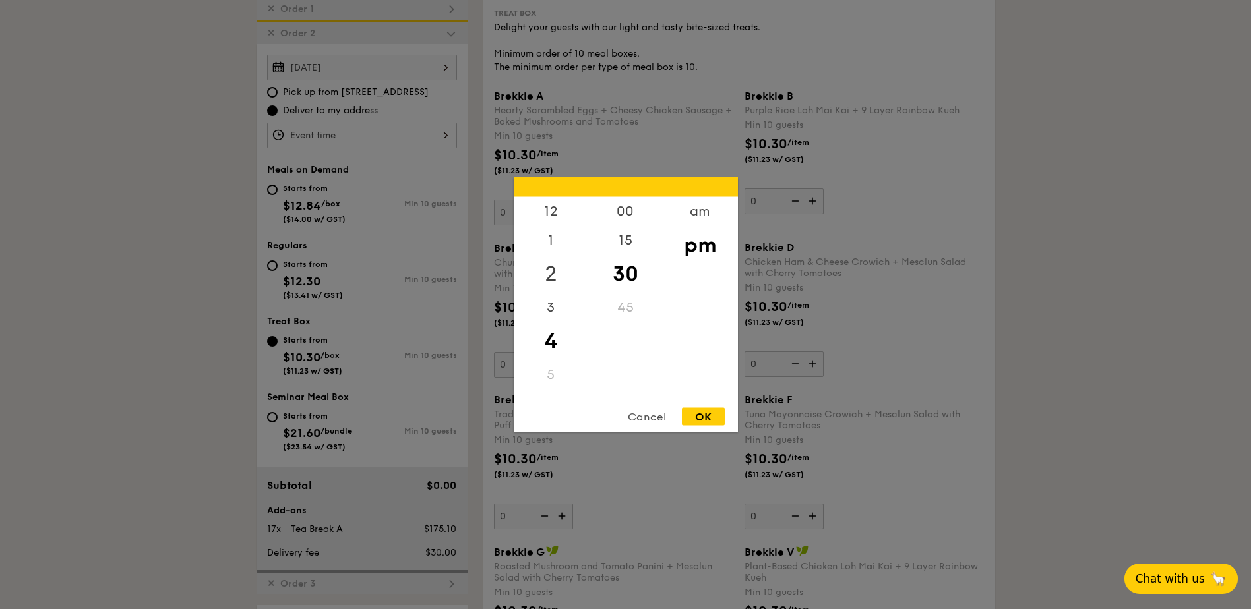
click at [548, 270] on div "2" at bounding box center [551, 274] width 74 height 38
click at [702, 414] on div "OK" at bounding box center [703, 417] width 43 height 18
type input "2:30PM"
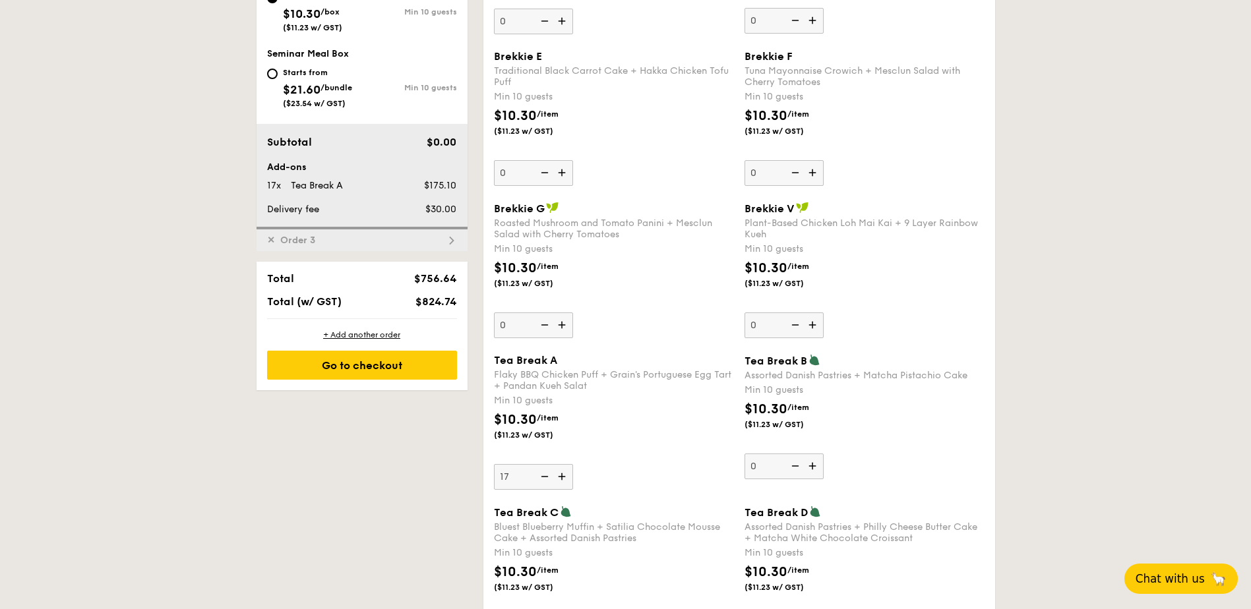
scroll to position [772, 0]
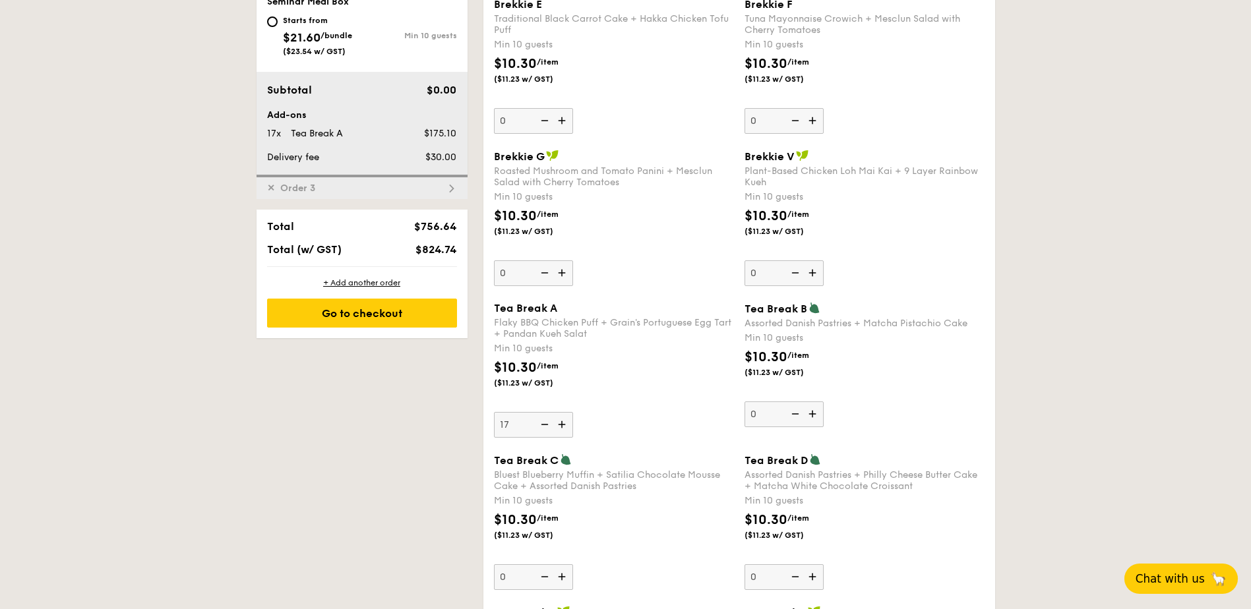
click at [305, 185] on span "Order 3" at bounding box center [297, 188] width 45 height 11
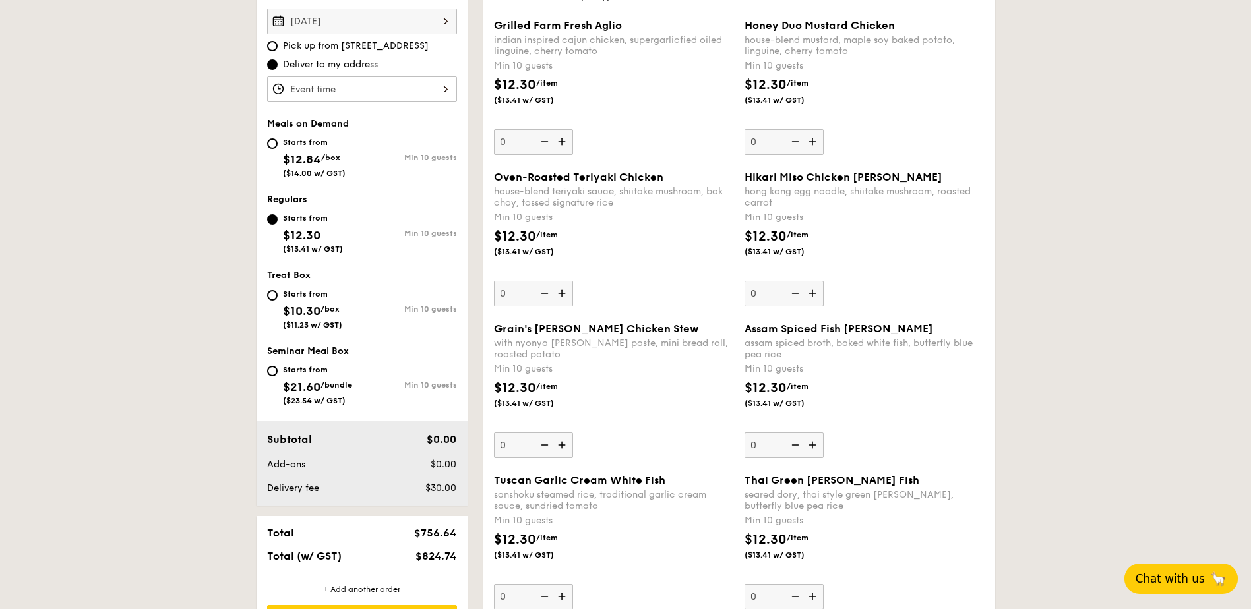
scroll to position [401, 0]
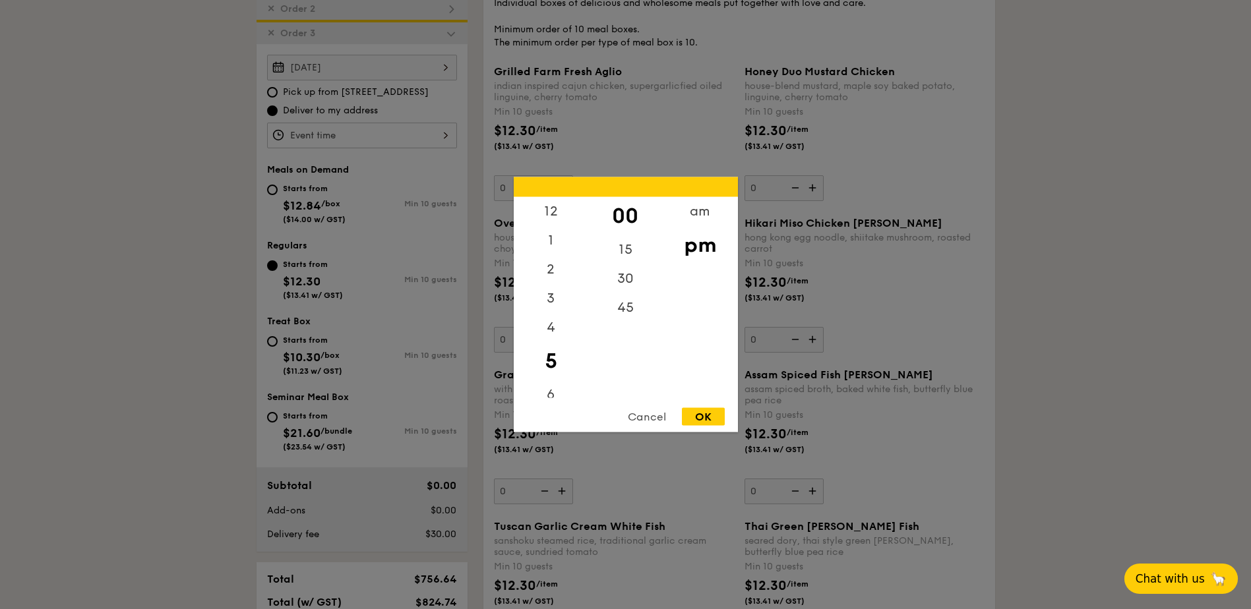
click at [348, 136] on div "12 1 2 3 4 5 6 7 8 9 10 11 00 15 30 45 am pm Cancel OK" at bounding box center [362, 136] width 190 height 26
click at [547, 211] on div "12" at bounding box center [551, 216] width 74 height 38
click at [710, 413] on div "OK" at bounding box center [703, 417] width 43 height 18
type input "12:00PM"
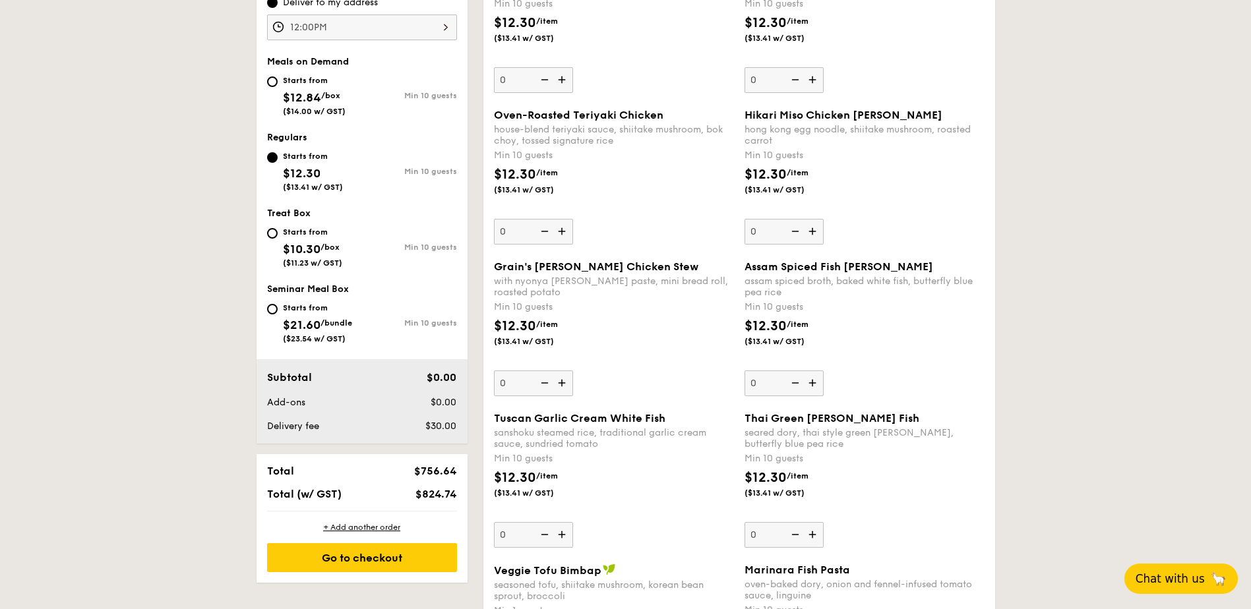
scroll to position [533, 0]
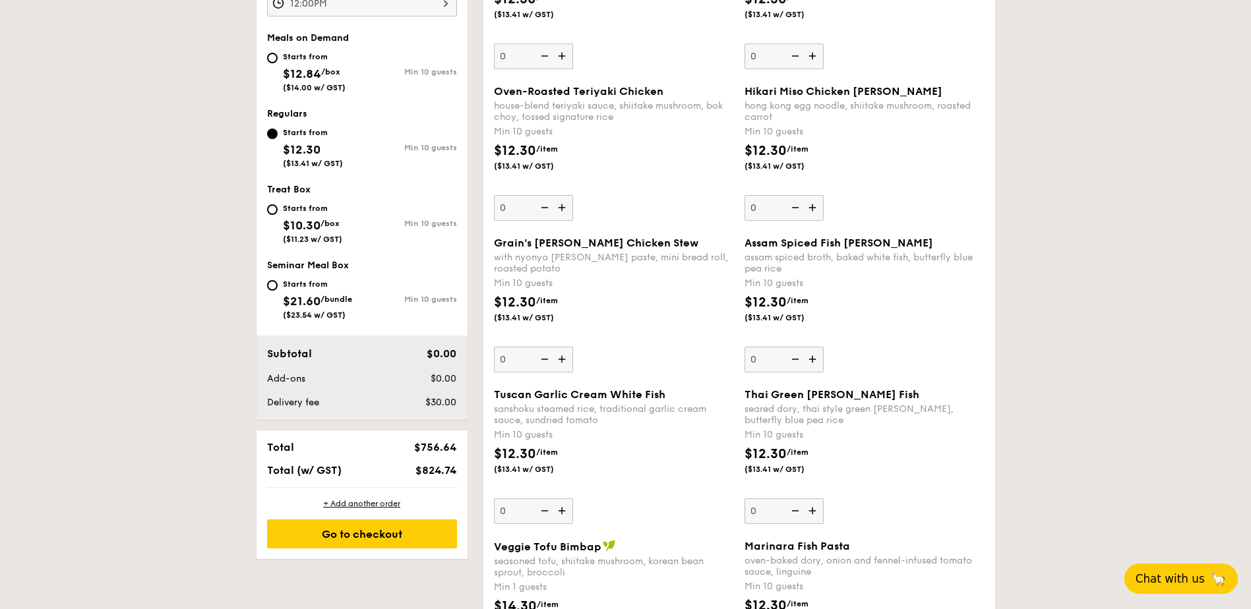
click at [812, 510] on img at bounding box center [814, 510] width 20 height 25
click at [812, 510] on input "0" at bounding box center [783, 511] width 79 height 26
type input "10"
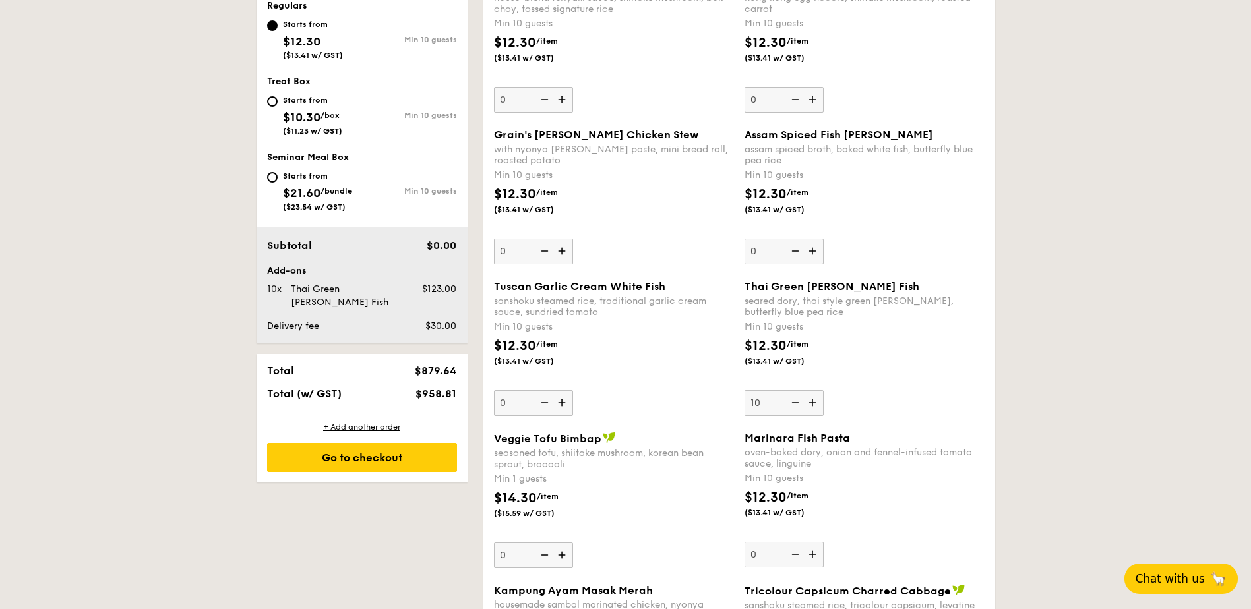
scroll to position [665, 0]
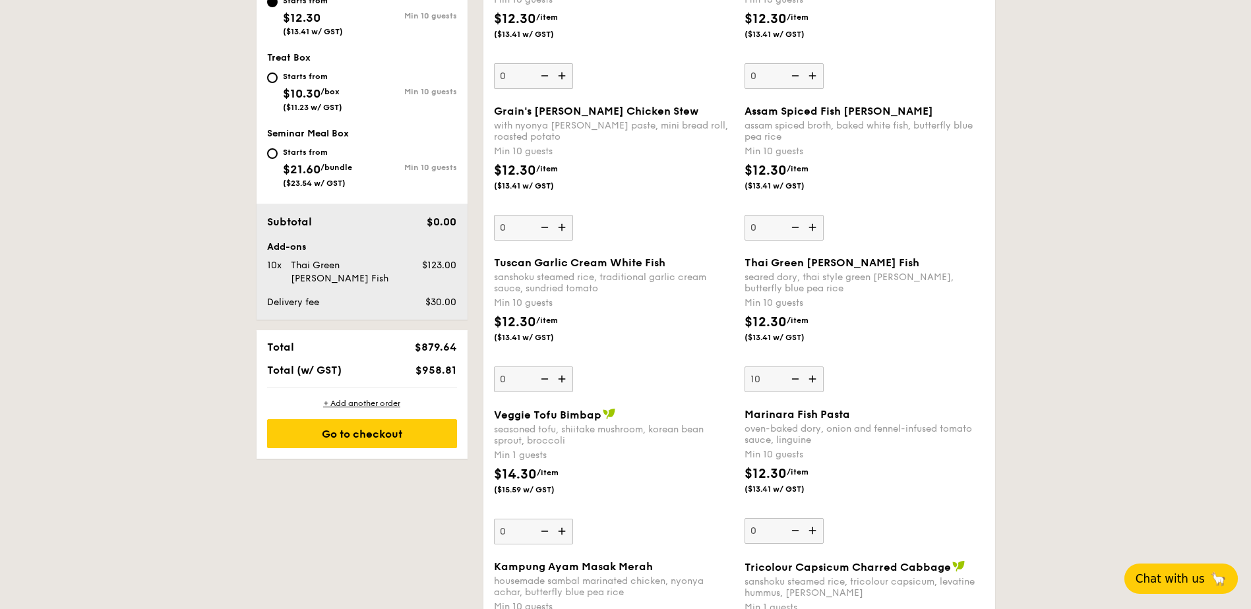
click at [562, 533] on img at bounding box center [563, 531] width 20 height 25
click at [562, 533] on input "0" at bounding box center [533, 532] width 79 height 26
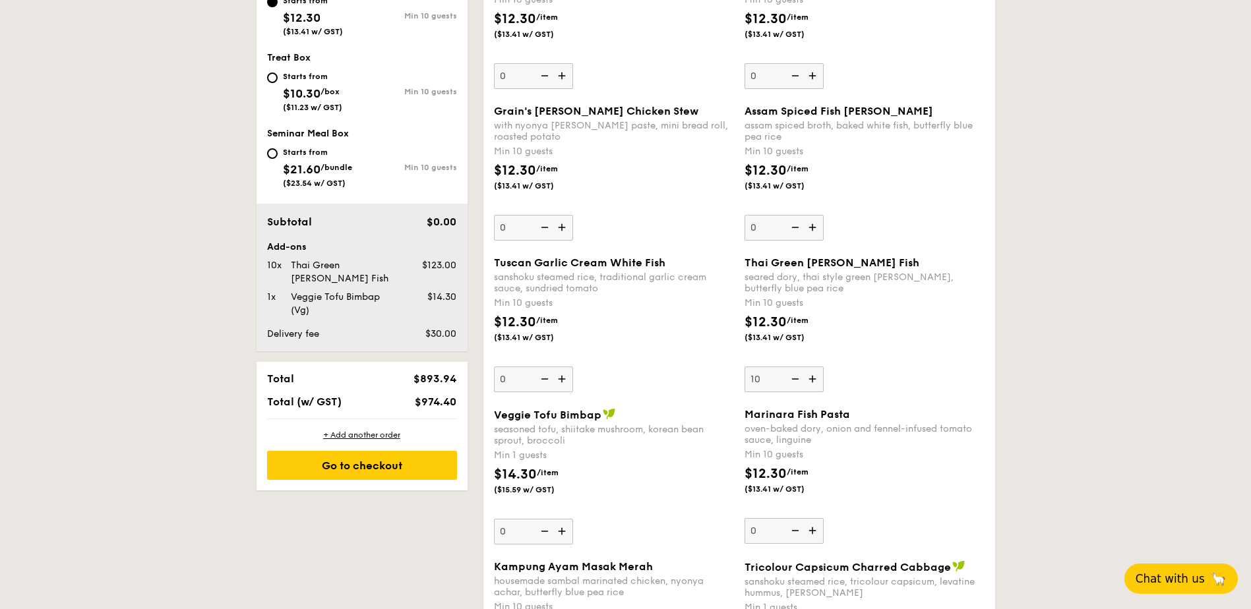
type input "1"
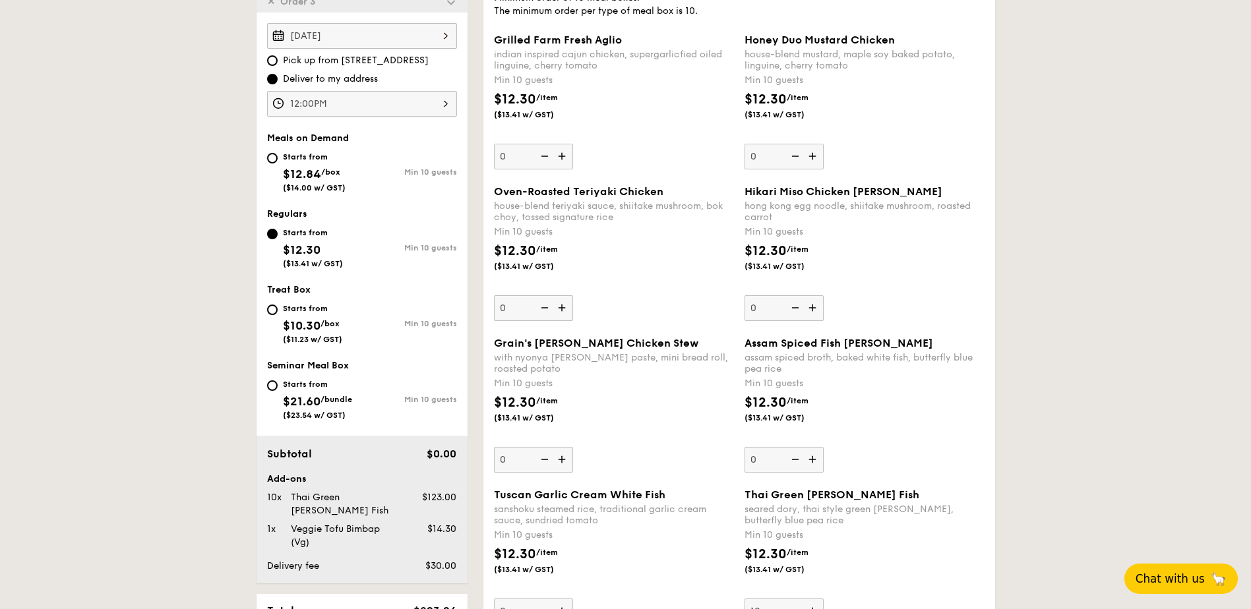
scroll to position [402, 0]
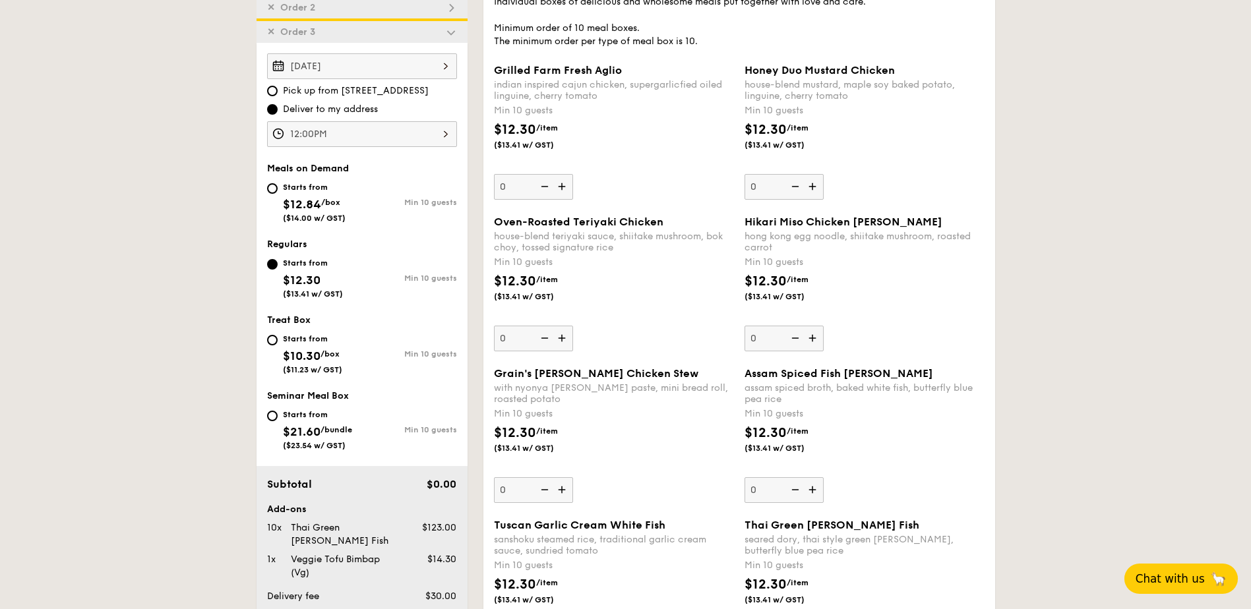
click at [810, 336] on img at bounding box center [814, 338] width 20 height 25
click at [810, 336] on input "0" at bounding box center [783, 339] width 79 height 26
click at [798, 343] on img at bounding box center [794, 338] width 20 height 25
click at [798, 343] on input "10" at bounding box center [783, 339] width 79 height 26
click at [811, 336] on img at bounding box center [814, 338] width 20 height 25
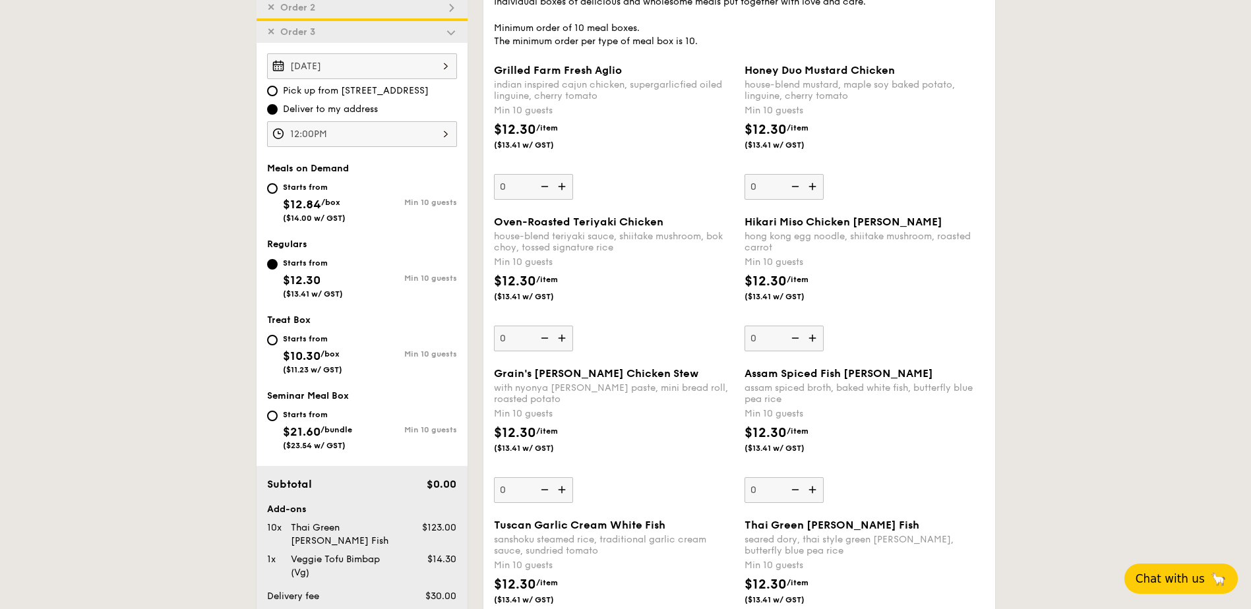
click at [811, 336] on input "0" at bounding box center [783, 339] width 79 height 26
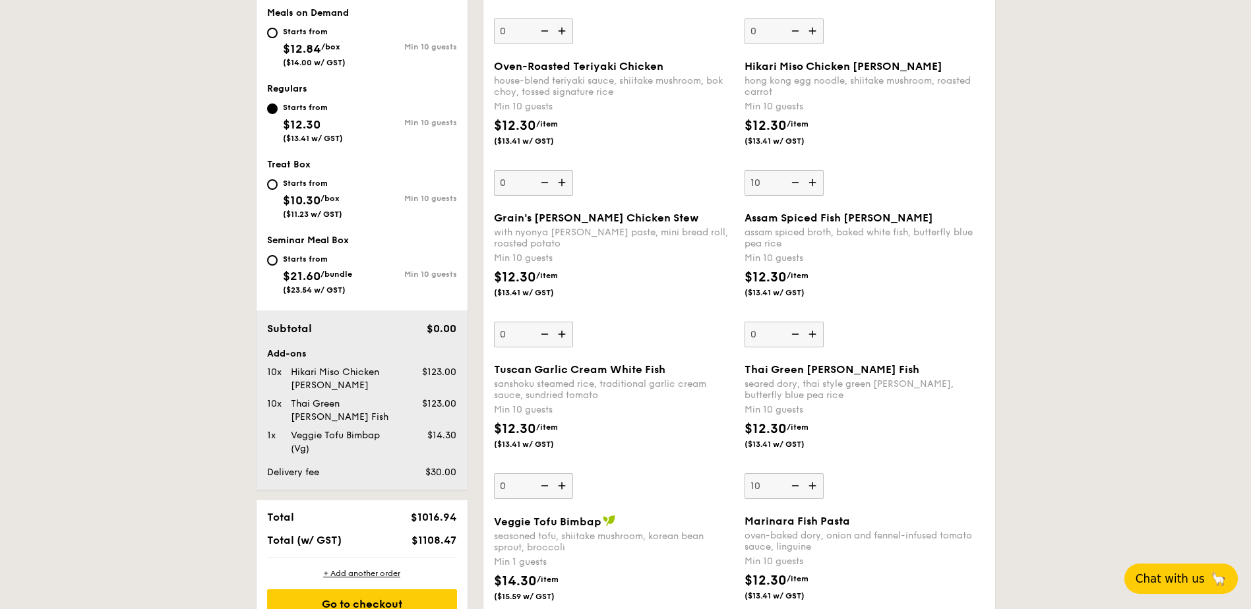
scroll to position [534, 0]
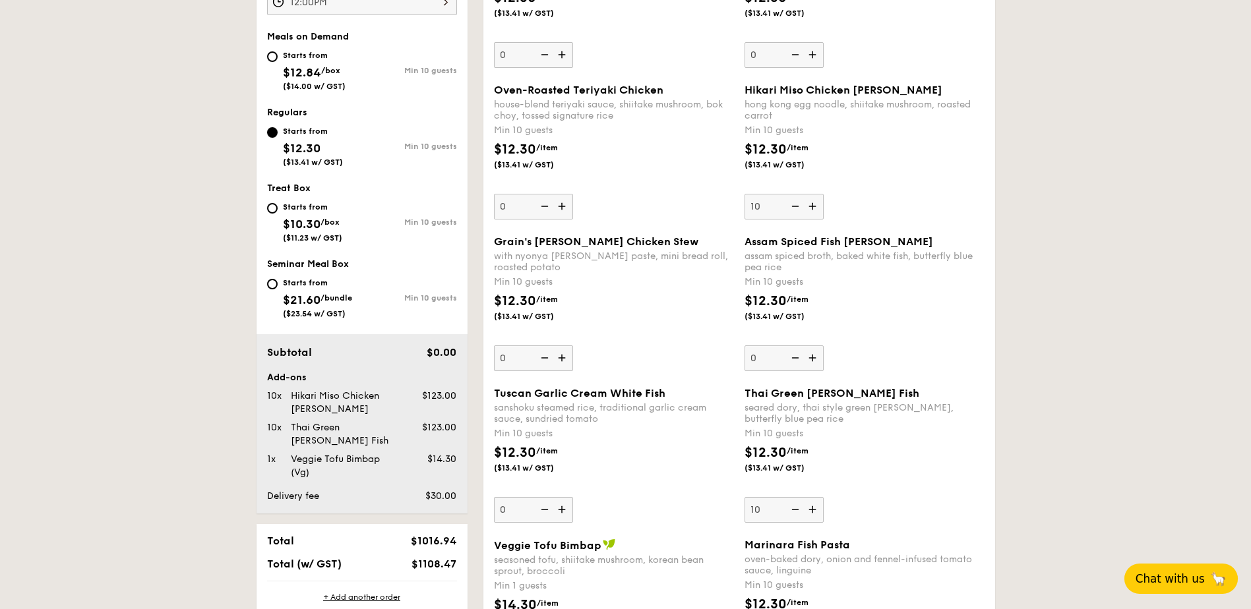
click at [812, 205] on img at bounding box center [814, 206] width 20 height 25
click at [812, 205] on input "10" at bounding box center [783, 207] width 79 height 26
click at [812, 205] on img at bounding box center [814, 206] width 20 height 25
click at [812, 205] on input "11" at bounding box center [783, 207] width 79 height 26
click at [812, 206] on img at bounding box center [814, 206] width 20 height 25
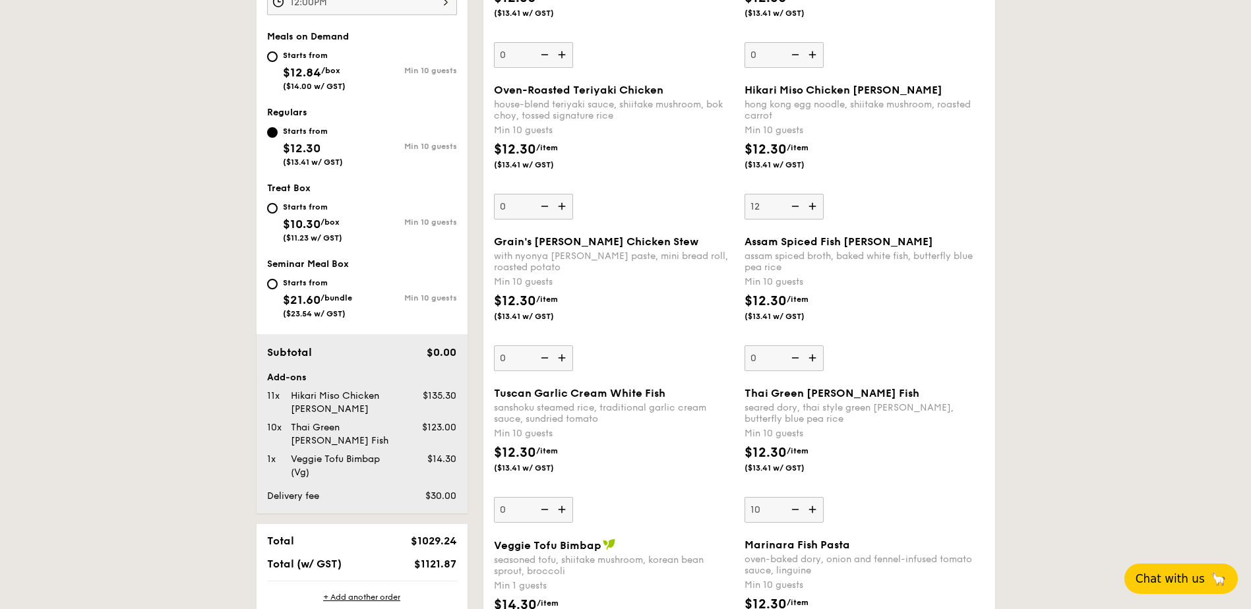
click at [812, 206] on input "12" at bounding box center [783, 207] width 79 height 26
click at [812, 206] on img at bounding box center [814, 206] width 20 height 25
click at [812, 206] on input "13" at bounding box center [783, 207] width 79 height 26
click at [812, 207] on img at bounding box center [814, 206] width 20 height 25
click at [812, 207] on input "14" at bounding box center [783, 207] width 79 height 26
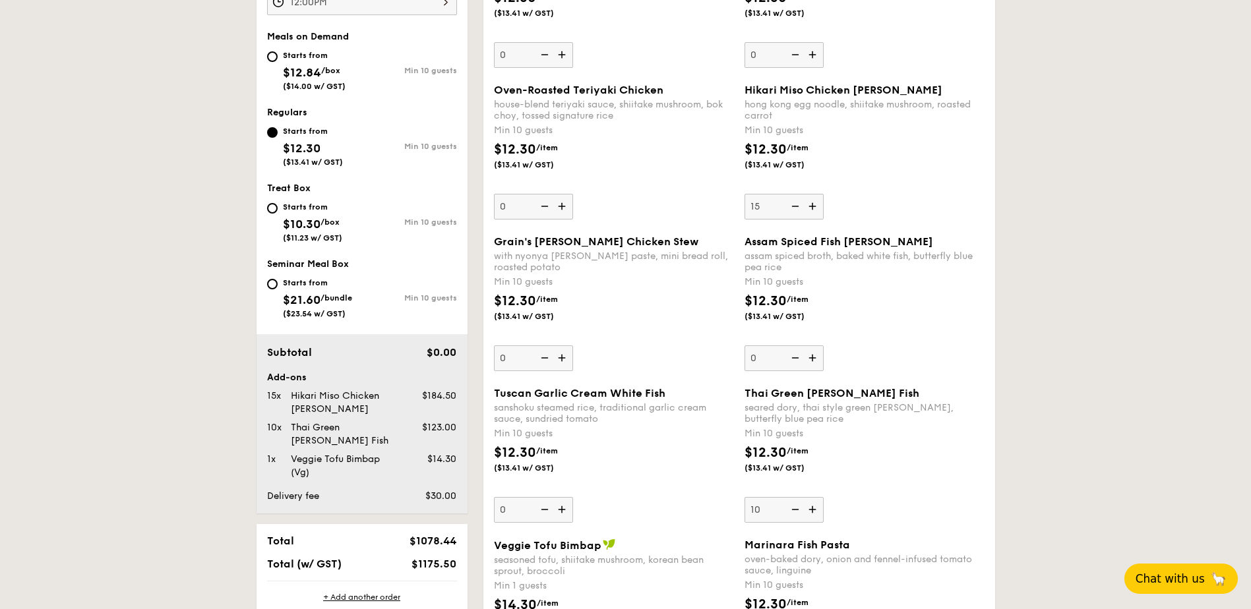
click at [811, 207] on img at bounding box center [814, 206] width 20 height 25
click at [811, 207] on input "15" at bounding box center [783, 207] width 79 height 26
click at [811, 207] on img at bounding box center [814, 206] width 20 height 25
click at [811, 207] on input "16" at bounding box center [783, 207] width 79 height 26
click at [799, 208] on img at bounding box center [794, 206] width 20 height 25
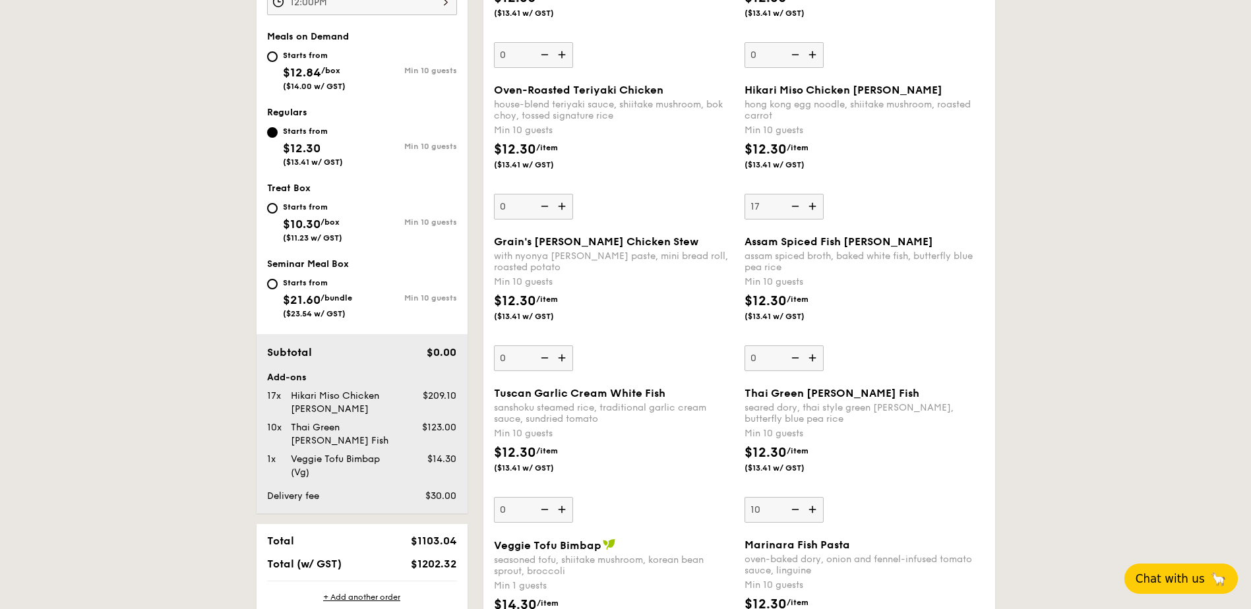
click at [799, 208] on input "17" at bounding box center [783, 207] width 79 height 26
type input "16"
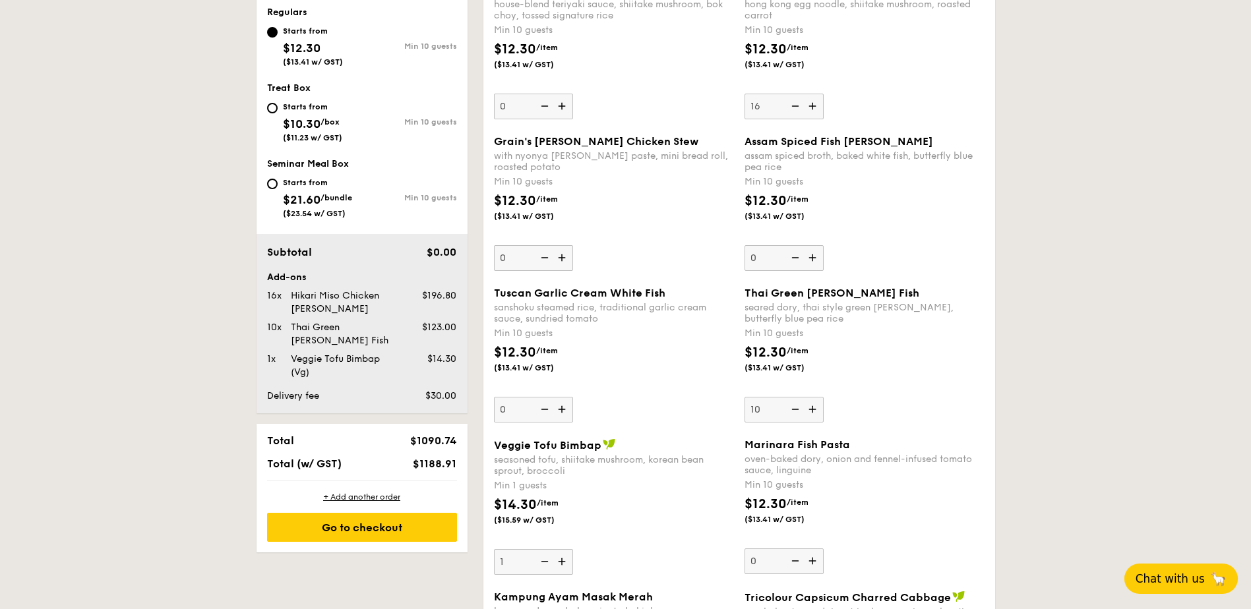
scroll to position [666, 0]
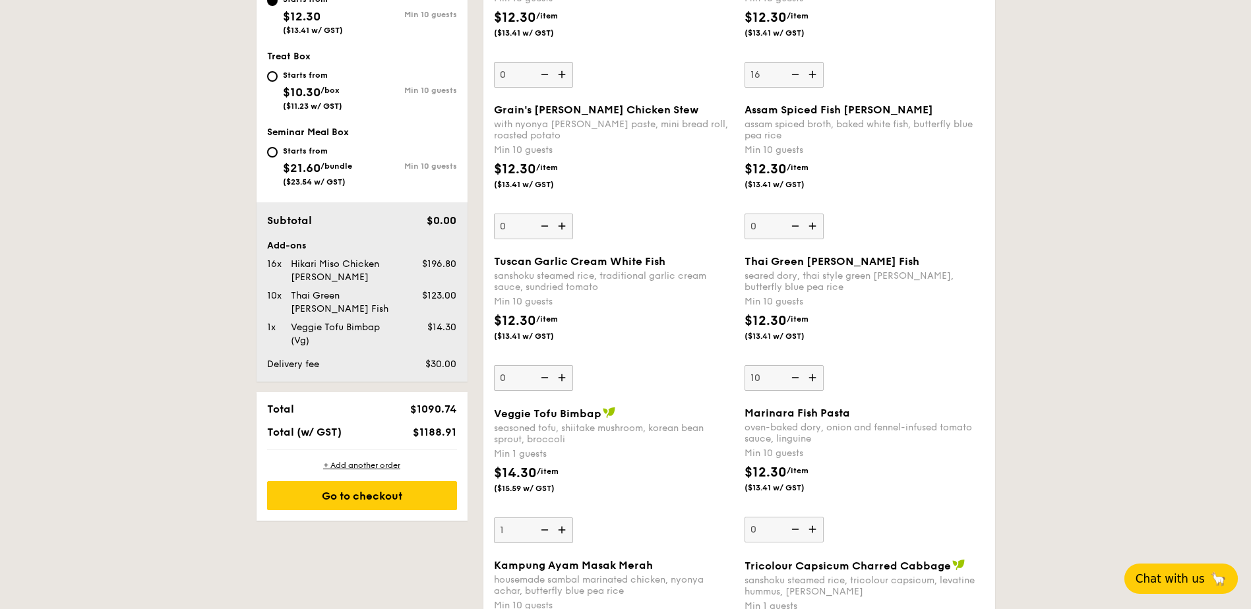
click at [794, 376] on img at bounding box center [794, 377] width 20 height 25
click at [794, 376] on input "10" at bounding box center [783, 378] width 79 height 26
type input "0"
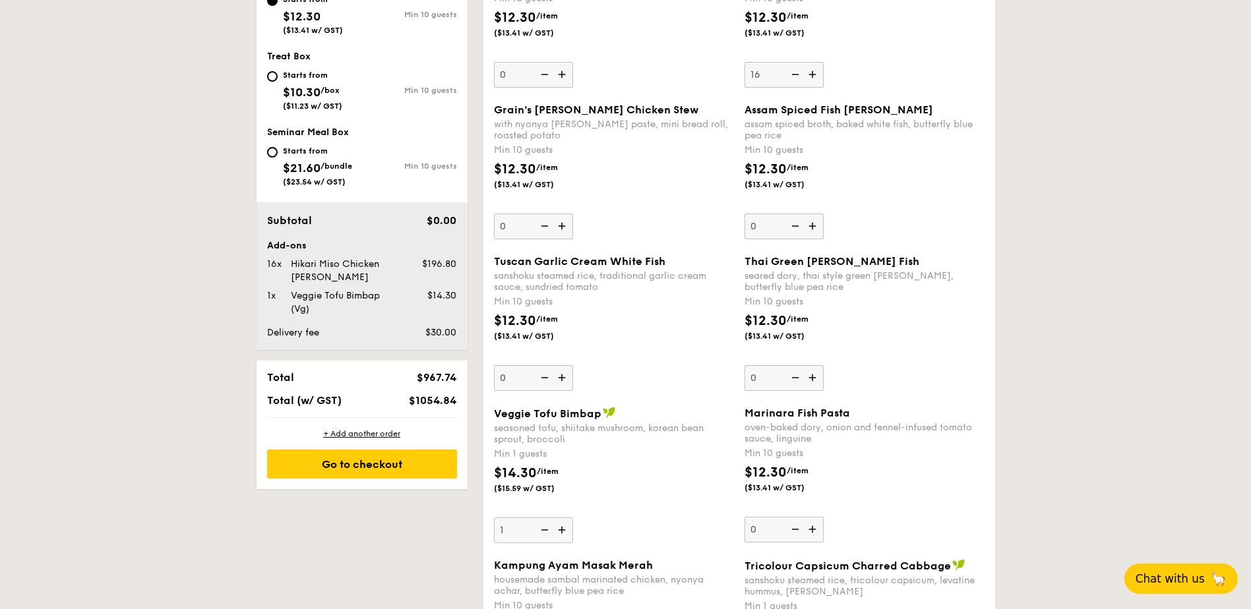
click at [562, 380] on img at bounding box center [563, 377] width 20 height 25
click at [562, 380] on input "0" at bounding box center [533, 378] width 79 height 26
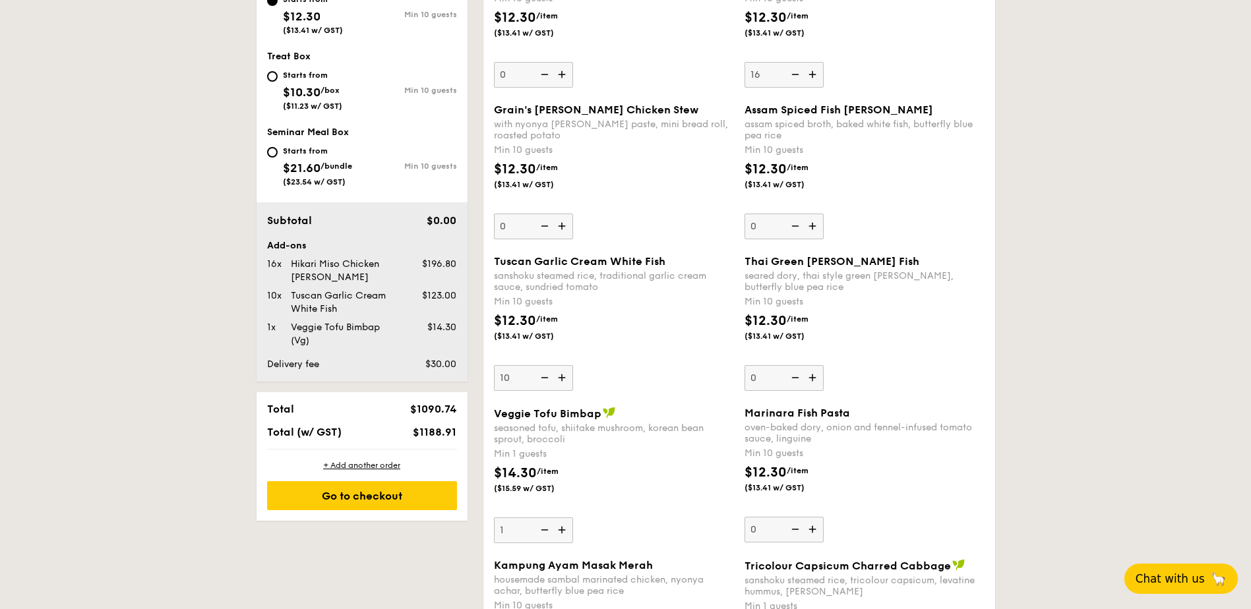
click at [562, 380] on img at bounding box center [563, 377] width 20 height 25
click at [562, 380] on input "10" at bounding box center [533, 378] width 79 height 26
click at [562, 380] on img at bounding box center [563, 377] width 20 height 25
click at [562, 380] on input "11" at bounding box center [533, 378] width 79 height 26
click at [562, 380] on img at bounding box center [563, 377] width 20 height 25
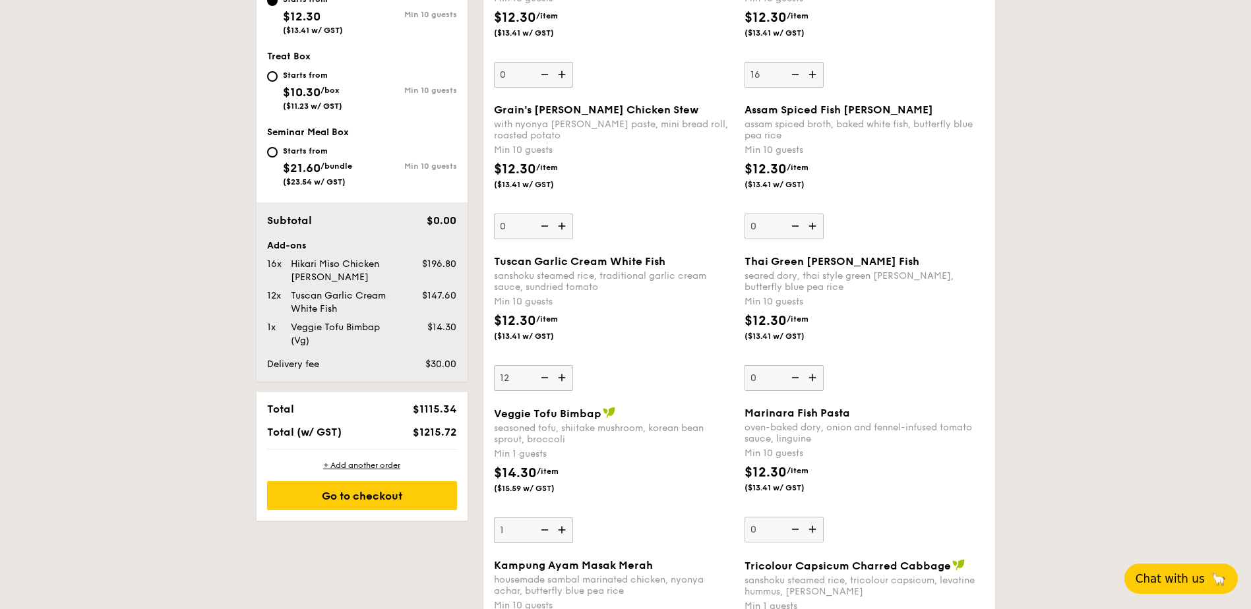
click at [562, 380] on input "12" at bounding box center [533, 378] width 79 height 26
click at [562, 380] on img at bounding box center [563, 377] width 20 height 25
click at [562, 380] on input "13" at bounding box center [533, 378] width 79 height 26
click at [562, 380] on img at bounding box center [563, 377] width 20 height 25
click at [562, 380] on input "14" at bounding box center [533, 378] width 79 height 26
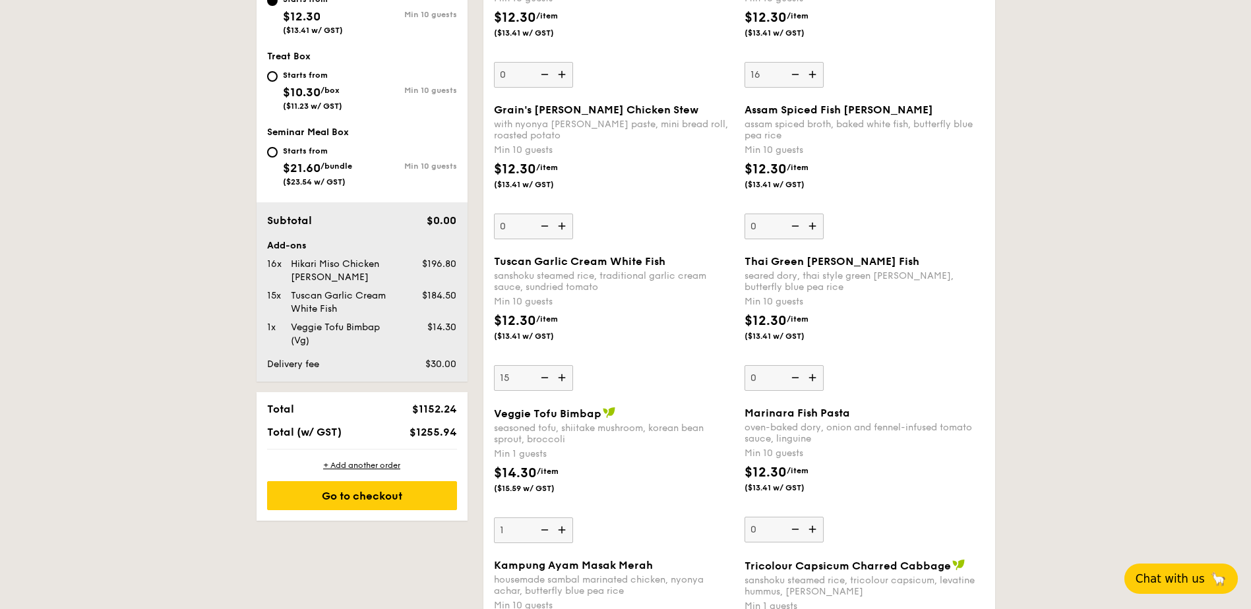
click at [562, 380] on img at bounding box center [563, 377] width 20 height 25
click at [562, 380] on input "15" at bounding box center [533, 378] width 79 height 26
click at [562, 380] on img at bounding box center [563, 377] width 20 height 25
click at [562, 380] on input "16" at bounding box center [533, 378] width 79 height 26
type input "17"
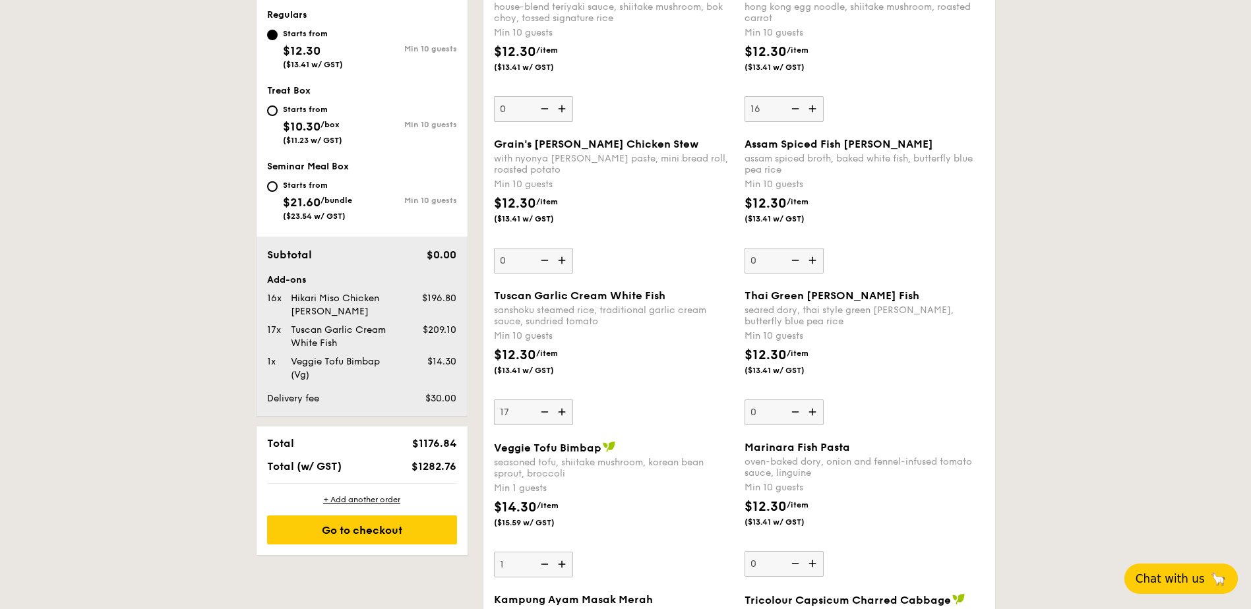
scroll to position [600, 0]
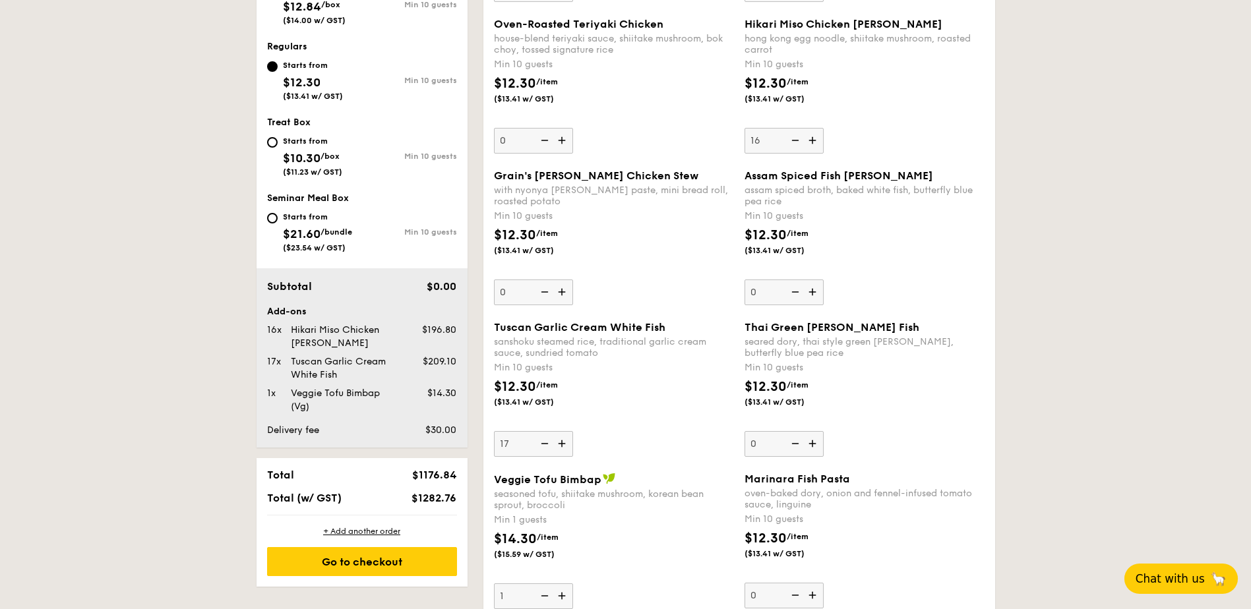
click at [792, 144] on img at bounding box center [794, 140] width 20 height 25
click at [792, 144] on input "16" at bounding box center [783, 141] width 79 height 26
click at [792, 144] on img at bounding box center [794, 140] width 20 height 25
click at [792, 144] on input "15" at bounding box center [783, 141] width 79 height 26
click at [792, 144] on img at bounding box center [794, 140] width 20 height 25
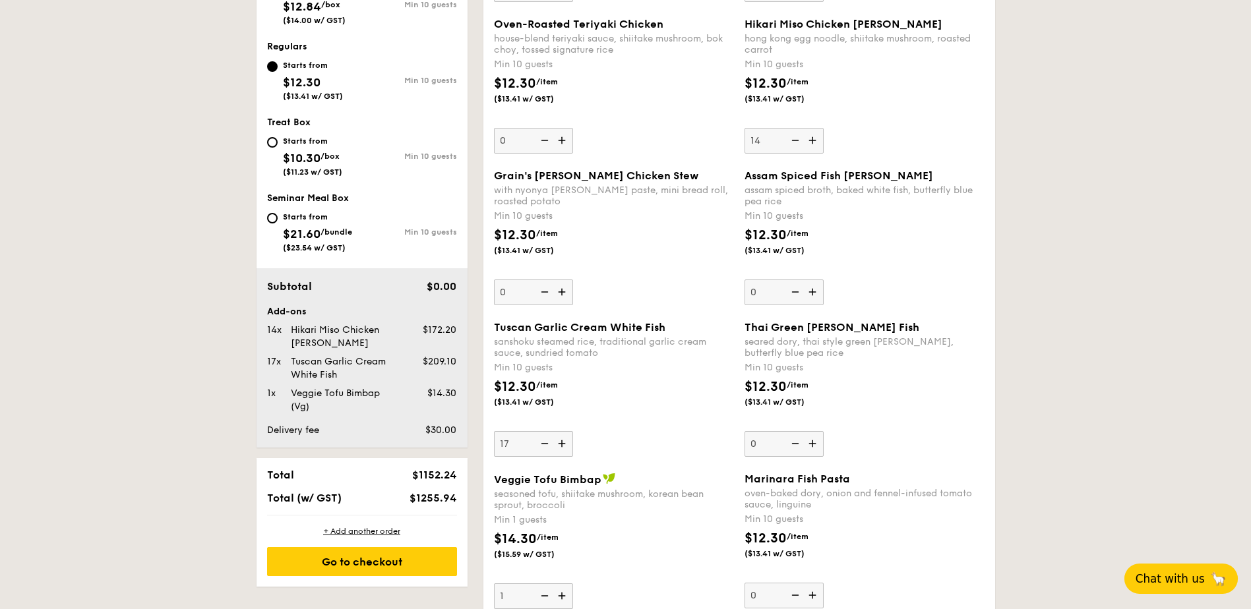
click at [792, 144] on input "14" at bounding box center [783, 141] width 79 height 26
click at [792, 144] on img at bounding box center [794, 140] width 20 height 25
click at [792, 144] on input "13" at bounding box center [783, 141] width 79 height 26
click at [792, 144] on img at bounding box center [794, 140] width 20 height 25
click at [792, 144] on input "12" at bounding box center [783, 141] width 79 height 26
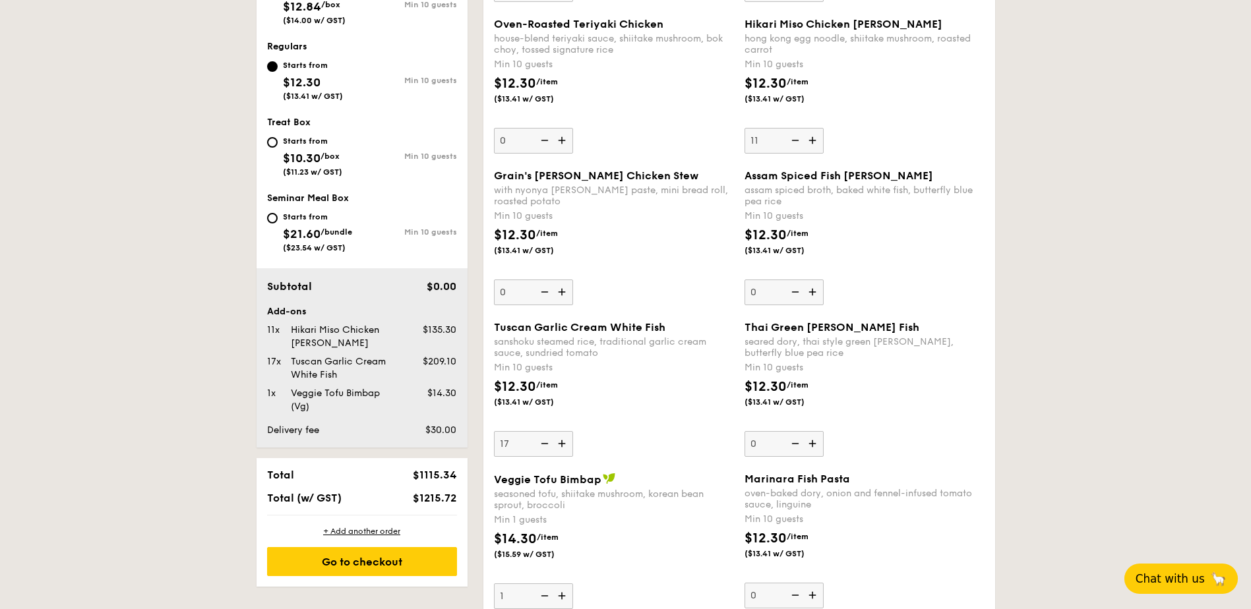
click at [792, 143] on img at bounding box center [794, 140] width 20 height 25
click at [792, 143] on input "11" at bounding box center [783, 141] width 79 height 26
click at [792, 143] on img at bounding box center [794, 140] width 20 height 25
click at [792, 143] on input "10" at bounding box center [783, 141] width 79 height 26
type input "0"
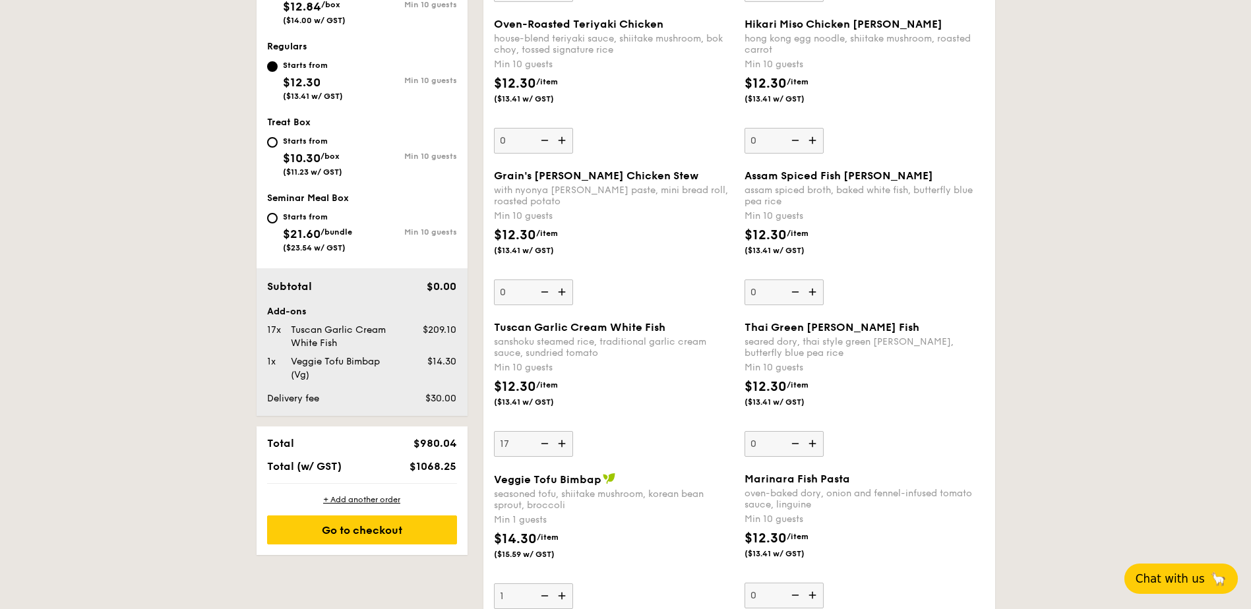
click at [792, 143] on img at bounding box center [794, 140] width 20 height 25
click at [792, 143] on input "0" at bounding box center [783, 141] width 79 height 26
click at [793, 142] on img at bounding box center [794, 140] width 20 height 25
click at [793, 142] on input "0" at bounding box center [783, 141] width 79 height 26
click at [794, 142] on img at bounding box center [794, 140] width 20 height 25
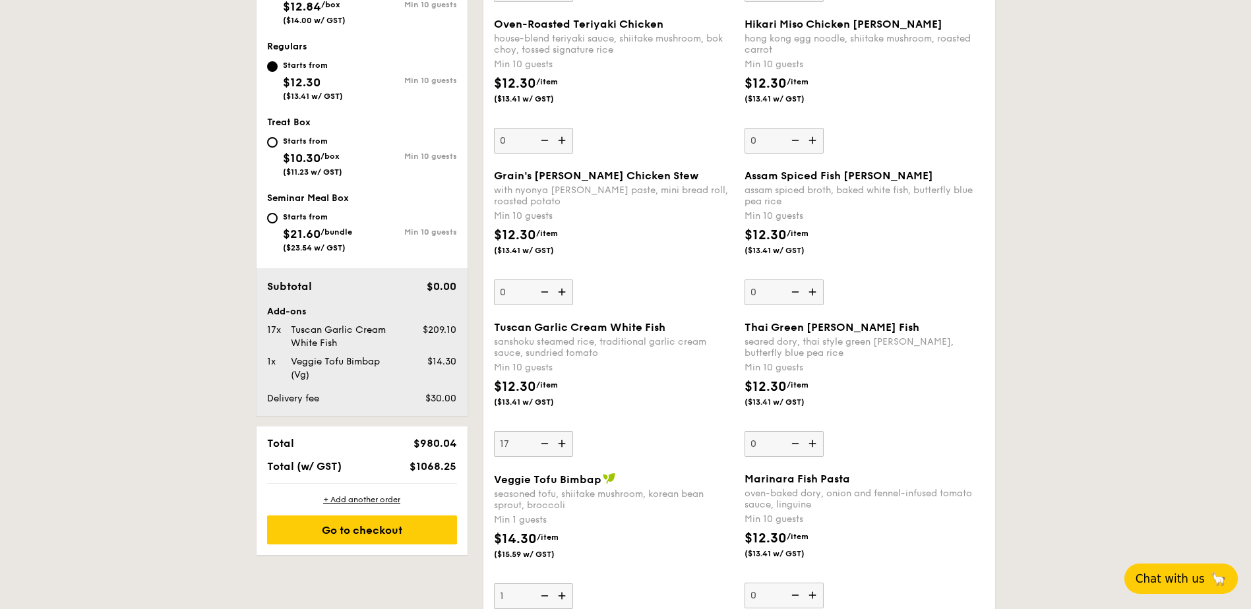
click at [794, 142] on input "0" at bounding box center [783, 141] width 79 height 26
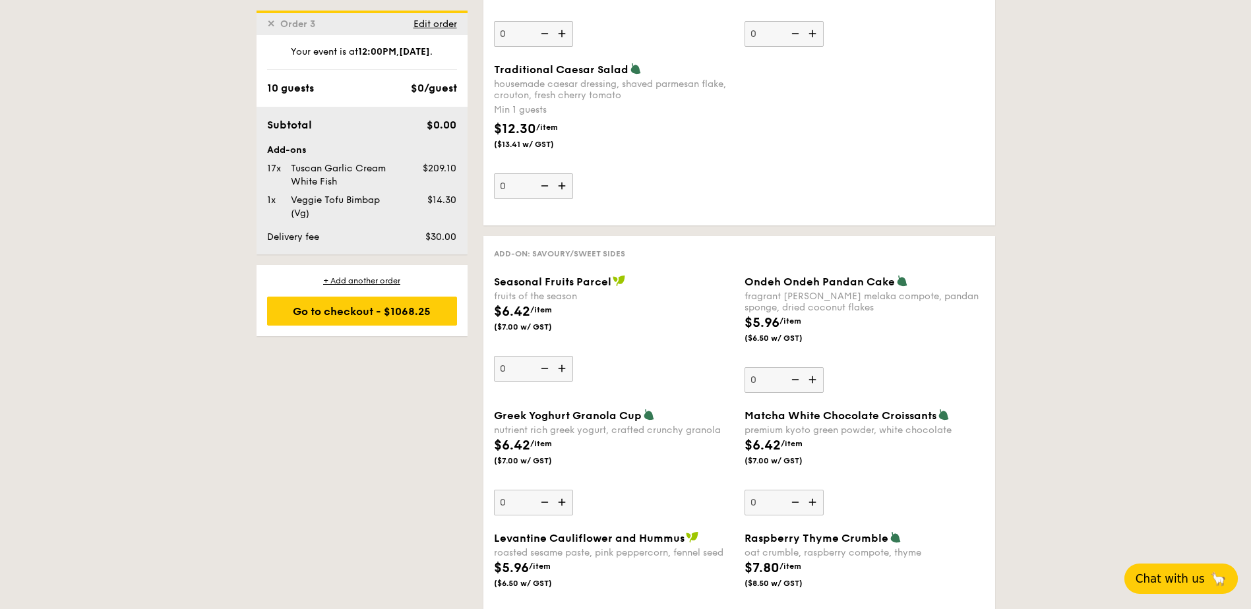
scroll to position [1787, 0]
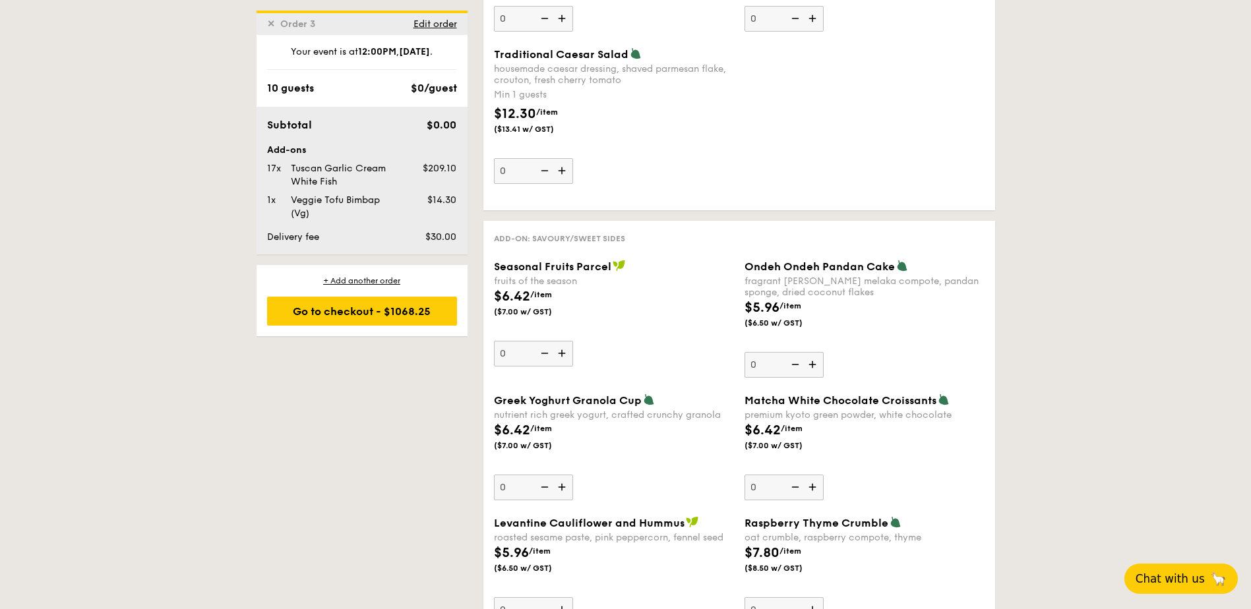
click at [561, 353] on img at bounding box center [563, 353] width 20 height 25
click at [561, 353] on input "0" at bounding box center [533, 354] width 79 height 26
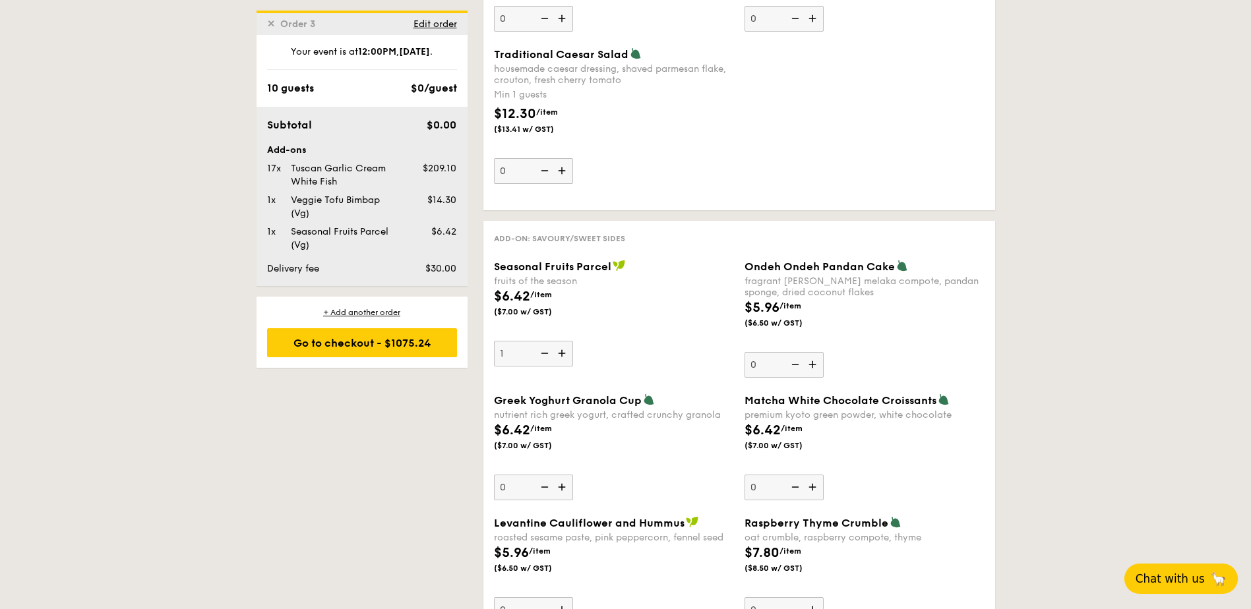
click at [561, 353] on img at bounding box center [563, 353] width 20 height 25
click at [561, 353] on input "1" at bounding box center [533, 354] width 79 height 26
click at [561, 353] on img at bounding box center [563, 353] width 20 height 25
click at [561, 353] on input "2" at bounding box center [533, 354] width 79 height 26
click at [561, 353] on img at bounding box center [563, 353] width 20 height 25
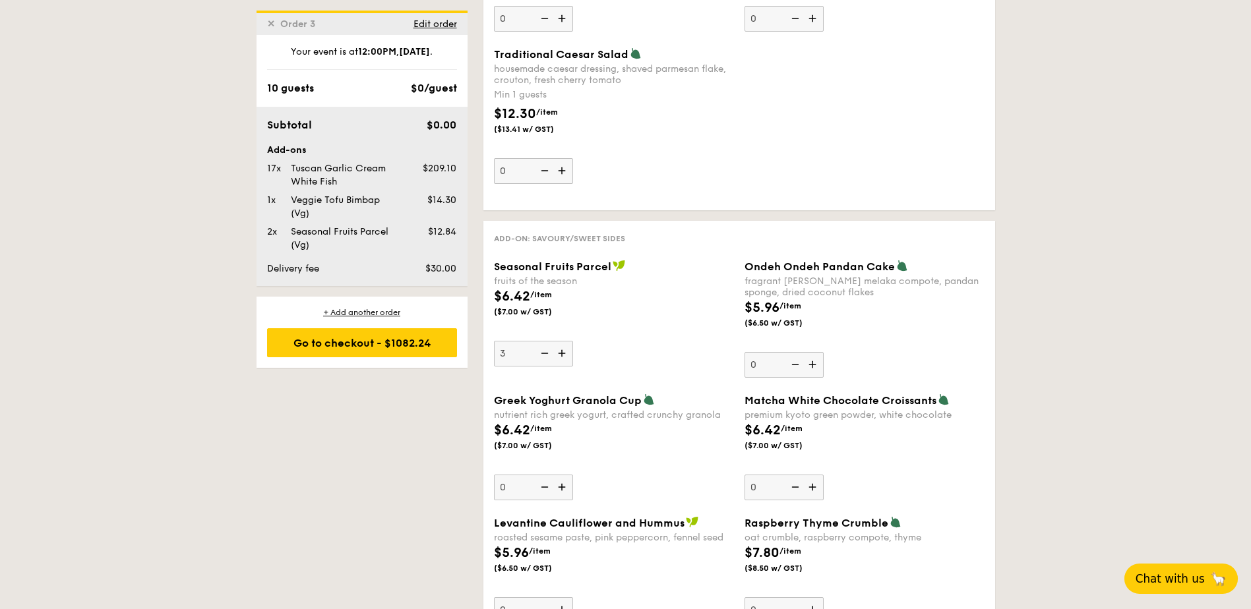
click at [561, 353] on input "3" at bounding box center [533, 354] width 79 height 26
click at [561, 353] on img at bounding box center [563, 353] width 20 height 25
click at [561, 353] on input "4" at bounding box center [533, 354] width 79 height 26
click at [561, 353] on img at bounding box center [563, 353] width 20 height 25
click at [561, 353] on input "5" at bounding box center [533, 354] width 79 height 26
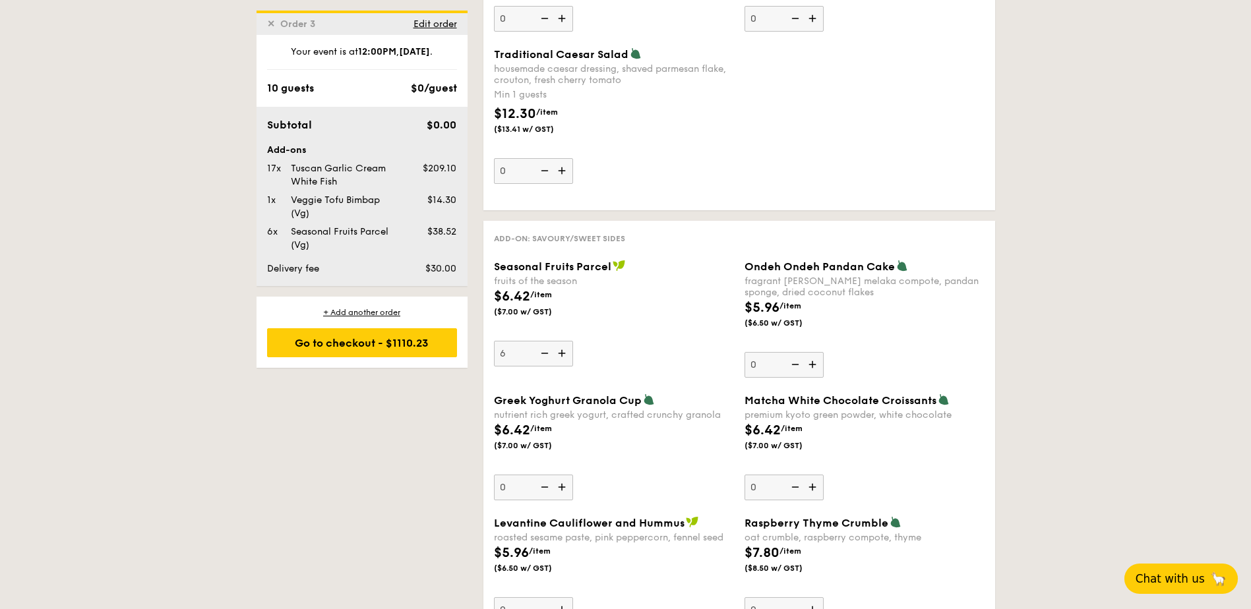
click at [561, 354] on img at bounding box center [563, 353] width 20 height 25
click at [561, 354] on input "6" at bounding box center [533, 354] width 79 height 26
click at [562, 354] on img at bounding box center [563, 353] width 20 height 25
click at [562, 354] on input "7" at bounding box center [533, 354] width 79 height 26
click at [562, 354] on img at bounding box center [563, 353] width 20 height 25
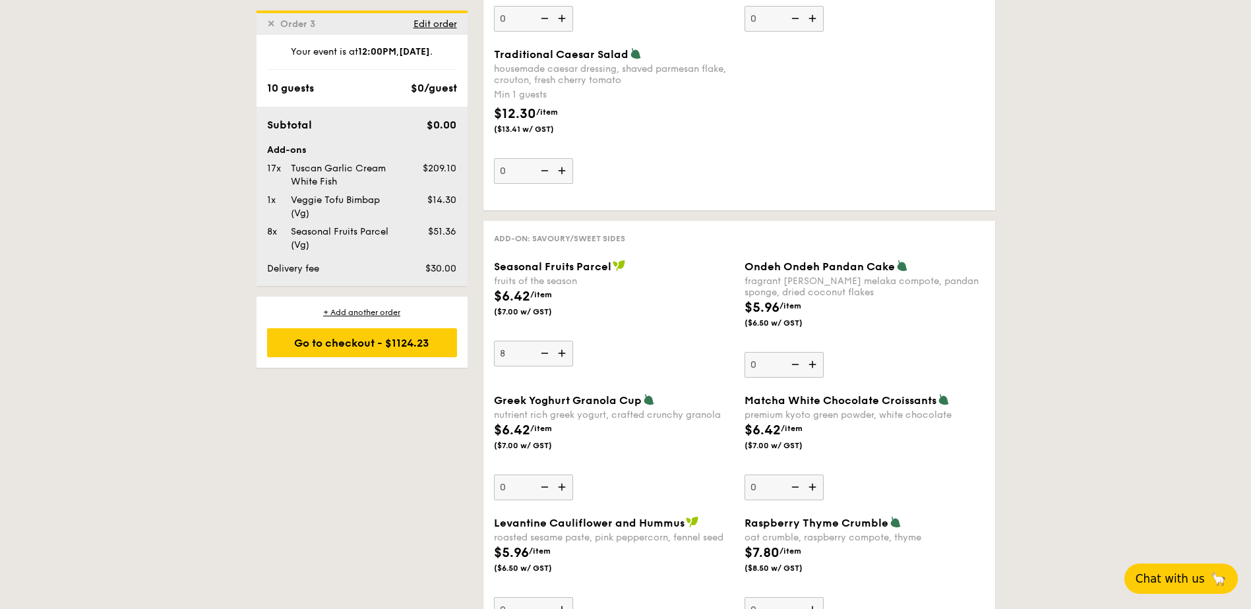
click at [562, 354] on input "8" at bounding box center [533, 354] width 79 height 26
click at [562, 353] on img at bounding box center [563, 353] width 20 height 25
click at [562, 353] on input "9" at bounding box center [533, 354] width 79 height 26
click at [562, 353] on img at bounding box center [563, 353] width 20 height 25
click at [562, 353] on input "10" at bounding box center [533, 354] width 79 height 26
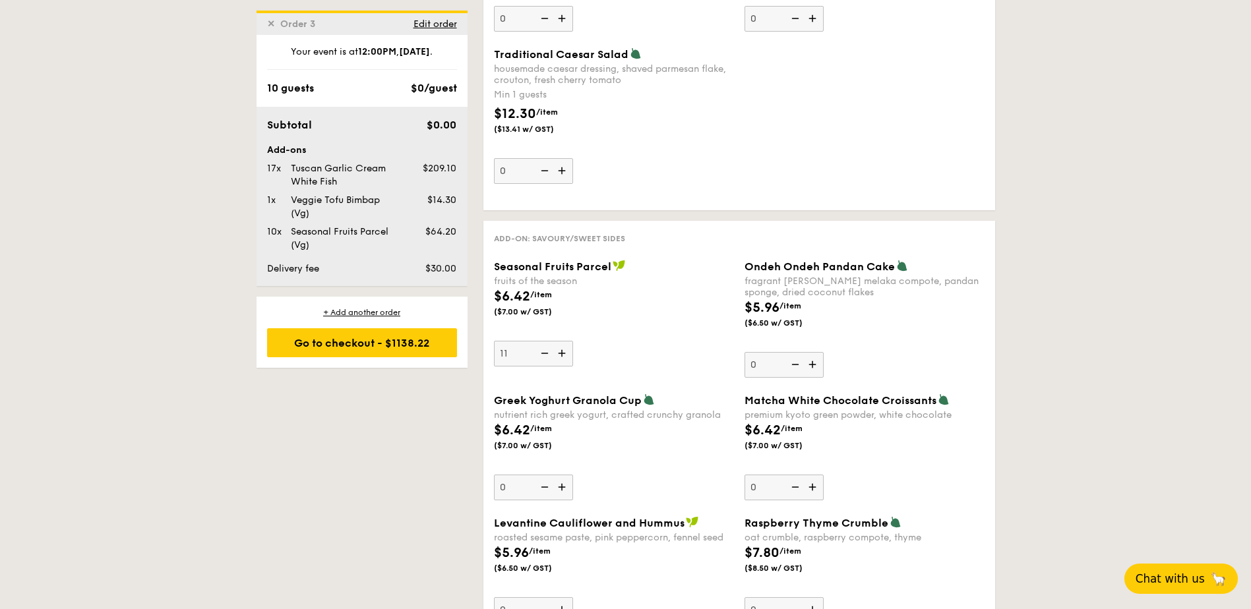
click at [563, 353] on img at bounding box center [563, 353] width 20 height 25
click at [563, 353] on input "11" at bounding box center [533, 354] width 79 height 26
click at [563, 353] on img at bounding box center [563, 353] width 20 height 25
click at [563, 353] on input "12" at bounding box center [533, 354] width 79 height 26
click at [563, 353] on img at bounding box center [563, 353] width 20 height 25
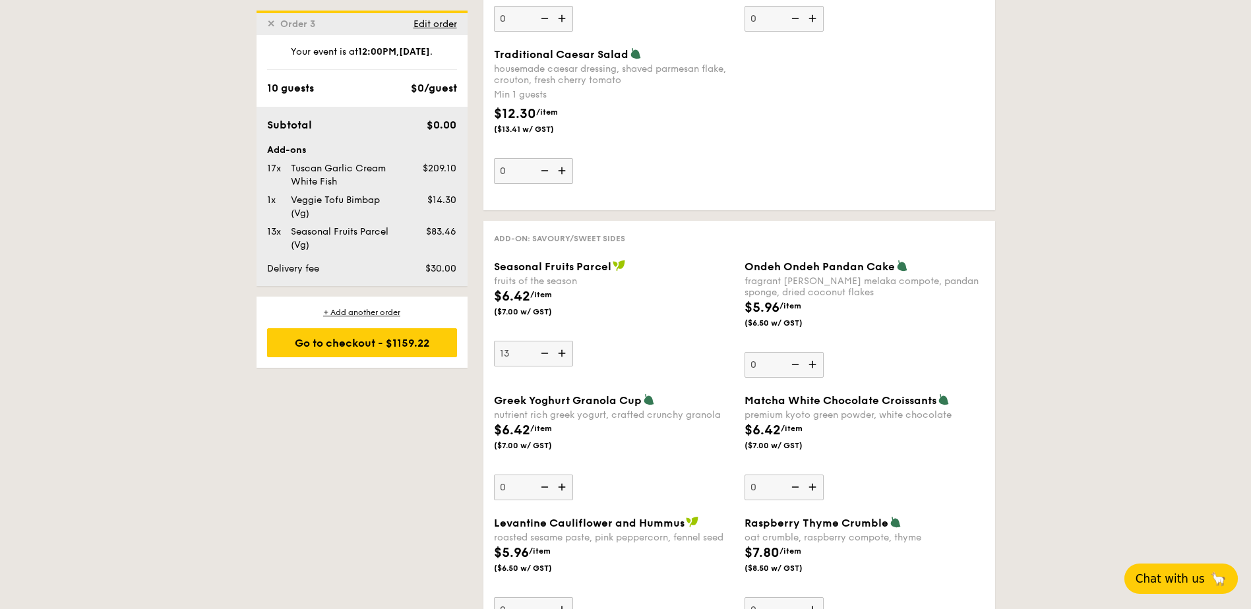
click at [563, 353] on input "13" at bounding box center [533, 354] width 79 height 26
click at [563, 353] on img at bounding box center [563, 353] width 20 height 25
click at [563, 353] on input "14" at bounding box center [533, 354] width 79 height 26
click at [563, 353] on img at bounding box center [563, 353] width 20 height 25
click at [563, 353] on input "15" at bounding box center [533, 354] width 79 height 26
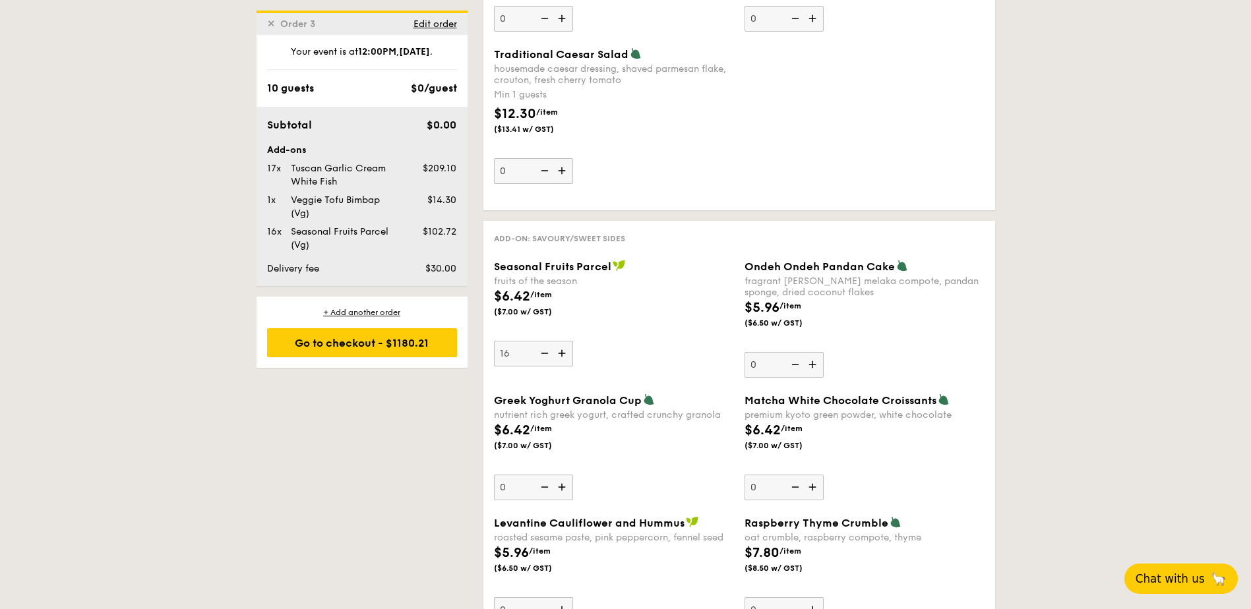
click at [563, 353] on img at bounding box center [563, 353] width 20 height 25
click at [563, 353] on input "16" at bounding box center [533, 354] width 79 height 26
type input "17"
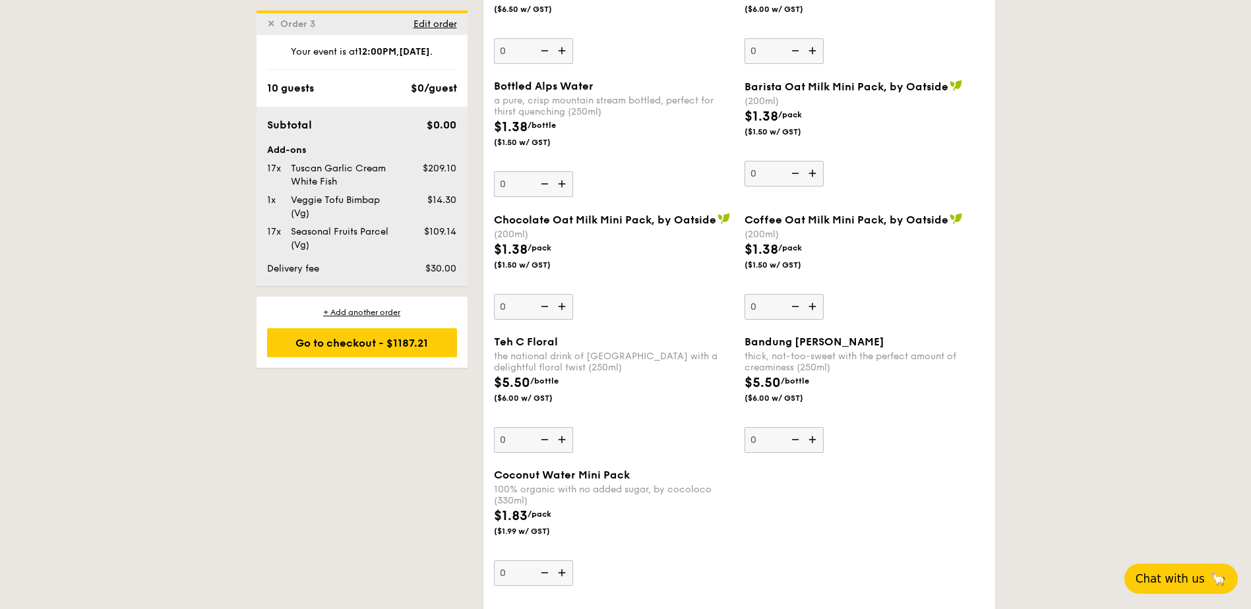
scroll to position [3237, 0]
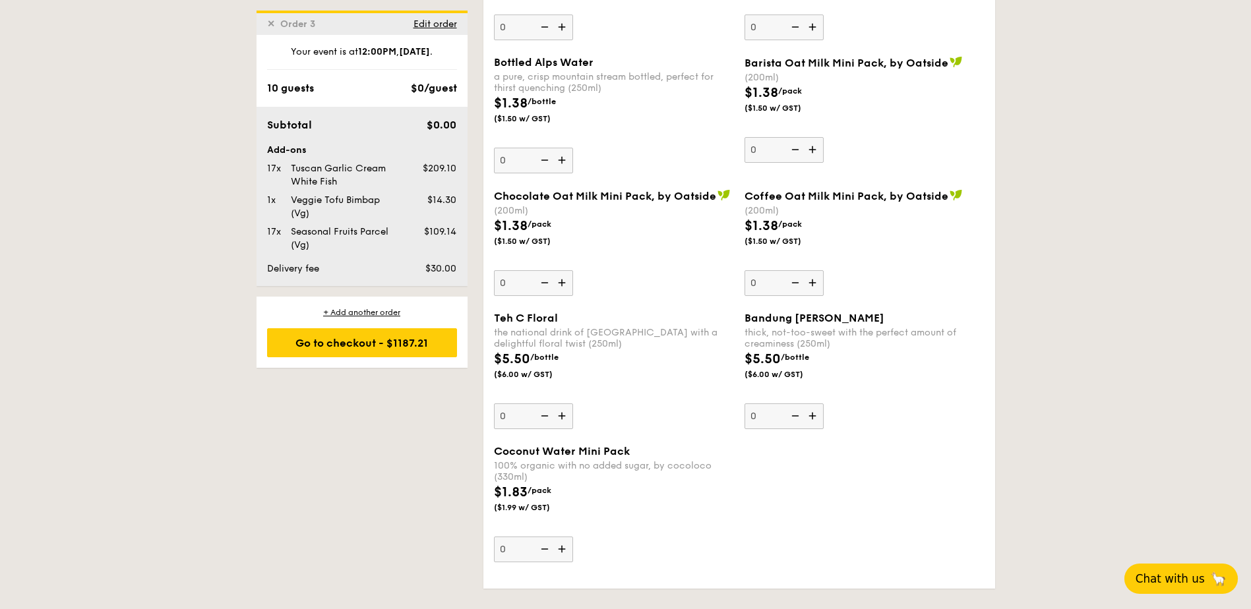
click at [561, 551] on img at bounding box center [563, 549] width 20 height 25
click at [561, 551] on input "0" at bounding box center [533, 550] width 79 height 26
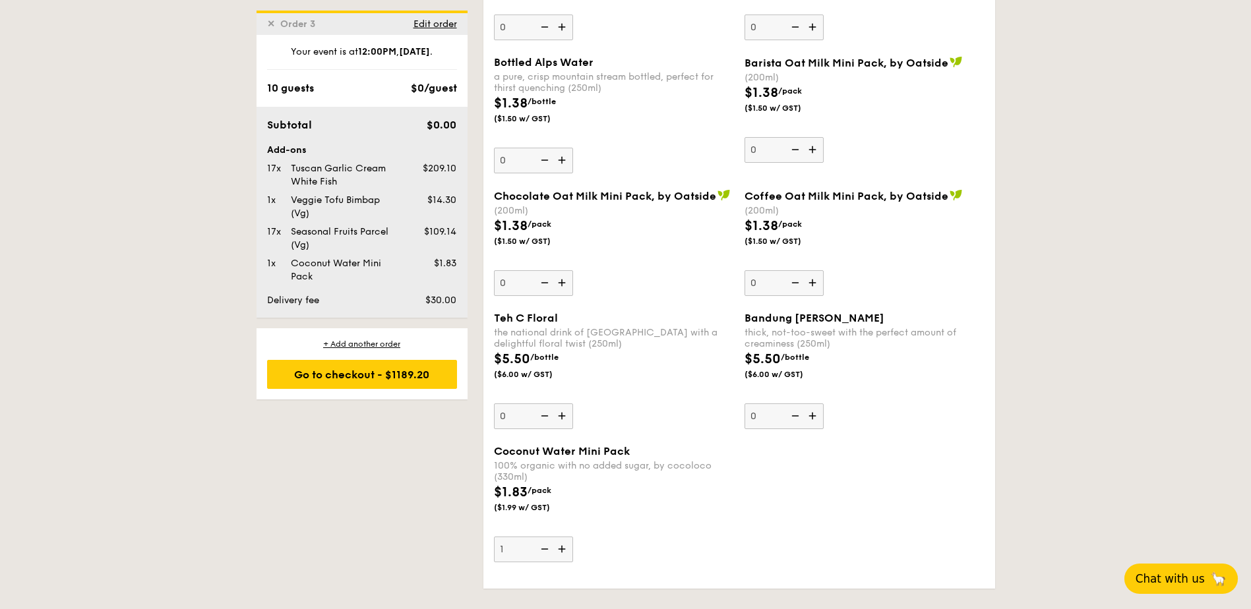
click at [561, 550] on img at bounding box center [563, 549] width 20 height 25
click at [561, 550] on input "1" at bounding box center [533, 550] width 79 height 26
click at [562, 550] on img at bounding box center [563, 549] width 20 height 25
click at [562, 550] on input "2" at bounding box center [533, 550] width 79 height 26
click at [562, 550] on img at bounding box center [563, 549] width 20 height 25
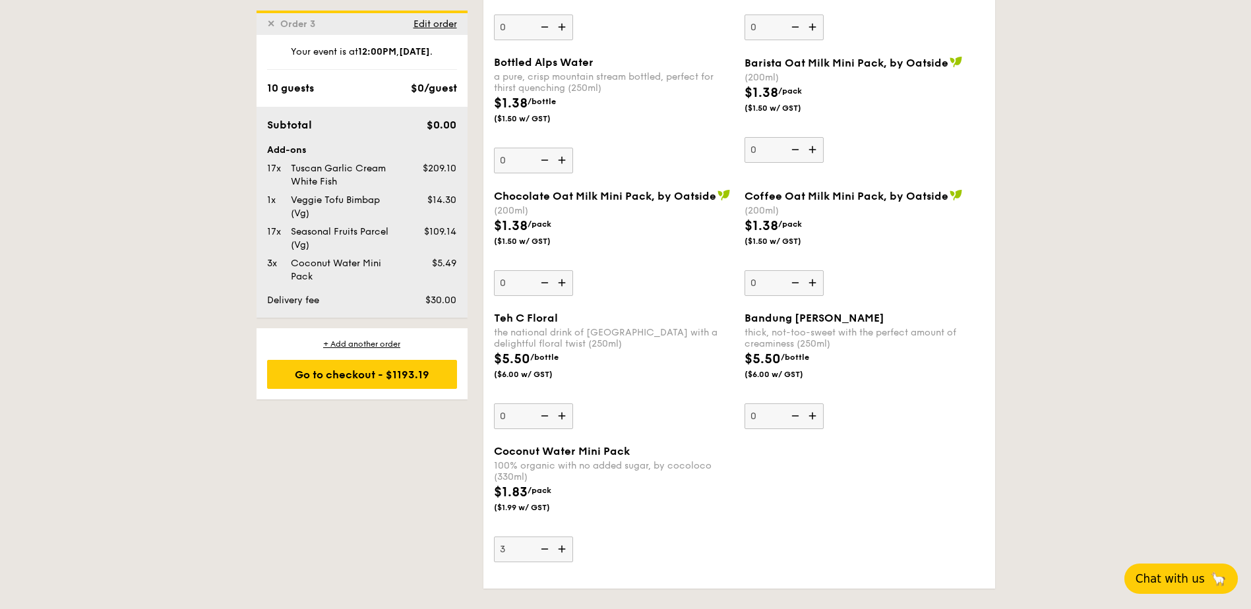
click at [562, 550] on input "3" at bounding box center [533, 550] width 79 height 26
click at [563, 550] on img at bounding box center [563, 549] width 20 height 25
click at [563, 550] on input "4" at bounding box center [533, 550] width 79 height 26
click at [564, 551] on img at bounding box center [563, 549] width 20 height 25
click at [564, 551] on input "5" at bounding box center [533, 550] width 79 height 26
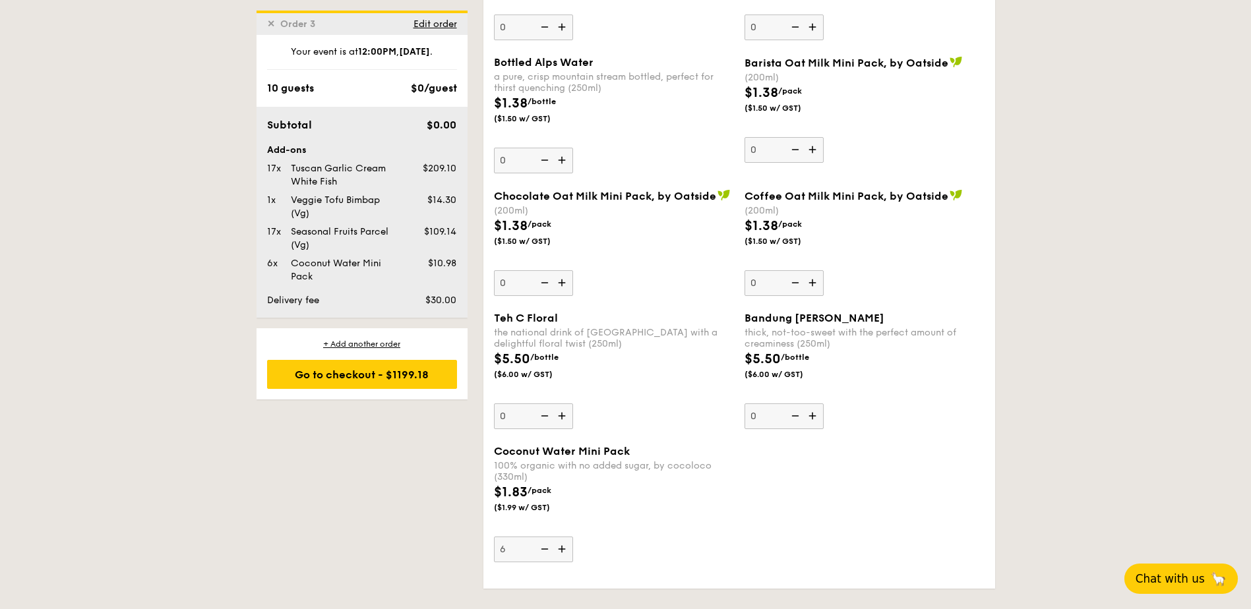
click at [562, 552] on img at bounding box center [563, 549] width 20 height 25
click at [562, 552] on input "6" at bounding box center [533, 550] width 79 height 26
click at [560, 553] on img at bounding box center [563, 549] width 20 height 25
click at [560, 553] on input "7" at bounding box center [533, 550] width 79 height 26
click at [558, 554] on img at bounding box center [563, 549] width 20 height 25
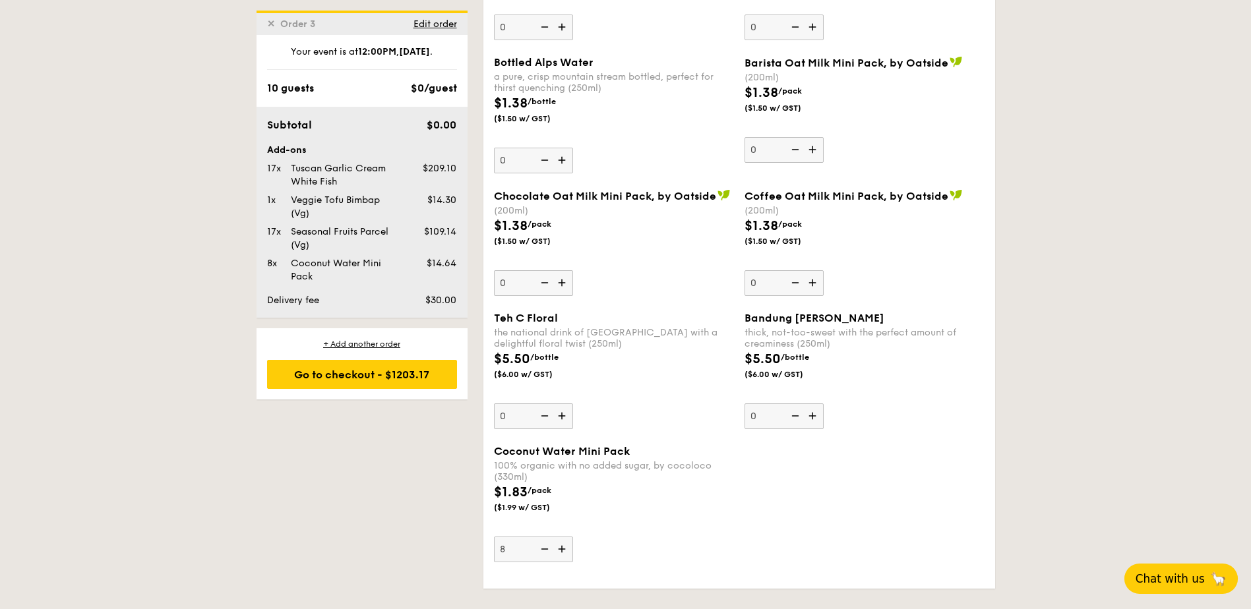
click at [558, 554] on input "8" at bounding box center [533, 550] width 79 height 26
click at [557, 554] on img at bounding box center [563, 549] width 20 height 25
click at [557, 554] on input "9" at bounding box center [533, 550] width 79 height 26
click at [557, 552] on img at bounding box center [563, 549] width 20 height 25
click at [557, 552] on input "10" at bounding box center [533, 550] width 79 height 26
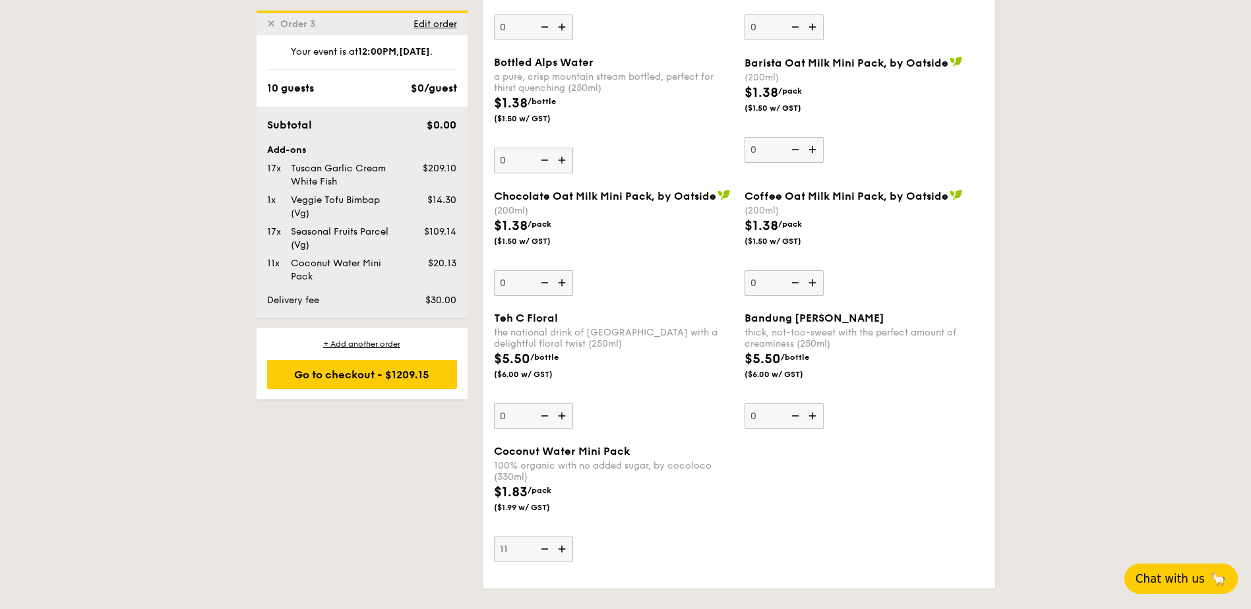
click at [557, 552] on img at bounding box center [563, 549] width 20 height 25
click at [557, 552] on input "11" at bounding box center [533, 550] width 79 height 26
click at [557, 552] on img at bounding box center [563, 549] width 20 height 25
click at [557, 552] on input "12" at bounding box center [533, 550] width 79 height 26
click at [557, 552] on img at bounding box center [563, 549] width 20 height 25
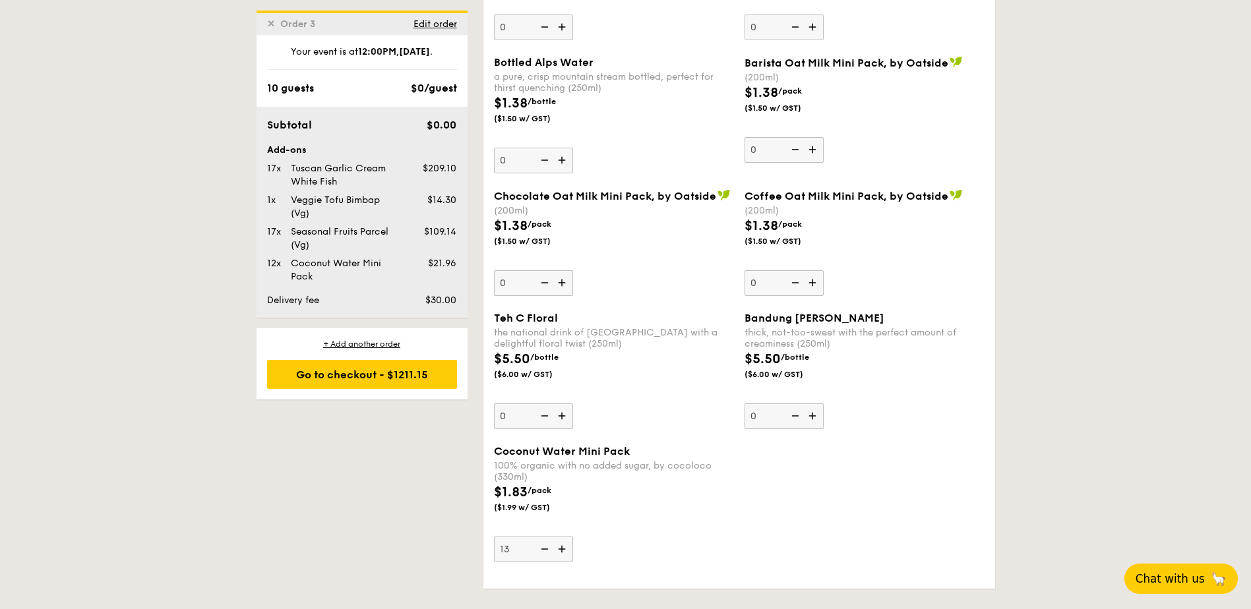
click at [557, 552] on input "13" at bounding box center [533, 550] width 79 height 26
click at [557, 552] on img at bounding box center [563, 549] width 20 height 25
click at [557, 552] on input "14" at bounding box center [533, 550] width 79 height 26
click at [557, 552] on img at bounding box center [563, 549] width 20 height 25
click at [557, 552] on input "15" at bounding box center [533, 550] width 79 height 26
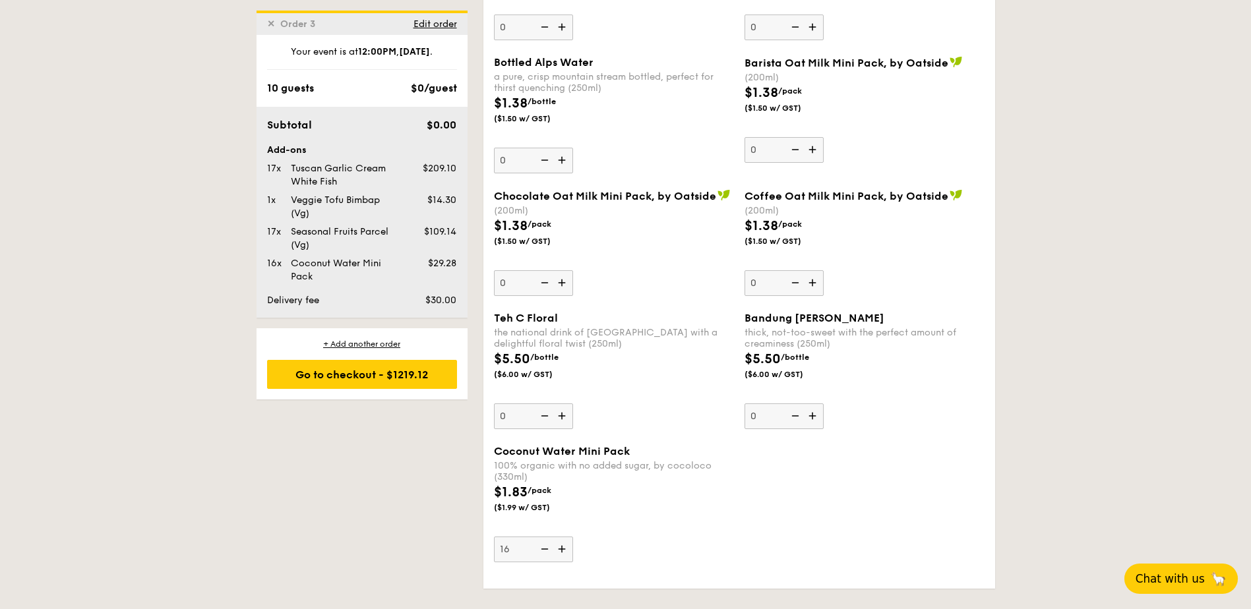
click at [557, 552] on img at bounding box center [563, 549] width 20 height 25
click at [557, 552] on input "16" at bounding box center [533, 550] width 79 height 26
type input "17"
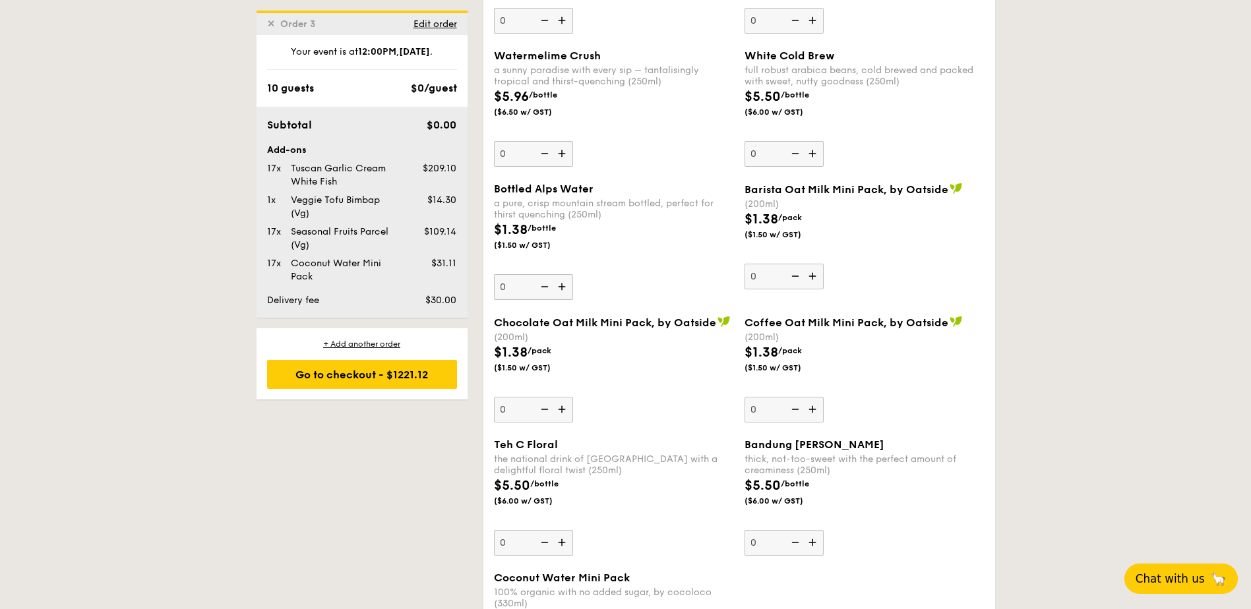
scroll to position [3105, 0]
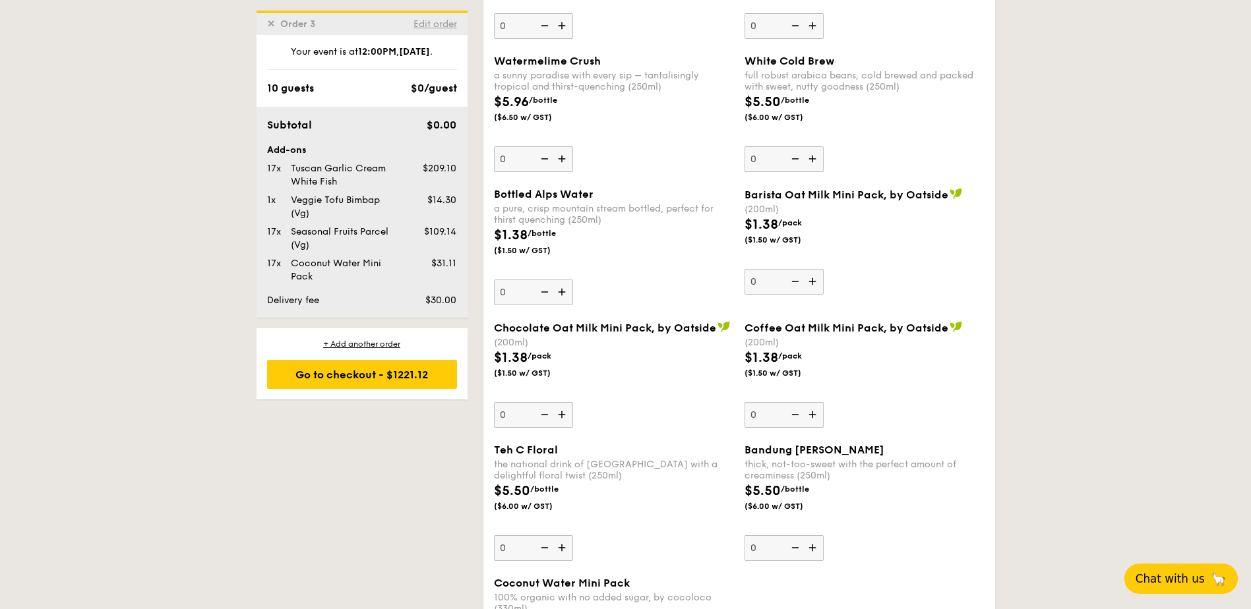
click at [418, 25] on span "Edit order" at bounding box center [435, 23] width 44 height 11
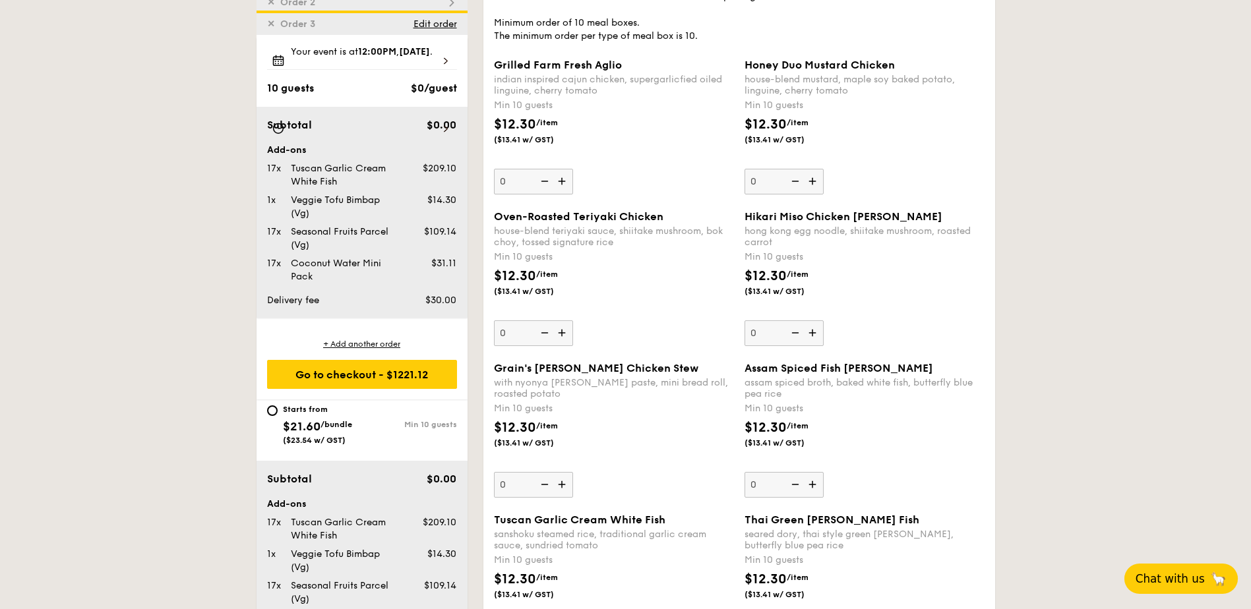
scroll to position [352, 0]
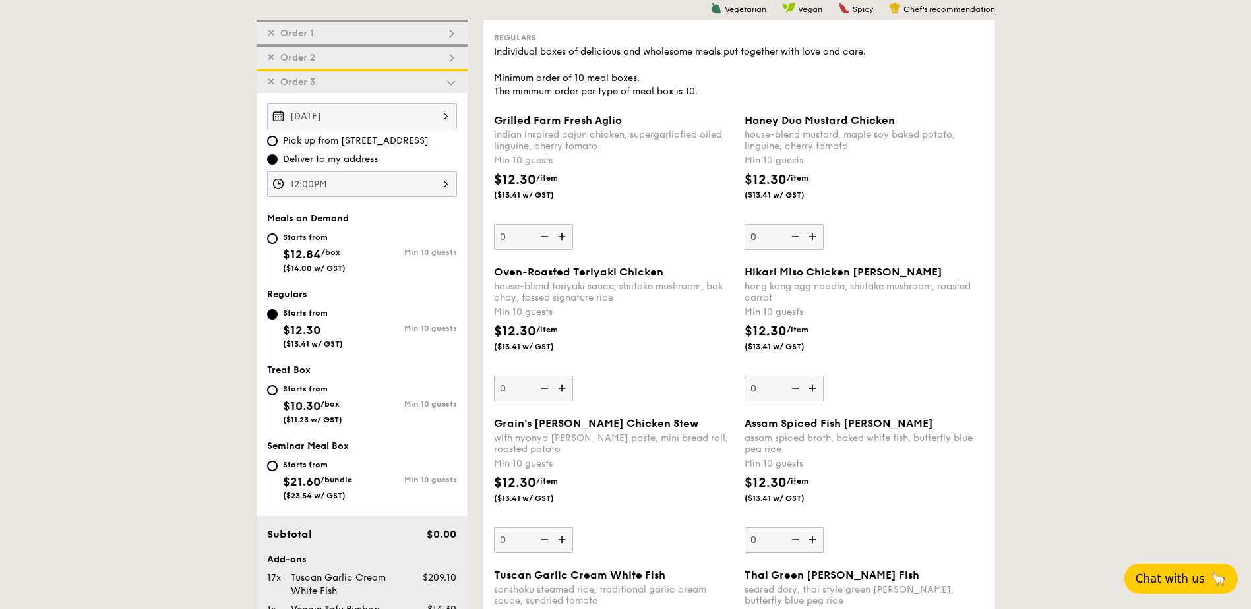
click at [450, 82] on img at bounding box center [451, 82] width 12 height 12
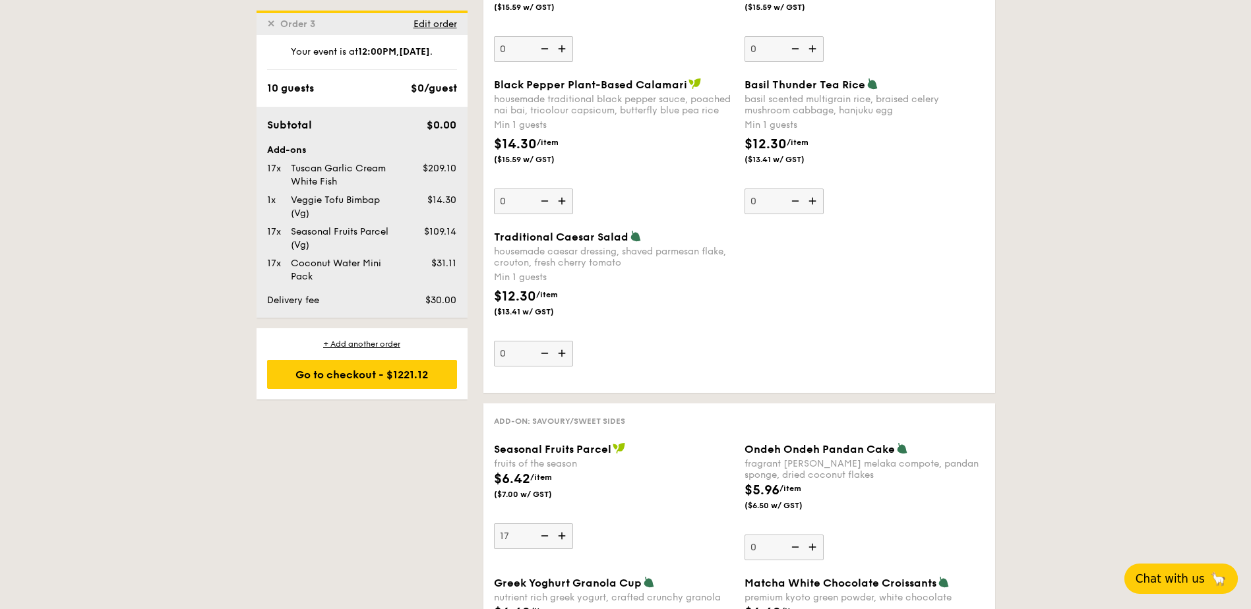
scroll to position [1605, 0]
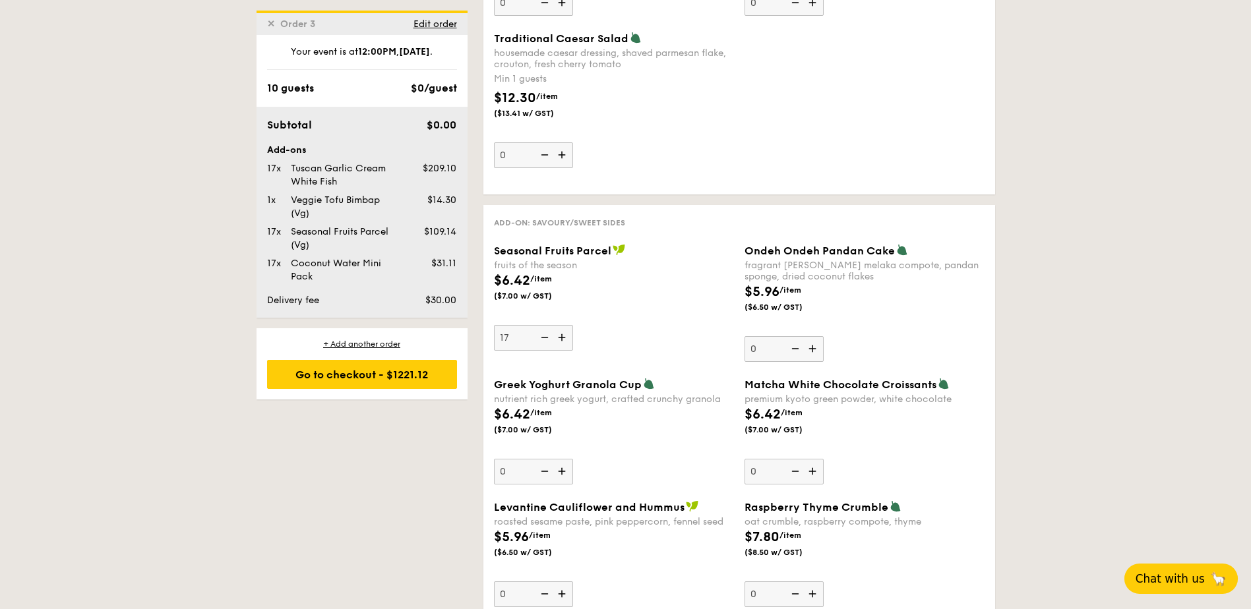
click at [1160, 314] on div "1 - Select menu 2 - Select items 3 - Check out ✕ Order 1 ✕ Order 2 ✕ Order 3 Au…" at bounding box center [625, 254] width 1251 height 3538
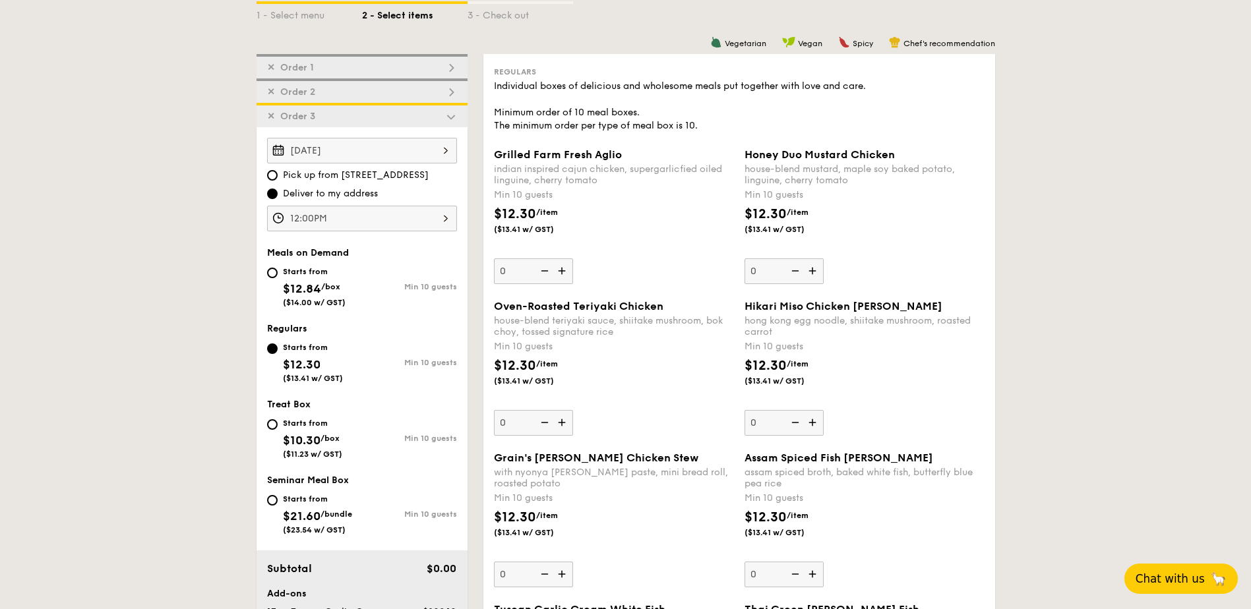
scroll to position [286, 0]
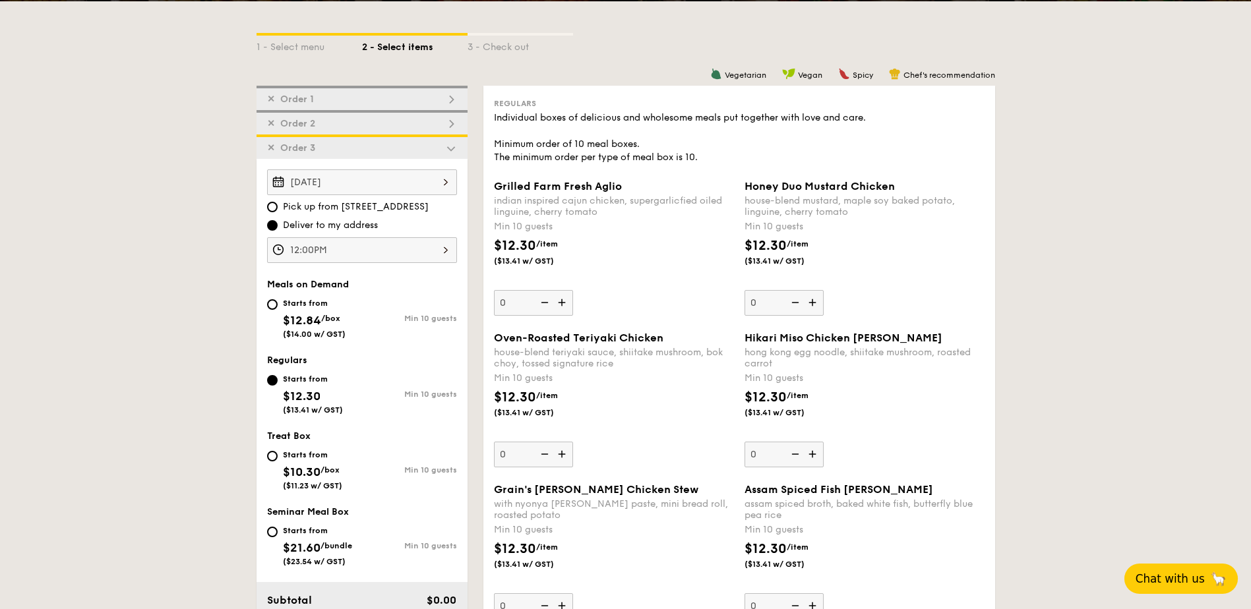
click at [451, 124] on img at bounding box center [451, 124] width 12 height 12
type input "0"
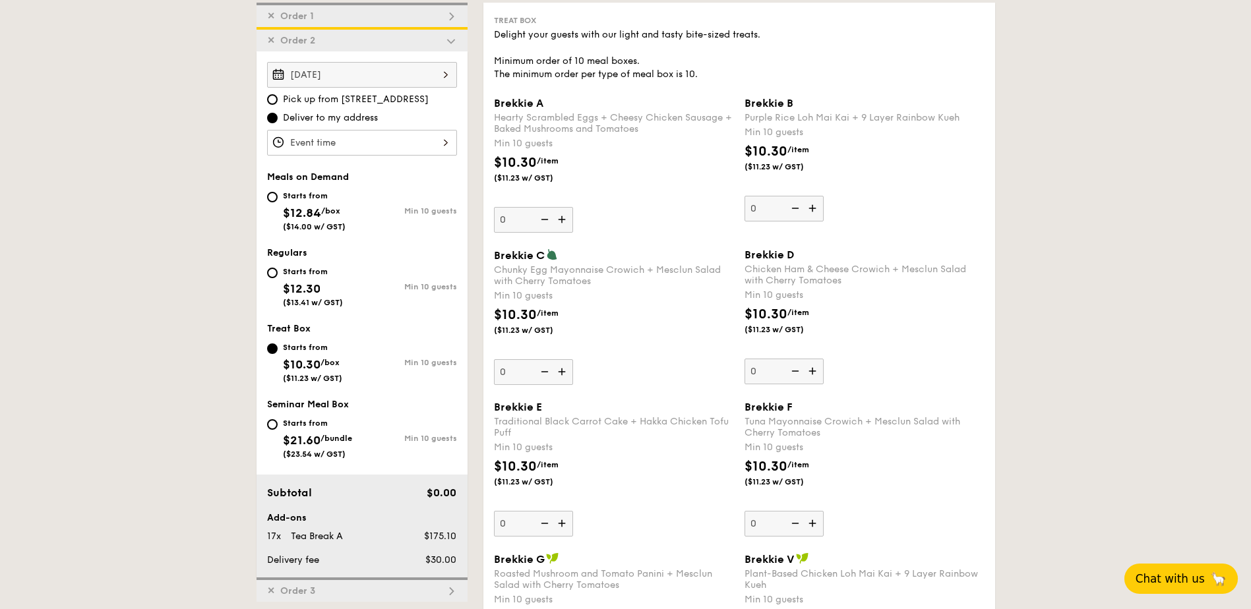
scroll to position [376, 0]
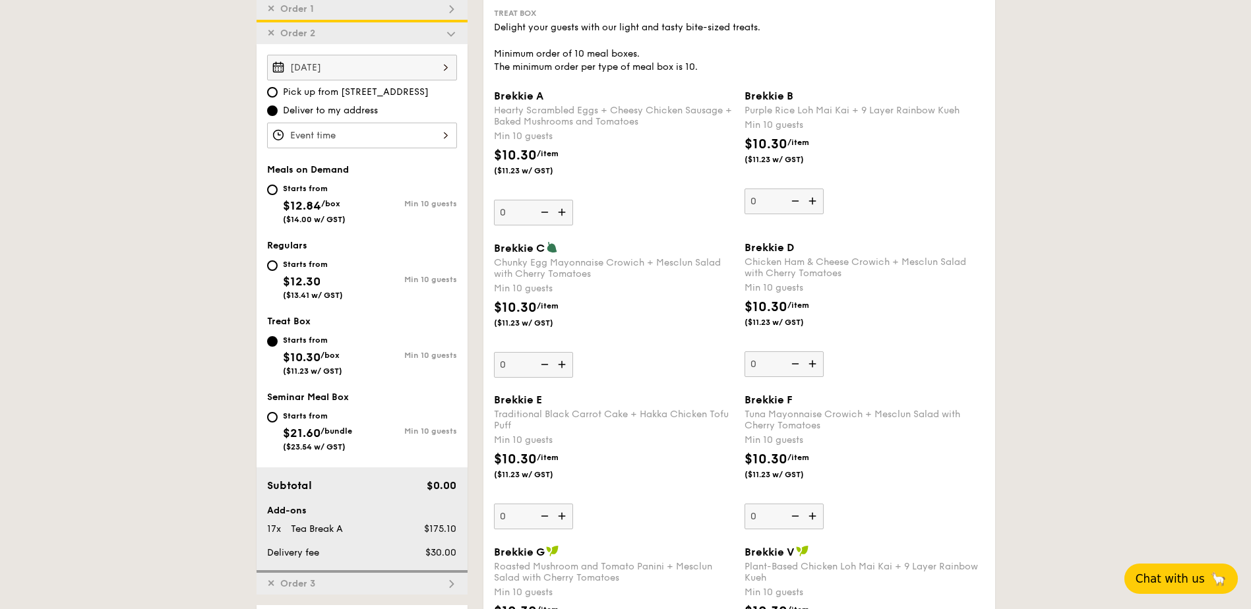
click at [271, 31] on span "✕" at bounding box center [271, 33] width 8 height 11
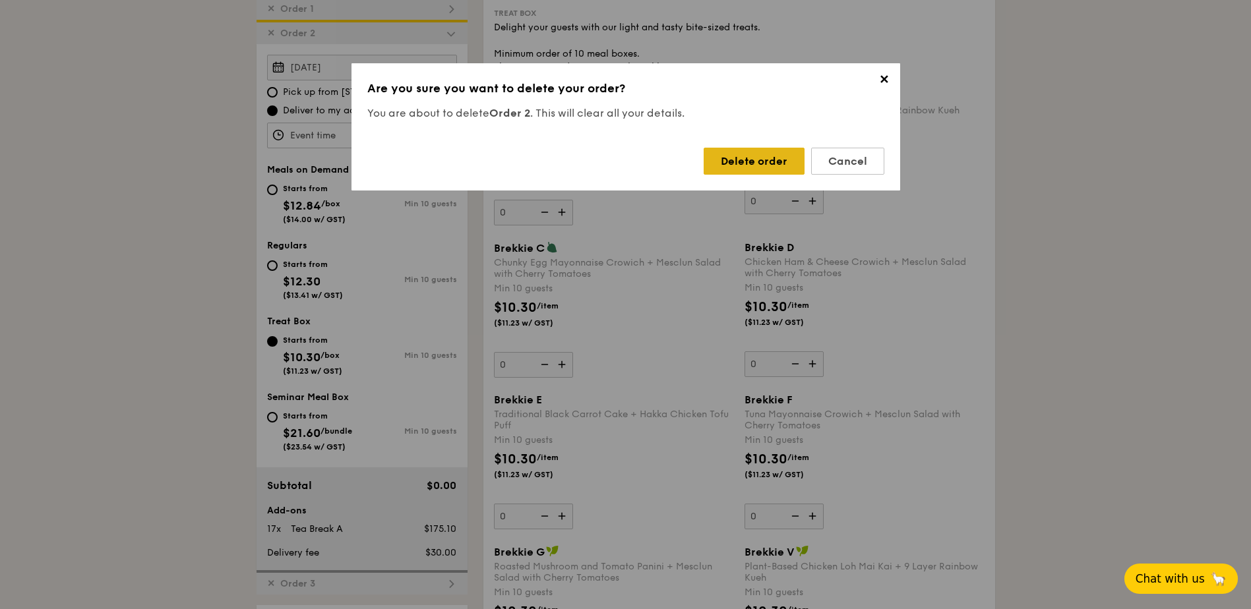
click at [754, 162] on div "Delete order" at bounding box center [753, 161] width 101 height 27
type input "17"
type input "Aug 19, 2025"
type input "12:00PM"
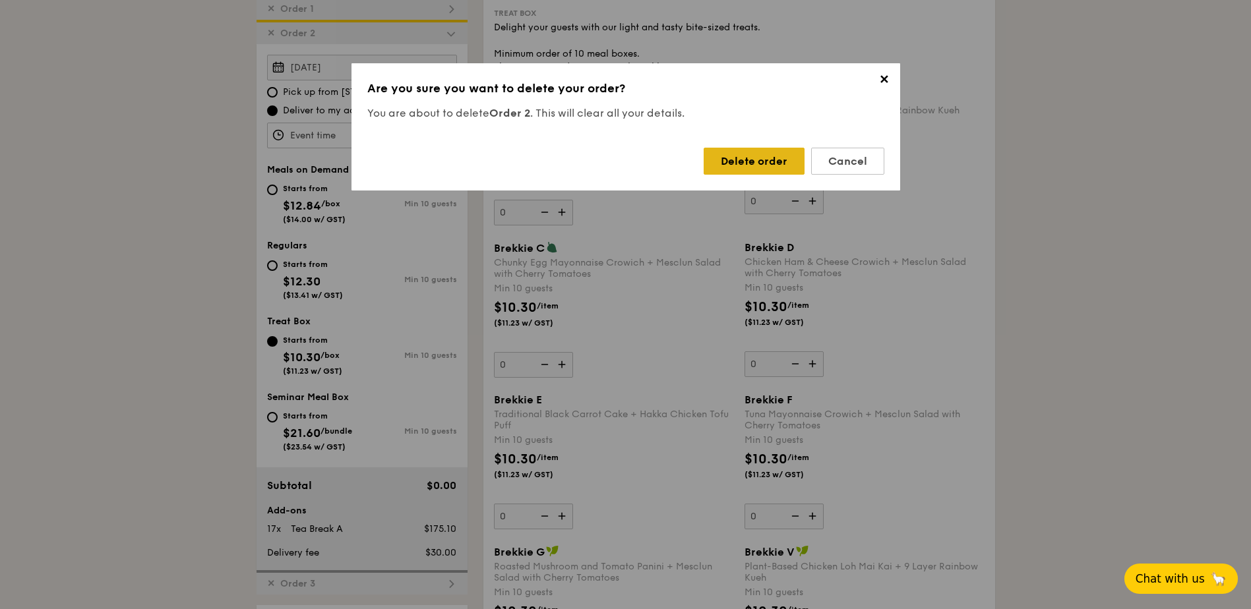
radio input "true"
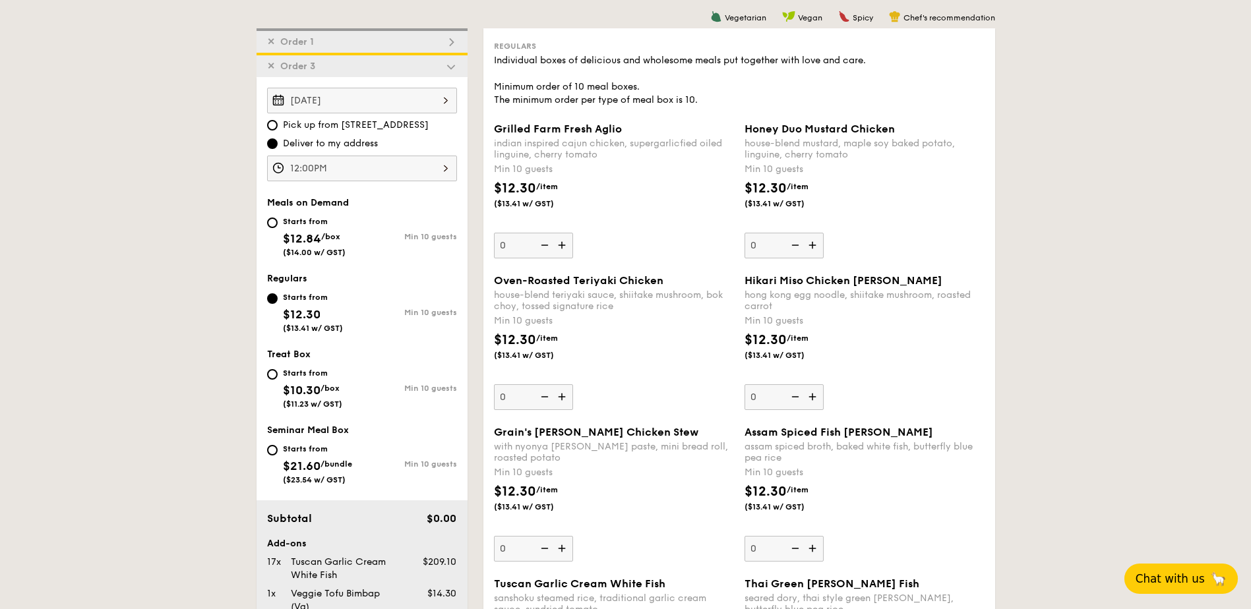
scroll to position [311, 0]
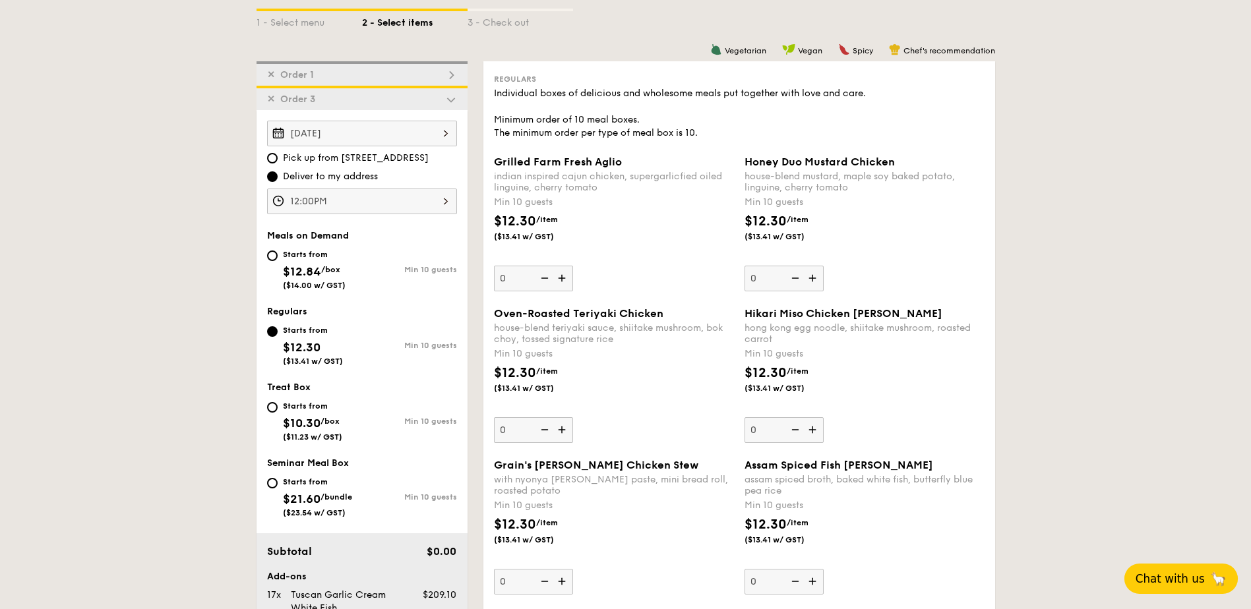
click at [317, 75] on span "Order 1" at bounding box center [297, 74] width 44 height 11
type input "0"
type input "9"
type input "8"
type input "18"
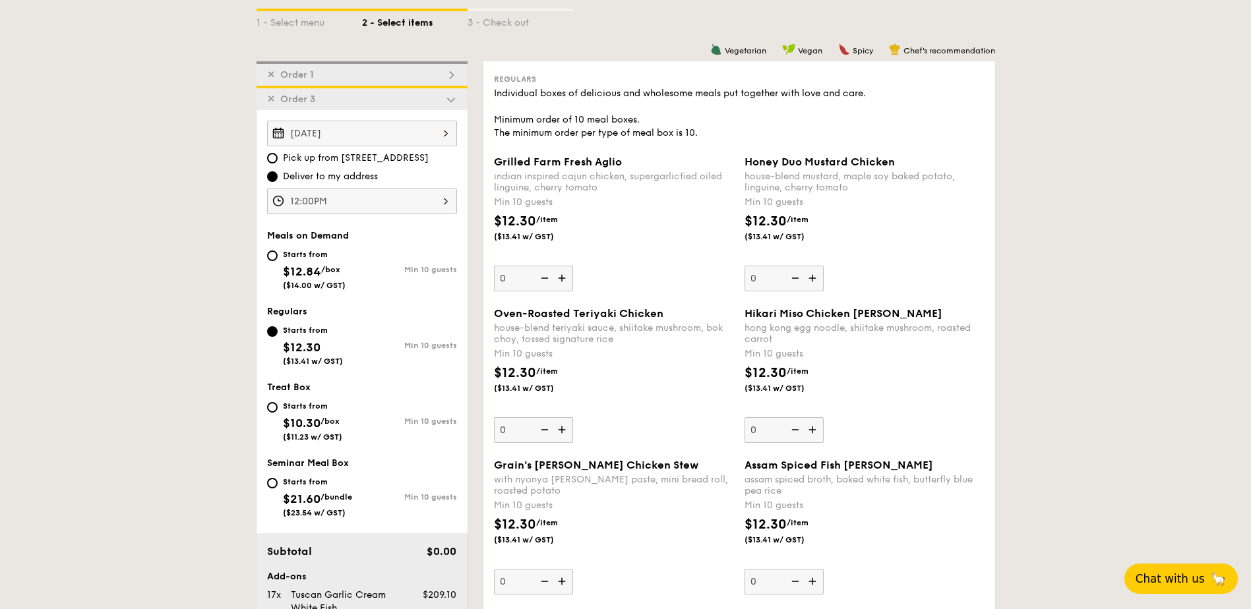
type input "18"
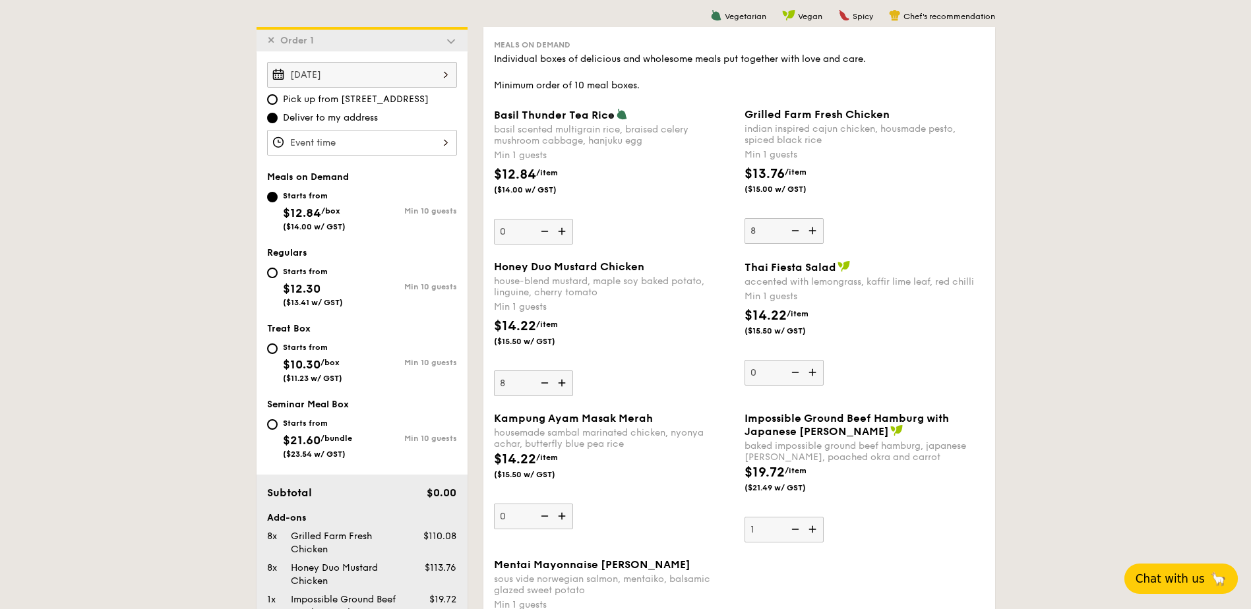
scroll to position [352, 0]
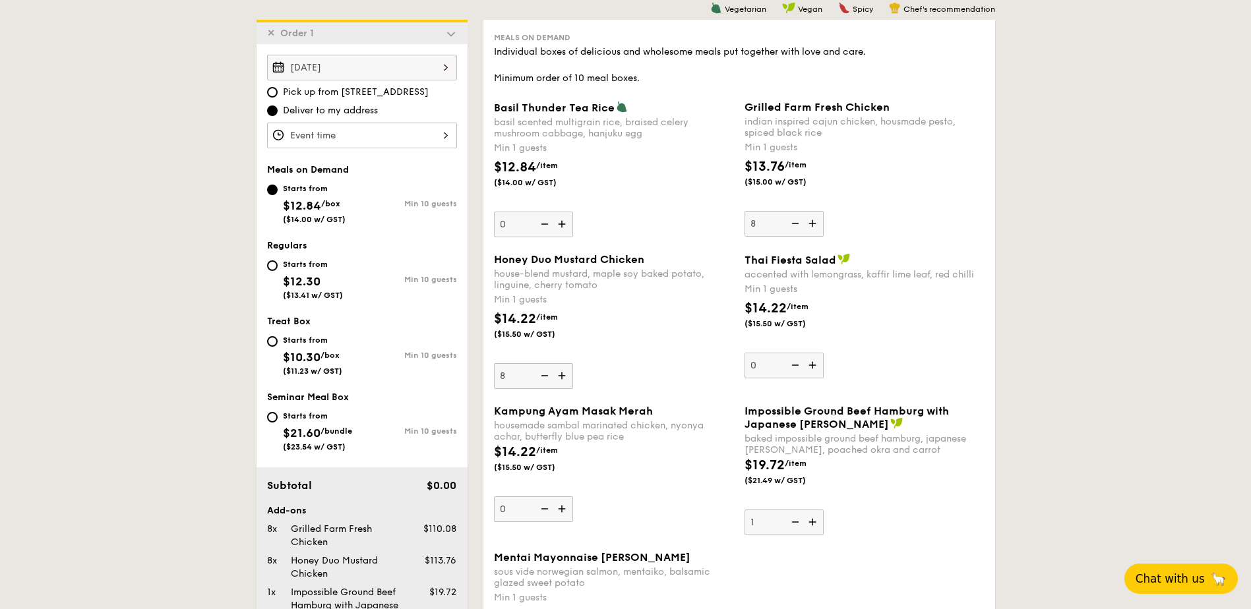
click at [324, 129] on div at bounding box center [362, 136] width 190 height 26
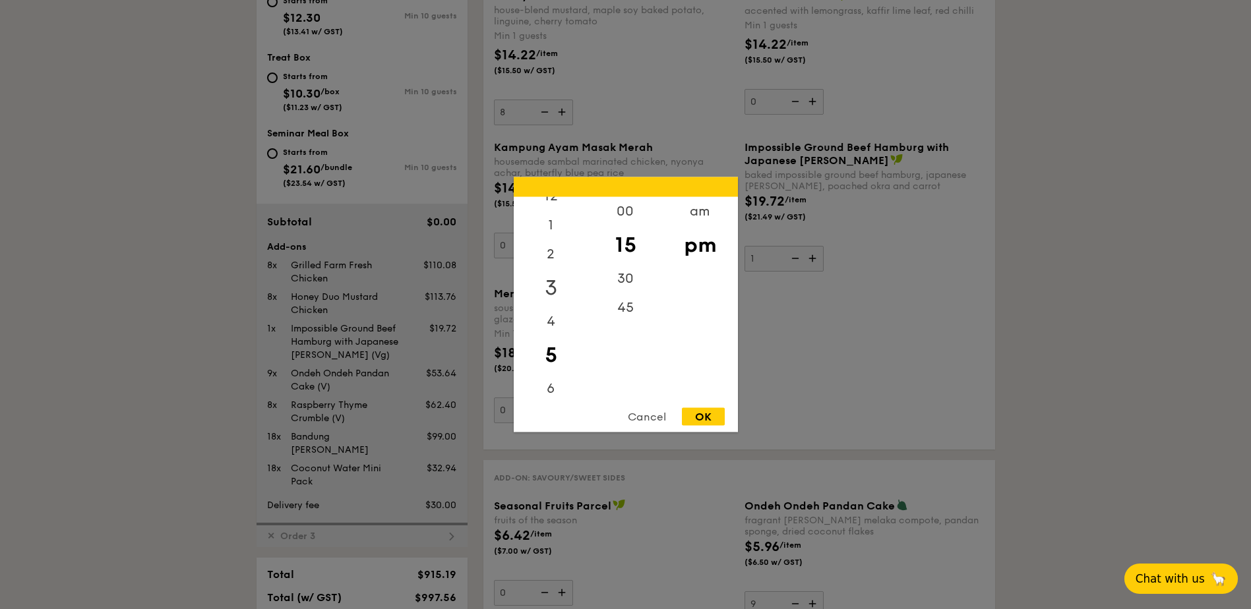
scroll to position [0, 0]
click at [552, 216] on div "12" at bounding box center [551, 216] width 74 height 38
click at [619, 206] on div "00" at bounding box center [625, 216] width 74 height 38
click at [704, 423] on div "OK" at bounding box center [703, 417] width 43 height 18
type input "12:00PM"
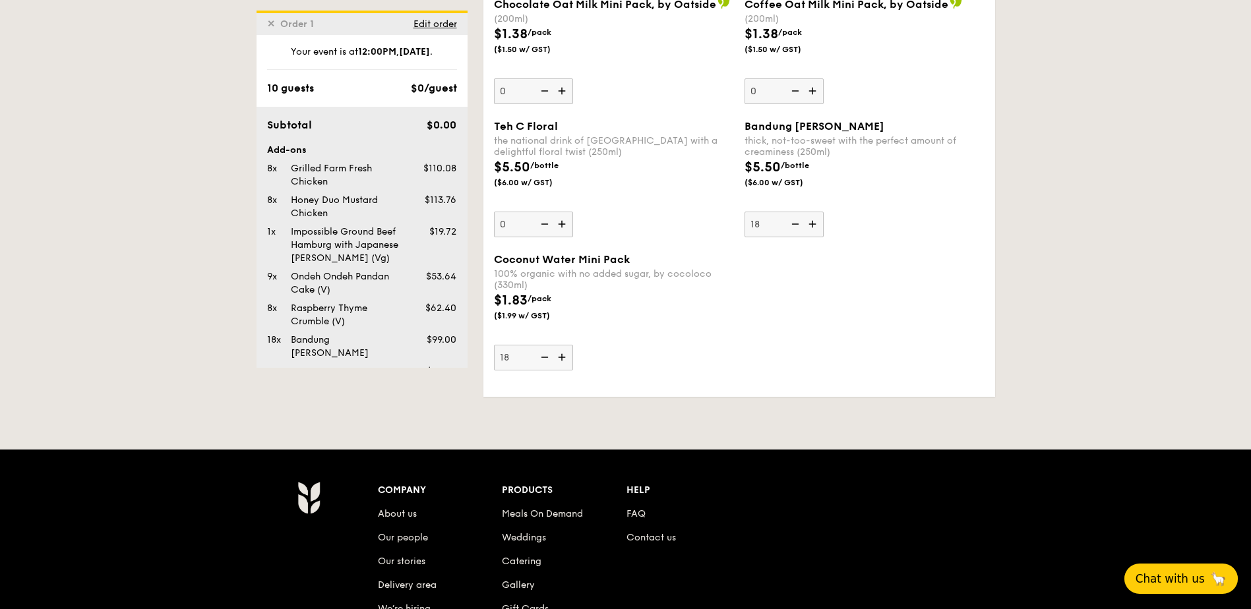
scroll to position [2528, 0]
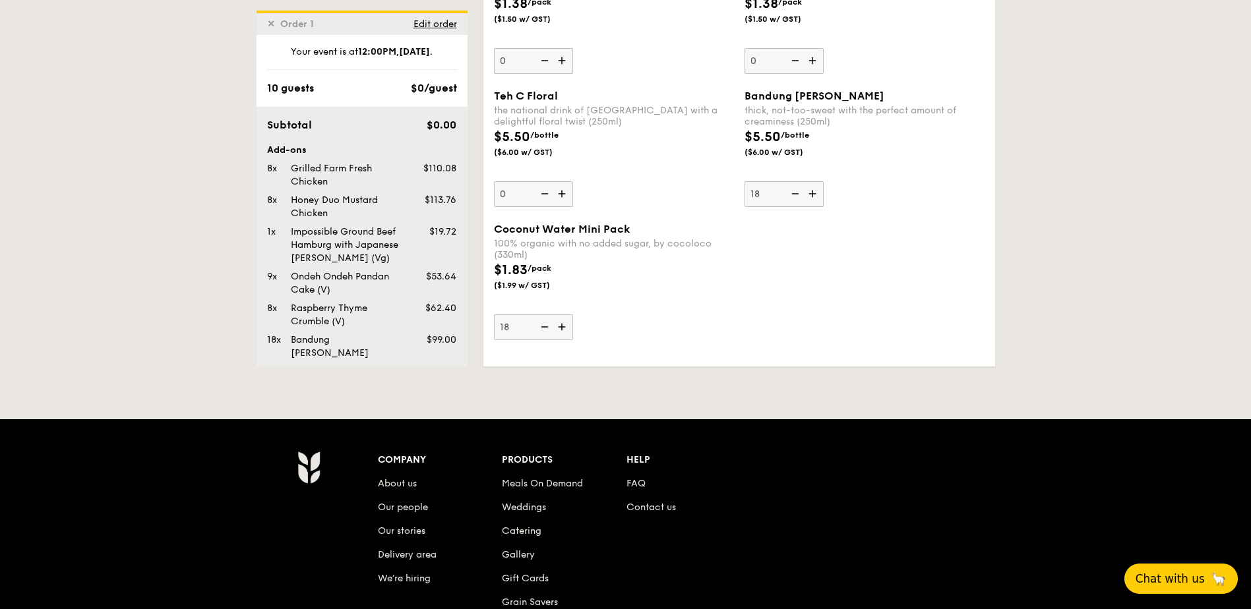
click at [545, 328] on img at bounding box center [543, 326] width 20 height 25
click at [545, 328] on input "18" at bounding box center [533, 327] width 79 height 26
click at [545, 328] on img at bounding box center [543, 326] width 20 height 25
click at [545, 328] on input "17" at bounding box center [533, 327] width 79 height 26
click at [545, 328] on img at bounding box center [543, 326] width 20 height 25
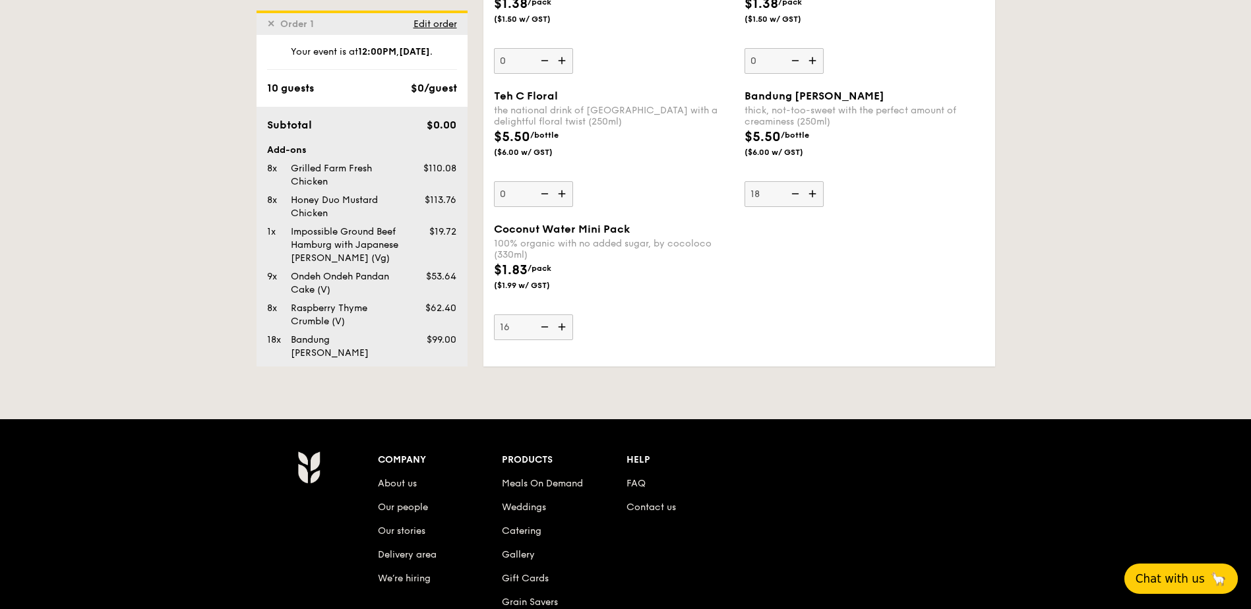
click at [545, 328] on input "16" at bounding box center [533, 327] width 79 height 26
click at [545, 327] on img at bounding box center [543, 326] width 20 height 25
click at [545, 327] on input "15" at bounding box center [533, 327] width 79 height 26
click at [545, 327] on img at bounding box center [543, 326] width 20 height 25
click at [545, 327] on input "14" at bounding box center [533, 327] width 79 height 26
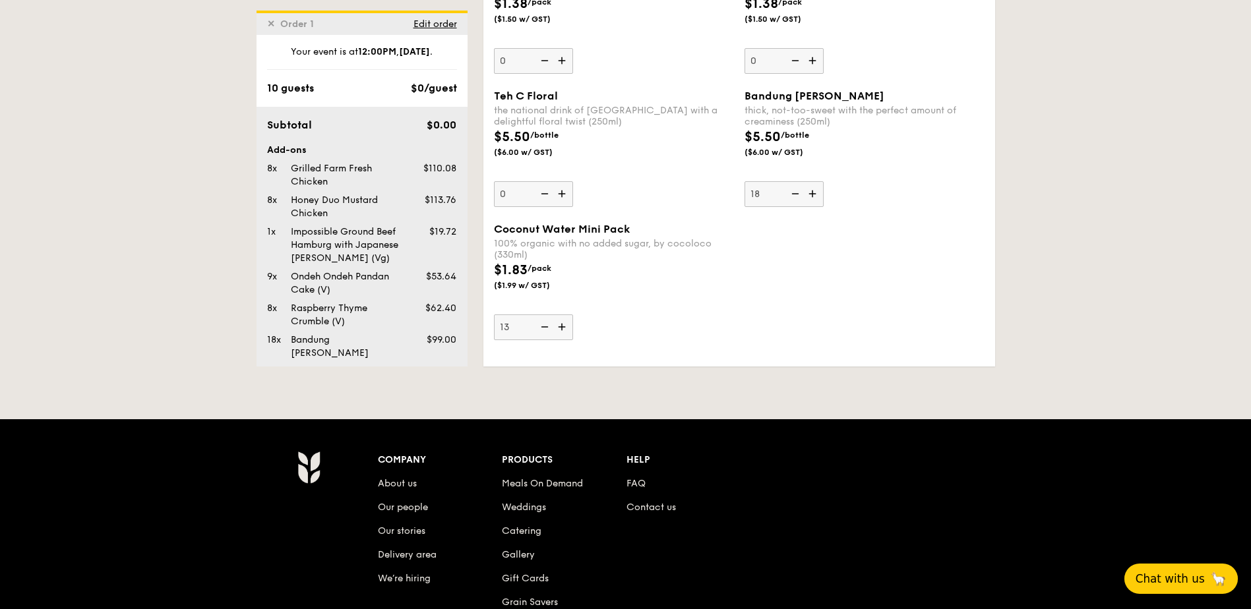
click at [545, 326] on img at bounding box center [543, 326] width 20 height 25
click at [545, 326] on input "13" at bounding box center [533, 327] width 79 height 26
click at [545, 326] on img at bounding box center [543, 326] width 20 height 25
click at [545, 326] on input "12" at bounding box center [533, 327] width 79 height 26
click at [546, 326] on img at bounding box center [543, 326] width 20 height 25
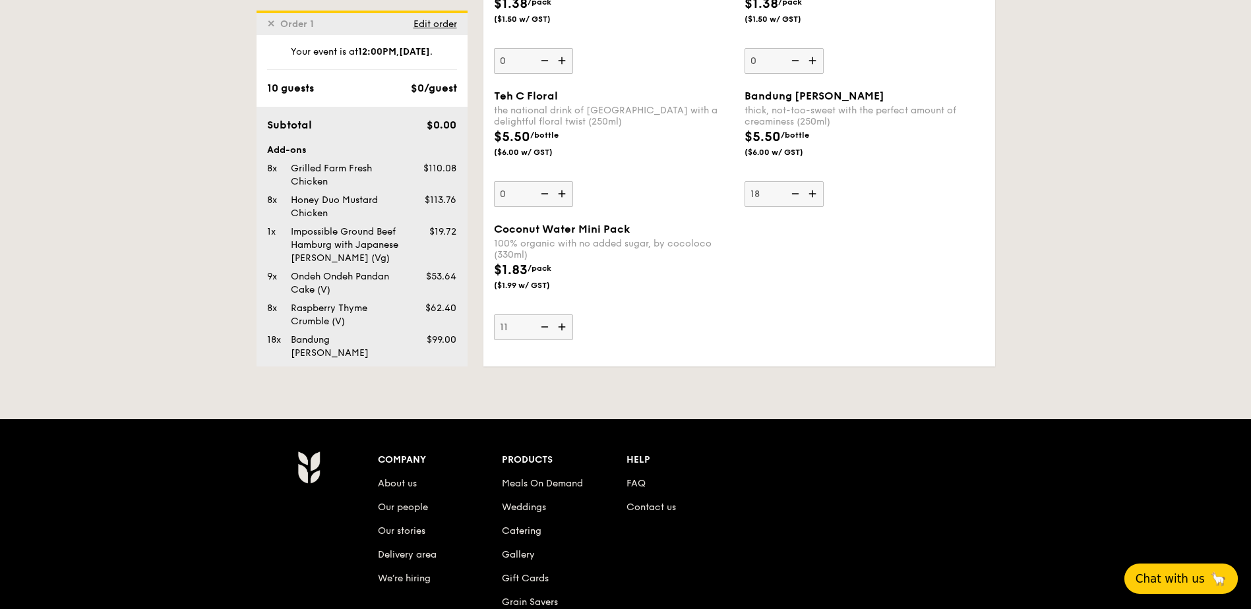
click at [546, 326] on input "11" at bounding box center [533, 327] width 79 height 26
click at [546, 326] on img at bounding box center [543, 326] width 20 height 25
click at [546, 326] on input "10" at bounding box center [533, 327] width 79 height 26
click at [546, 326] on img at bounding box center [543, 326] width 20 height 25
click at [546, 326] on input "9" at bounding box center [533, 327] width 79 height 26
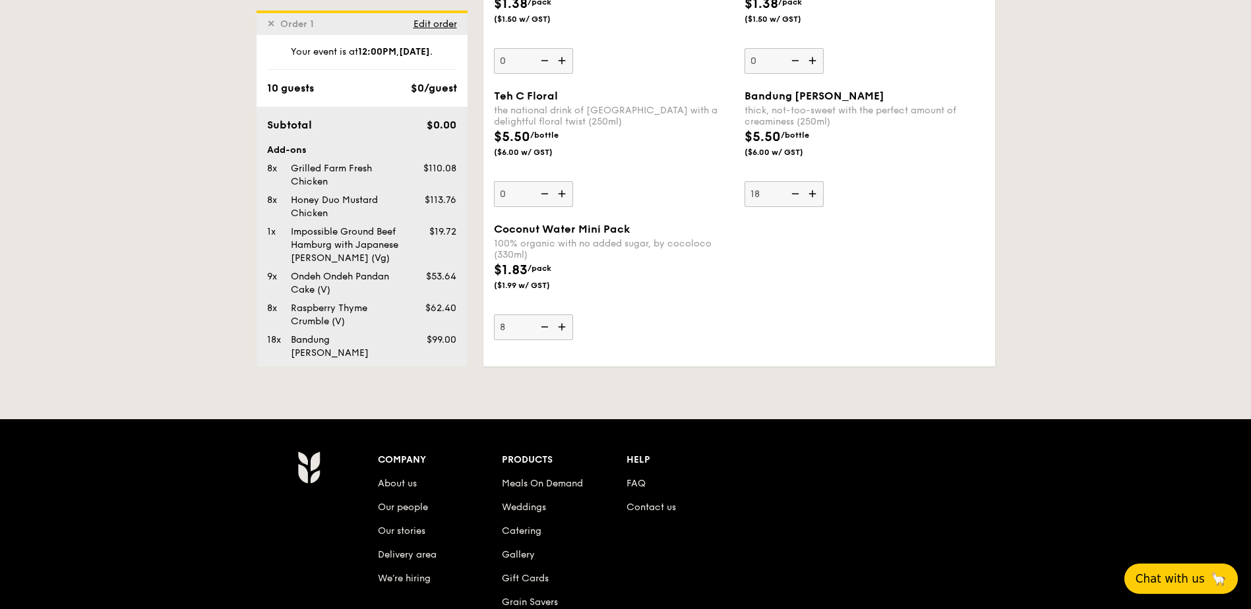
click at [546, 326] on img at bounding box center [543, 326] width 20 height 25
click at [546, 326] on input "8" at bounding box center [533, 327] width 79 height 26
click at [547, 326] on img at bounding box center [543, 326] width 20 height 25
click at [547, 326] on input "7" at bounding box center [533, 327] width 79 height 26
click at [547, 326] on img at bounding box center [543, 326] width 20 height 25
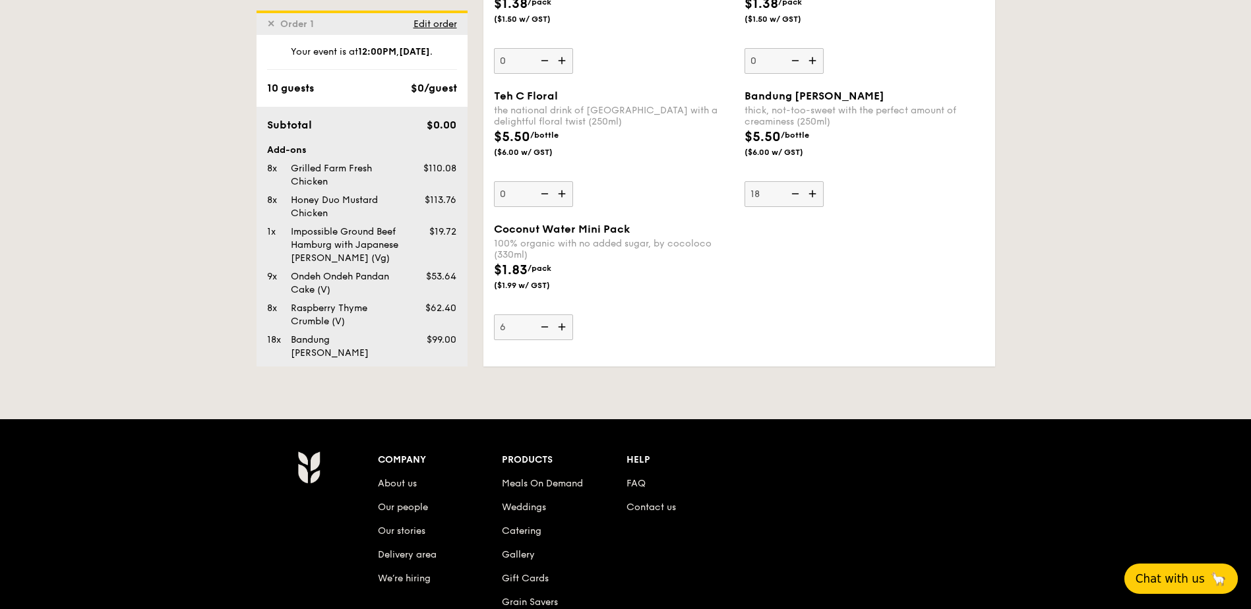
click at [547, 326] on input "6" at bounding box center [533, 327] width 79 height 26
click at [547, 326] on img at bounding box center [543, 326] width 20 height 25
click at [547, 326] on input "5" at bounding box center [533, 327] width 79 height 26
click at [547, 327] on img at bounding box center [543, 326] width 20 height 25
click at [547, 327] on input "4" at bounding box center [533, 327] width 79 height 26
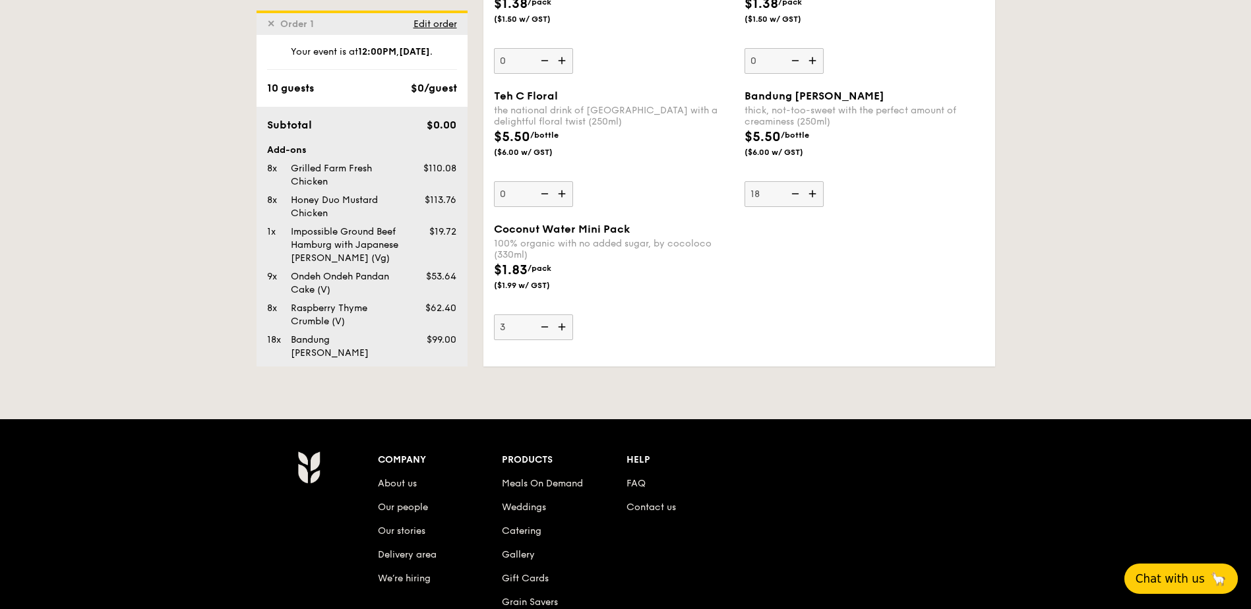
click at [547, 327] on img at bounding box center [543, 326] width 20 height 25
click at [547, 327] on input "3" at bounding box center [533, 327] width 79 height 26
click at [547, 328] on img at bounding box center [543, 326] width 20 height 25
click at [547, 328] on input "2" at bounding box center [533, 327] width 79 height 26
click at [547, 328] on img at bounding box center [543, 326] width 20 height 25
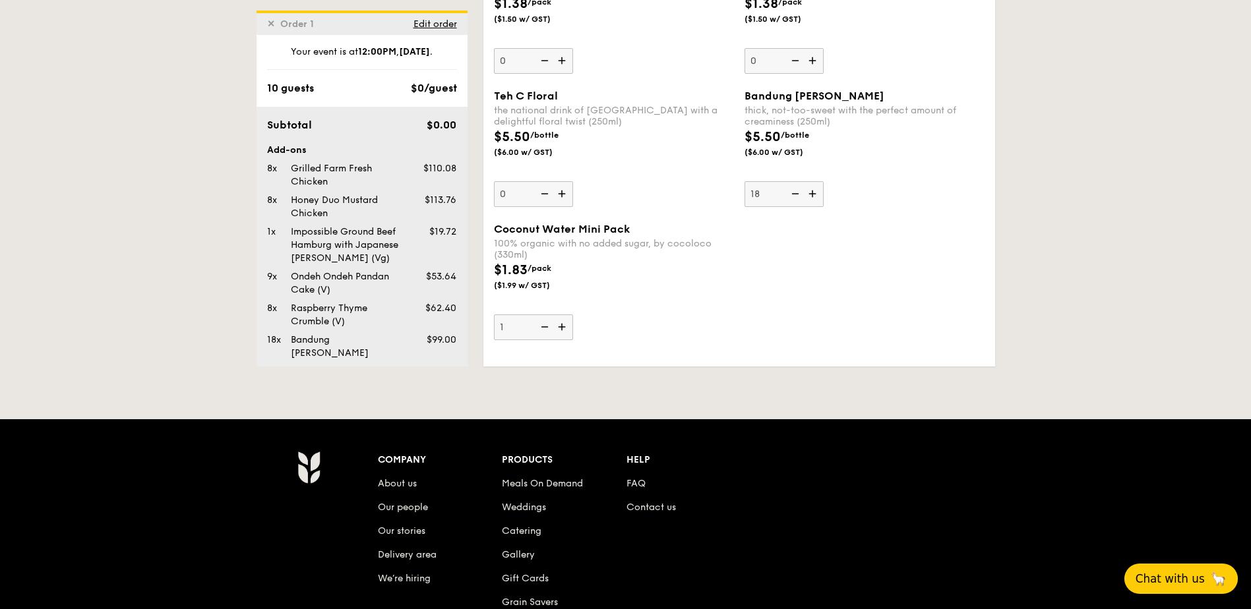
click at [547, 328] on input "1" at bounding box center [533, 327] width 79 height 26
type input "0"
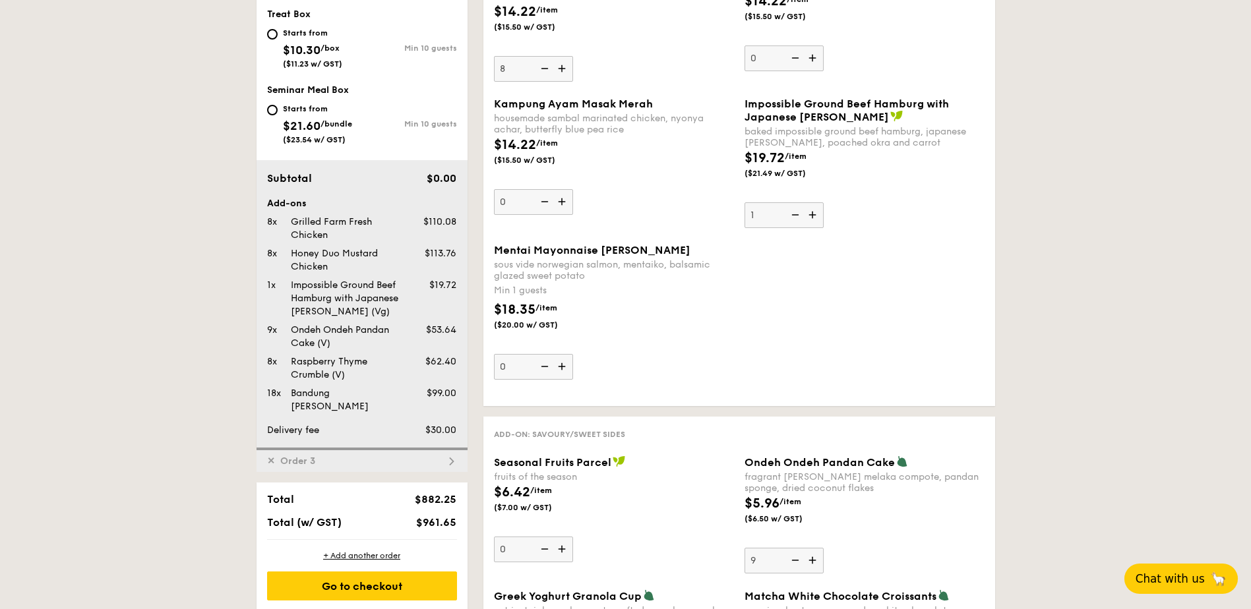
scroll to position [725, 0]
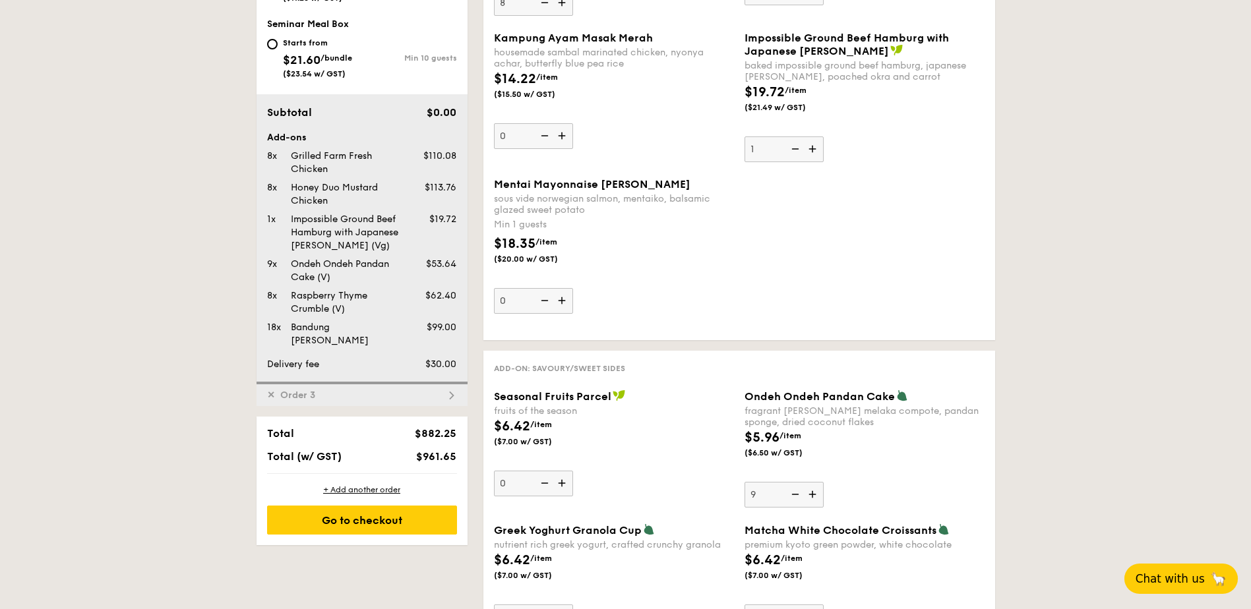
click at [298, 390] on span "Order 3" at bounding box center [297, 395] width 45 height 11
type input "17"
type input "0"
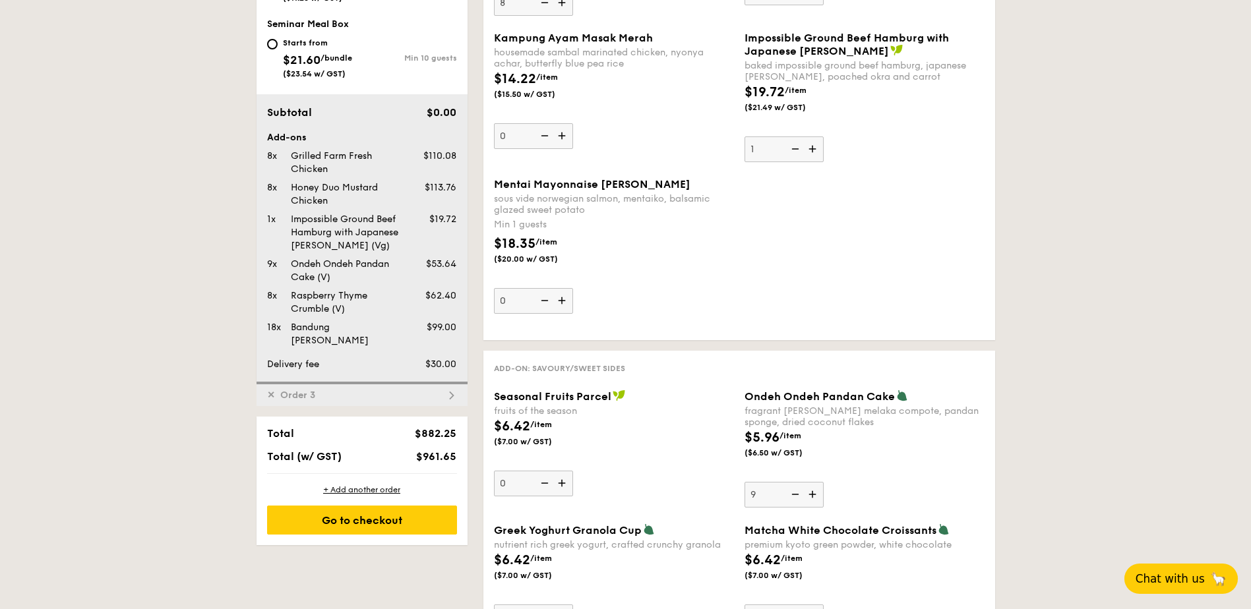
type input "17"
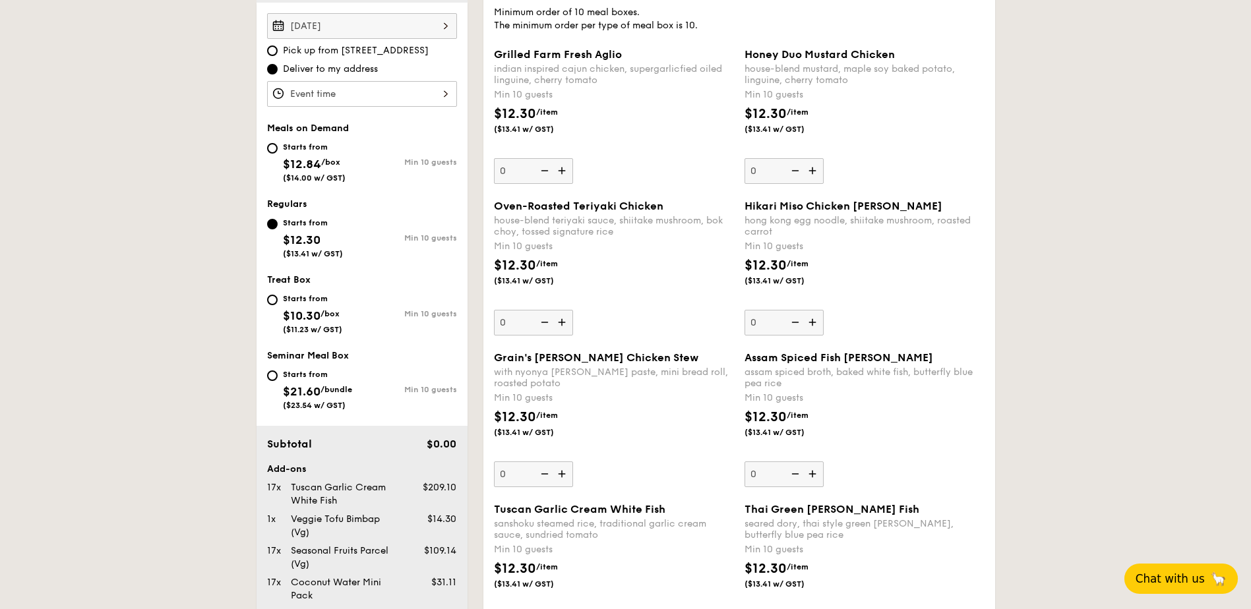
scroll to position [376, 0]
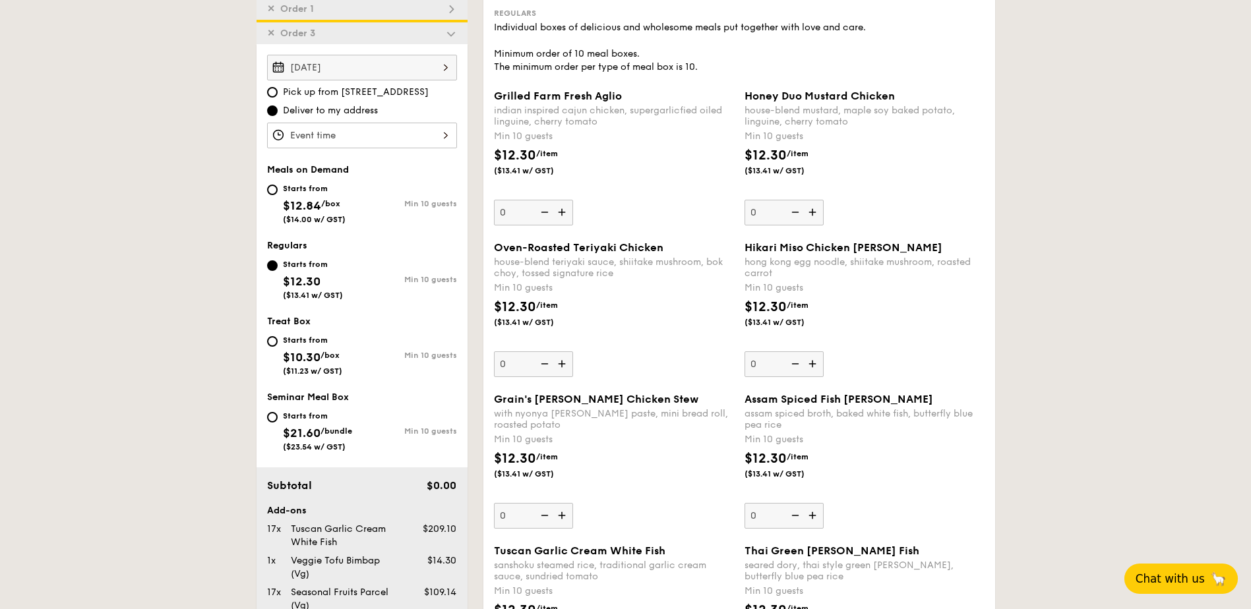
click at [349, 140] on div at bounding box center [362, 136] width 190 height 26
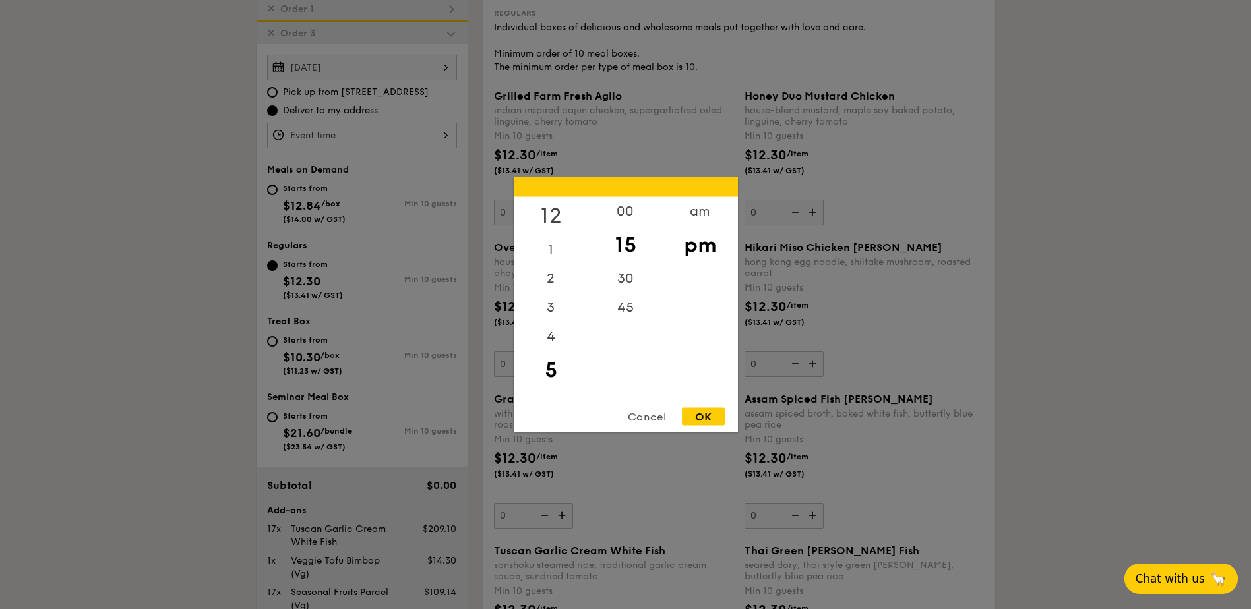
click at [547, 212] on div "12" at bounding box center [551, 216] width 74 height 38
click at [640, 219] on div "00" at bounding box center [625, 216] width 74 height 38
click at [709, 415] on div "OK" at bounding box center [703, 417] width 43 height 18
type input "12:00PM"
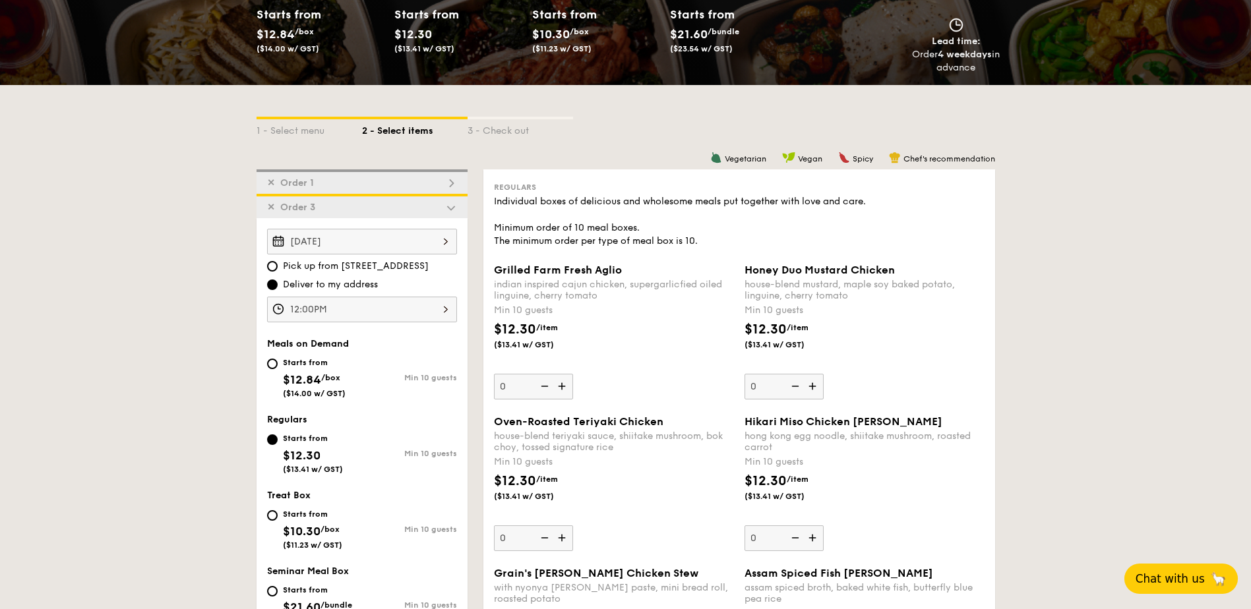
scroll to position [179, 0]
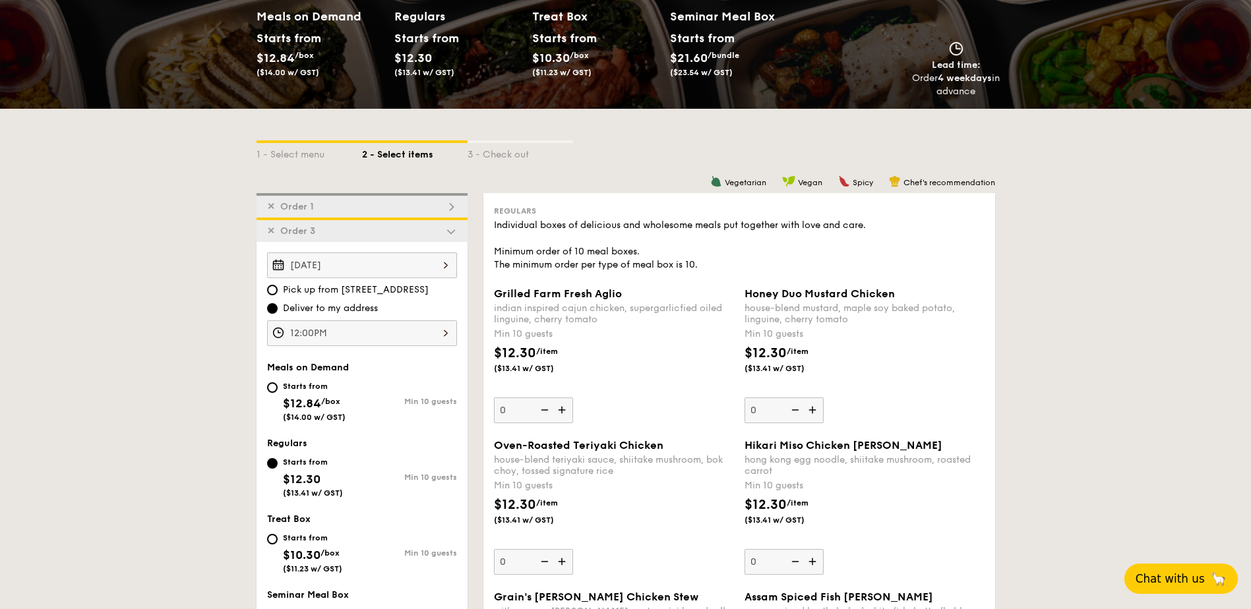
click at [299, 204] on span "Order 1" at bounding box center [297, 206] width 44 height 11
type input "0"
type input "9"
type input "8"
type input "18"
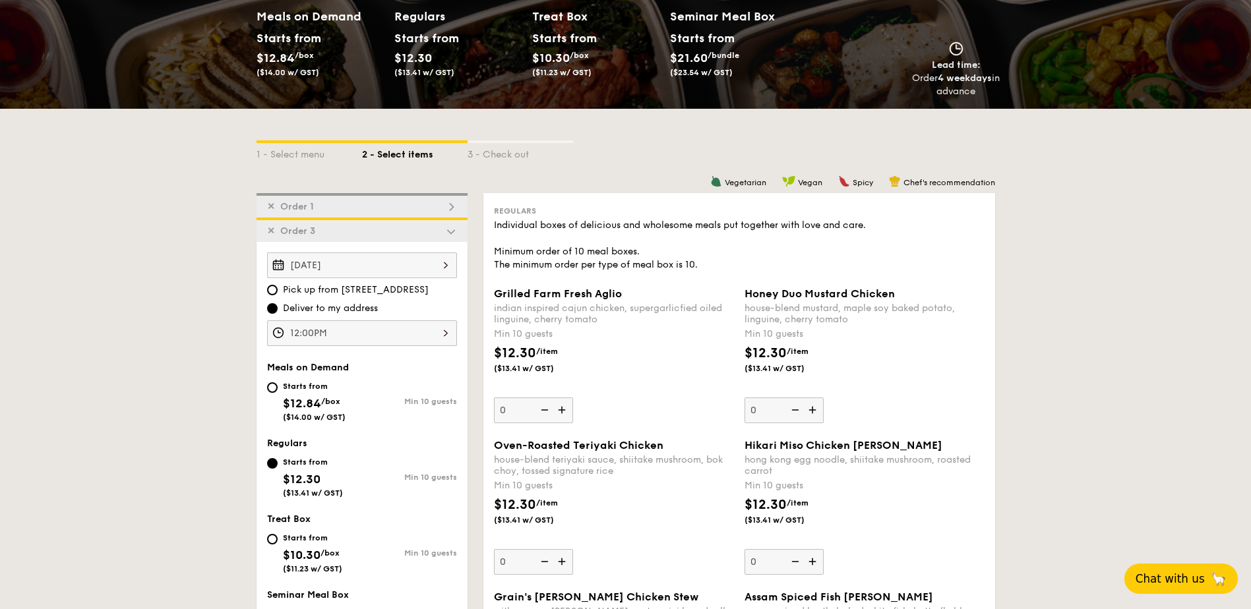
type input "0"
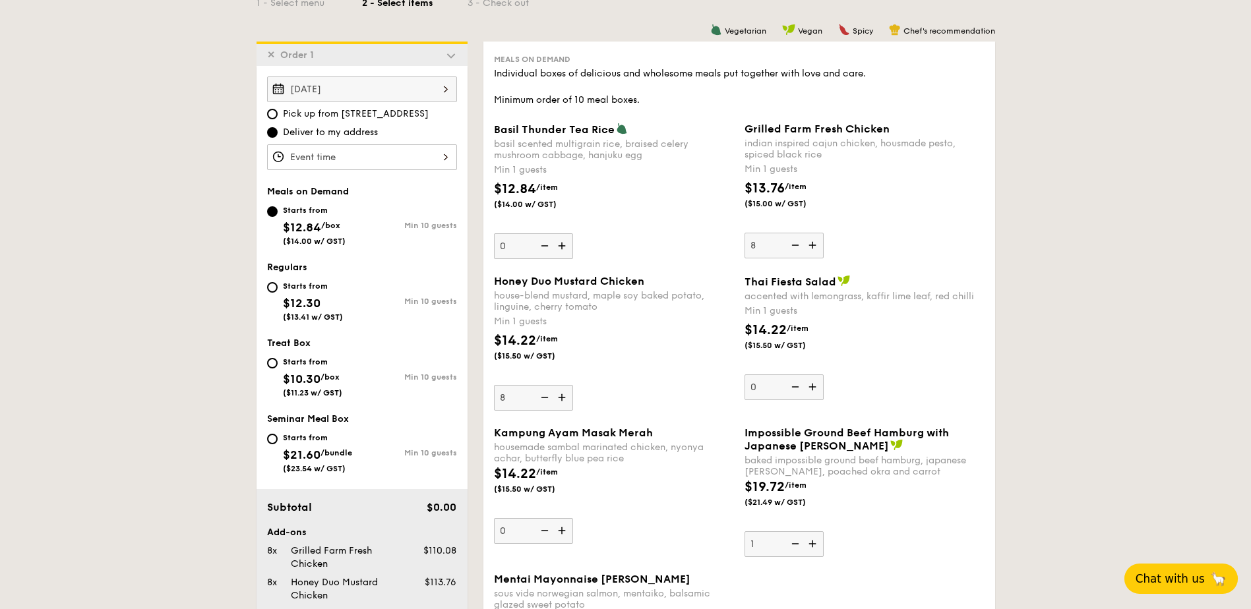
scroll to position [352, 0]
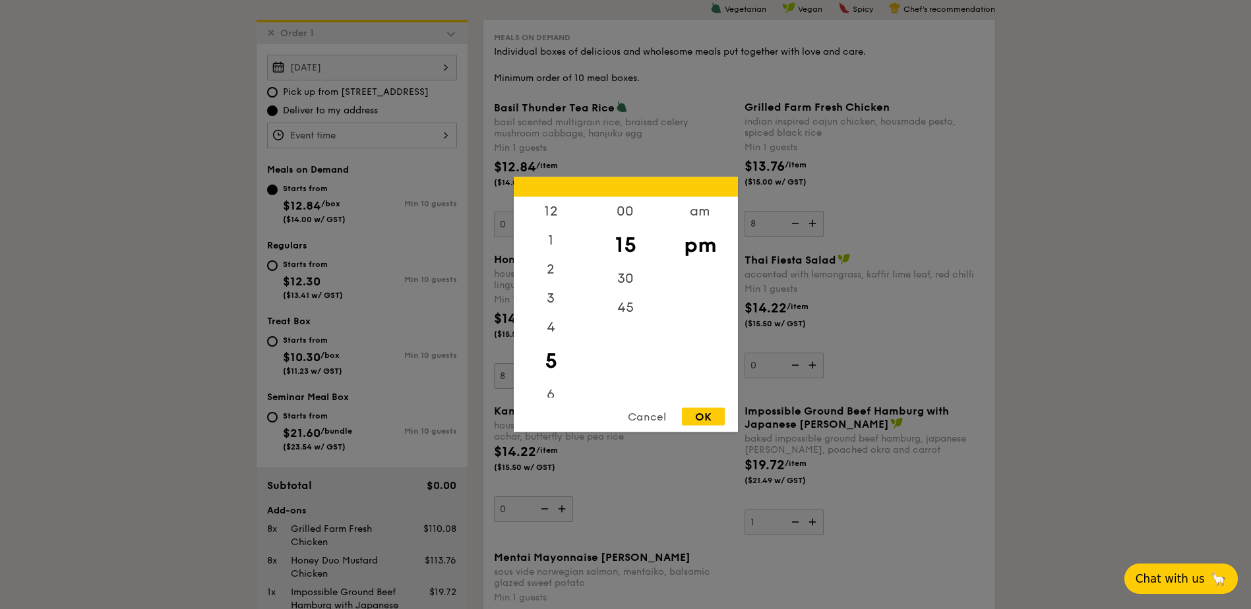
click at [327, 133] on div "12 1 2 3 4 5 6 7 8 9 10 11 00 15 30 45 am pm Cancel OK" at bounding box center [362, 136] width 190 height 26
click at [552, 213] on div "12" at bounding box center [551, 216] width 74 height 38
drag, startPoint x: 621, startPoint y: 212, endPoint x: 650, endPoint y: 222, distance: 30.6
click at [621, 212] on div "00" at bounding box center [625, 216] width 74 height 38
click at [698, 244] on div "pm" at bounding box center [700, 245] width 74 height 38
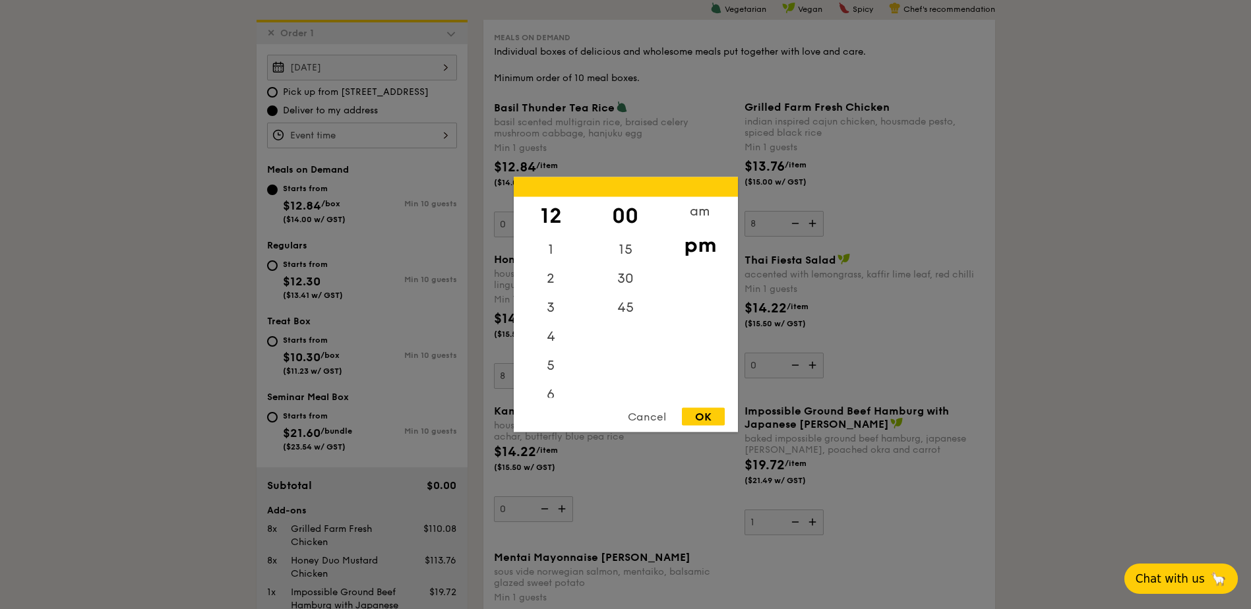
click at [696, 413] on div "OK" at bounding box center [703, 417] width 43 height 18
type input "12:00PM"
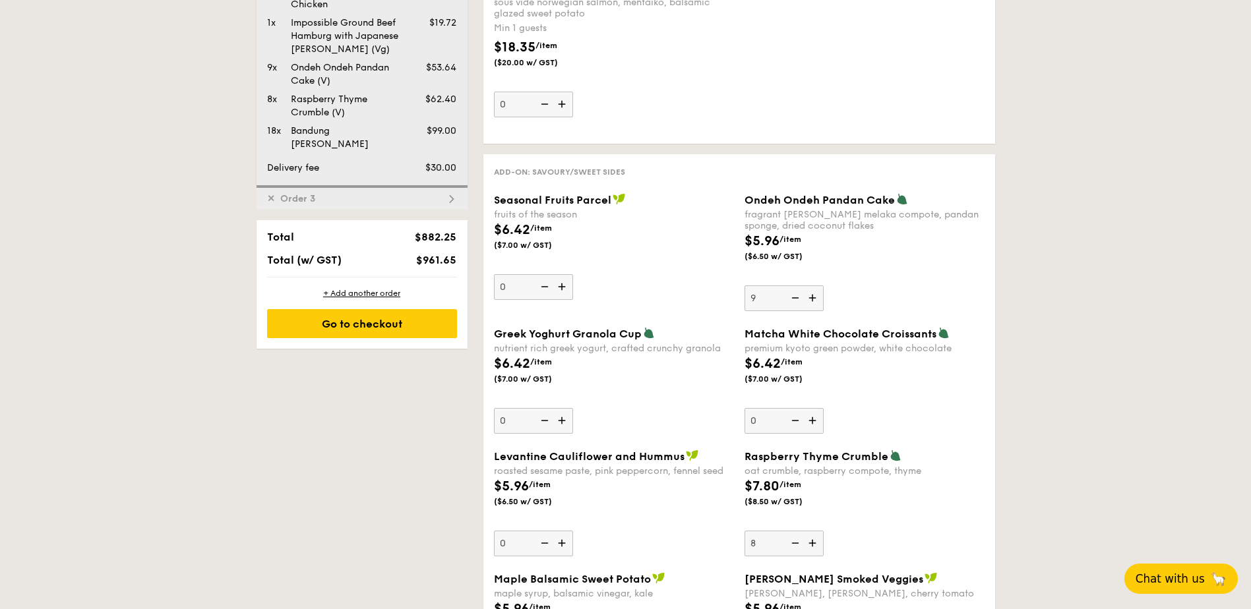
scroll to position [945, 0]
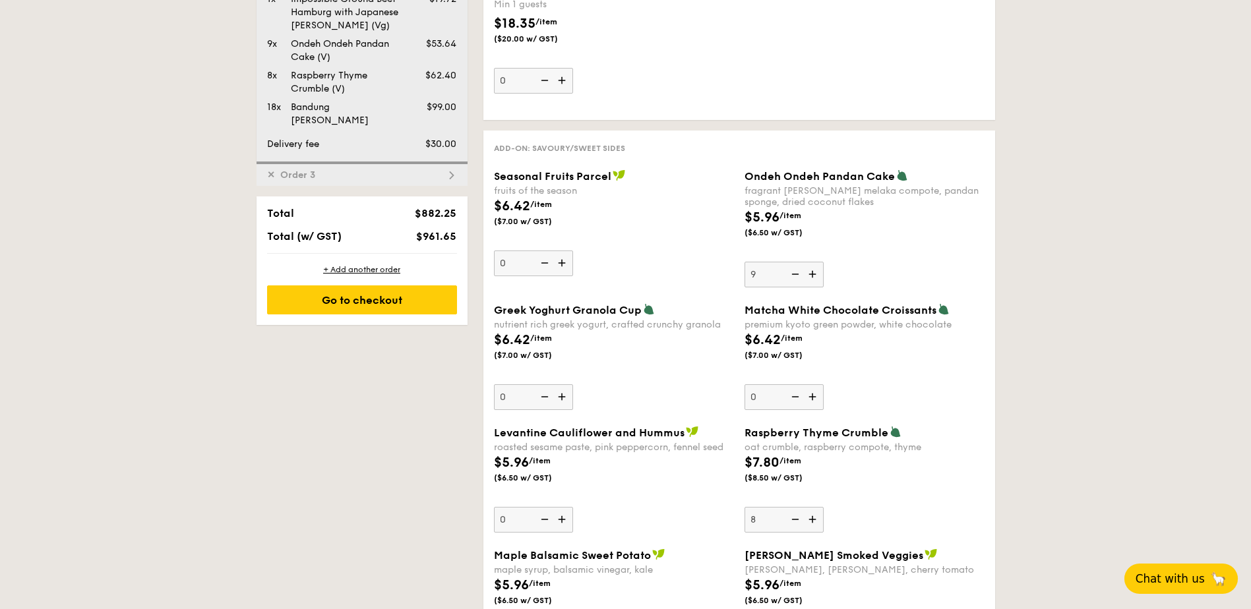
click at [341, 162] on div "✕ Order 3" at bounding box center [361, 174] width 211 height 24
type input "17"
type input "0"
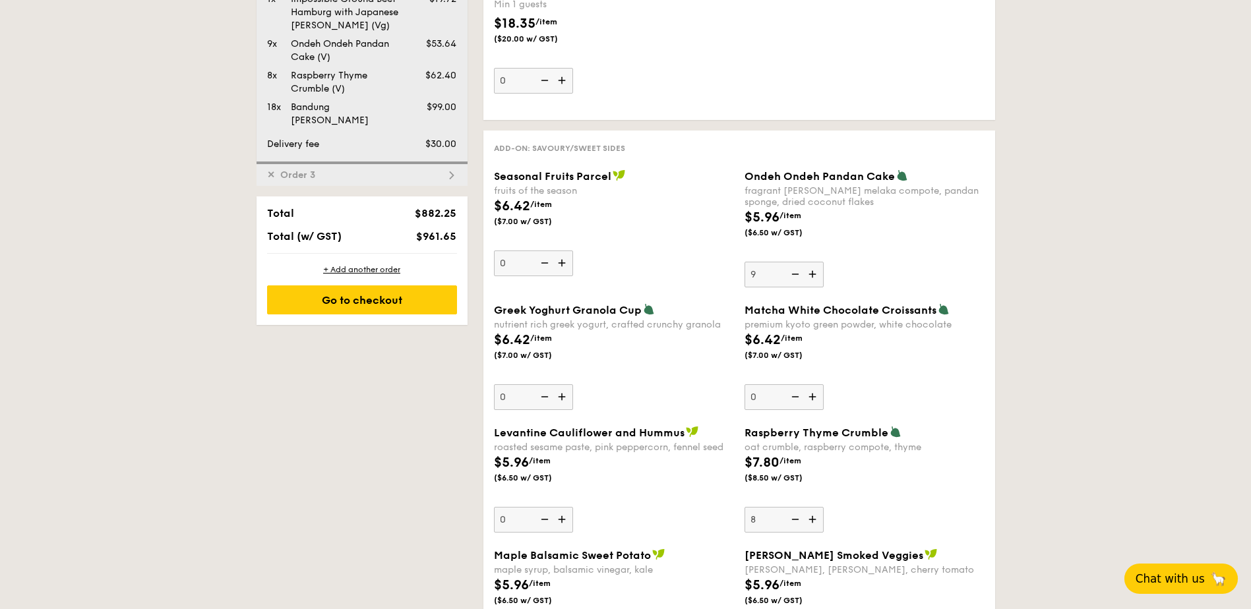
type input "17"
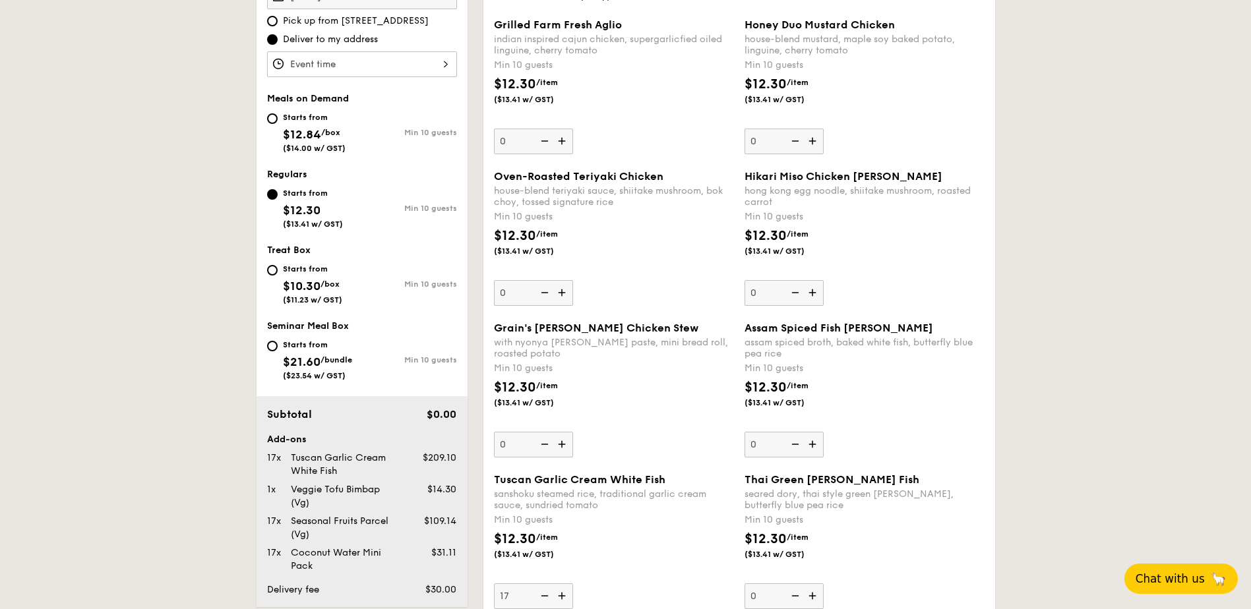
scroll to position [376, 0]
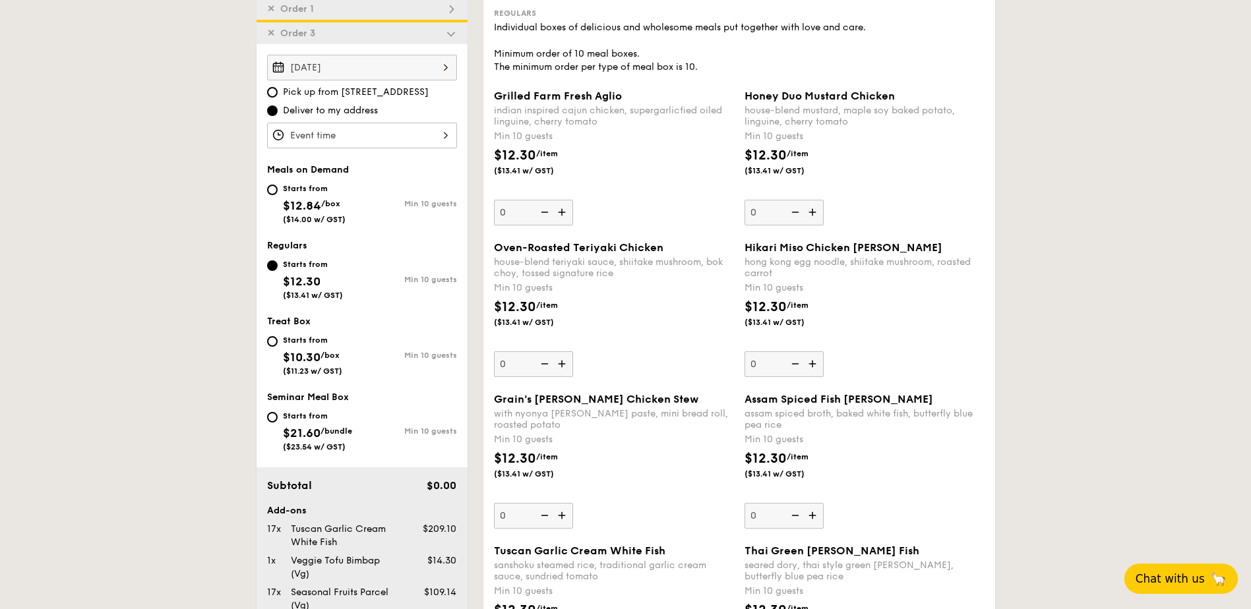
click at [330, 134] on div at bounding box center [362, 136] width 190 height 26
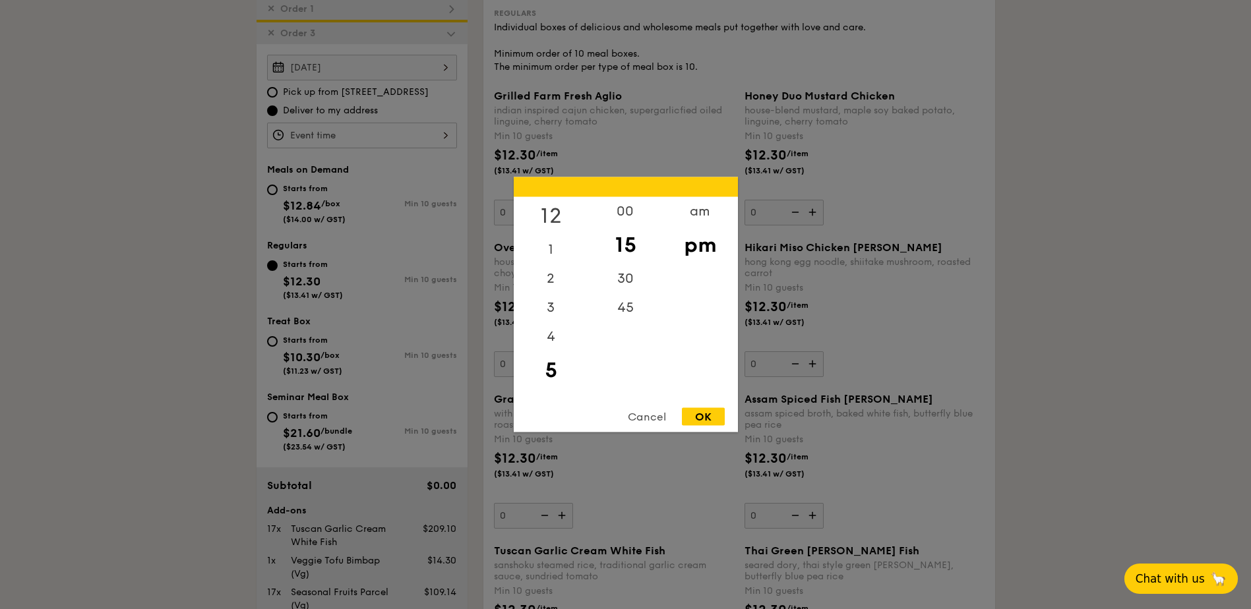
click at [557, 210] on div "12" at bounding box center [551, 216] width 74 height 38
click at [614, 207] on div "00" at bounding box center [625, 216] width 74 height 38
click at [706, 410] on div "OK" at bounding box center [703, 417] width 43 height 18
type input "12:00PM"
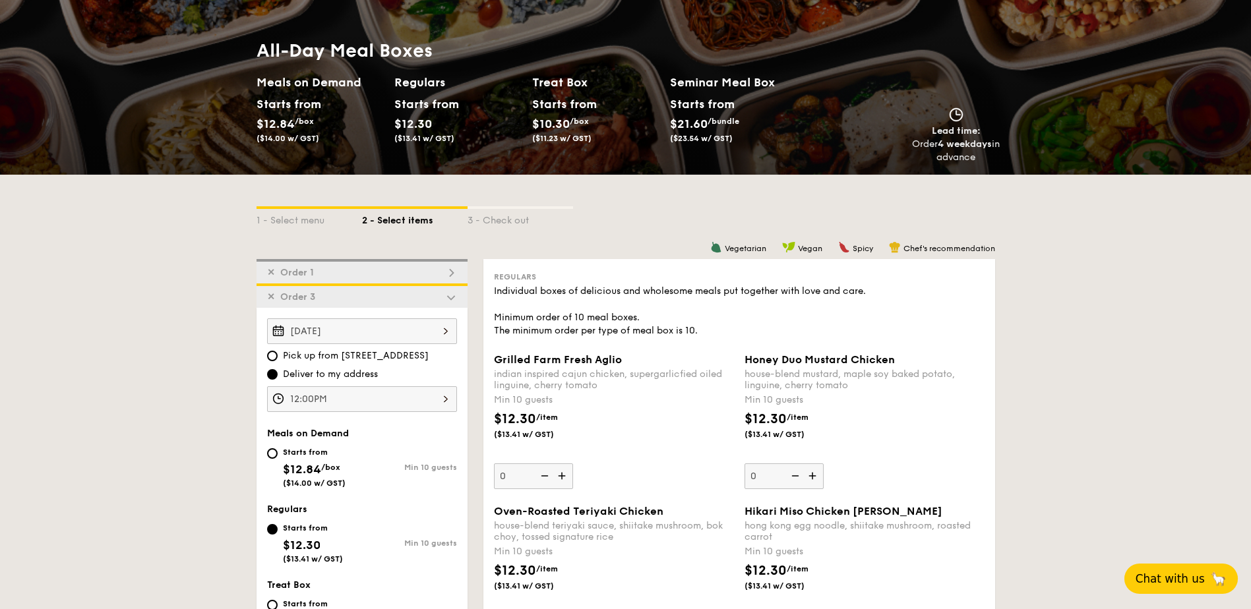
click at [318, 274] on span "Order 1" at bounding box center [297, 272] width 44 height 11
type input "0"
type input "9"
type input "8"
type input "18"
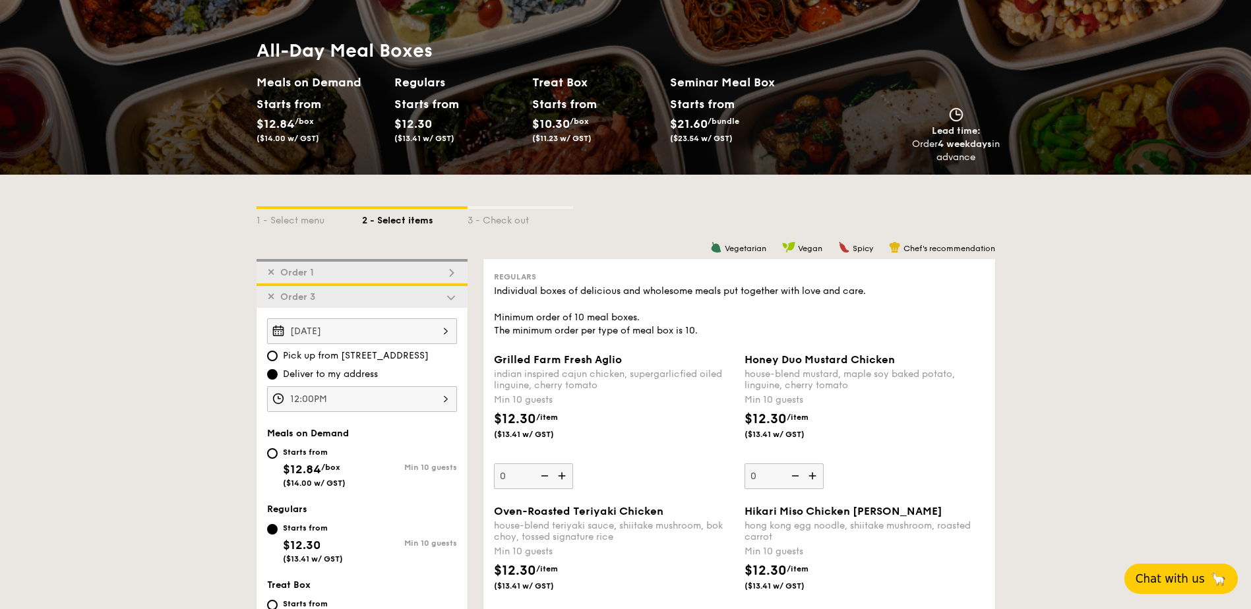
type input "0"
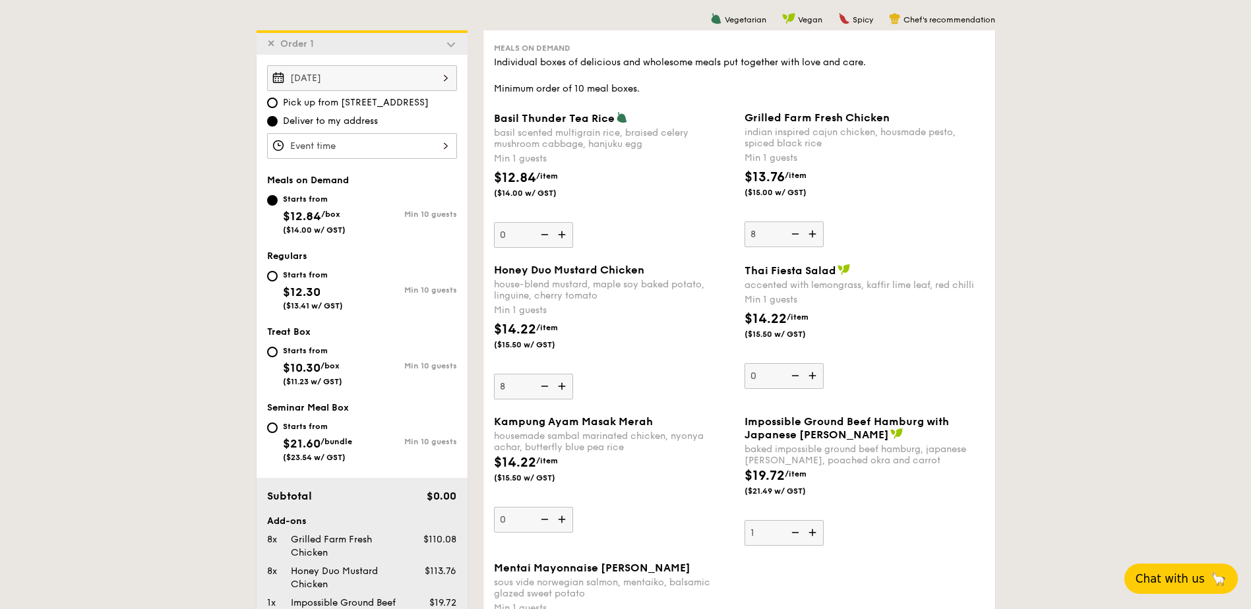
scroll to position [352, 0]
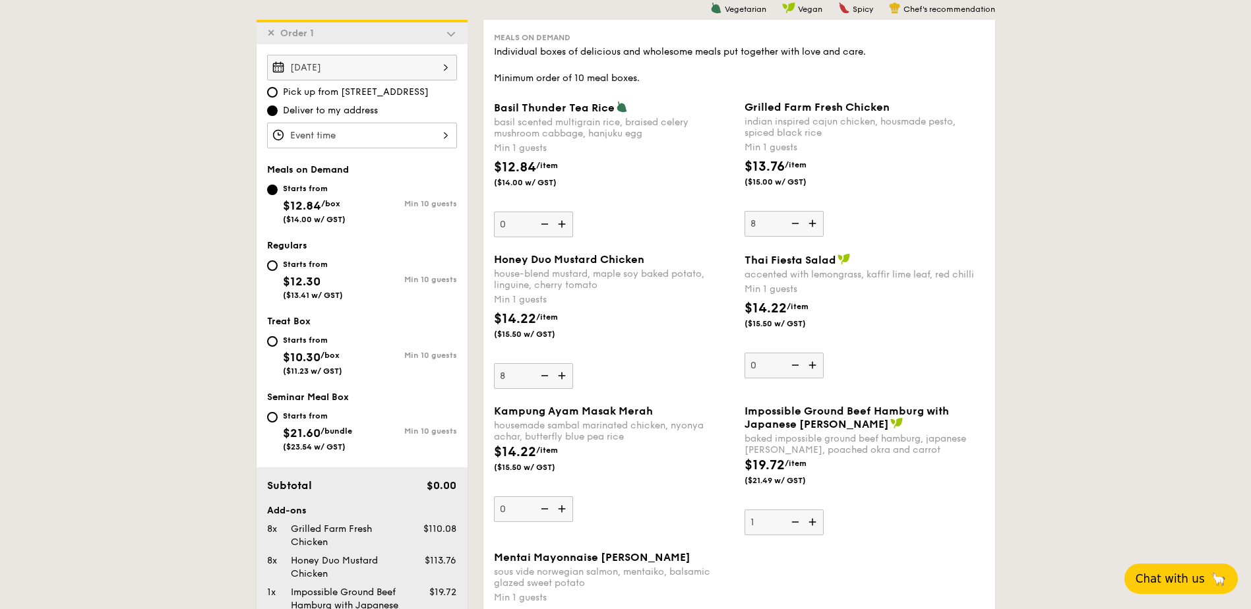
click at [328, 134] on div at bounding box center [362, 136] width 190 height 26
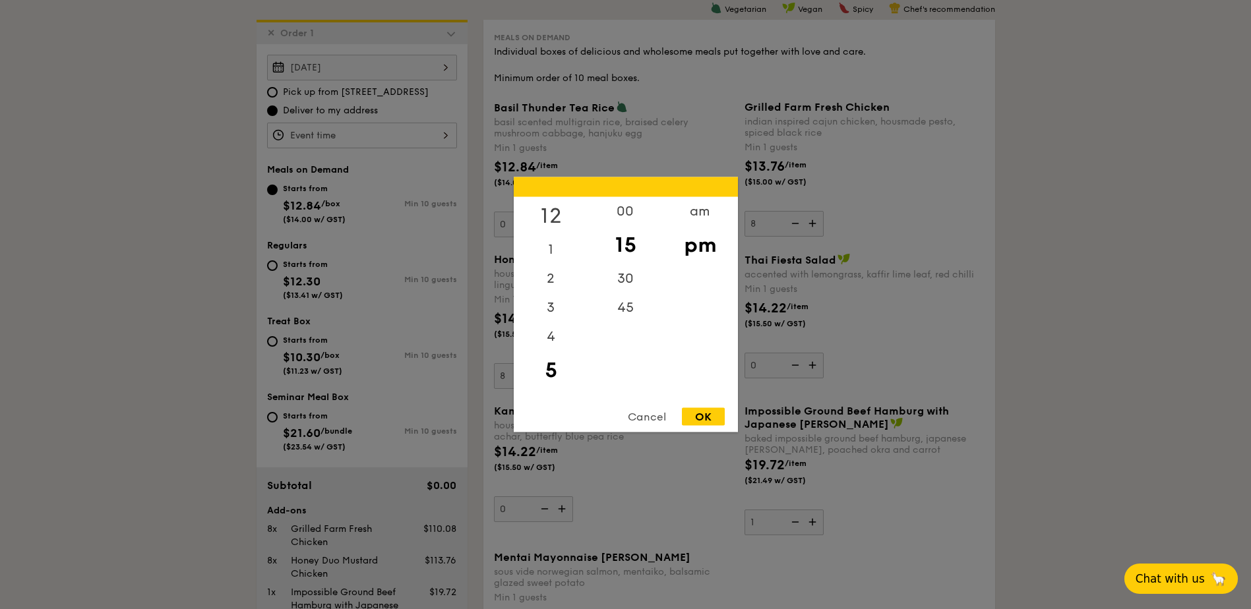
drag, startPoint x: 545, startPoint y: 207, endPoint x: 562, endPoint y: 214, distance: 19.2
click at [545, 207] on div "12" at bounding box center [551, 216] width 74 height 38
click at [625, 212] on div "00" at bounding box center [625, 216] width 74 height 38
click at [713, 413] on div "OK" at bounding box center [703, 417] width 43 height 18
type input "12:00PM"
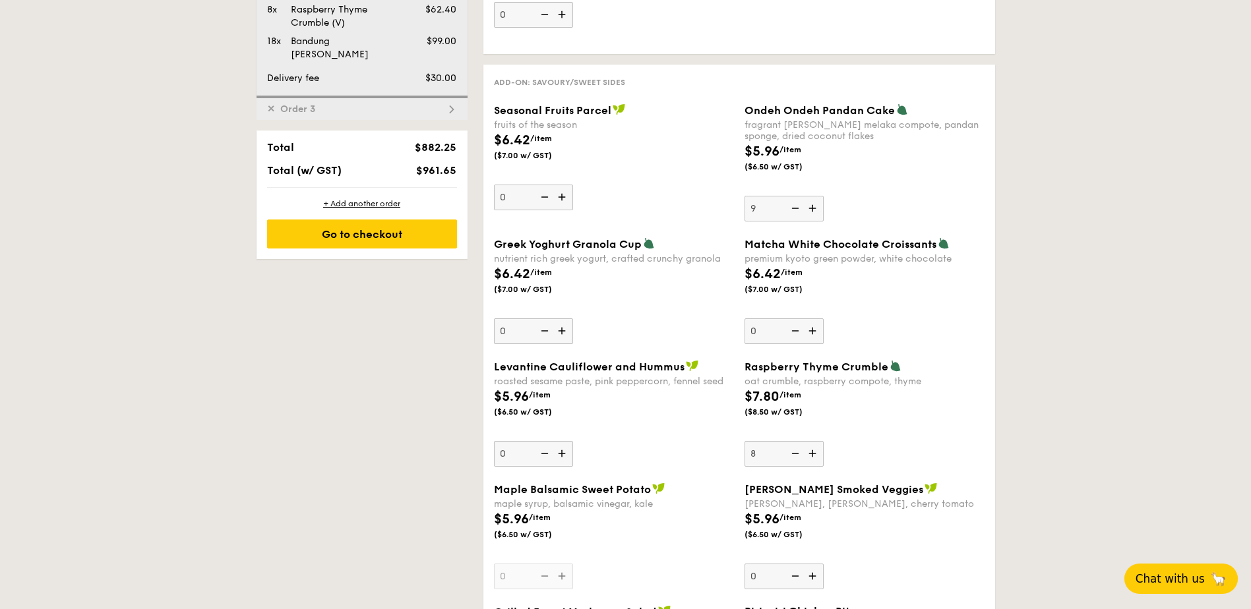
click at [316, 104] on span "Order 3" at bounding box center [297, 109] width 45 height 11
type input "17"
type input "0"
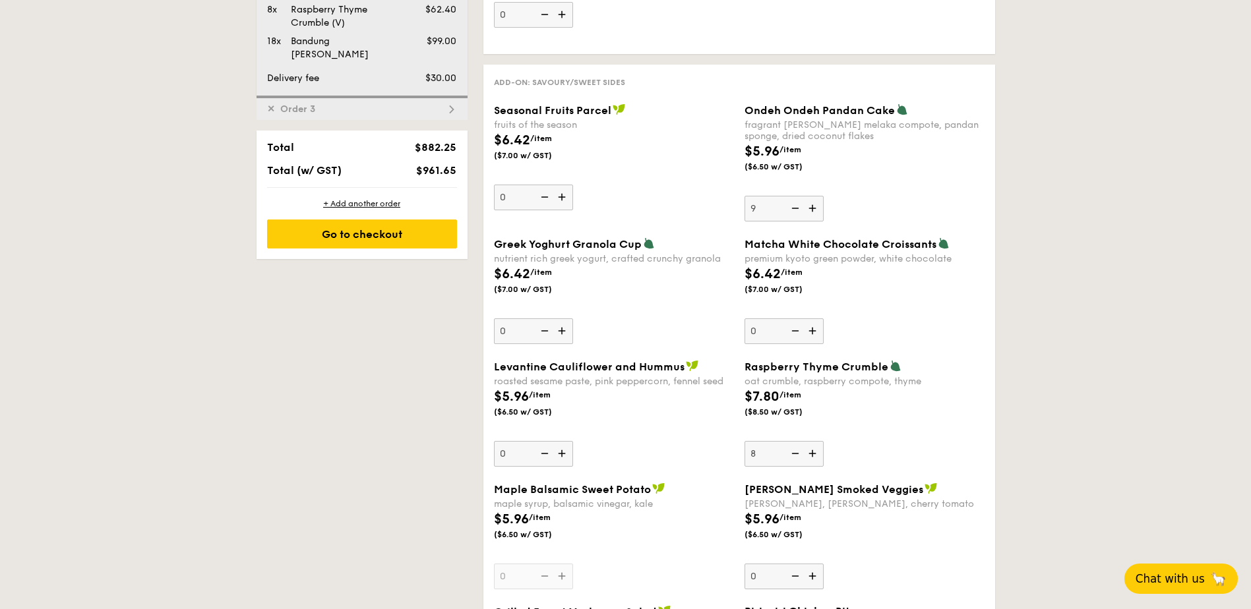
type input "17"
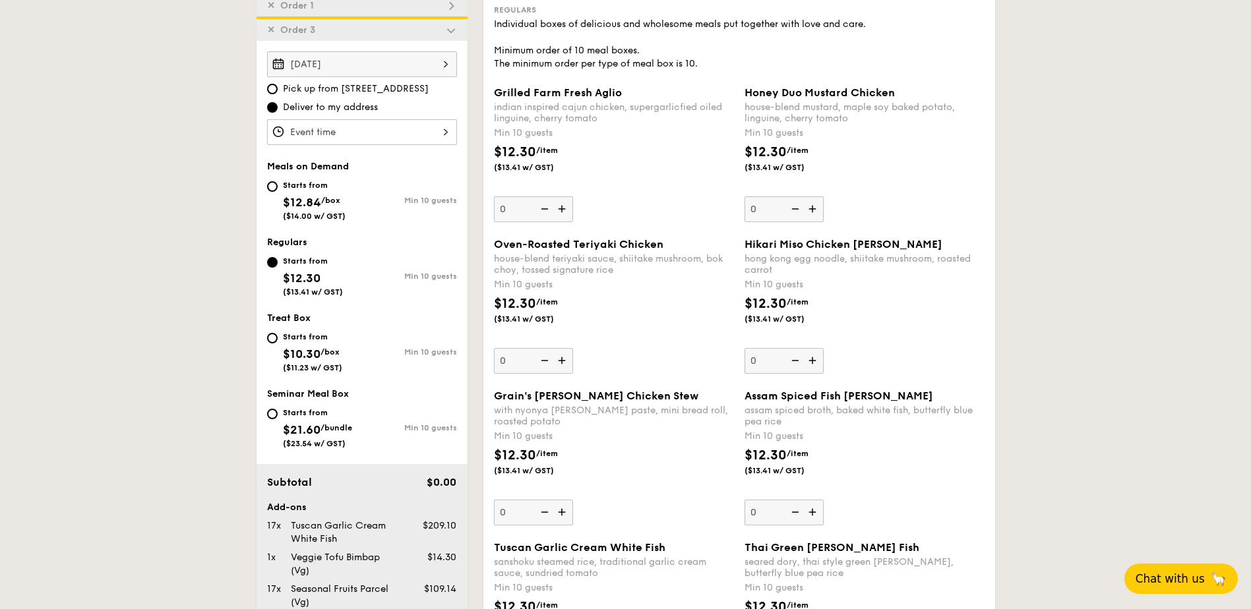
scroll to position [376, 0]
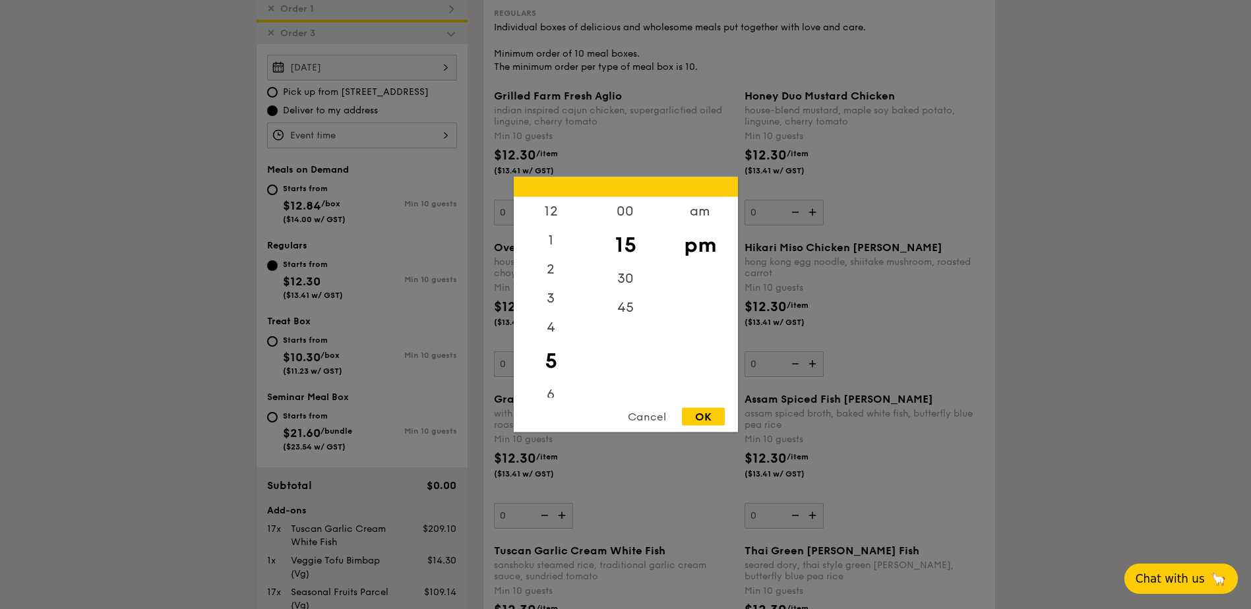
click at [338, 138] on div "12 1 2 3 4 5 6 7 8 9 10 11 00 15 30 45 am pm Cancel OK" at bounding box center [362, 136] width 190 height 26
click at [568, 206] on div "12" at bounding box center [551, 216] width 74 height 38
click at [627, 215] on div "00" at bounding box center [625, 216] width 74 height 38
click at [713, 413] on div "OK" at bounding box center [703, 417] width 43 height 18
type input "12:00PM"
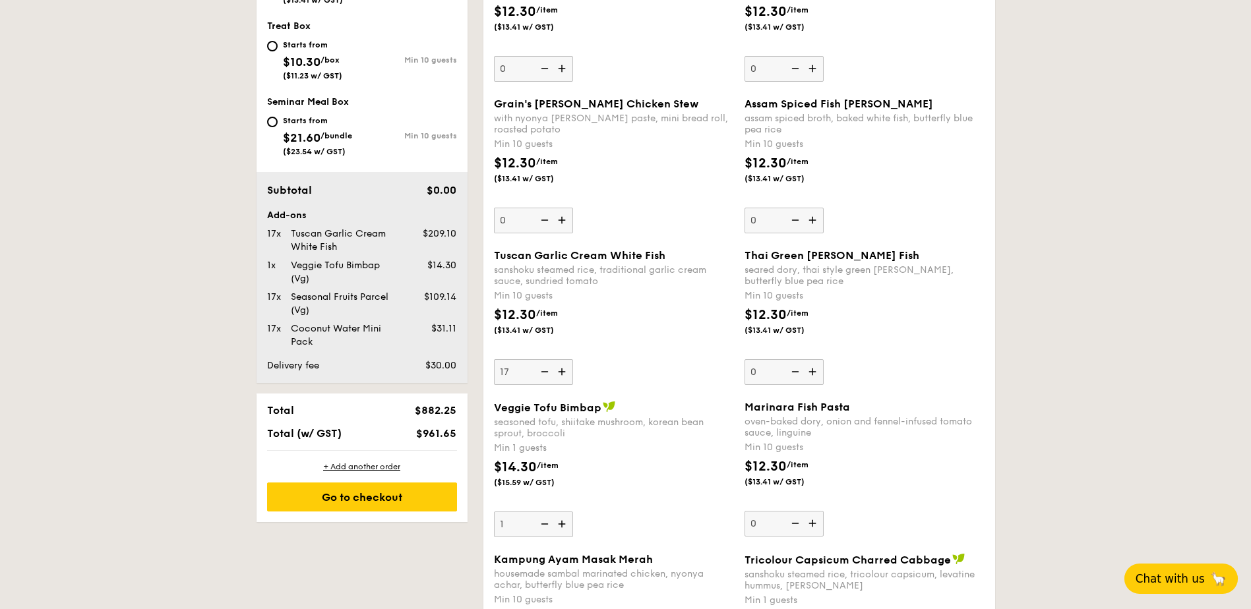
scroll to position [706, 0]
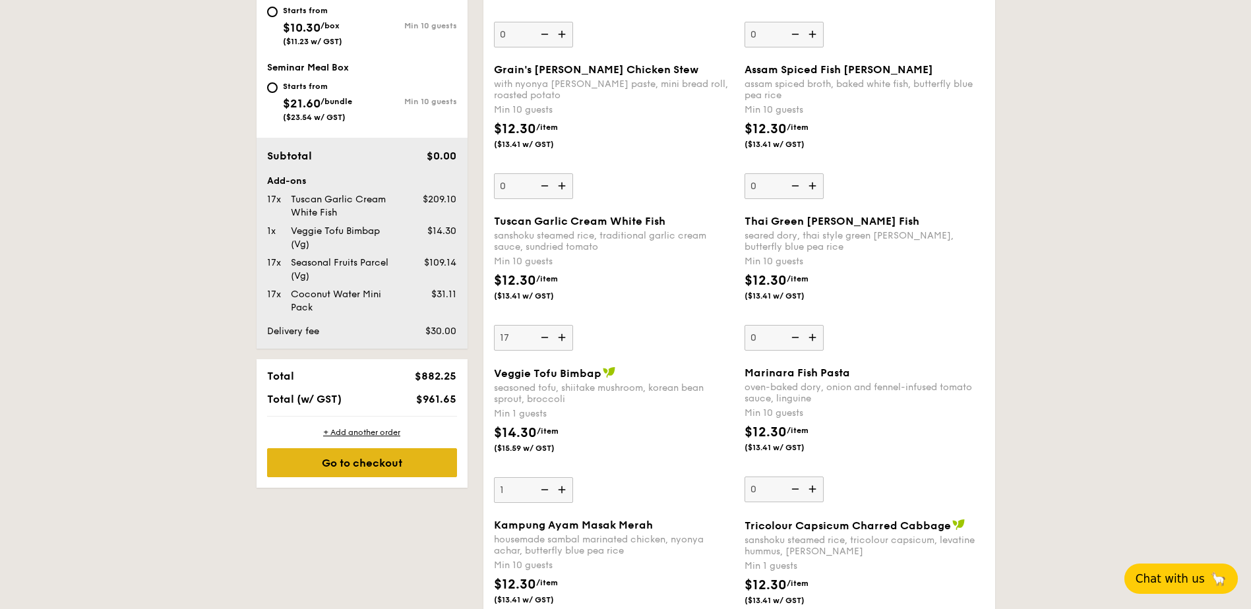
click at [391, 468] on div "Go to checkout" at bounding box center [362, 462] width 190 height 29
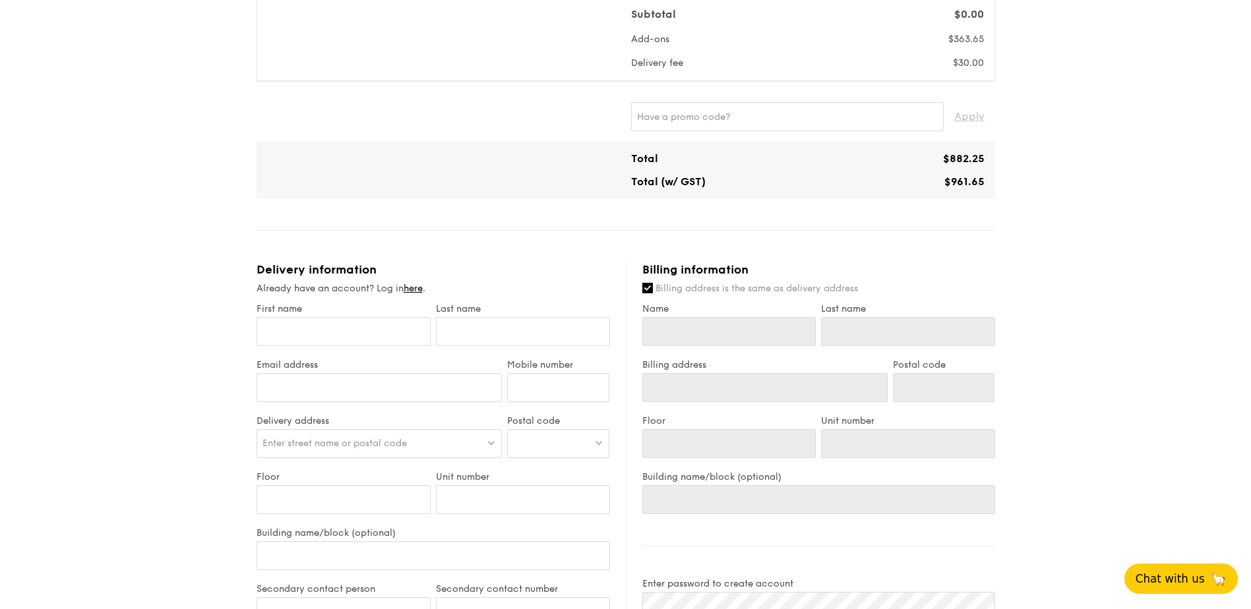
scroll to position [725, 0]
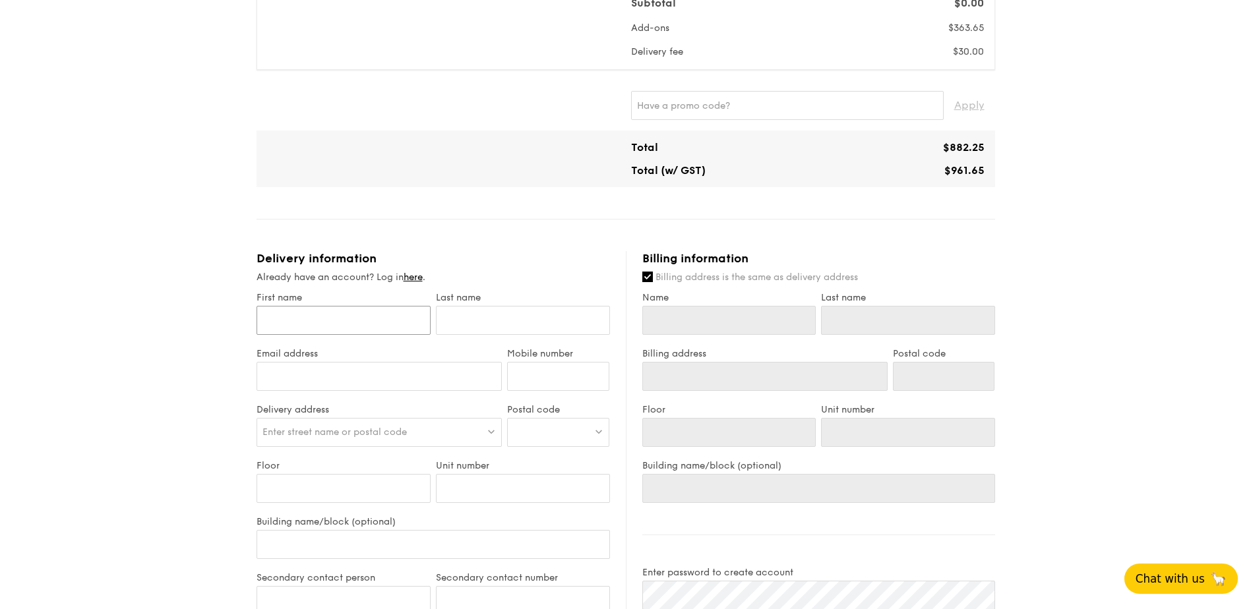
click at [346, 306] on input "First name" at bounding box center [343, 320] width 174 height 29
type input "Anting"
type input "Lin"
type input "lin.anting@cae.com"
type input "91175134"
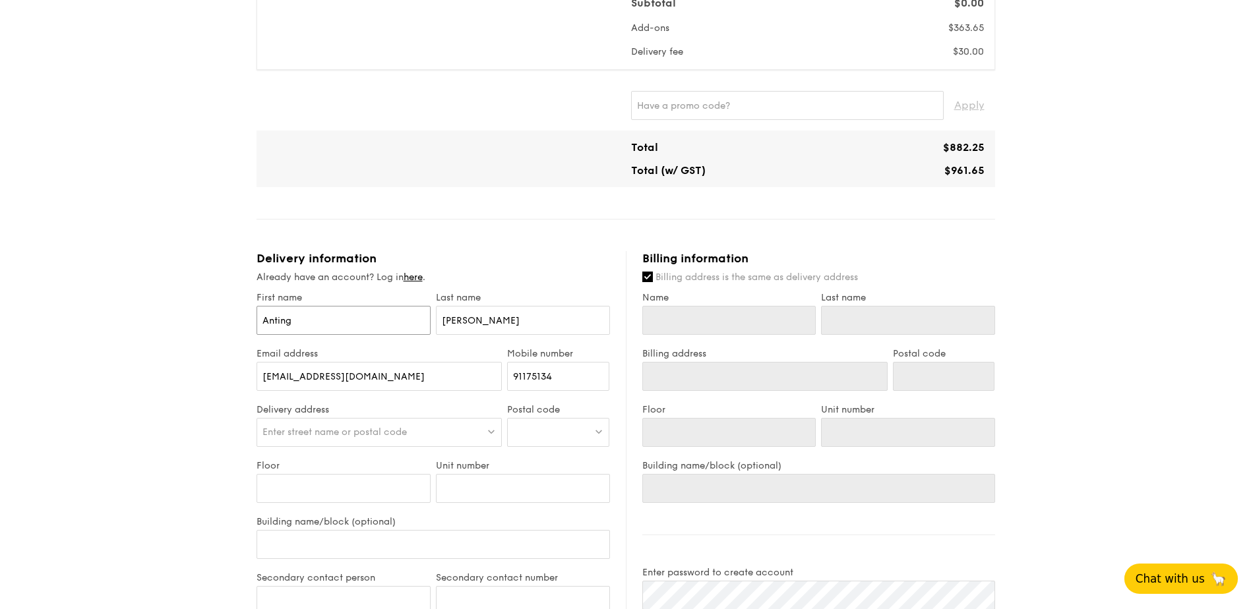
type input "Anting"
type input "Lin"
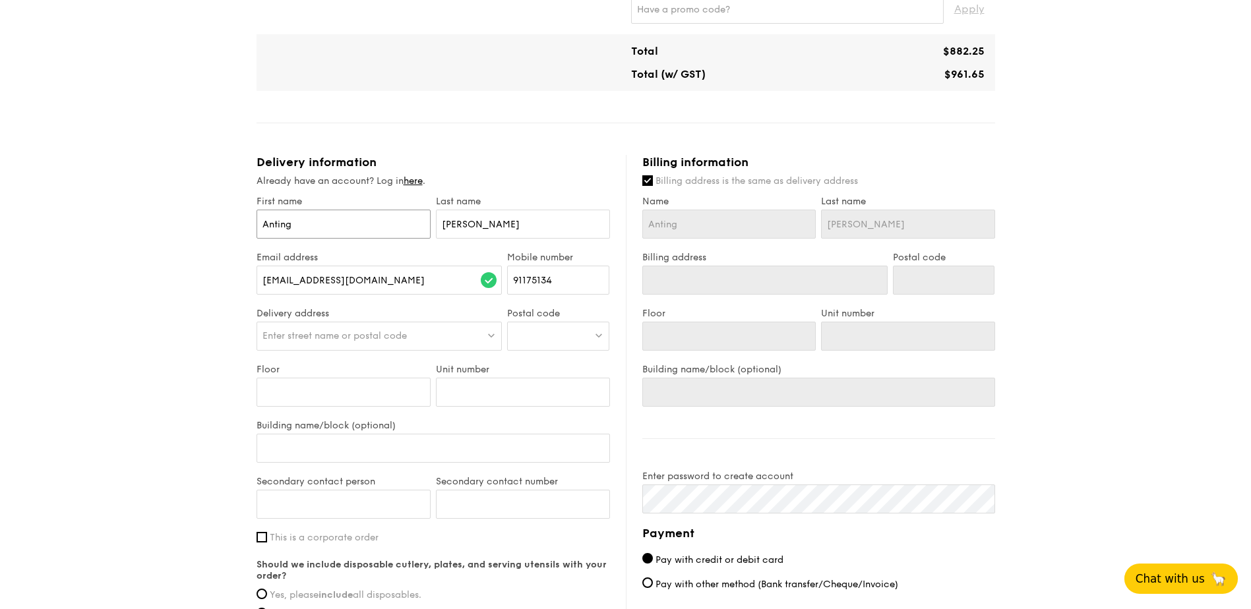
scroll to position [857, 0]
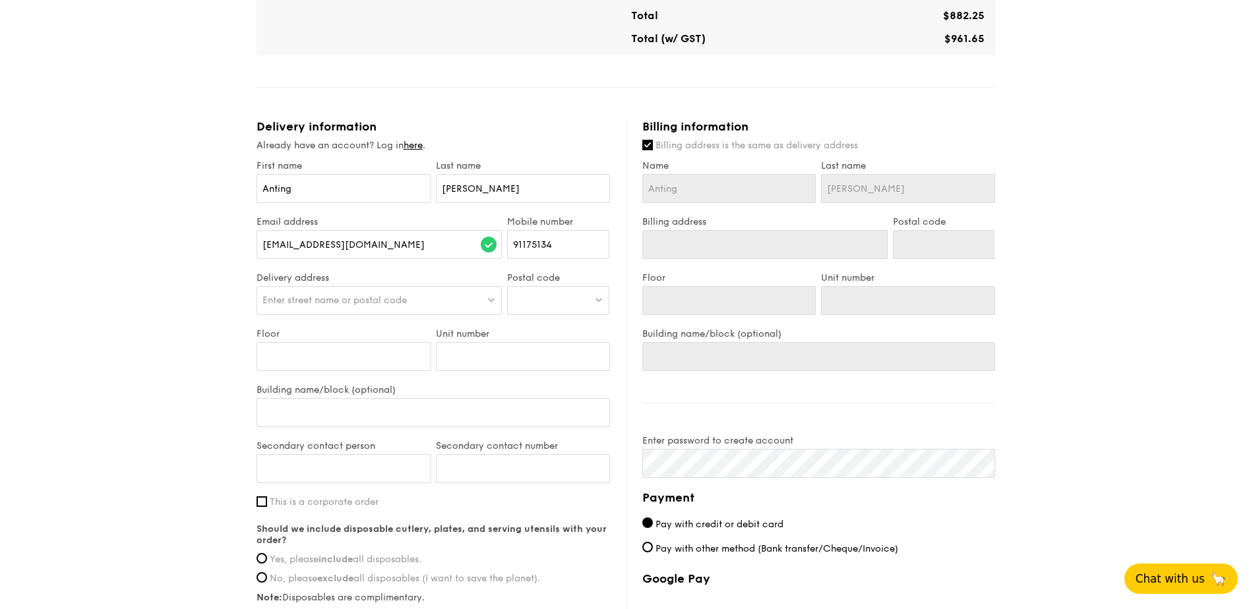
click at [378, 295] on span "Enter street name or postal code" at bounding box center [334, 300] width 144 height 11
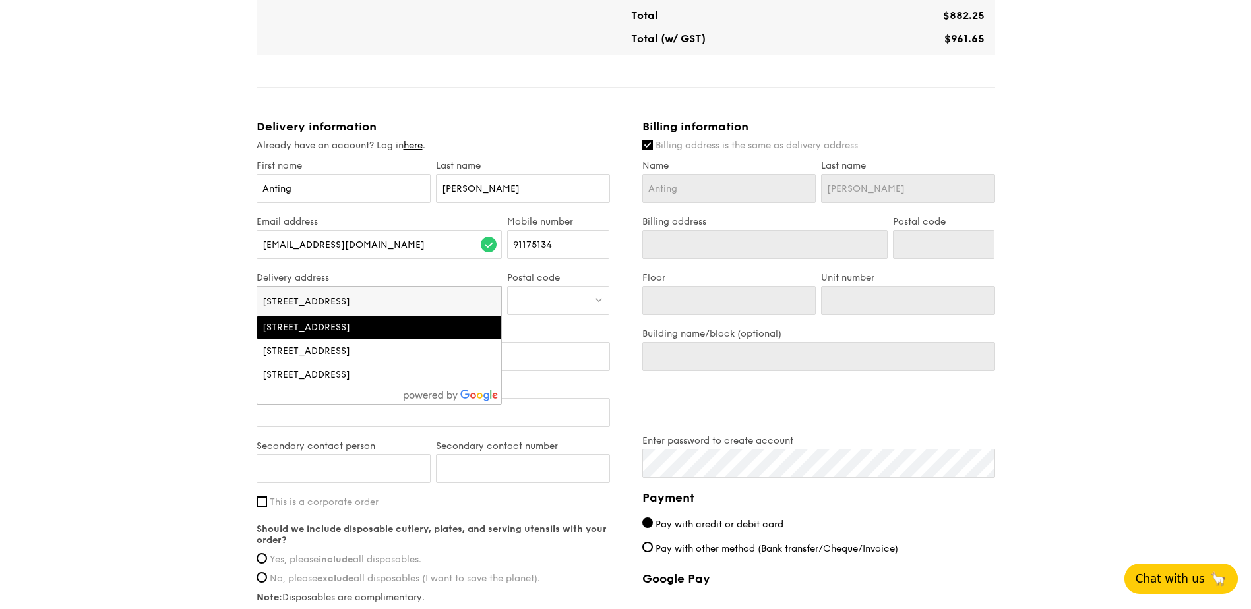
click at [421, 287] on input "720 Upper Changi Road East" at bounding box center [379, 301] width 245 height 29
type input "720 Upper Changi Road East"
click at [545, 286] on div at bounding box center [558, 300] width 102 height 29
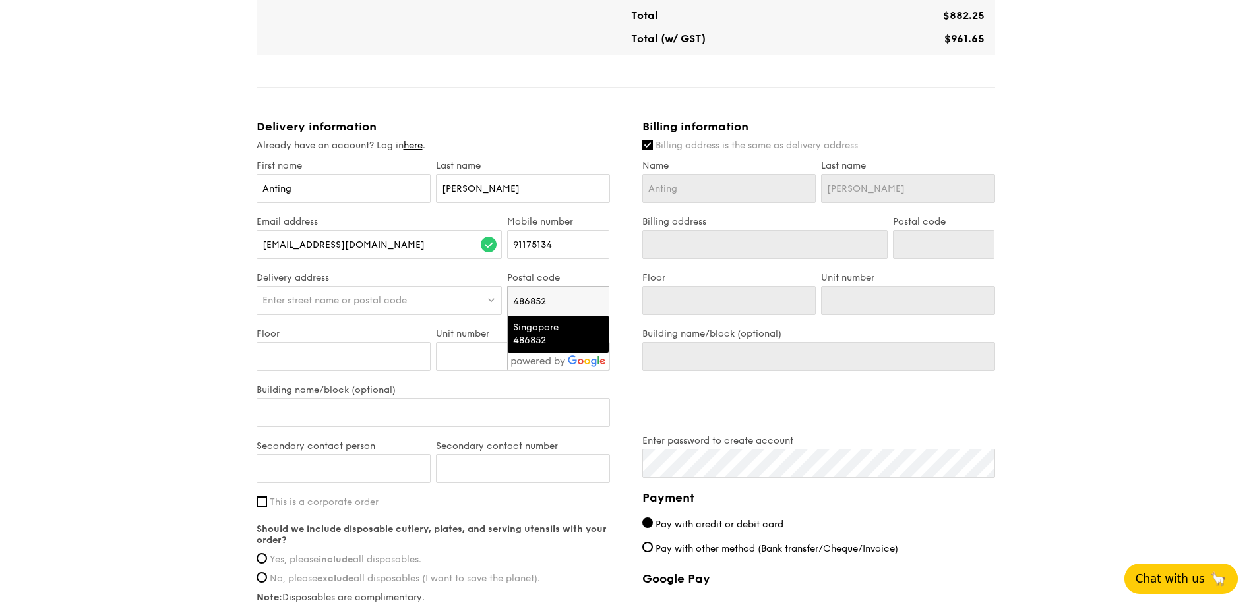
type input "486852"
click at [543, 323] on div "Singapore 486852" at bounding box center [547, 334] width 68 height 26
type input "720 Upper Changi Rd E"
type input "486852"
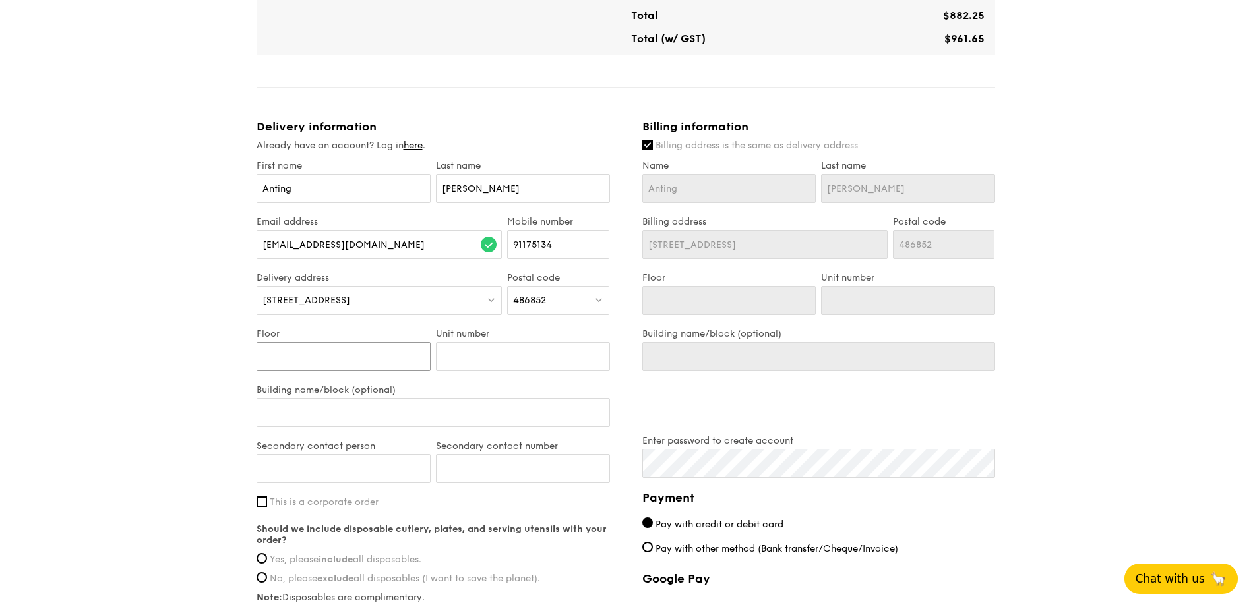
click at [331, 342] on input "Floor" at bounding box center [343, 356] width 174 height 29
click at [499, 342] on input "Unit number" at bounding box center [523, 356] width 174 height 29
click at [309, 398] on input "Building name/block (optional)" at bounding box center [432, 412] width 353 height 29
click at [333, 398] on input "Building name/block (optional)" at bounding box center [432, 412] width 353 height 29
paste input "SCFT Lobby, Annexe Building"
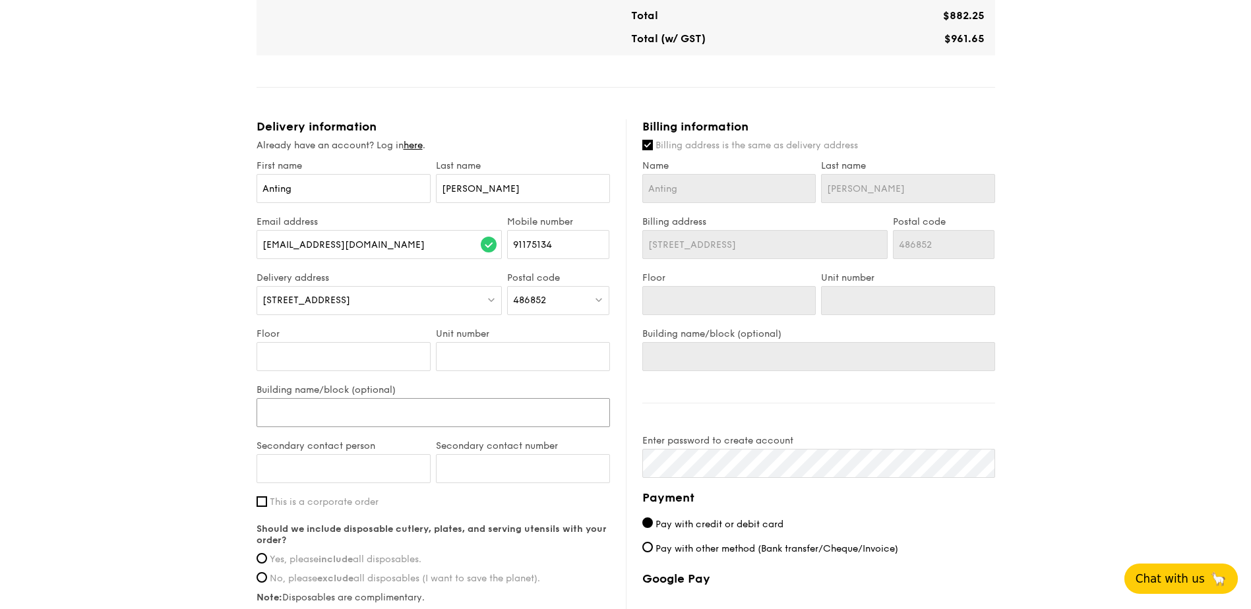
type input "SCFT Lobby, Annexe Building"
click at [456, 398] on input "SCFT Lobby, Annexe Building" at bounding box center [432, 412] width 353 height 29
type input "SCFT Lobby, Annexe Building-"
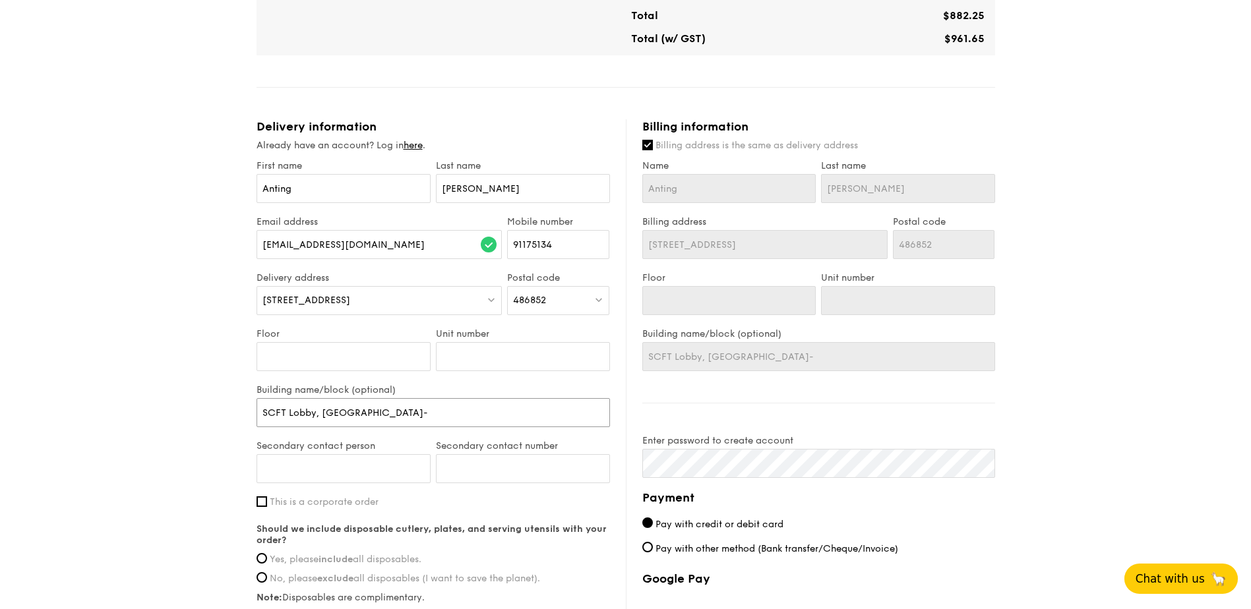
type input "SCFT Lobby, Annexe Building-"
paste input "• Delivery Instructions: Change pass at the guardhouse. After the guardhouse, g…"
type input "SCFT Lobby, Annexe Building- • Delivery Instructions: Change pass at the guardh…"
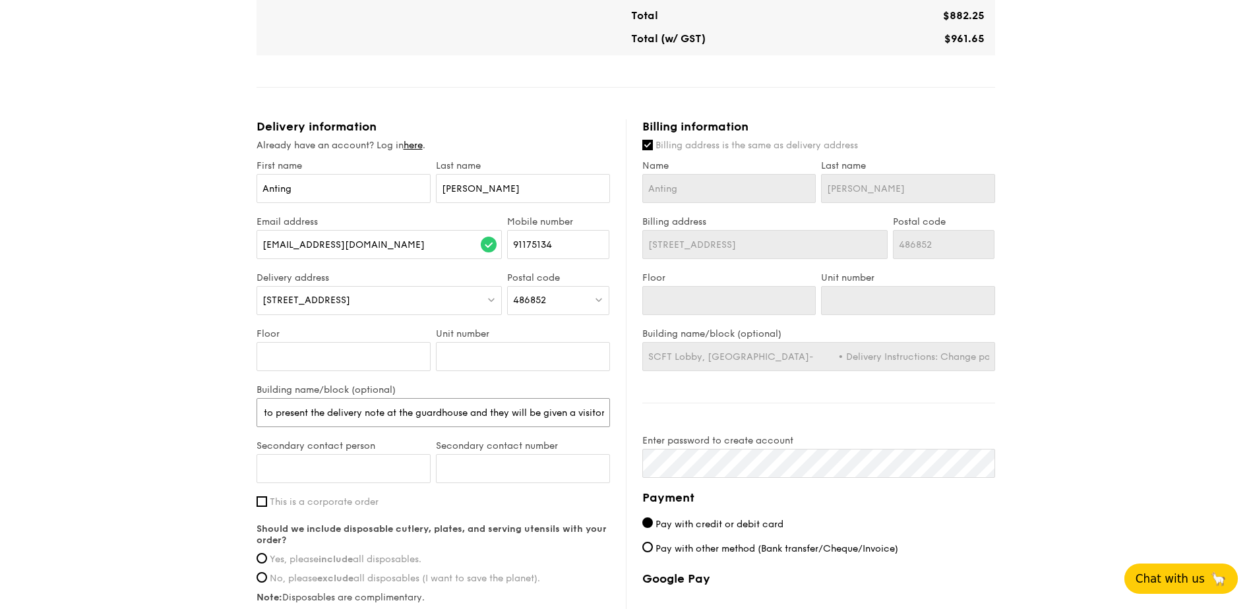
scroll to position [0, 1146]
type input "SCFT Lobby, Annexe Building- • Delivery Instructions: Change pass at the guardh…"
click at [264, 496] on input "This is a corporate order" at bounding box center [261, 501] width 11 height 11
checkbox input "true"
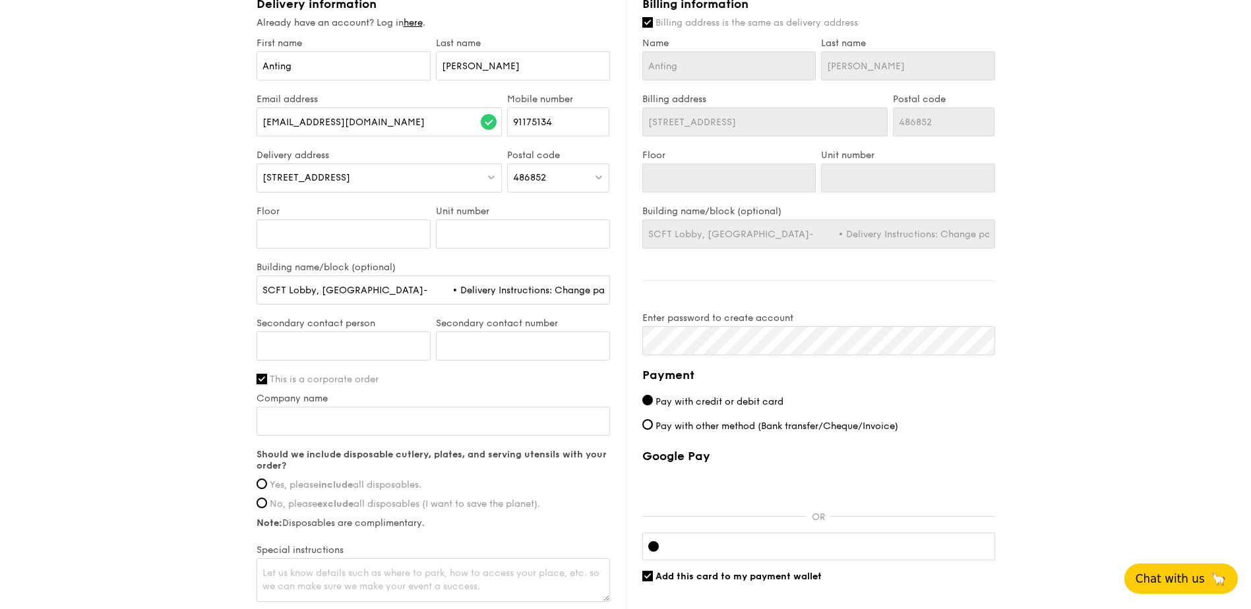
scroll to position [989, 0]
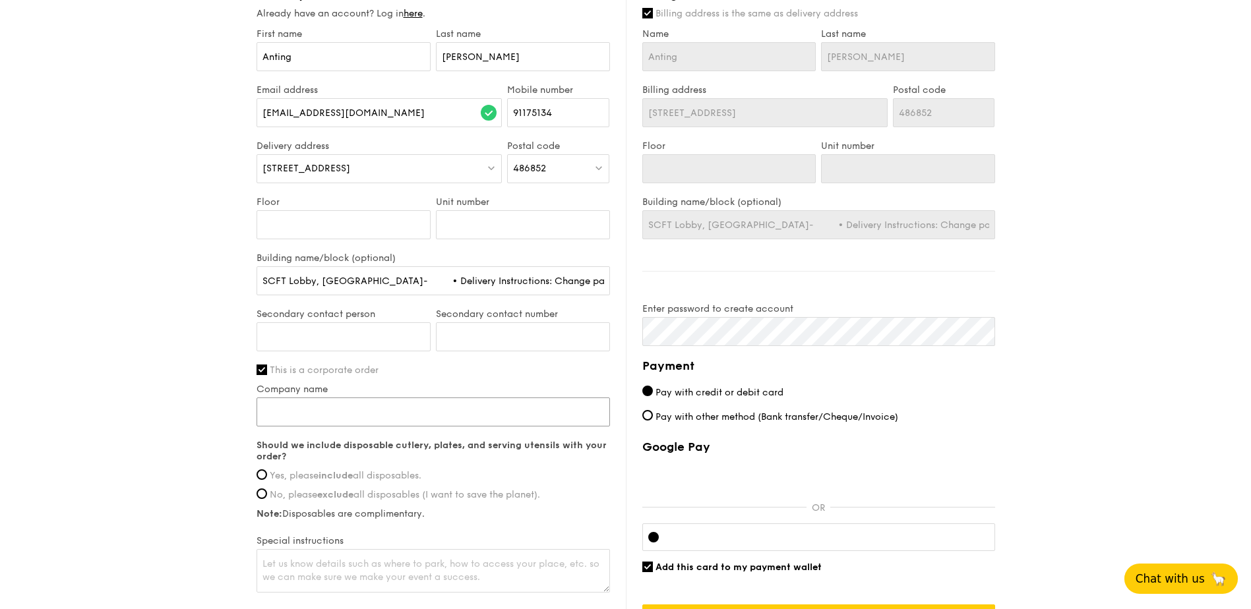
click at [378, 403] on input "Company name" at bounding box center [432, 412] width 353 height 29
type input "SCFT"
type input "Anting Ms Lin"
type input "91175134"
click at [386, 400] on input "SCFT" at bounding box center [432, 412] width 353 height 29
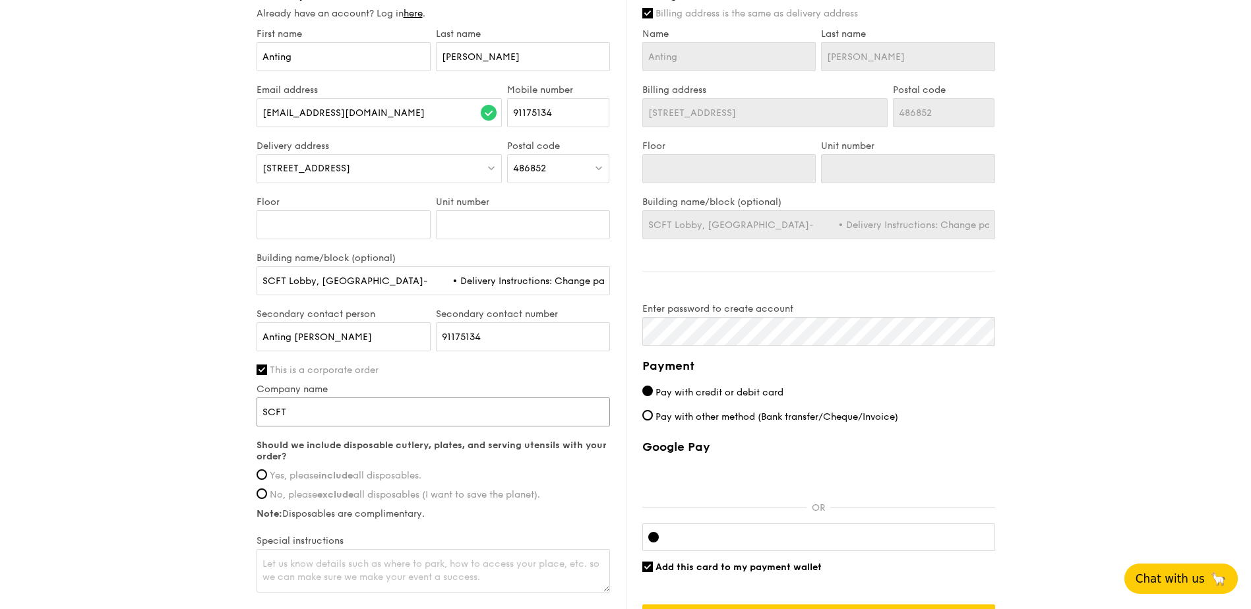
click at [344, 398] on input "SCFT" at bounding box center [432, 412] width 353 height 29
click at [262, 469] on input "Yes, please include all disposables." at bounding box center [261, 474] width 11 height 11
radio input "true"
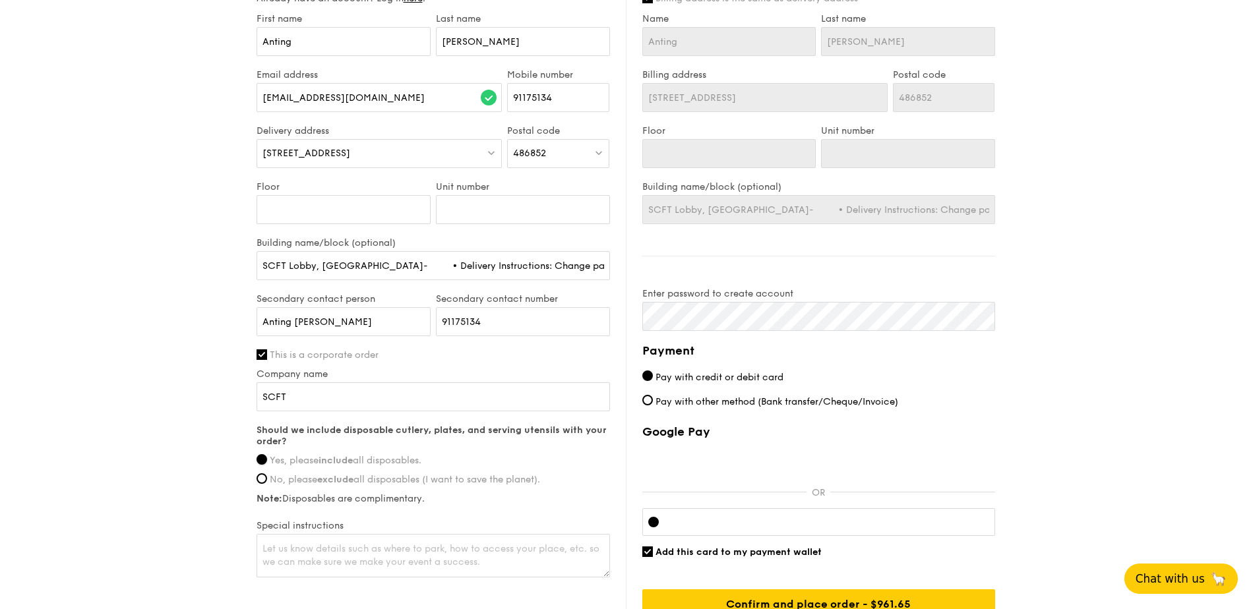
scroll to position [1055, 0]
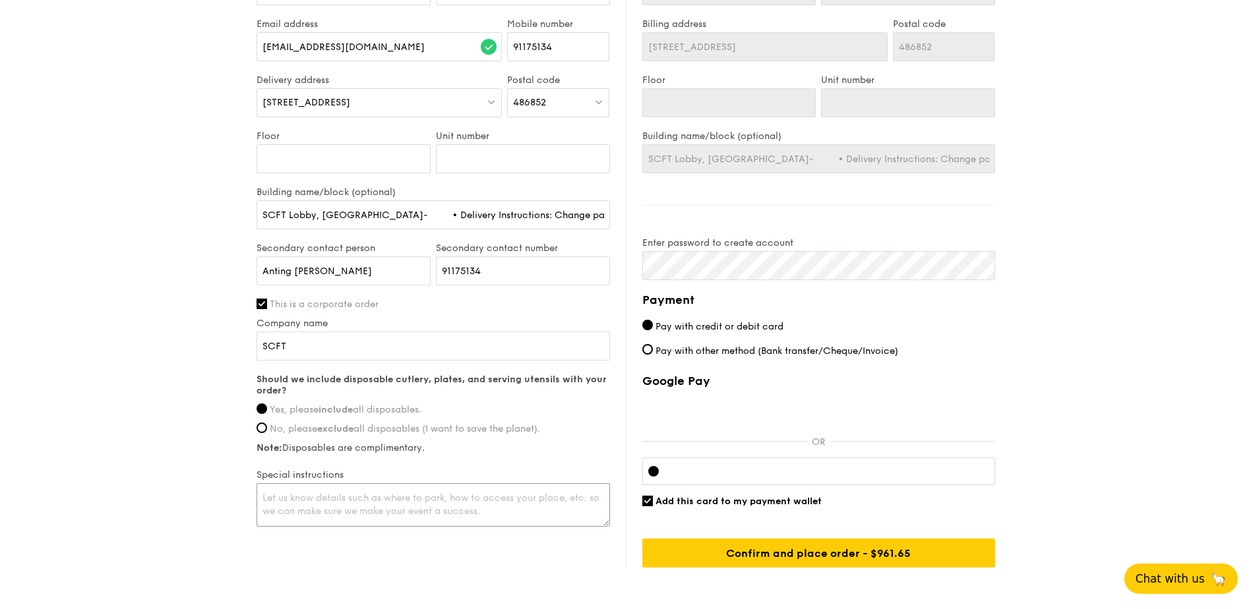
click at [369, 484] on textarea at bounding box center [432, 505] width 353 height 44
drag, startPoint x: 407, startPoint y: 201, endPoint x: 831, endPoint y: 211, distance: 424.0
click at [831, 211] on div "Delivery information Already have an account? Log in here . First name Anting L…" at bounding box center [625, 245] width 738 height 646
type input "SCFT Lobby, Annexe Building-"
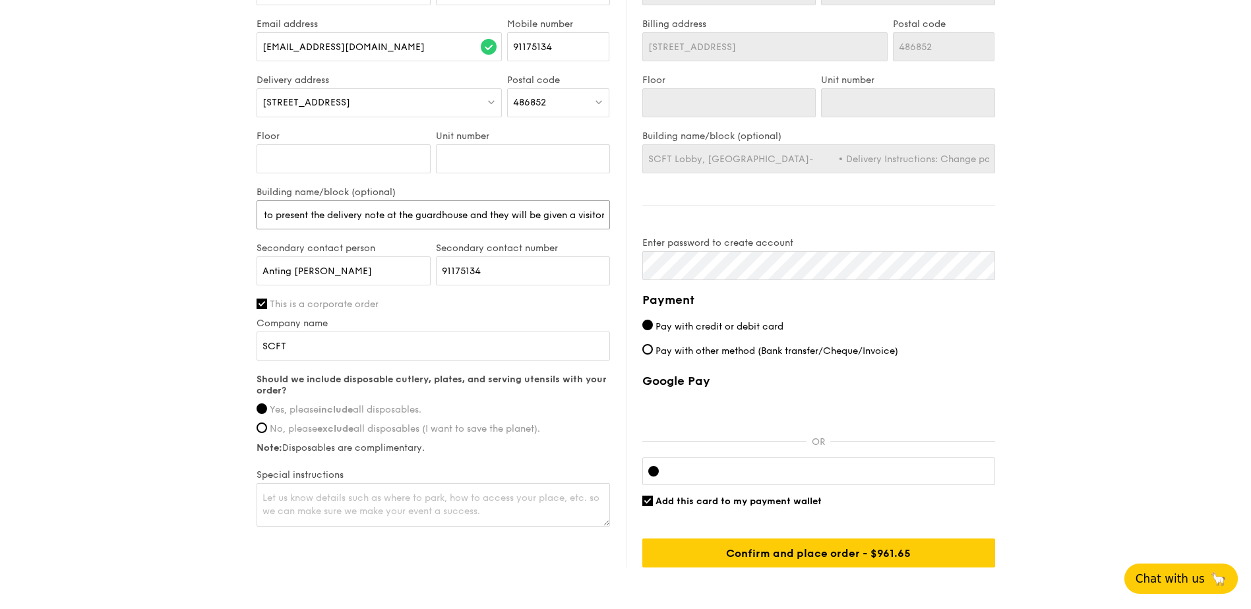
type input "SCFT Lobby, Annexe Building-"
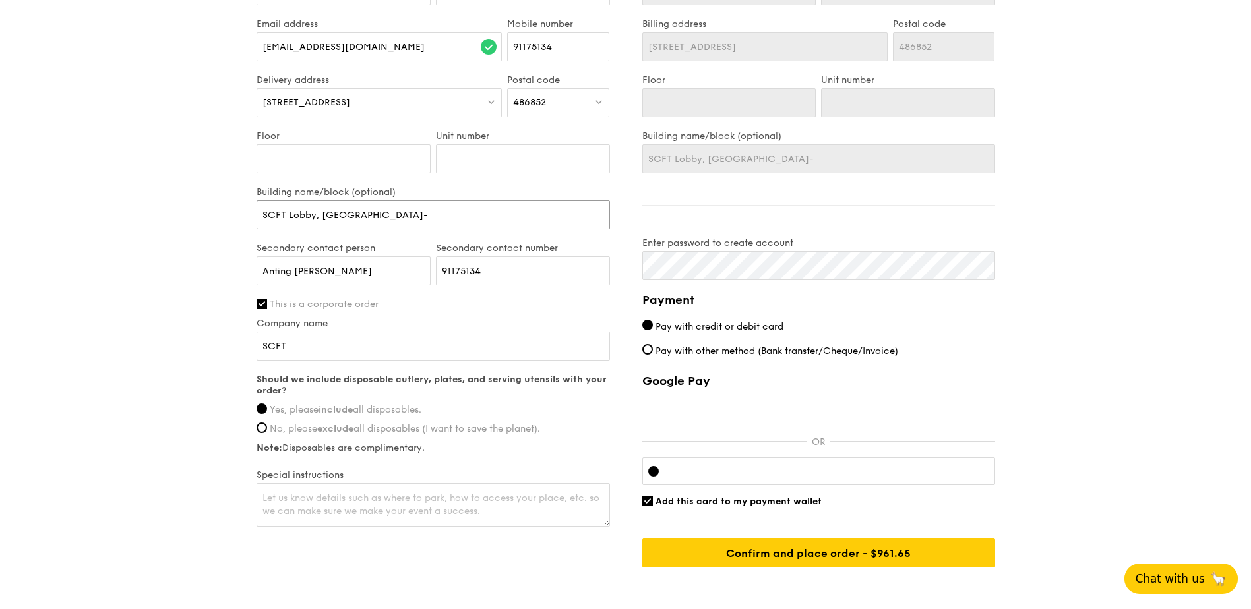
type input "SCFT Lobby, Annexe Building-"
type input "SCFT Lobby, Annexe Building"
click at [281, 483] on textarea at bounding box center [432, 505] width 353 height 44
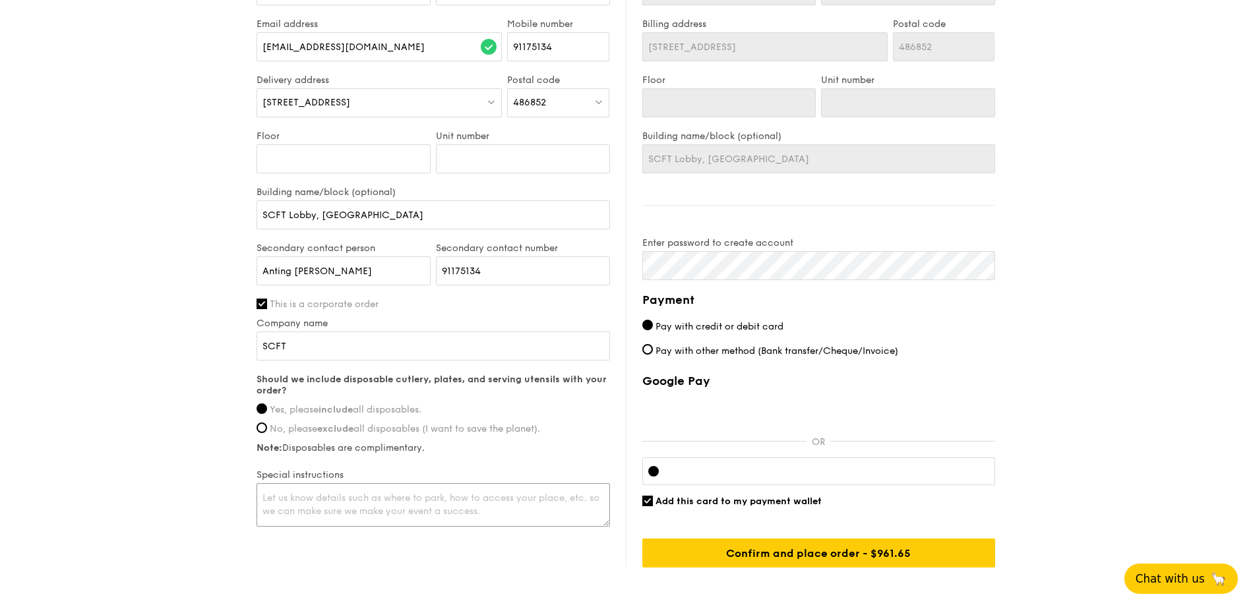
paste textarea "• Delivery Instructions: Change pass at the guardhouse. After the guardhouse, g…"
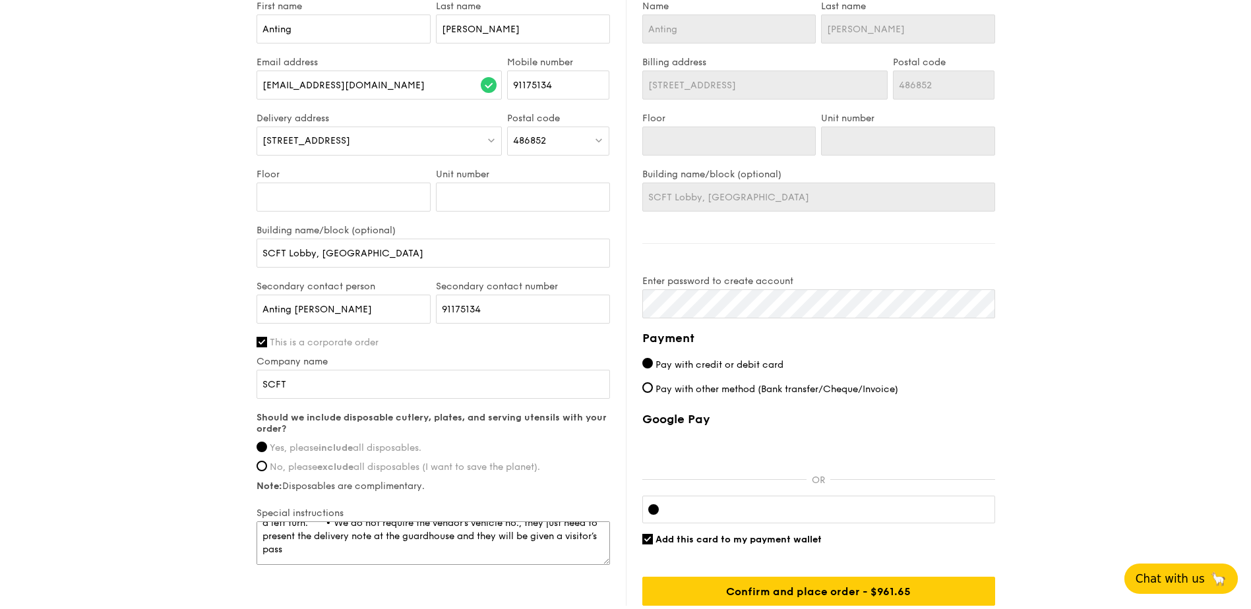
scroll to position [1040, 0]
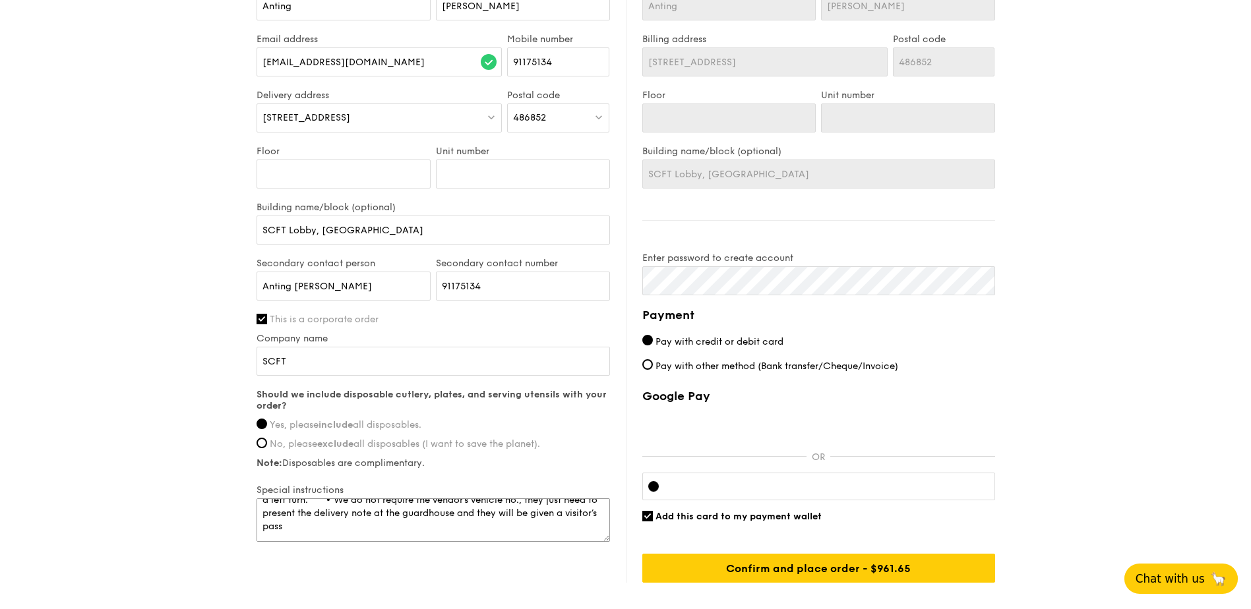
type textarea "• Delivery Instructions: Change pass at the guardhouse. After the guardhouse, g…"
click at [645, 511] on input "Add this card to my payment wallet" at bounding box center [647, 516] width 11 height 11
checkbox input "false"
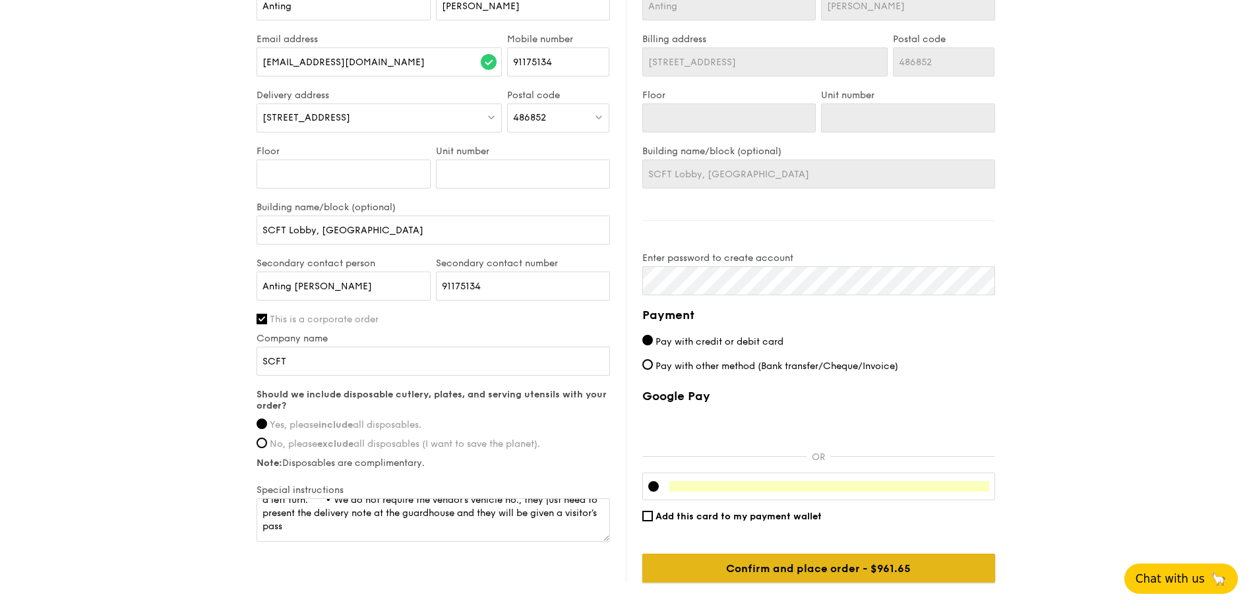
click at [794, 560] on input "Confirm and place order - $961.65" at bounding box center [818, 568] width 353 height 29
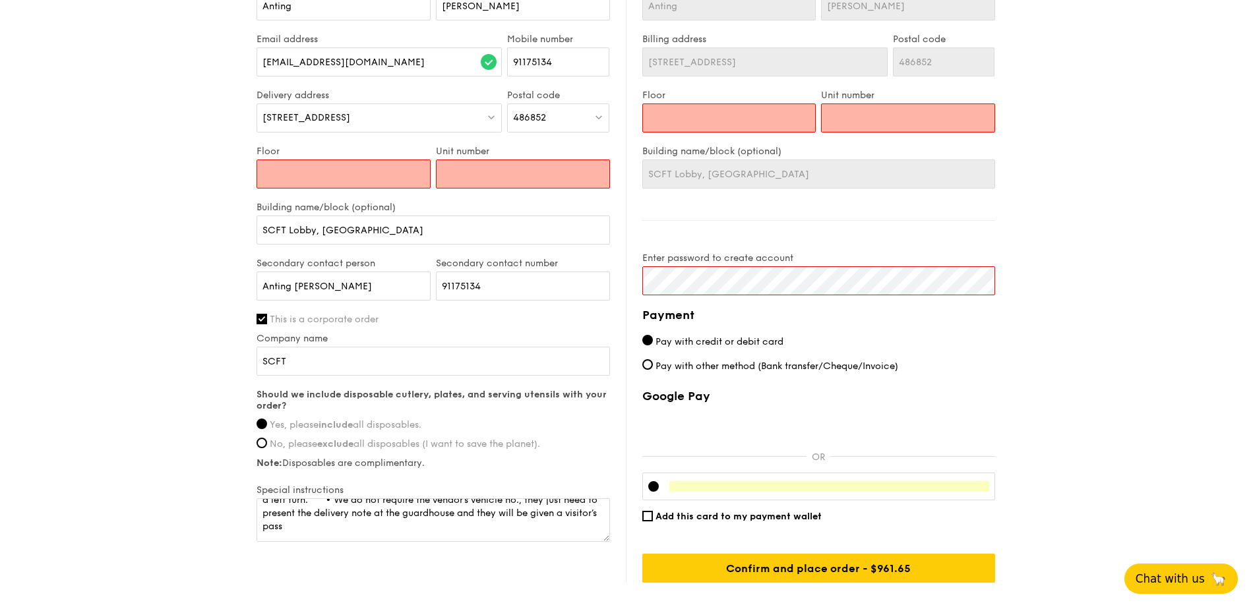
click at [339, 160] on input "Floor" at bounding box center [343, 174] width 174 height 29
type input "L"
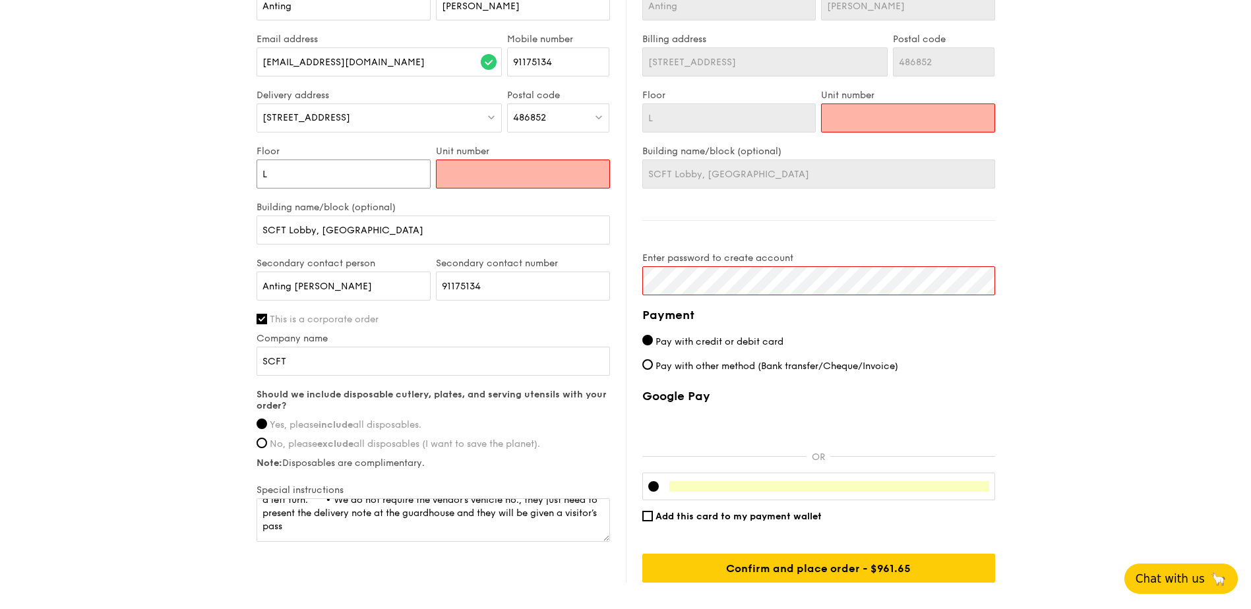
type input "Le"
type input "Lev"
type input "Leve"
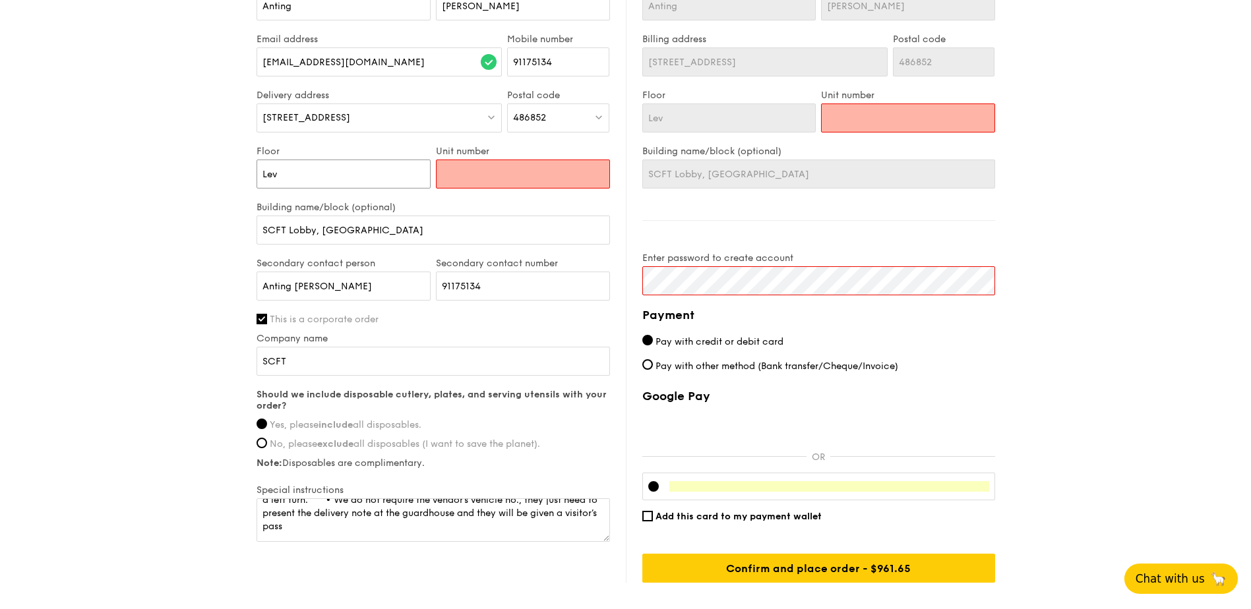
type input "Leve"
type input "Level"
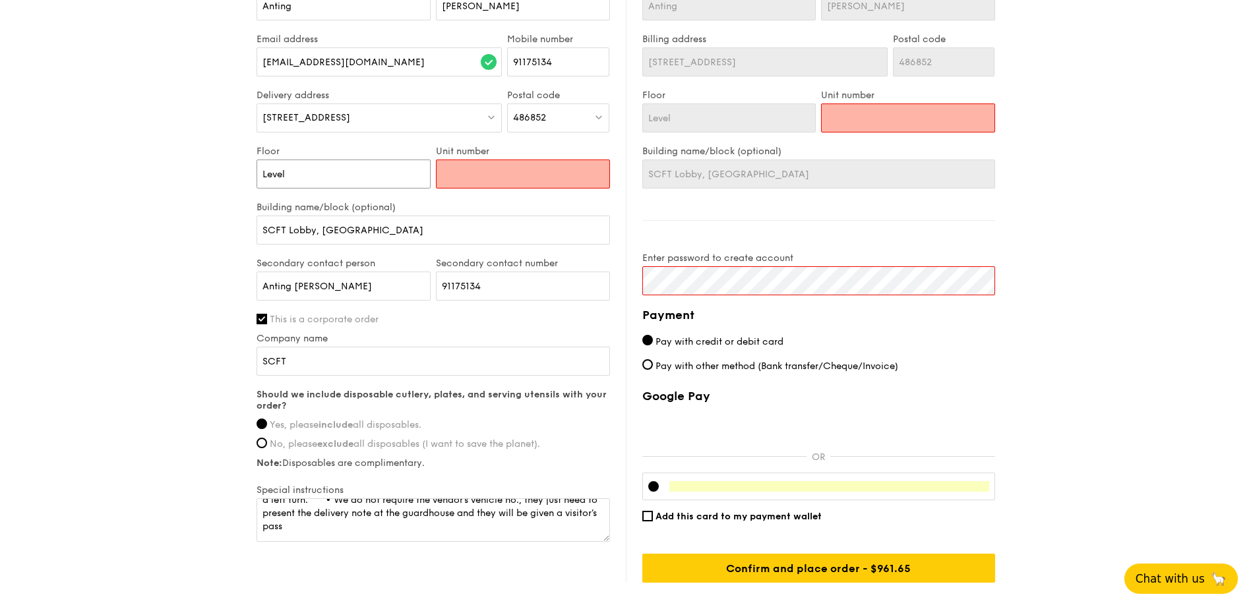
type input "Level 2"
click at [463, 167] on input "Unit number" at bounding box center [523, 174] width 174 height 29
type input "N"
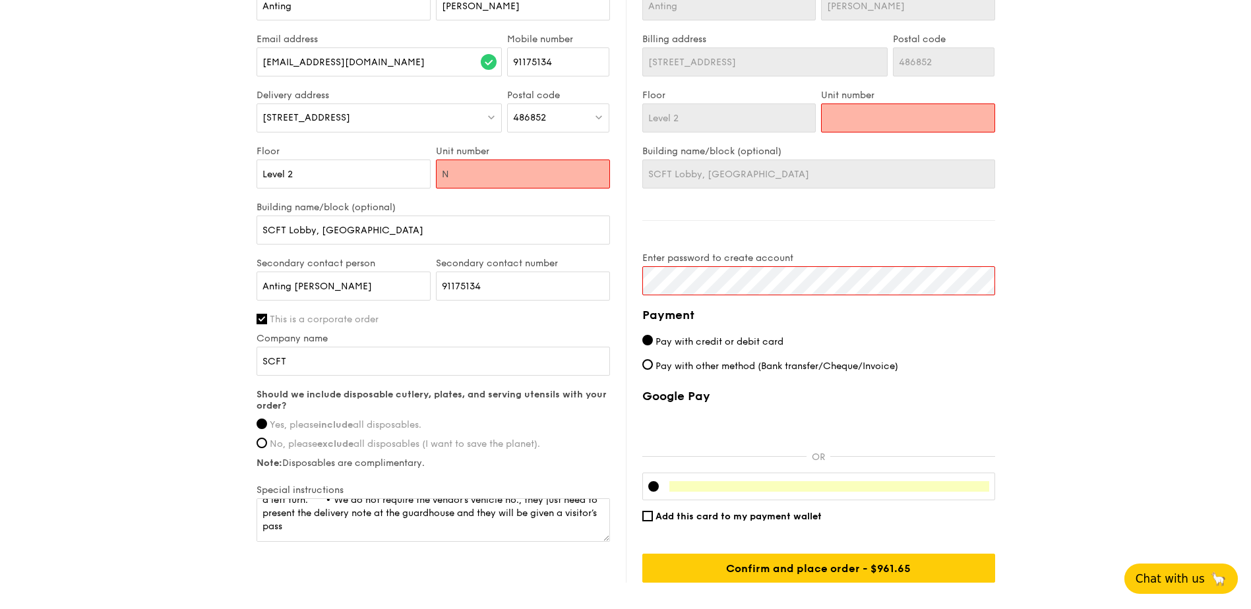
type input "N"
type input "NA"
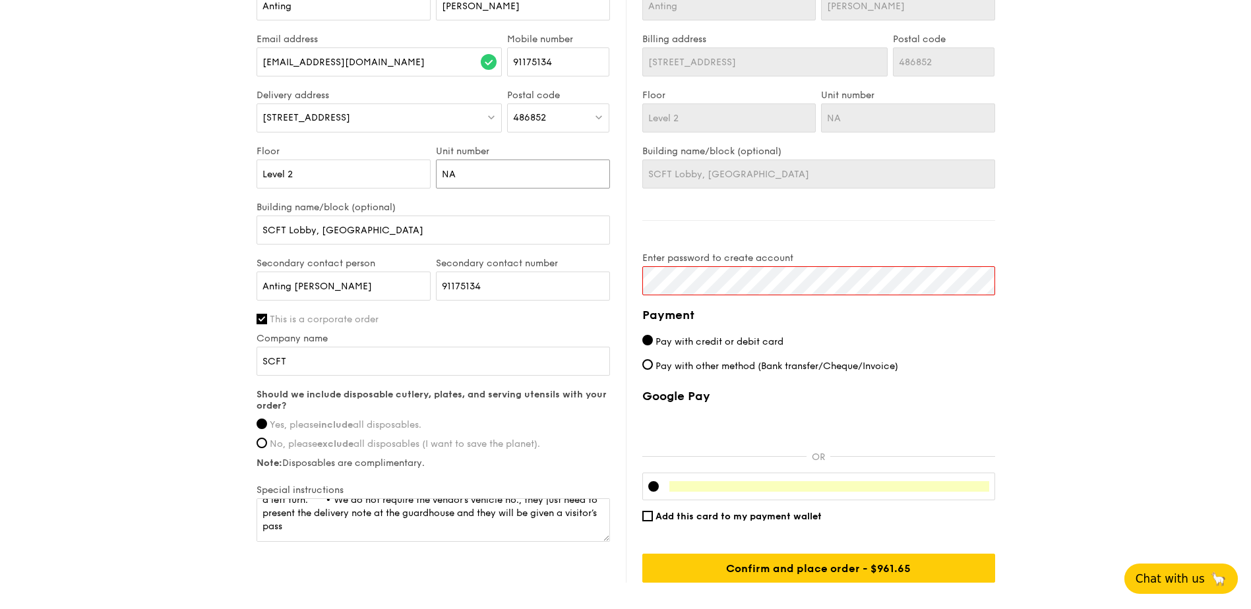
type input "NA"
click at [650, 359] on input "Pay with other method (Bank transfer/Cheque/Invoice)" at bounding box center [647, 364] width 11 height 11
radio input "true"
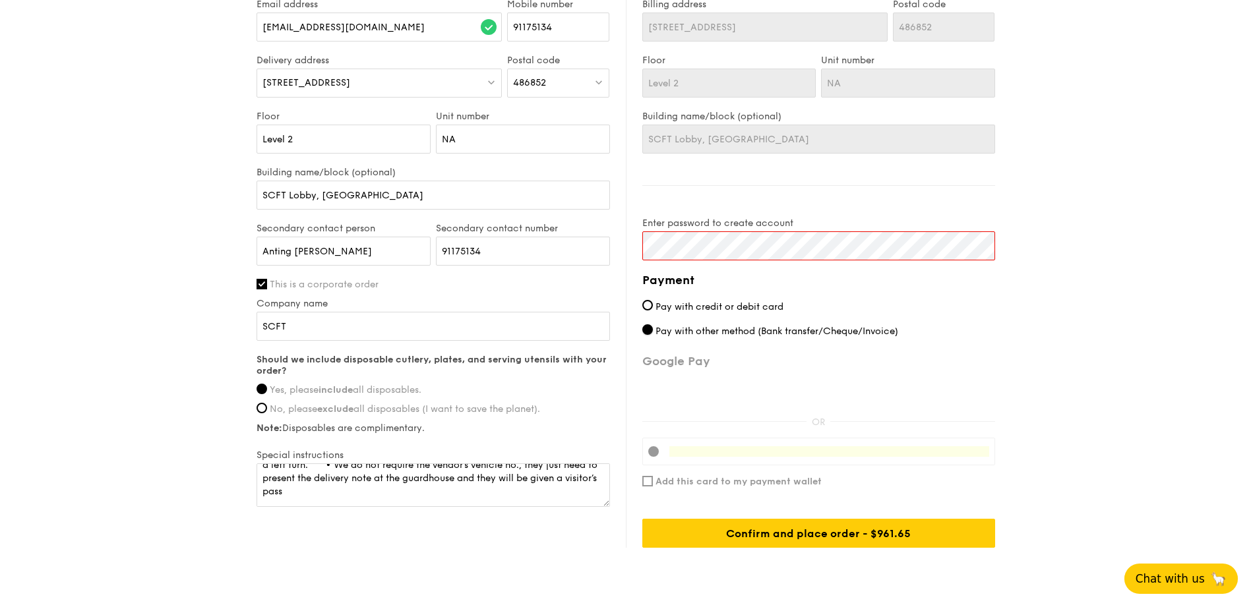
scroll to position [1106, 0]
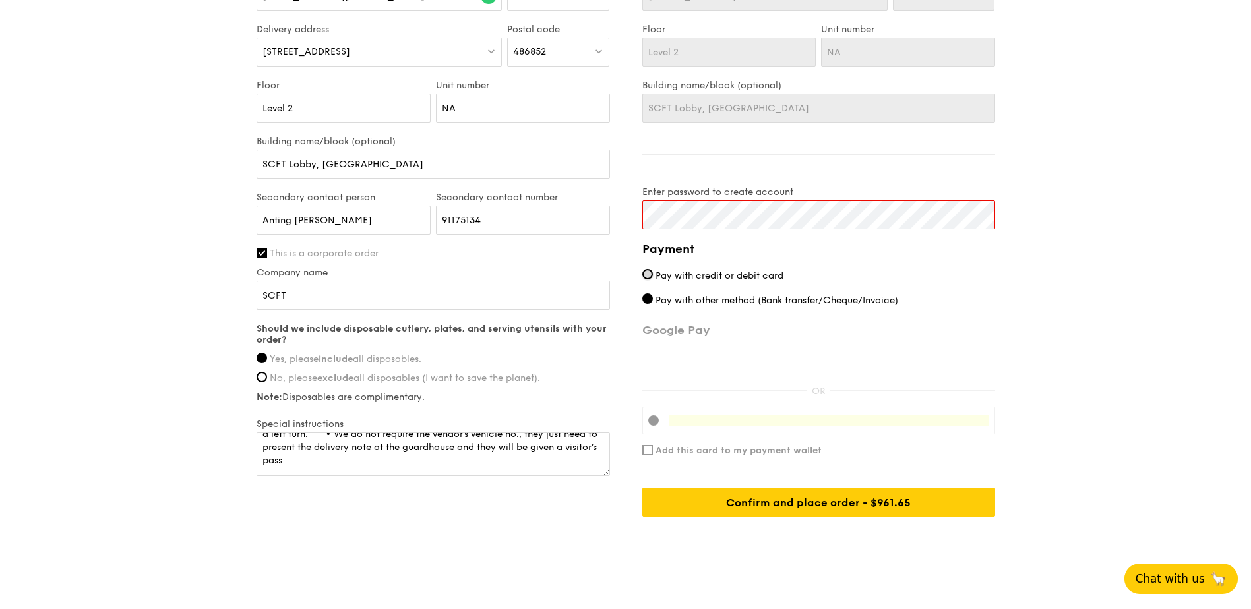
click at [645, 269] on input "Pay with credit or debit card" at bounding box center [647, 274] width 11 height 11
radio input "true"
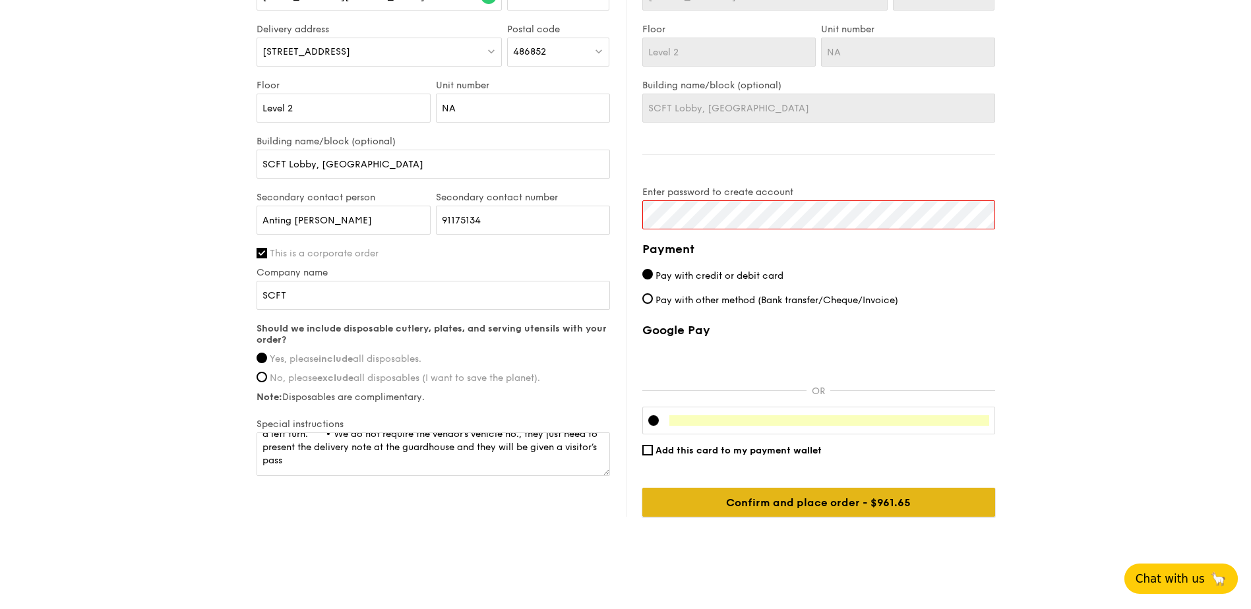
click at [786, 493] on input "Confirm and place order - $961.65" at bounding box center [818, 502] width 353 height 29
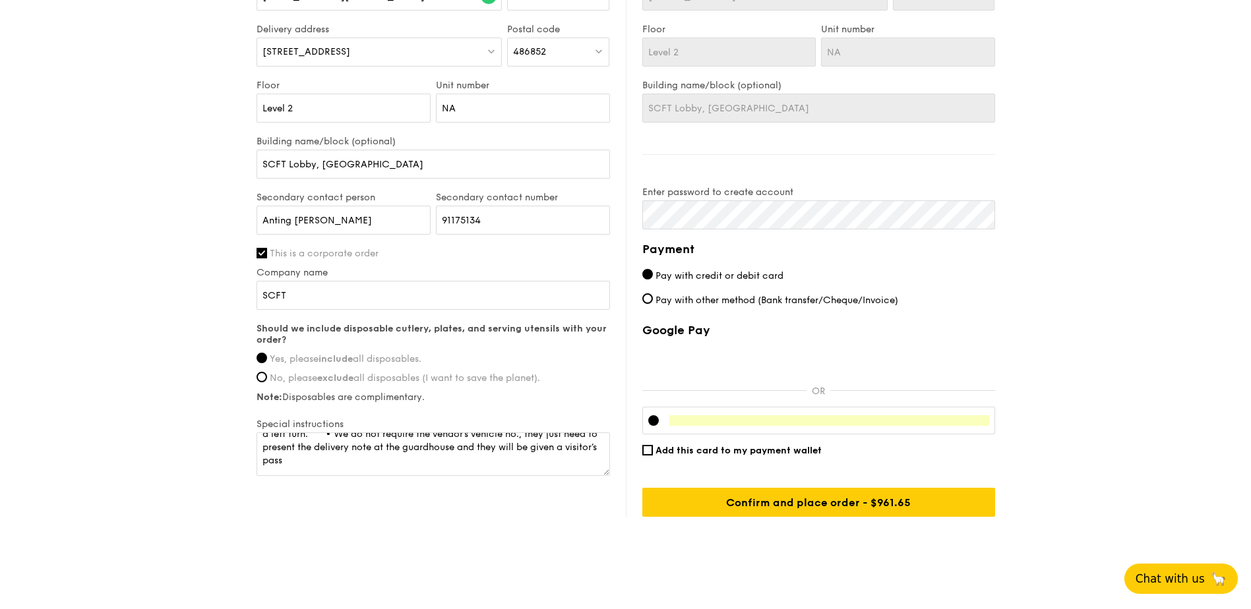
drag, startPoint x: 1152, startPoint y: 263, endPoint x: 1139, endPoint y: 268, distance: 14.0
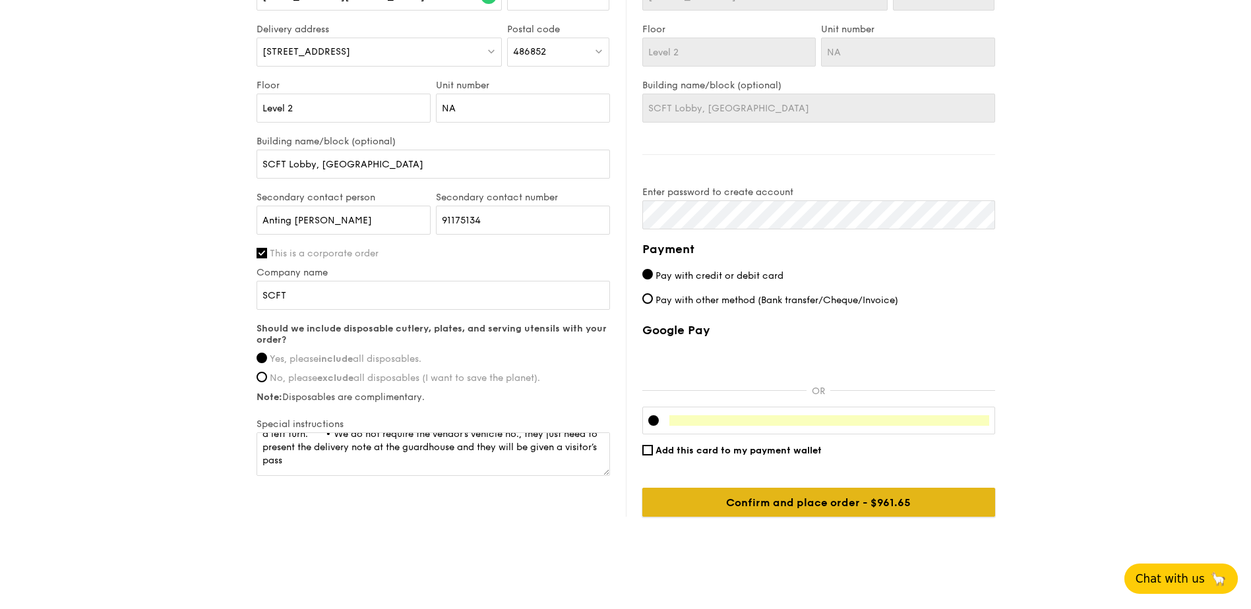
click at [839, 488] on input "Confirm and place order - $961.65" at bounding box center [818, 502] width 353 height 29
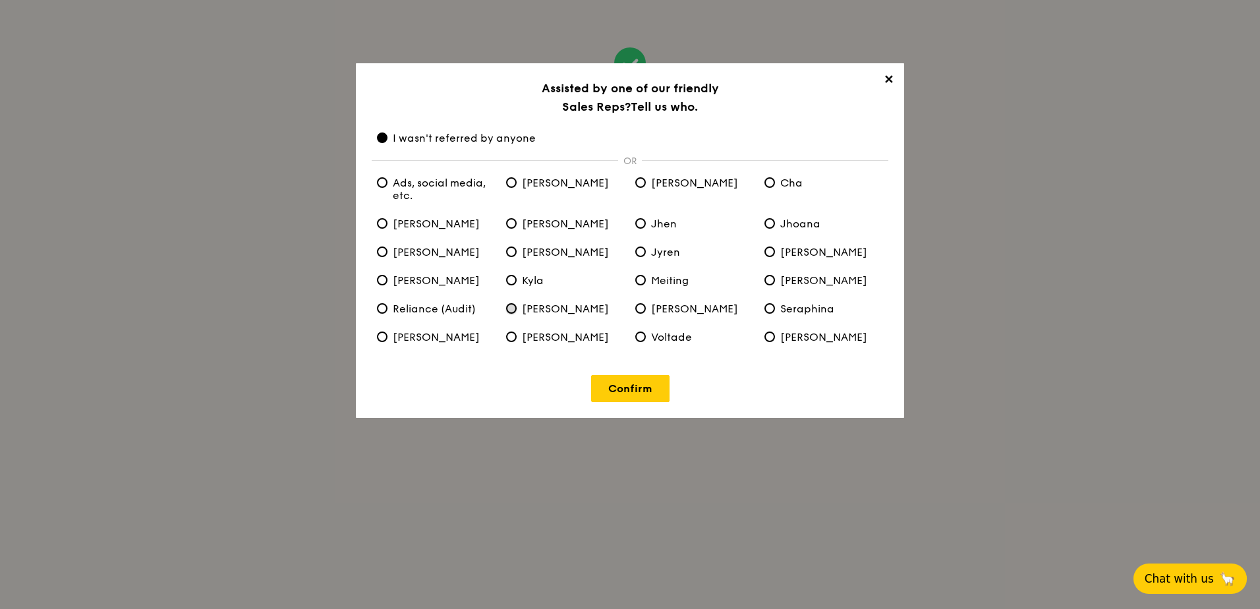
click at [515, 309] on input "Samantha" at bounding box center [511, 308] width 11 height 11
radio input "true"
click at [380, 136] on anyone "I wasn't referred by anyone" at bounding box center [382, 138] width 11 height 11
radio anyone "true"
radio input "false"
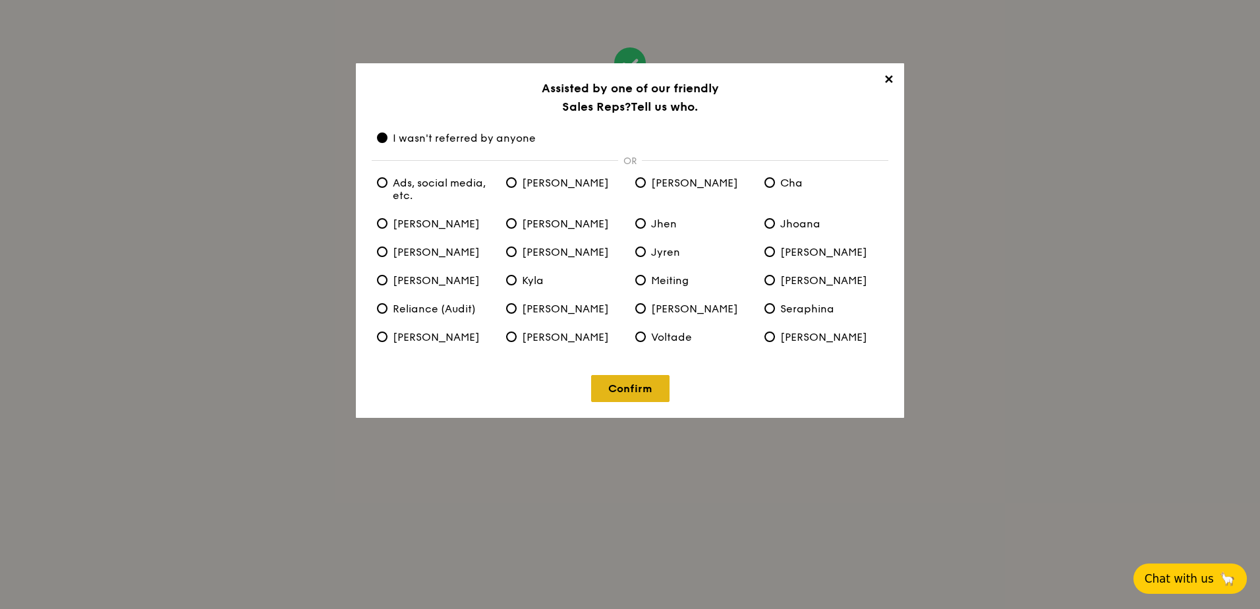
click at [639, 386] on link "Confirm" at bounding box center [630, 388] width 78 height 27
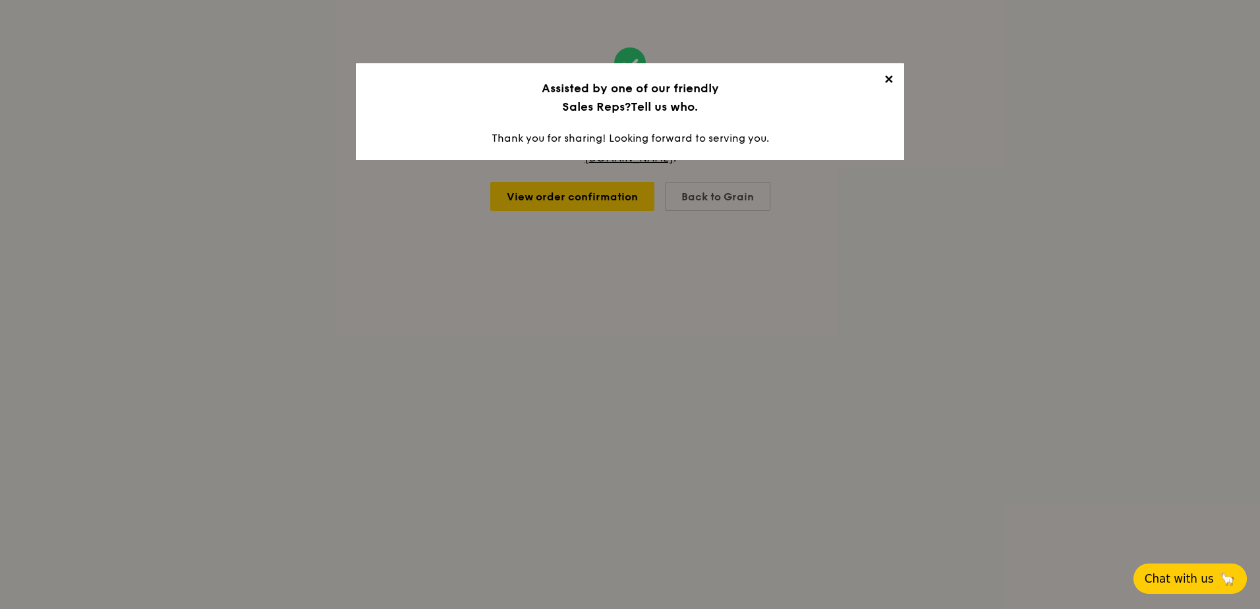
click at [884, 76] on span "✕" at bounding box center [888, 82] width 18 height 18
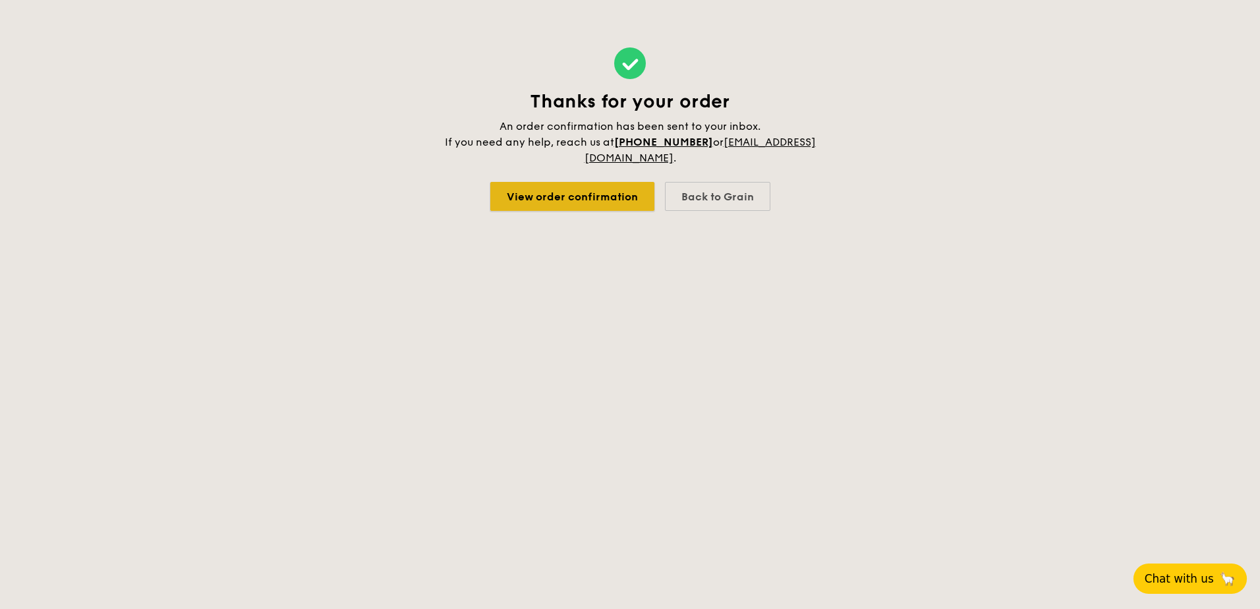
click at [572, 192] on link "View order confirmation" at bounding box center [572, 196] width 164 height 29
click at [594, 196] on link "View order confirmation" at bounding box center [572, 196] width 164 height 29
click at [569, 196] on link "View order confirmation" at bounding box center [572, 196] width 164 height 29
